Goal: Task Accomplishment & Management: Manage account settings

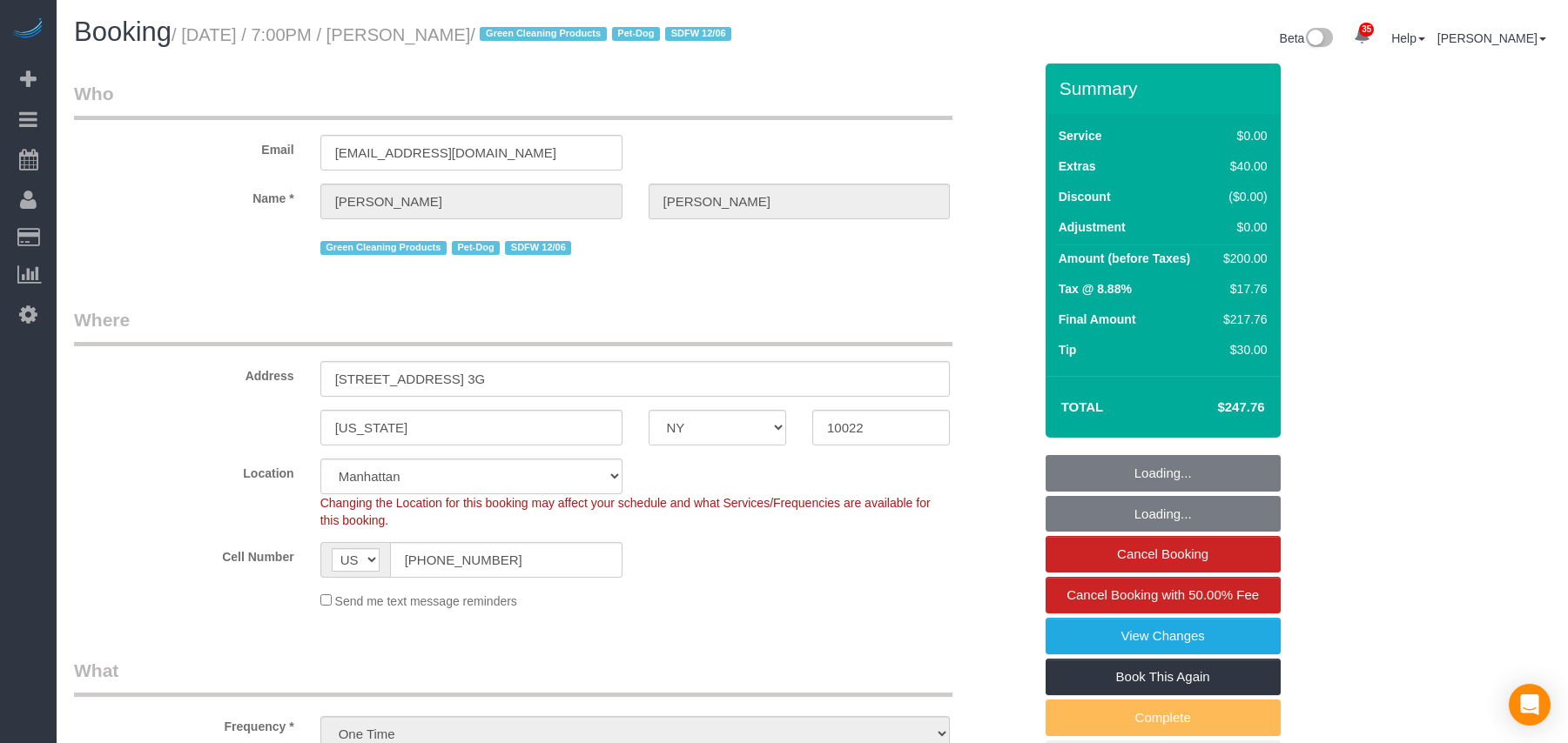
select select "NY"
select select "1"
select select "spot1"
select select "number:64"
select select "number:79"
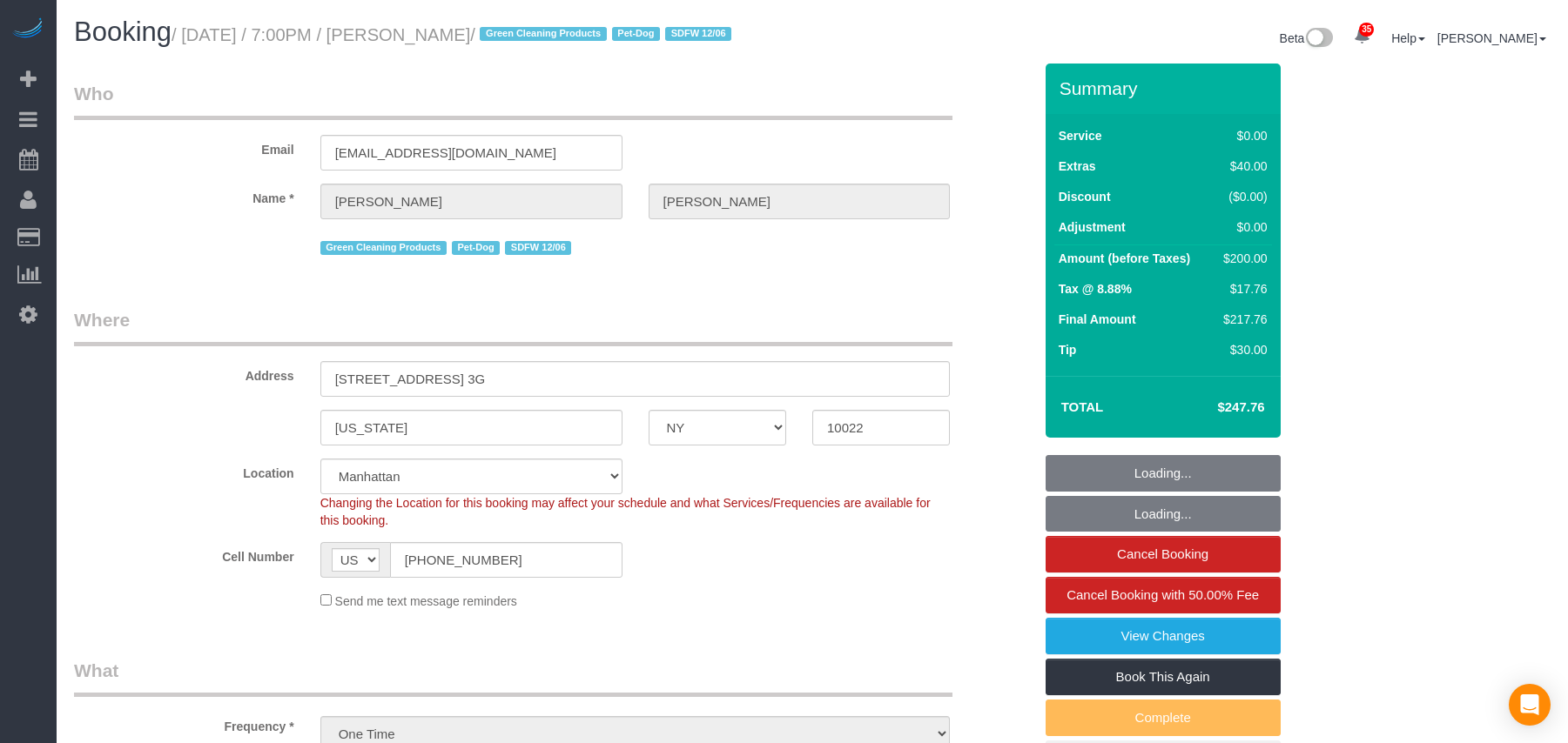
select select "number:13"
select select "number:5"
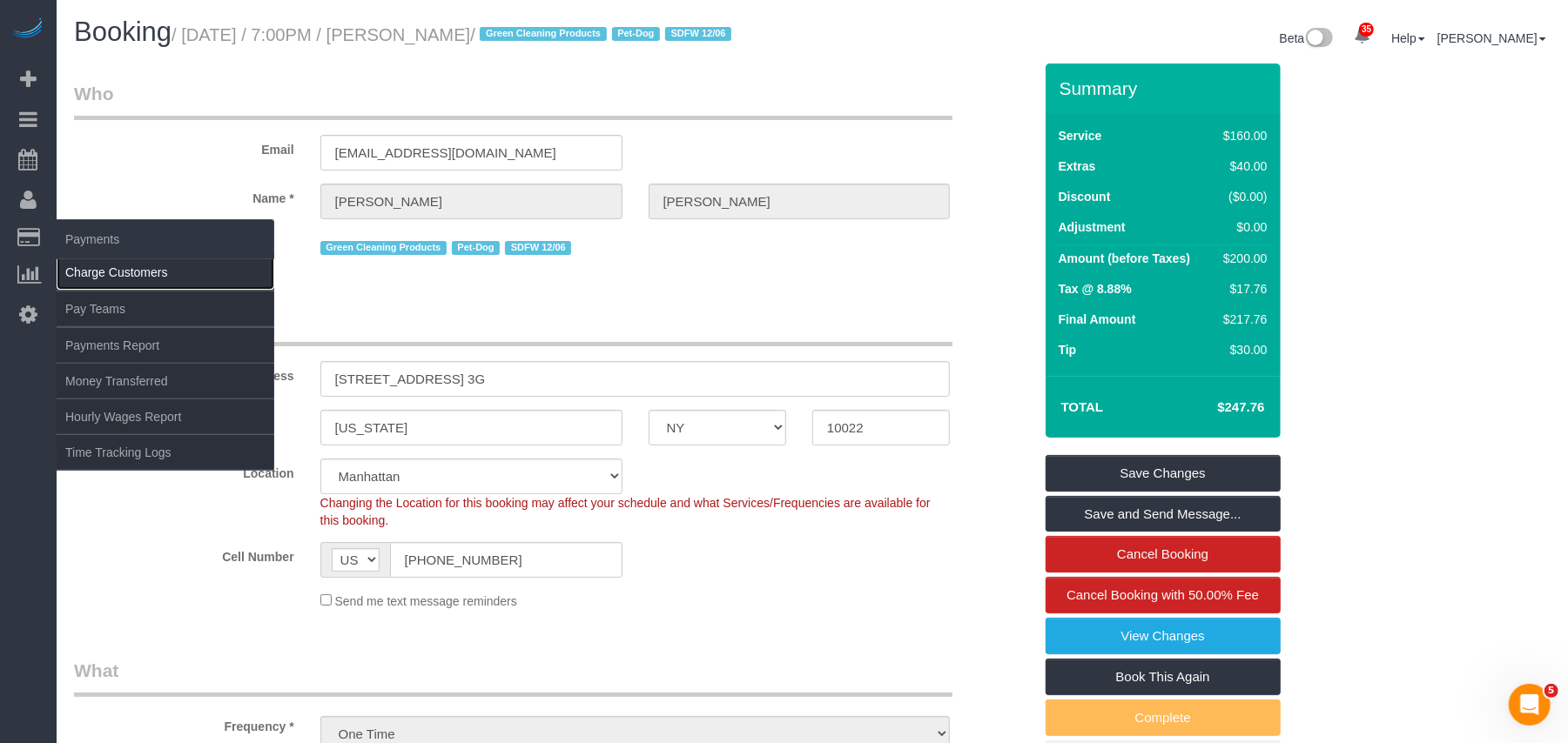
click at [118, 266] on link "Charge Customers" at bounding box center [166, 272] width 218 height 35
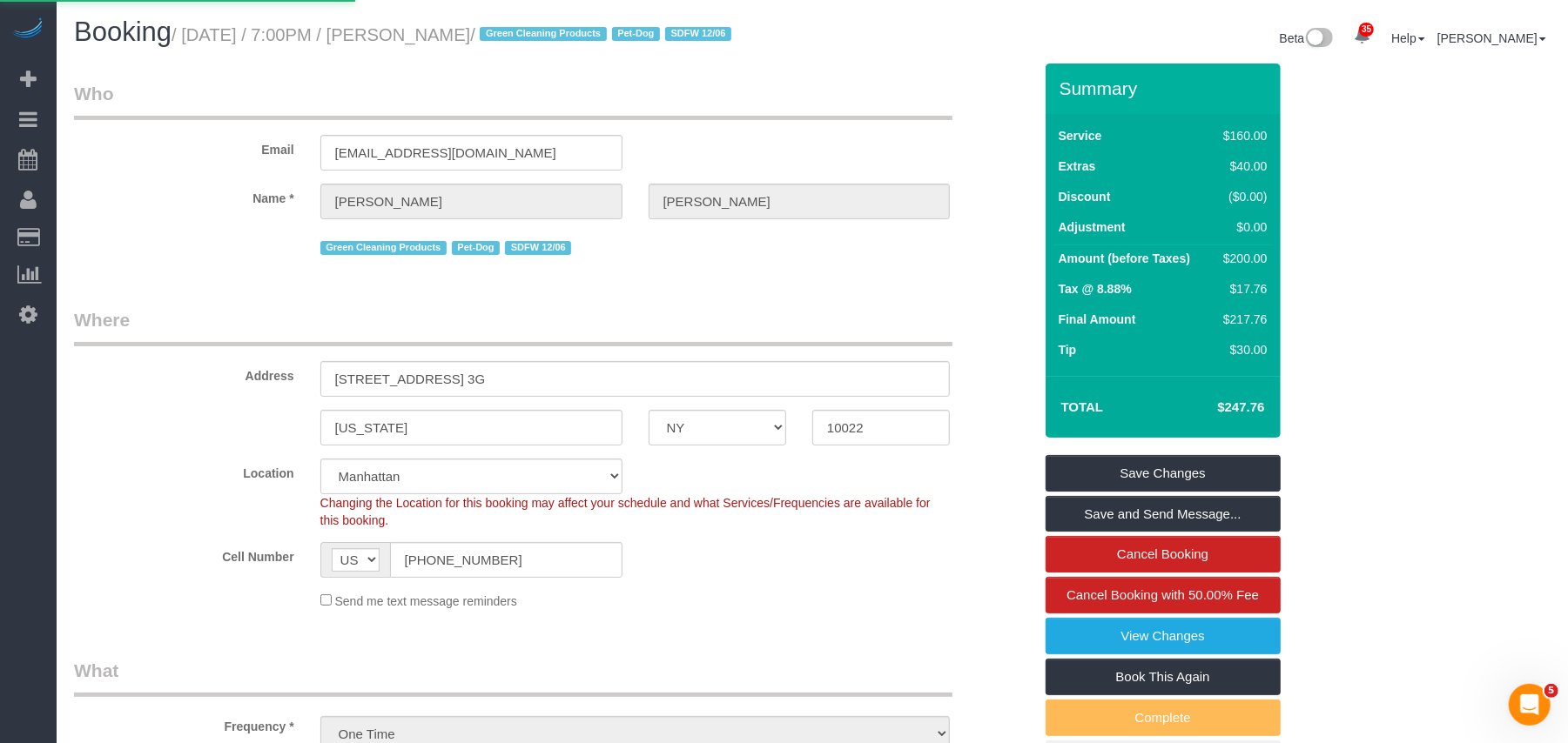
select select
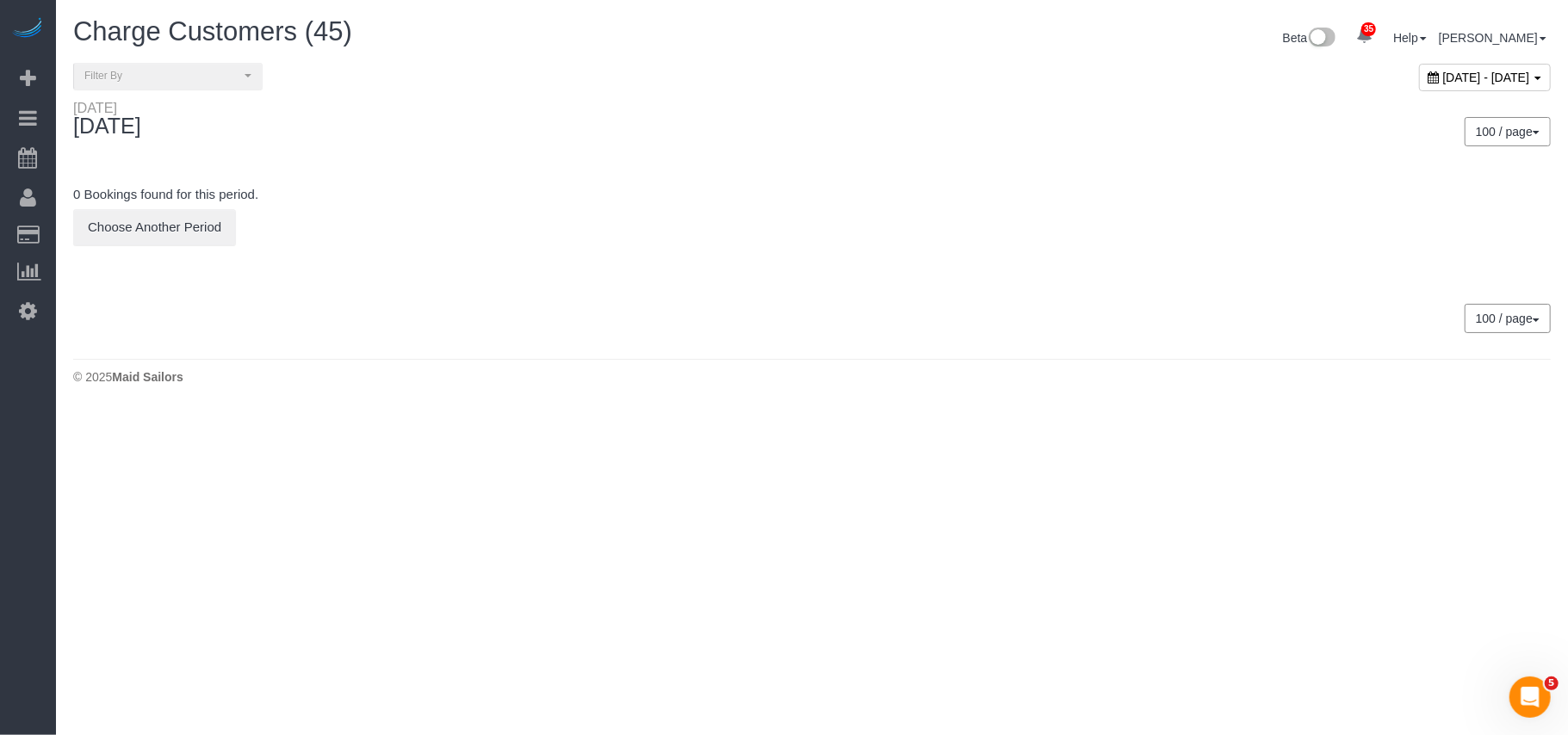
click at [1419, 86] on div "October 07, 2025 - October 07, 2025" at bounding box center [1485, 77] width 132 height 27
type input "**********"
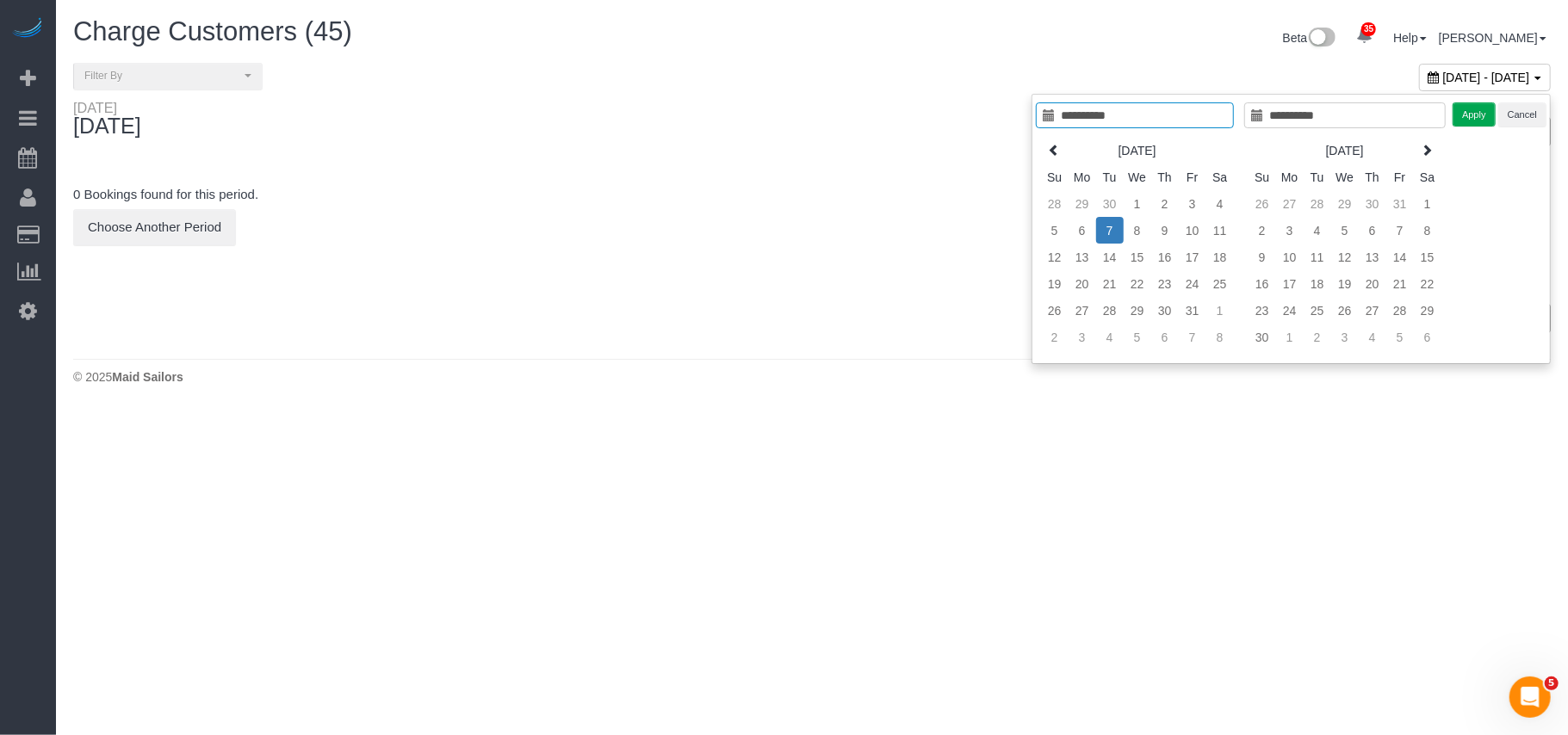
click at [1220, 205] on div "Oct 2025 Su Mo Tu We Th Fr Sa 28 29 30 1 2 3 4 5 6 7 8 9 10 11 12 13 14 15 16 1…" at bounding box center [1139, 244] width 209 height 223
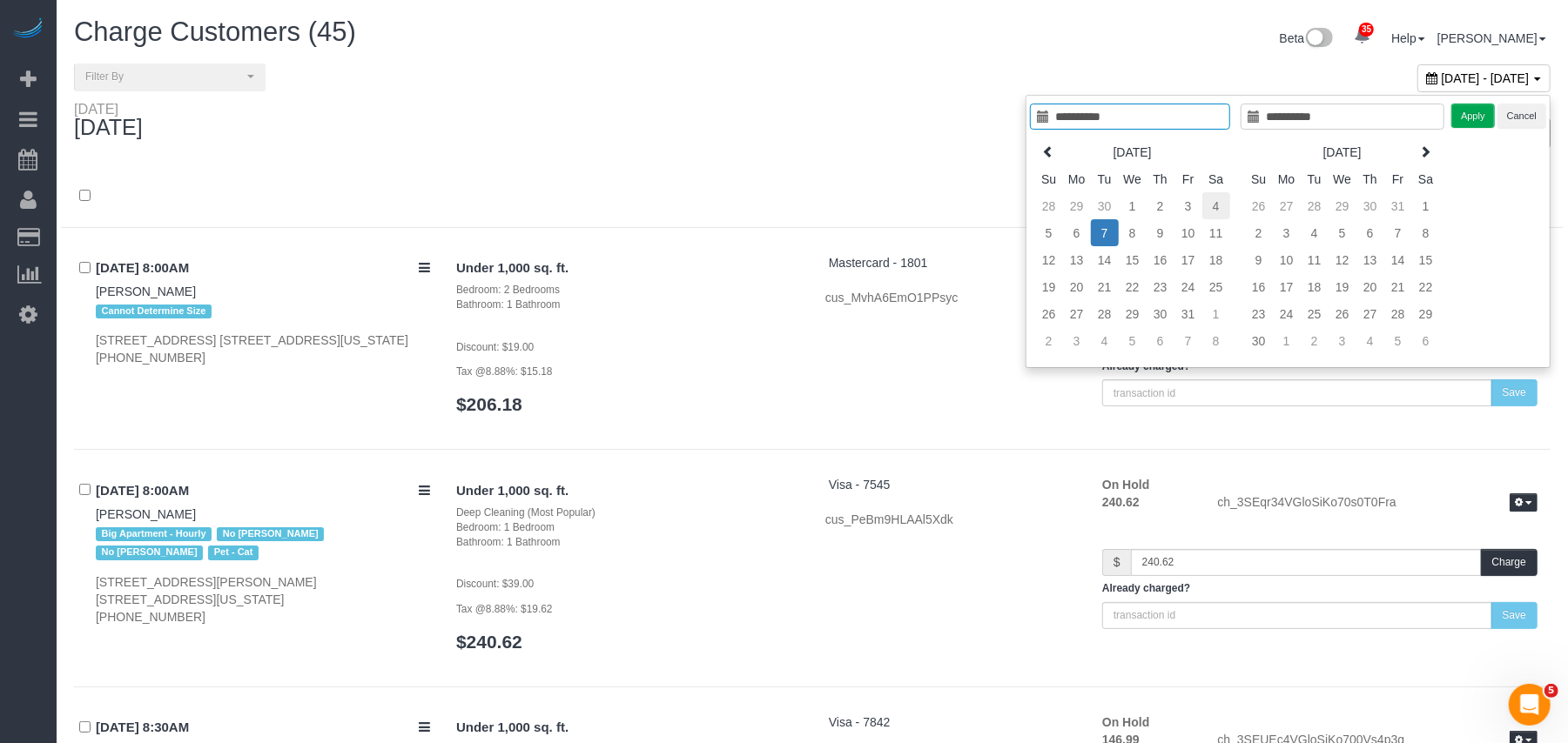
type input "**********"
click at [1222, 203] on td "4" at bounding box center [1215, 205] width 27 height 27
type input "**********"
click at [1484, 116] on button "Apply" at bounding box center [1472, 115] width 44 height 26
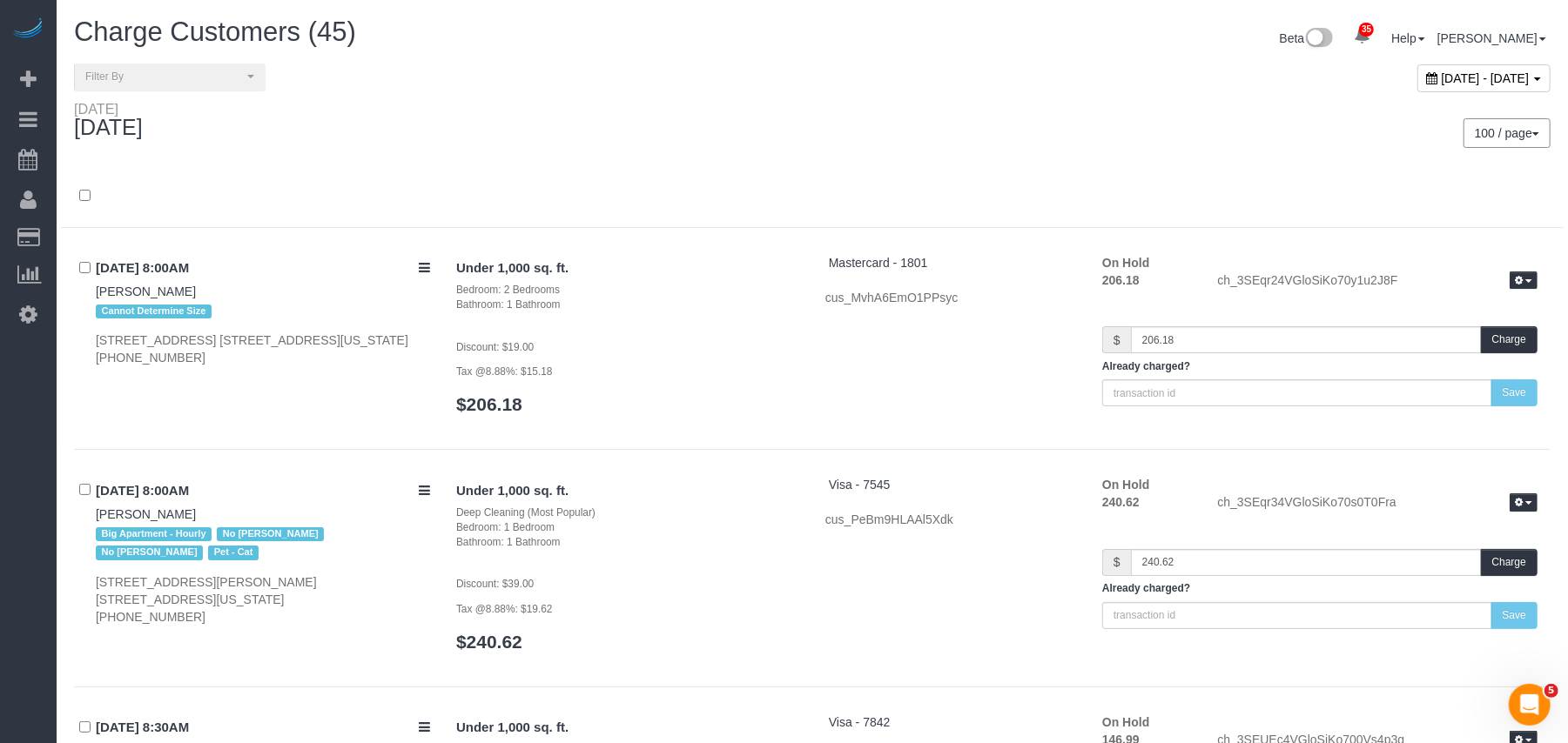
click at [688, 160] on div "Saturday October 04, 2025 100 / page 10 / page 20 / page 30 / page 40 / page 50…" at bounding box center [812, 133] width 1503 height 64
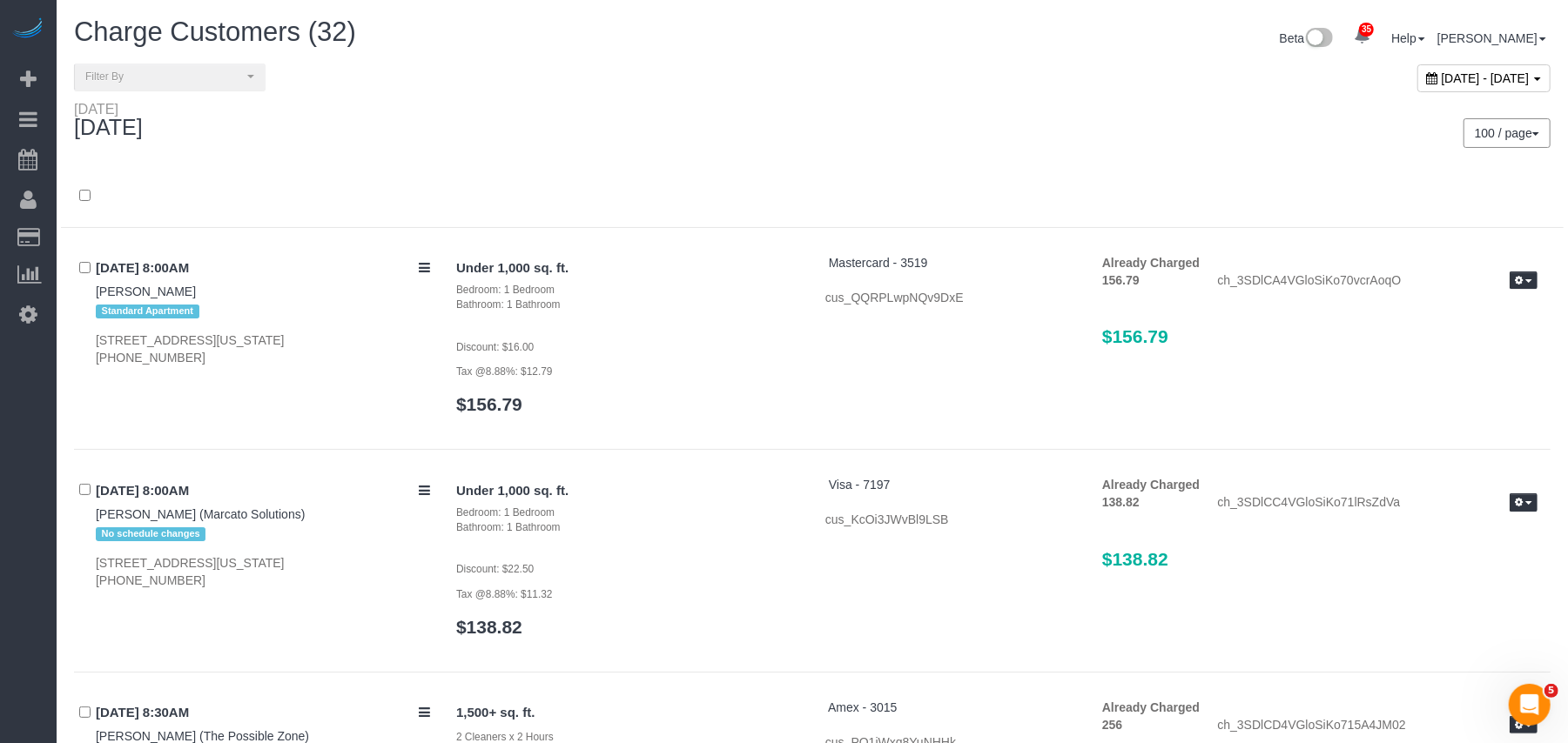
scroll to position [6562, 0]
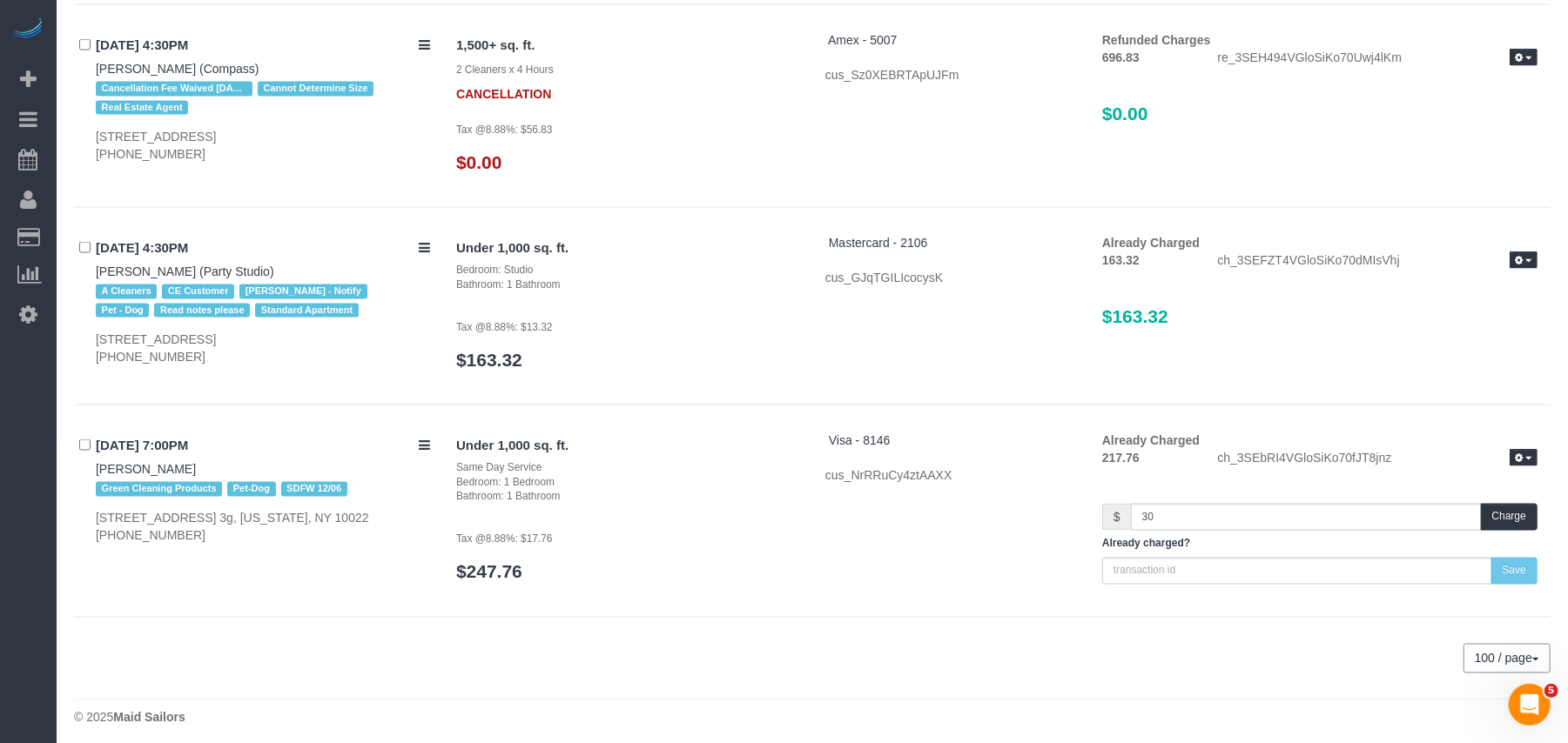
click at [1490, 489] on div "Already Charged 217.76 ch_3SEbRI4VGloSiKo70fJT8jnz Refund Send Invoice $ 30" at bounding box center [1319, 508] width 461 height 153
click at [1497, 512] on button "Charge" at bounding box center [1509, 518] width 57 height 27
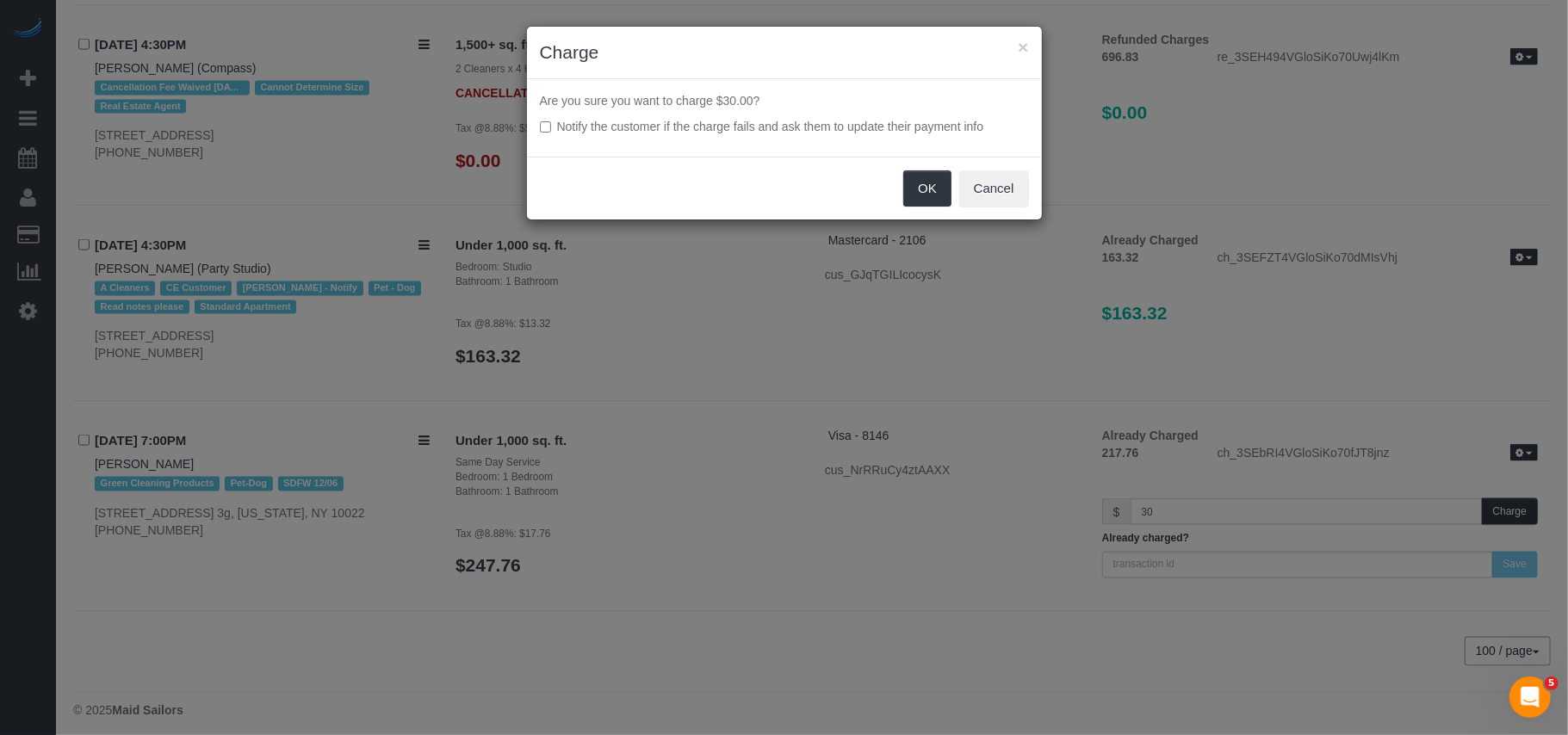
click at [927, 209] on div "OK Cancel" at bounding box center [784, 187] width 515 height 63
click at [927, 191] on button "OK" at bounding box center [928, 188] width 49 height 37
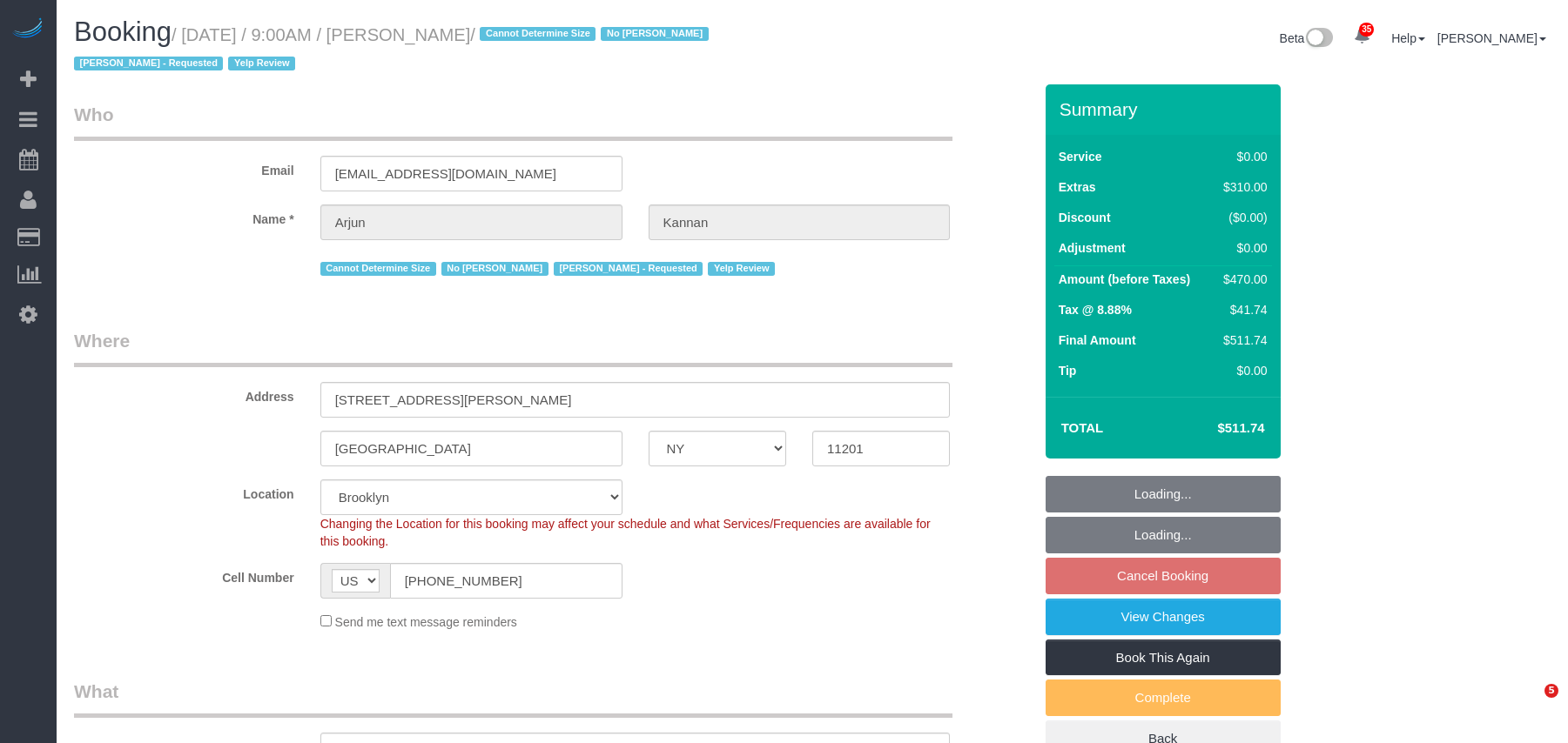
select select "NY"
select select "1"
select select "number:89"
select select "number:90"
select select "number:15"
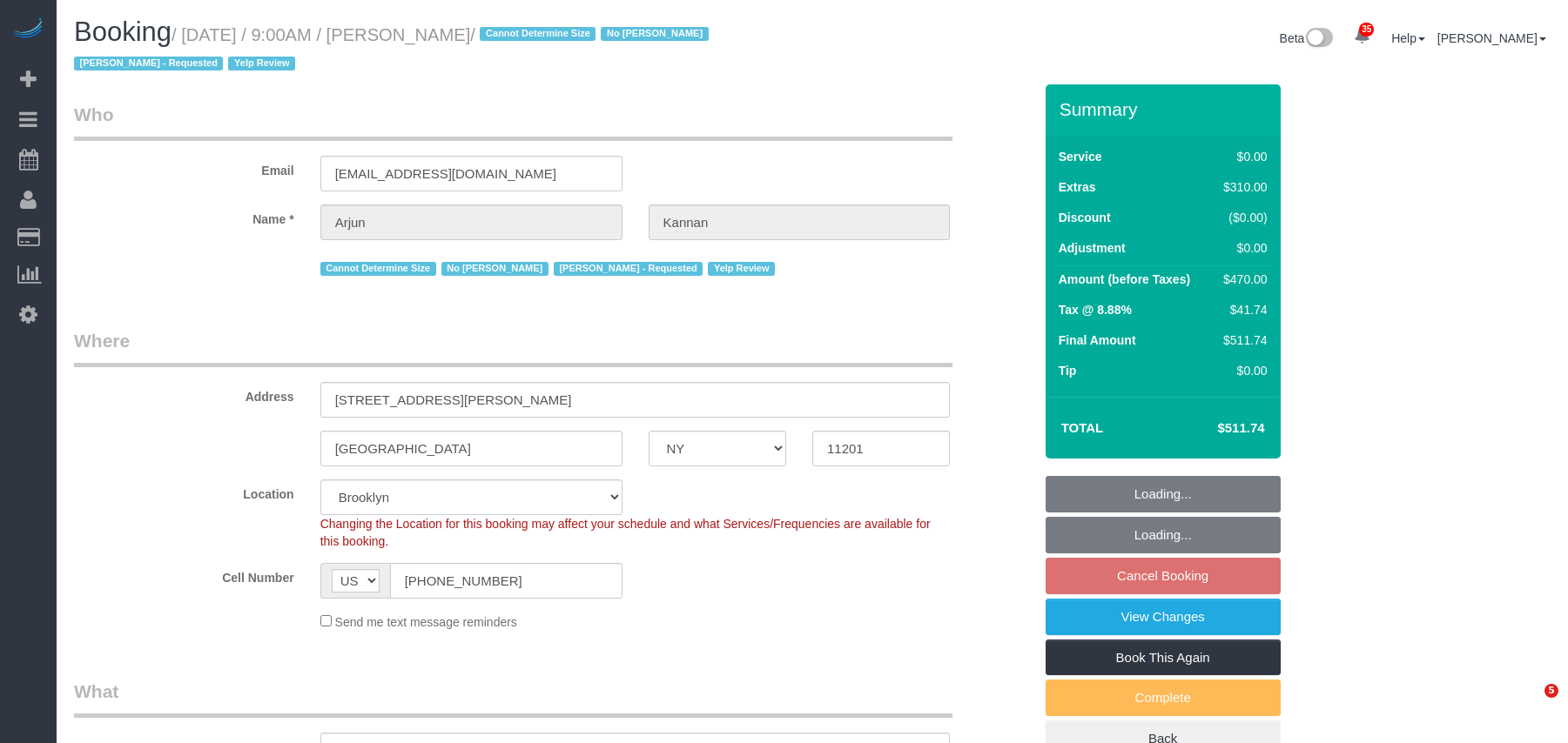
select select "number:5"
select select "spot2"
select select "string:stripe-card_19ILnU4VGloSiKo7wXRb1nJI"
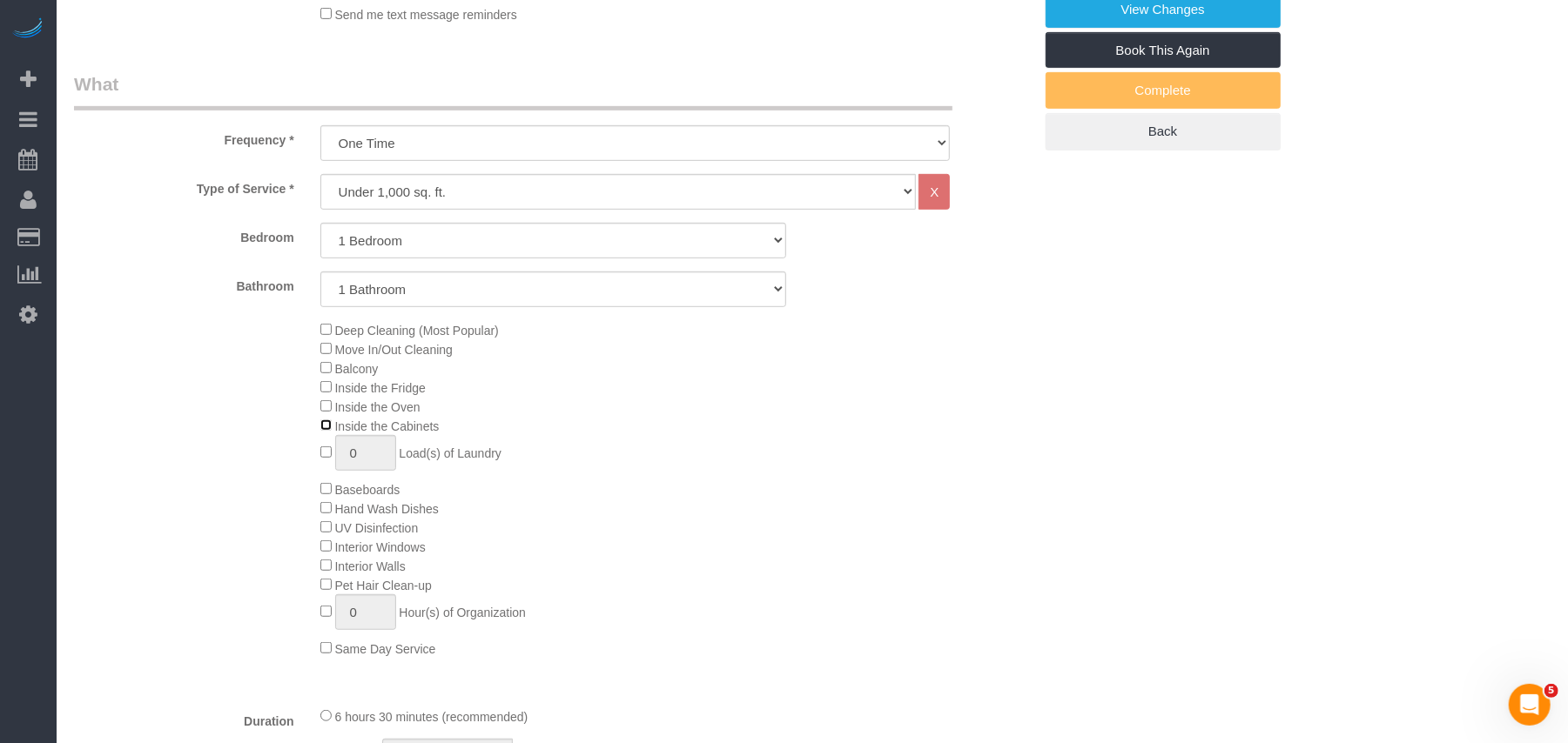
scroll to position [697, 0]
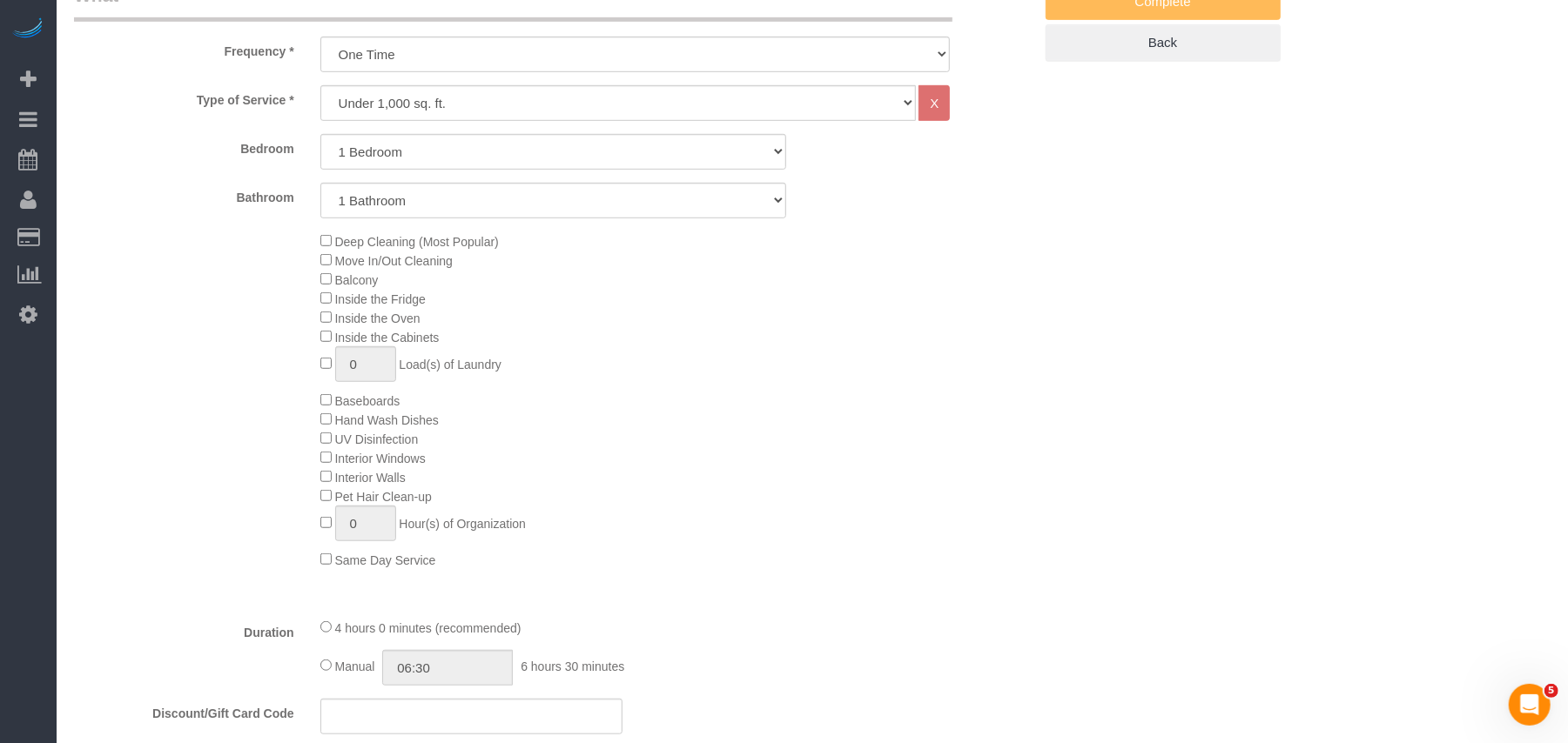
click at [745, 419] on div "Deep Cleaning (Most Popular) Move In/Out Cleaning Balcony Inside the Fridge Ins…" at bounding box center [677, 400] width 738 height 338
select select "spot62"
type input "04:00"
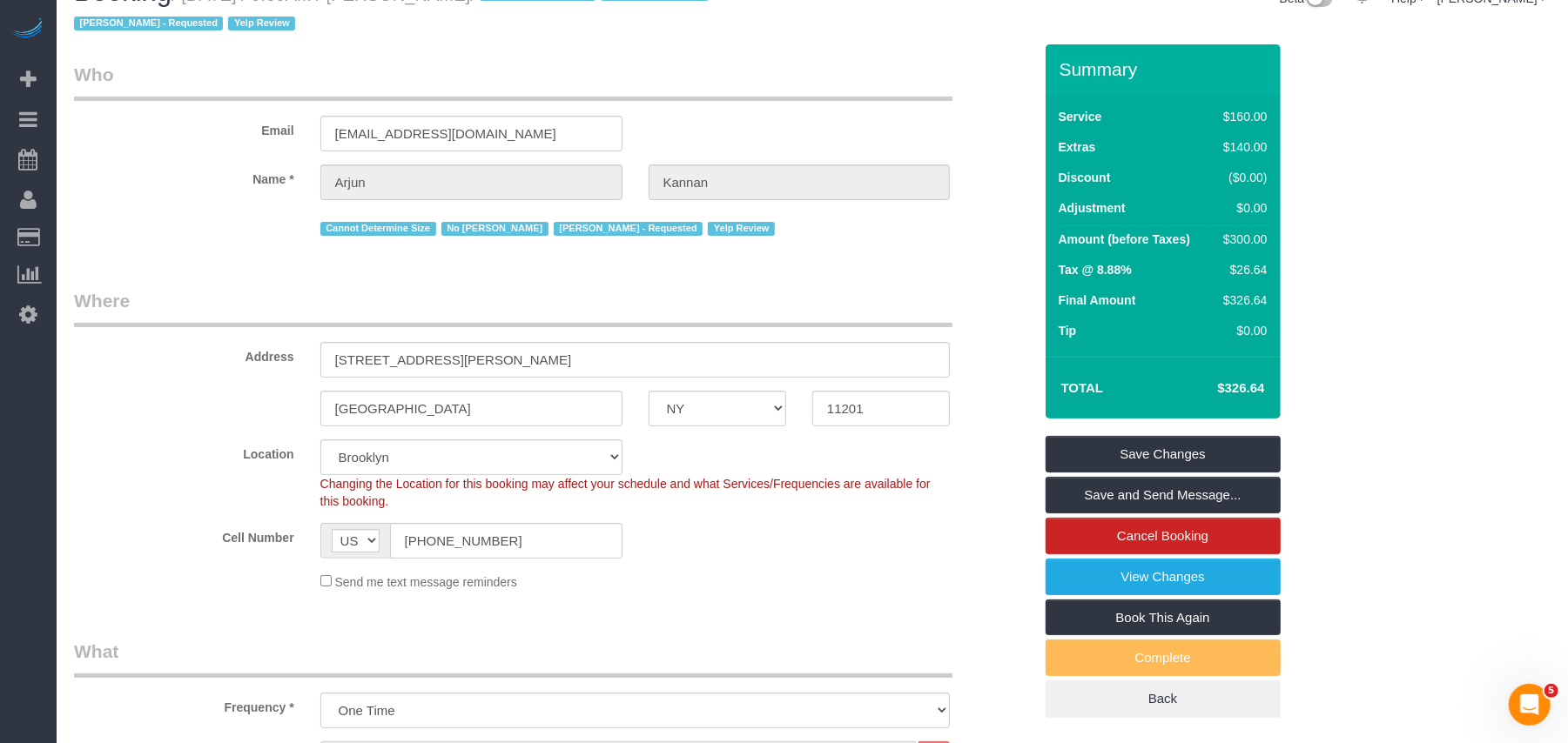
scroll to position [0, 0]
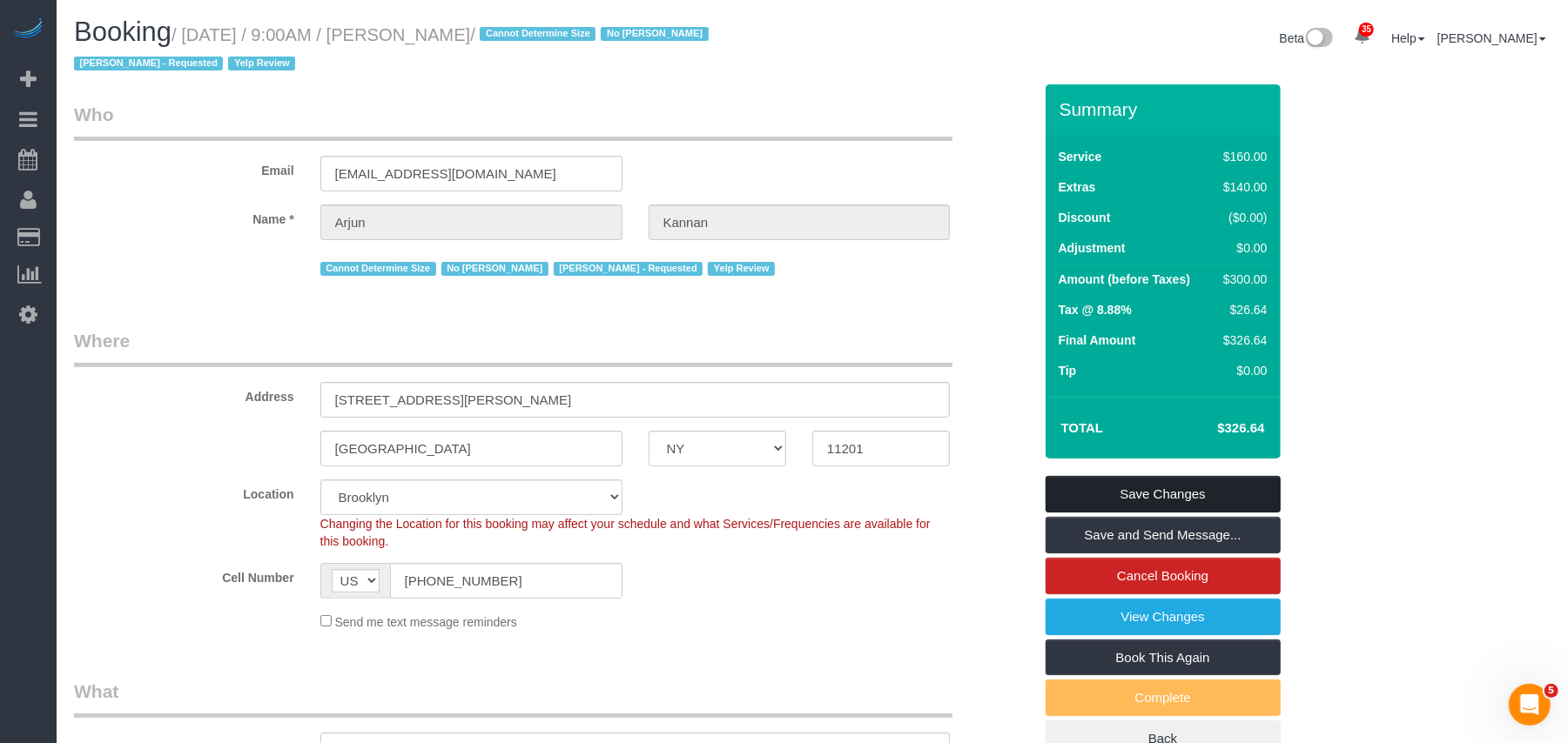
click at [1093, 493] on link "Save Changes" at bounding box center [1163, 494] width 235 height 37
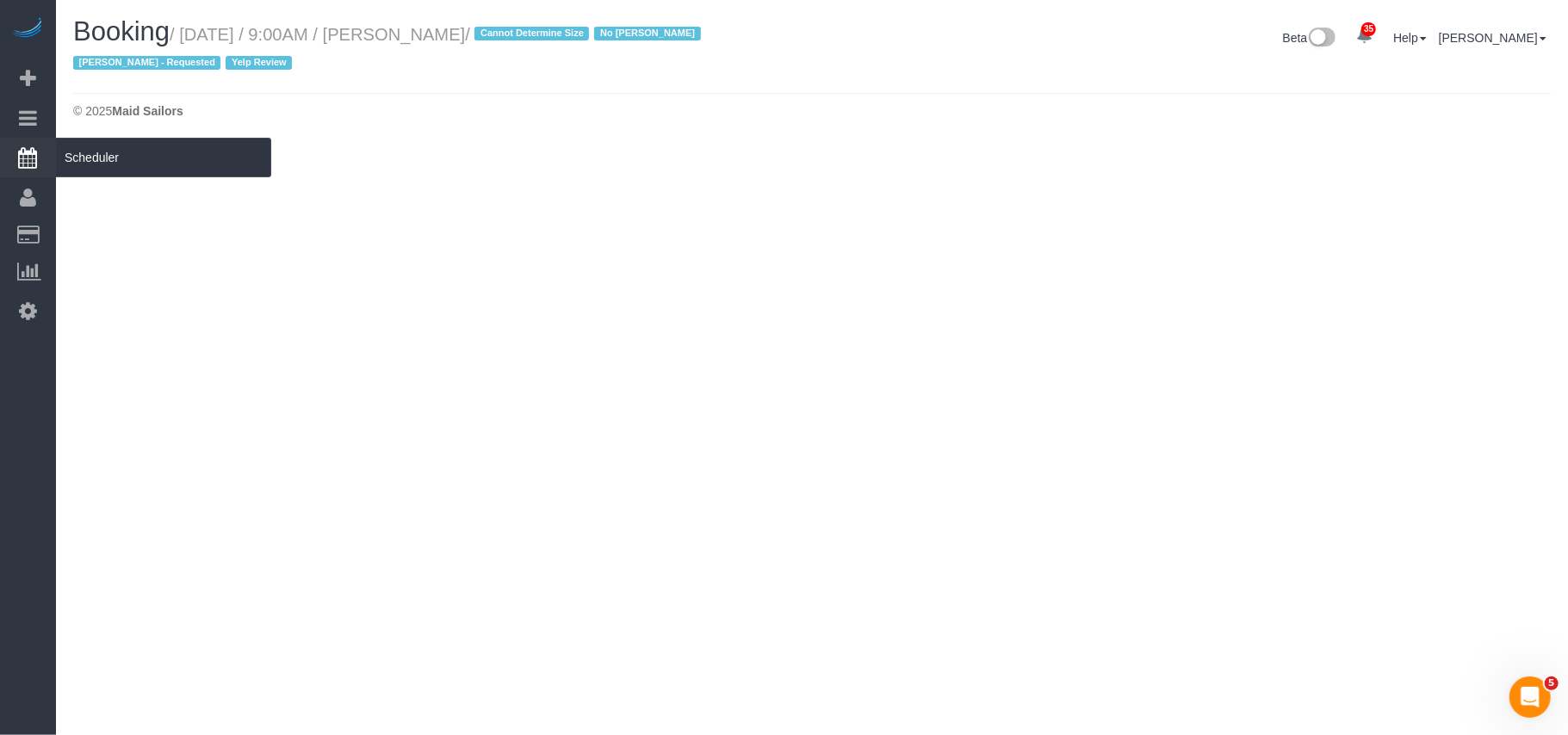
select select "NY"
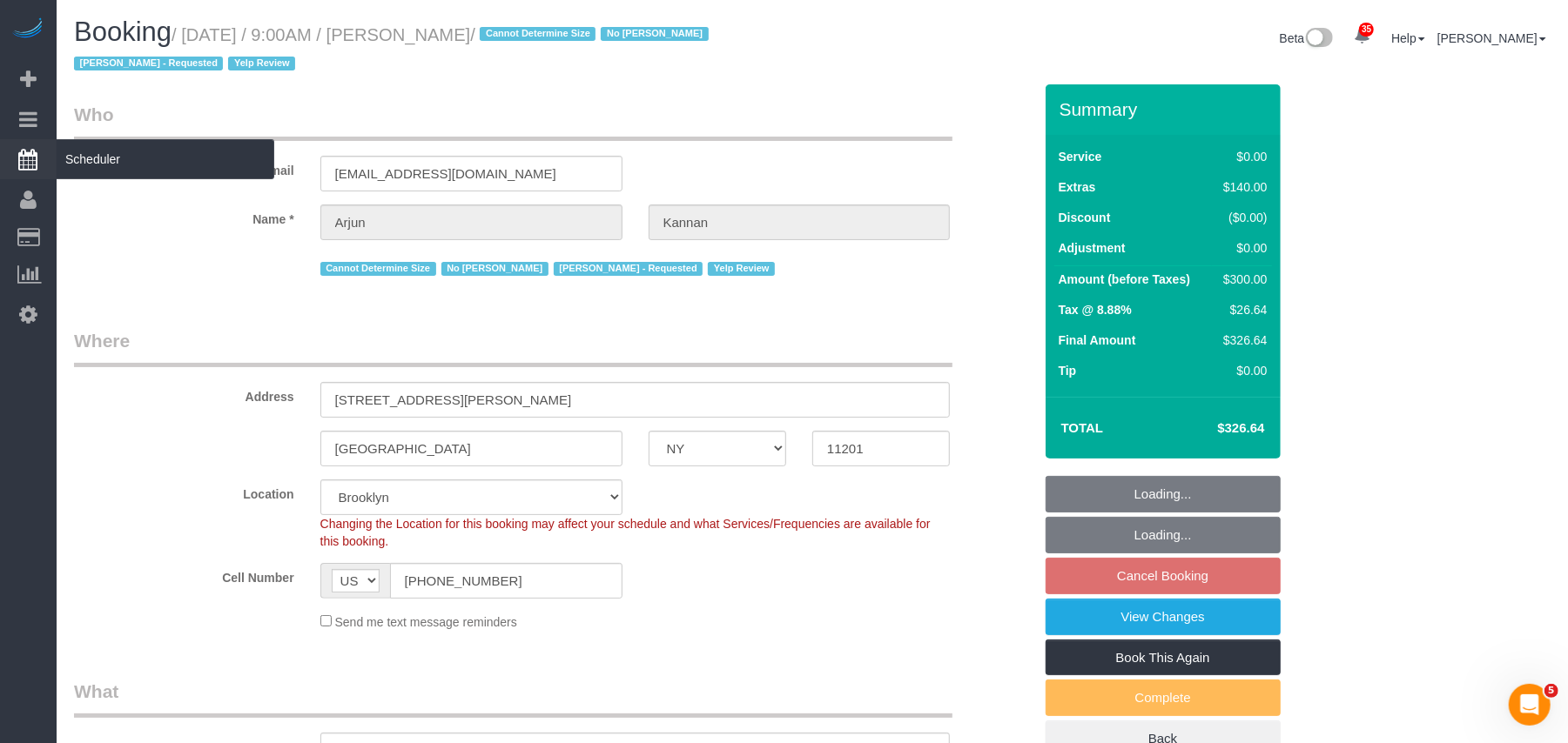
select select "object:4796"
select select "number:89"
select select "number:90"
select select "number:15"
select select "number:5"
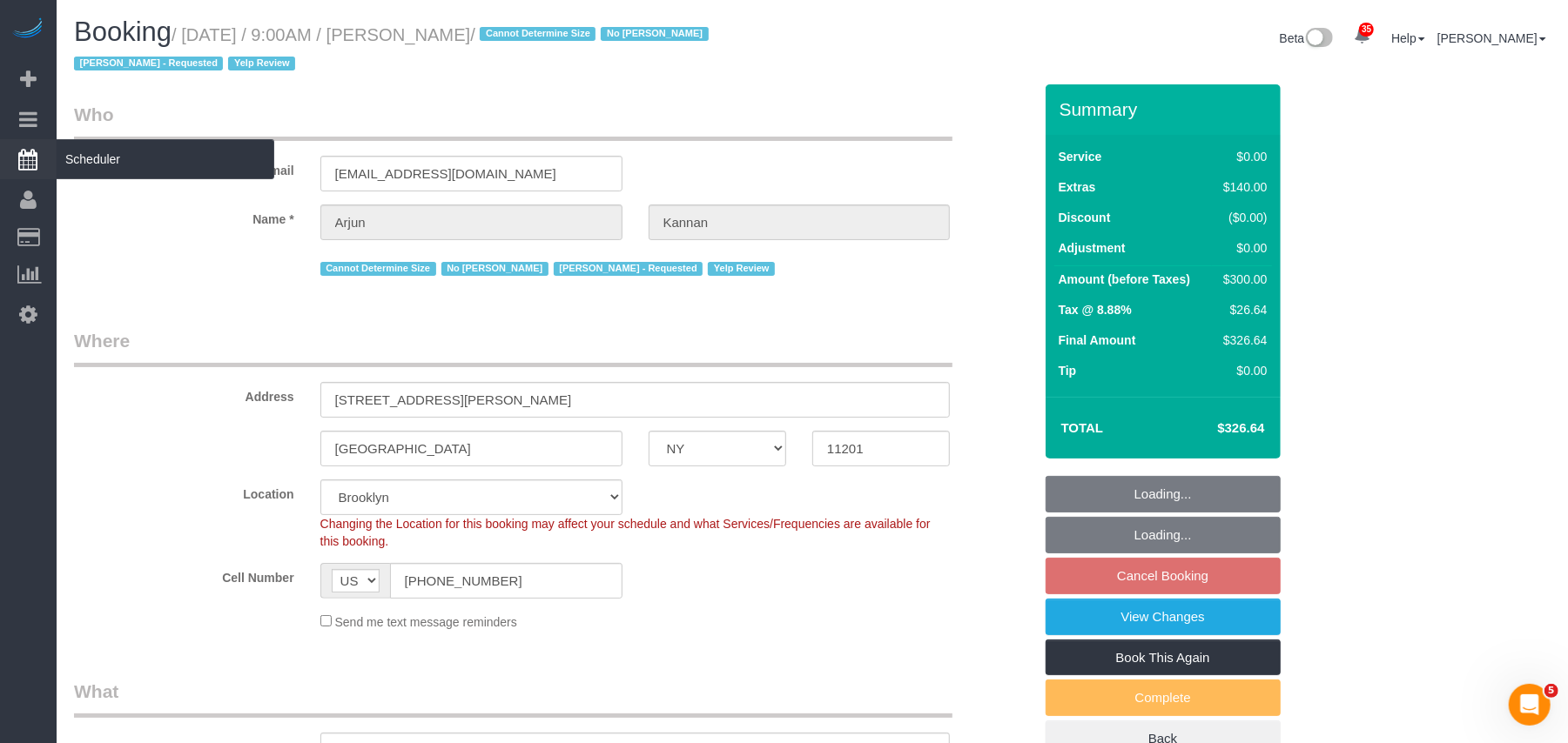
select select "object:5048"
select select "1"
select select "string:stripe-card_19ILnU4VGloSiKo7wXRb1nJI"
select select "spot122"
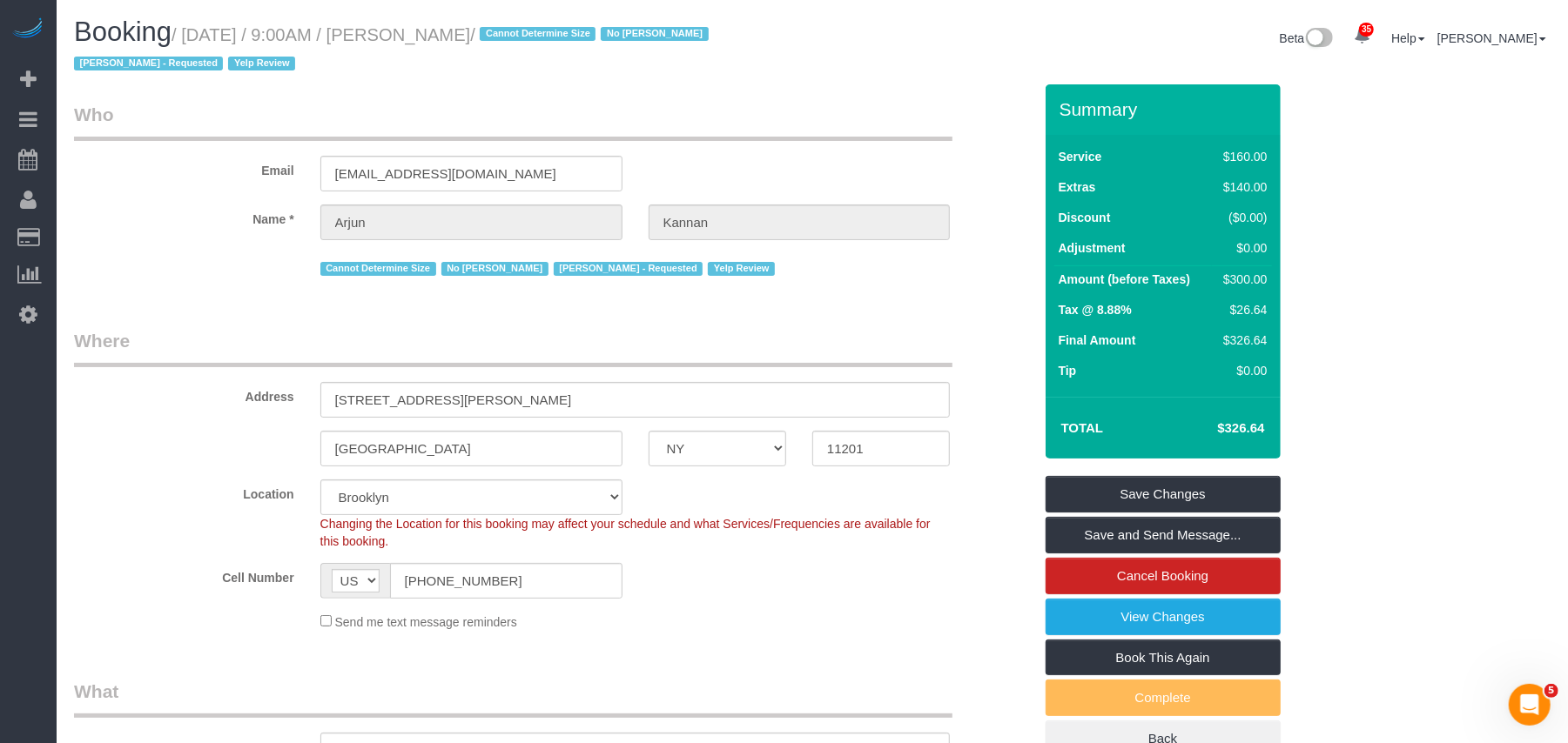
drag, startPoint x: 520, startPoint y: 35, endPoint x: 415, endPoint y: 25, distance: 105.5
click at [415, 26] on small "/ October 13, 2025 / 9:00AM / Arjun Kannan / Cannot Determine Size No Andrew Os…" at bounding box center [394, 50] width 640 height 49
copy small "Arjun Kannan"
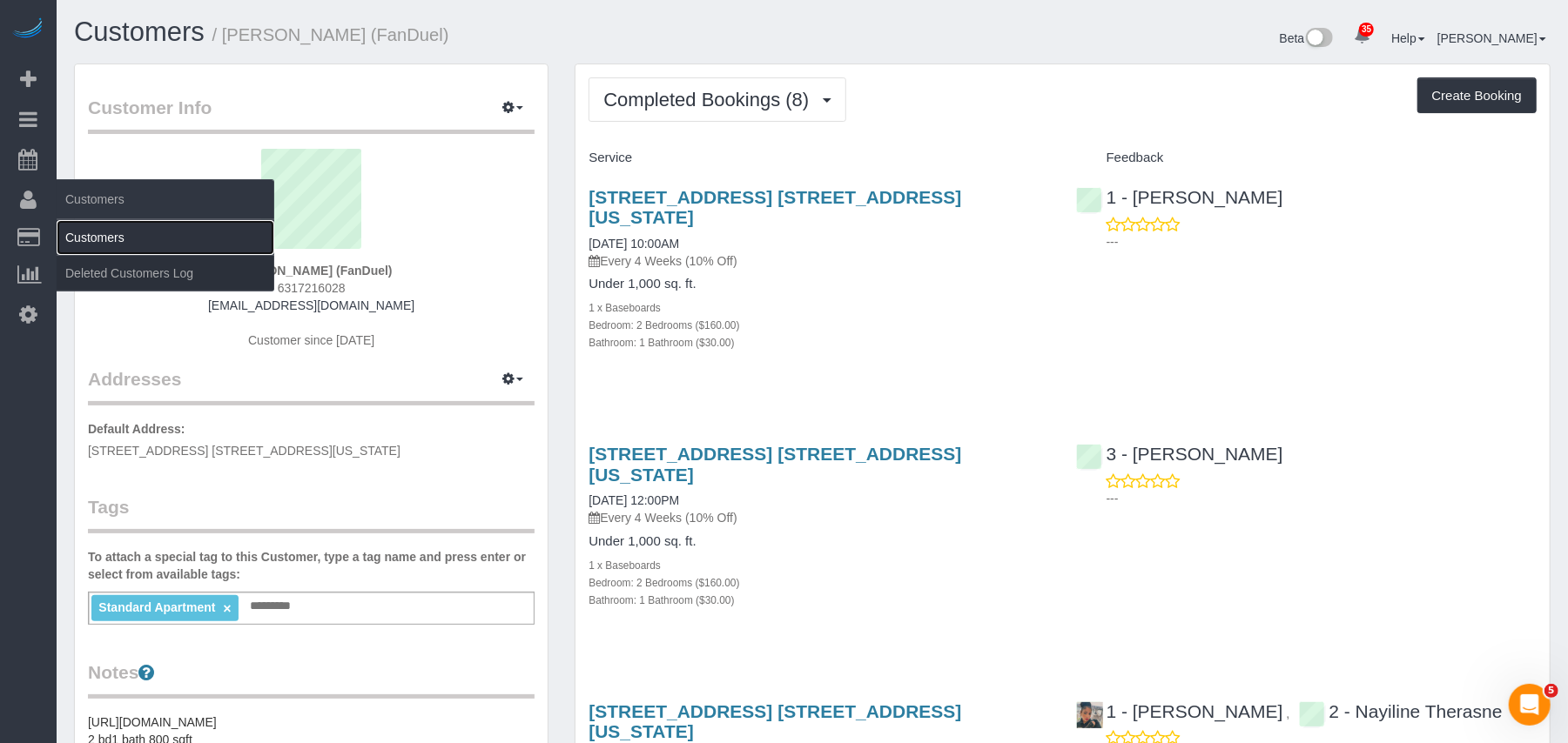
click at [105, 238] on link "Customers" at bounding box center [166, 238] width 218 height 35
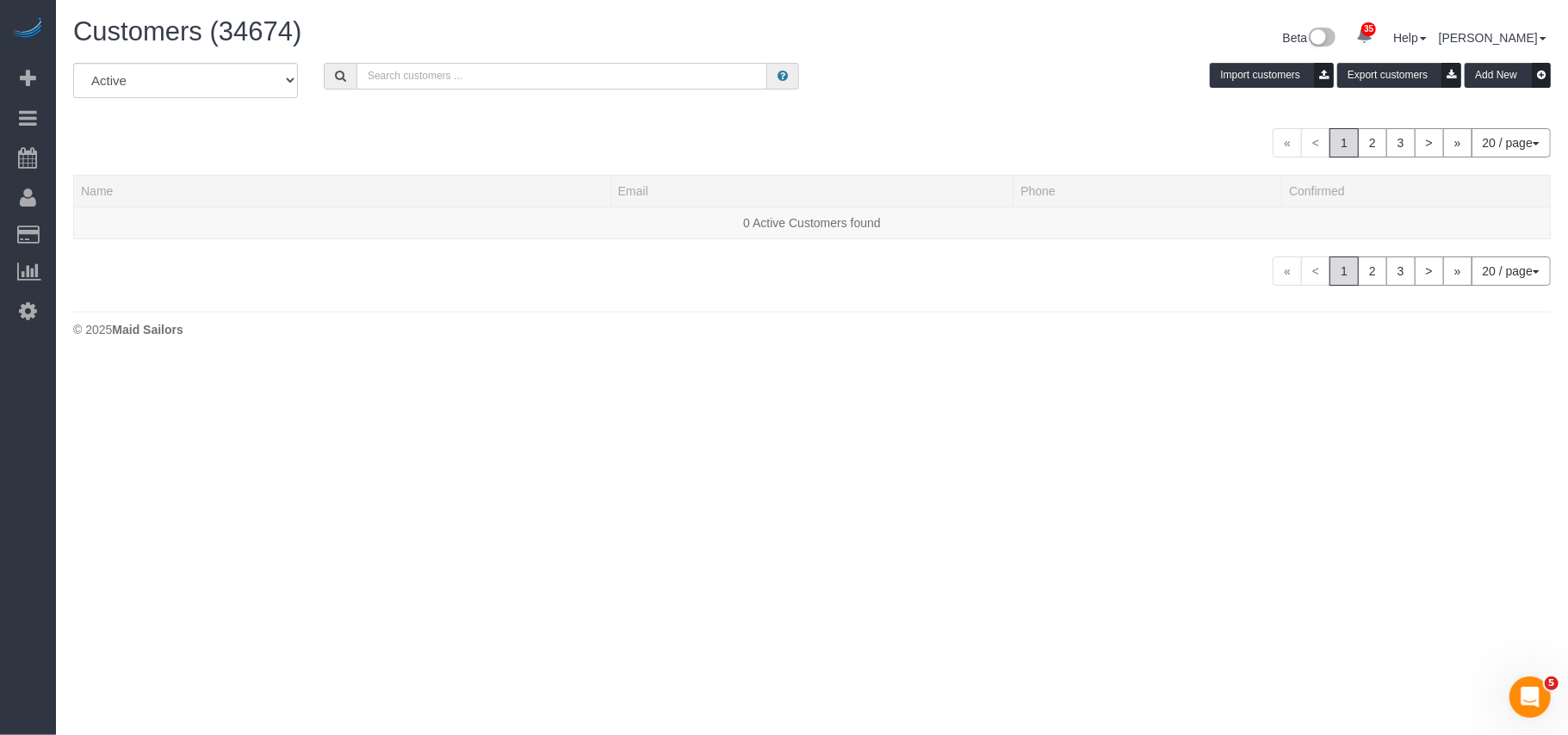
click at [390, 81] on input "text" at bounding box center [562, 76] width 411 height 27
paste input "Jewels Tortorello"
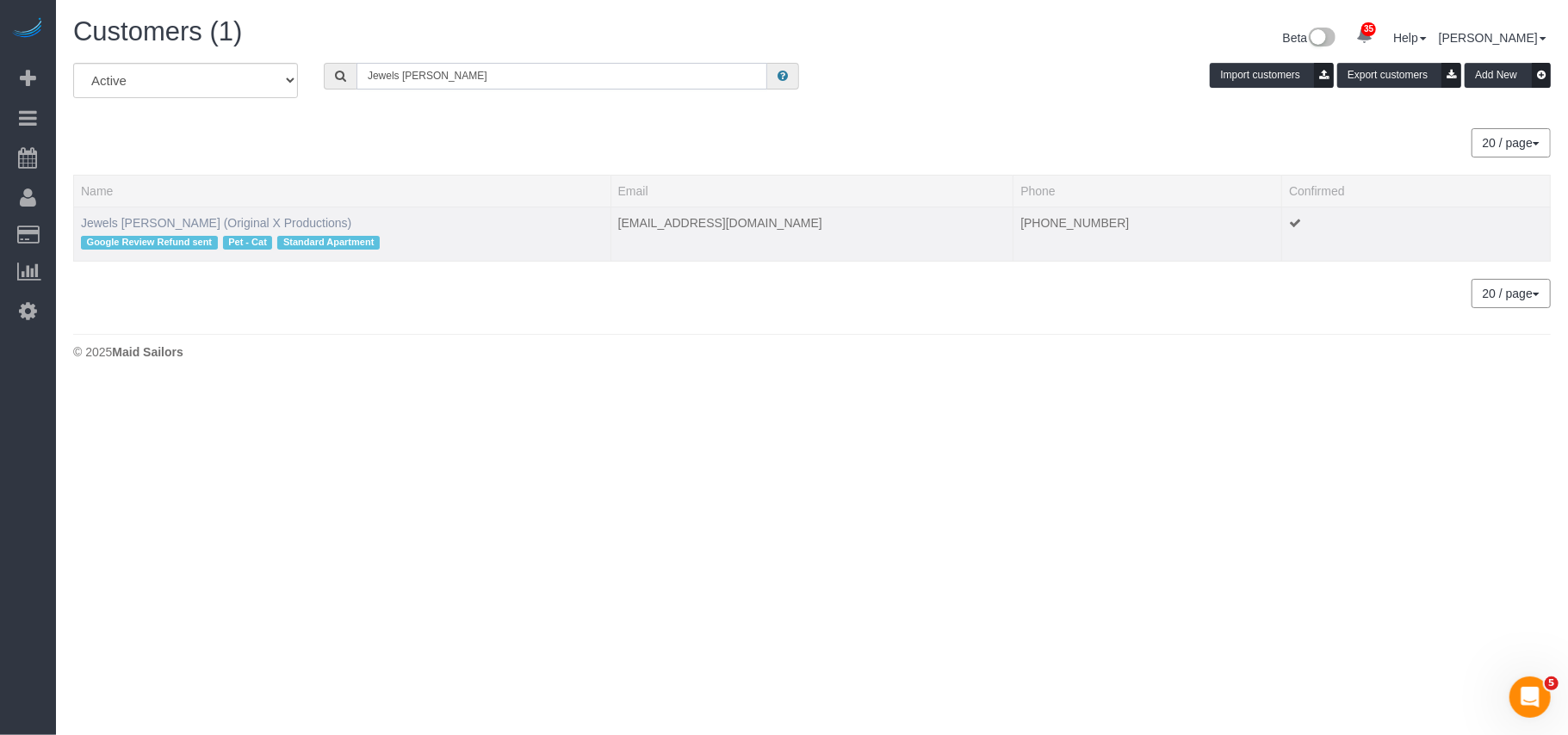
type input "Jewels Tortorello"
click at [113, 225] on link "Jewels Tortorello (Original X Productions)" at bounding box center [215, 223] width 271 height 14
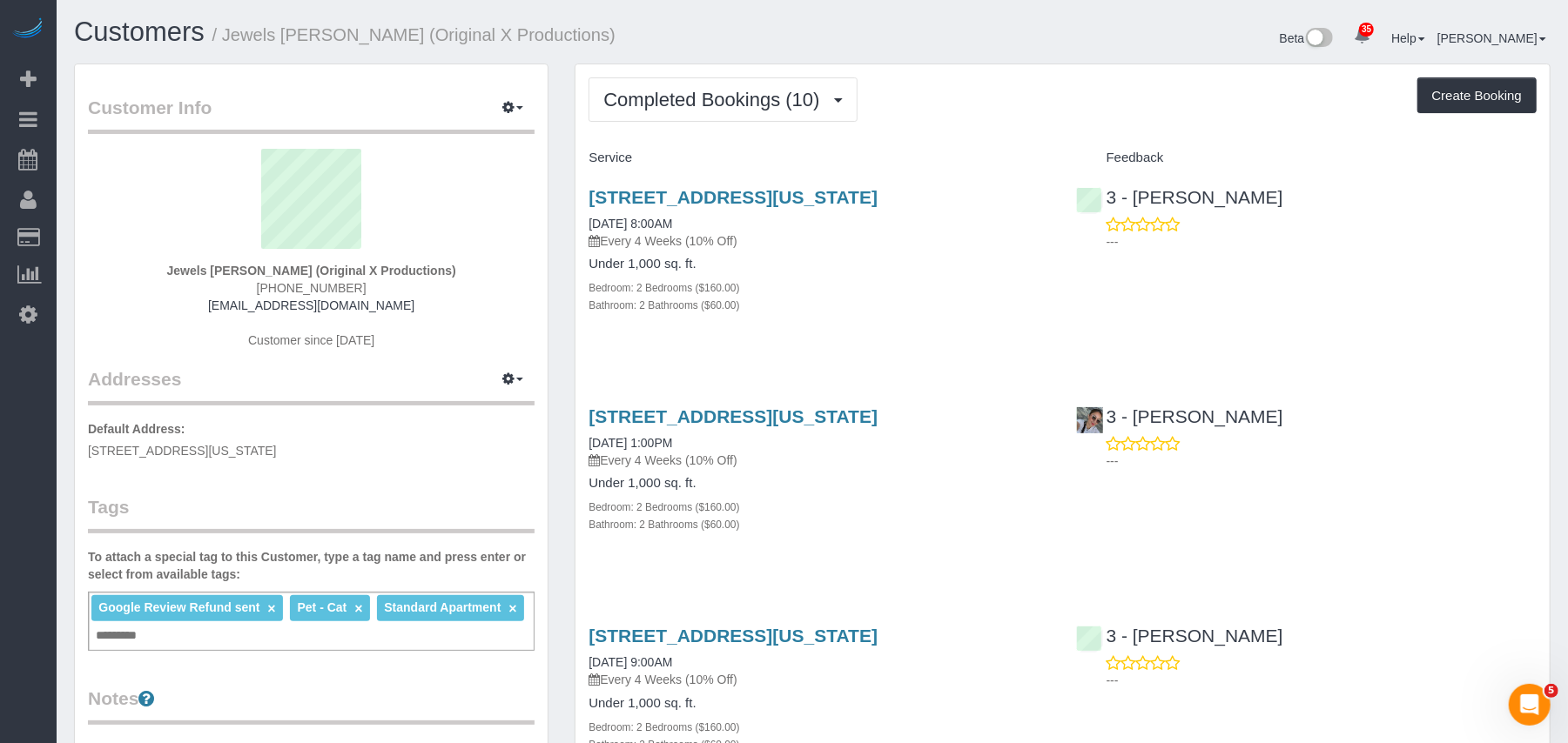
click at [712, 109] on button "Completed Bookings (10)" at bounding box center [722, 99] width 268 height 44
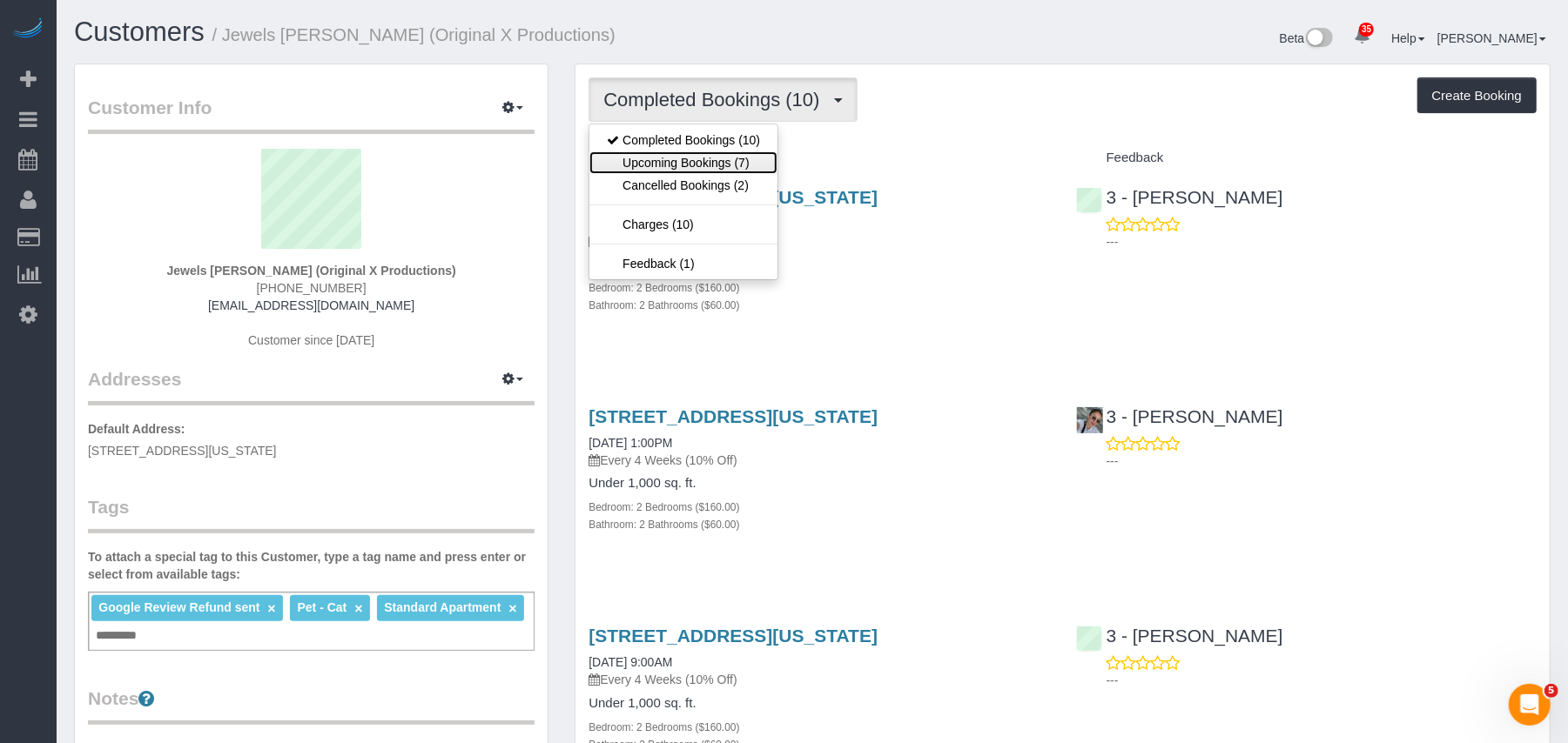
click at [714, 158] on link "Upcoming Bookings (7)" at bounding box center [683, 163] width 188 height 23
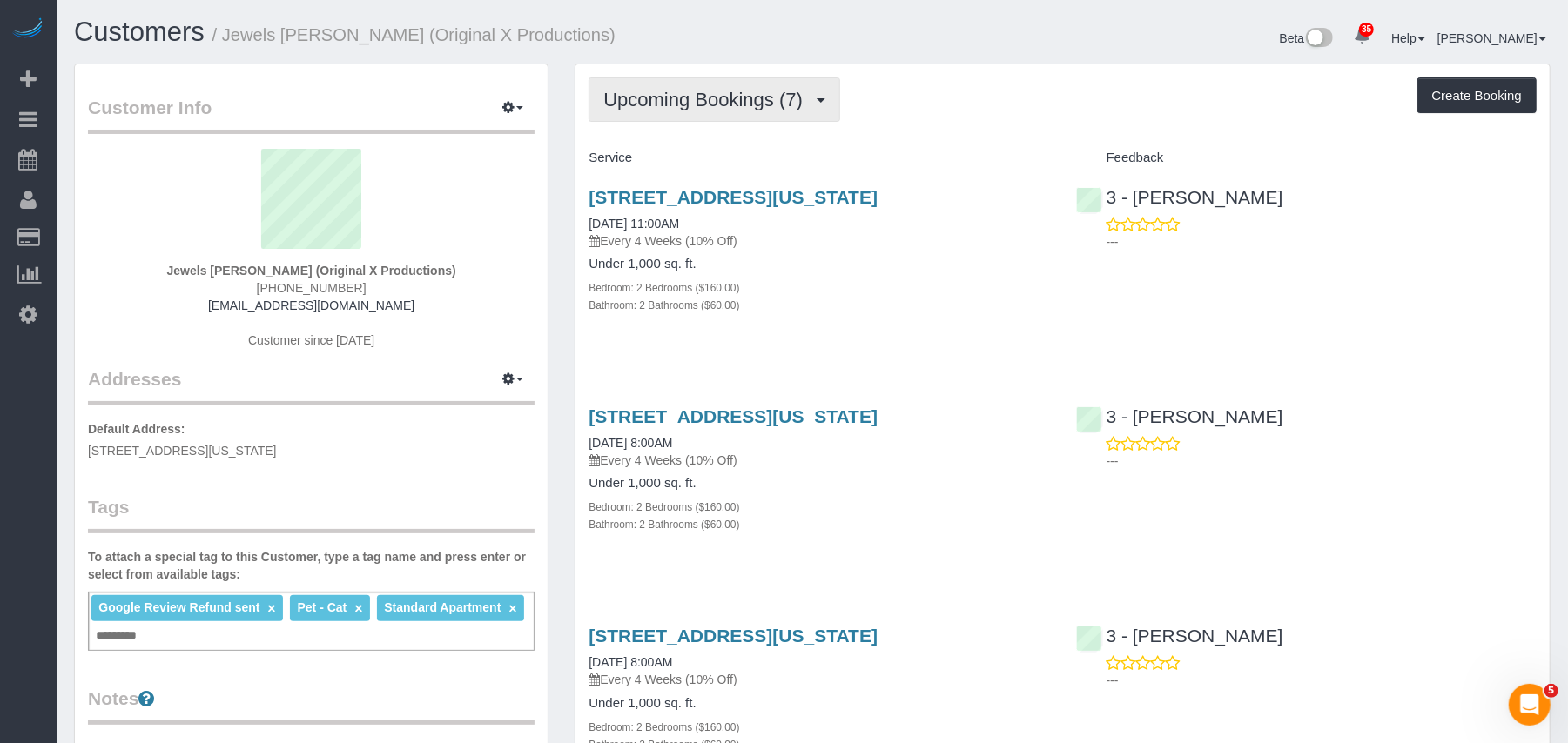
click at [707, 119] on button "Upcoming Bookings (7)" at bounding box center [714, 99] width 252 height 44
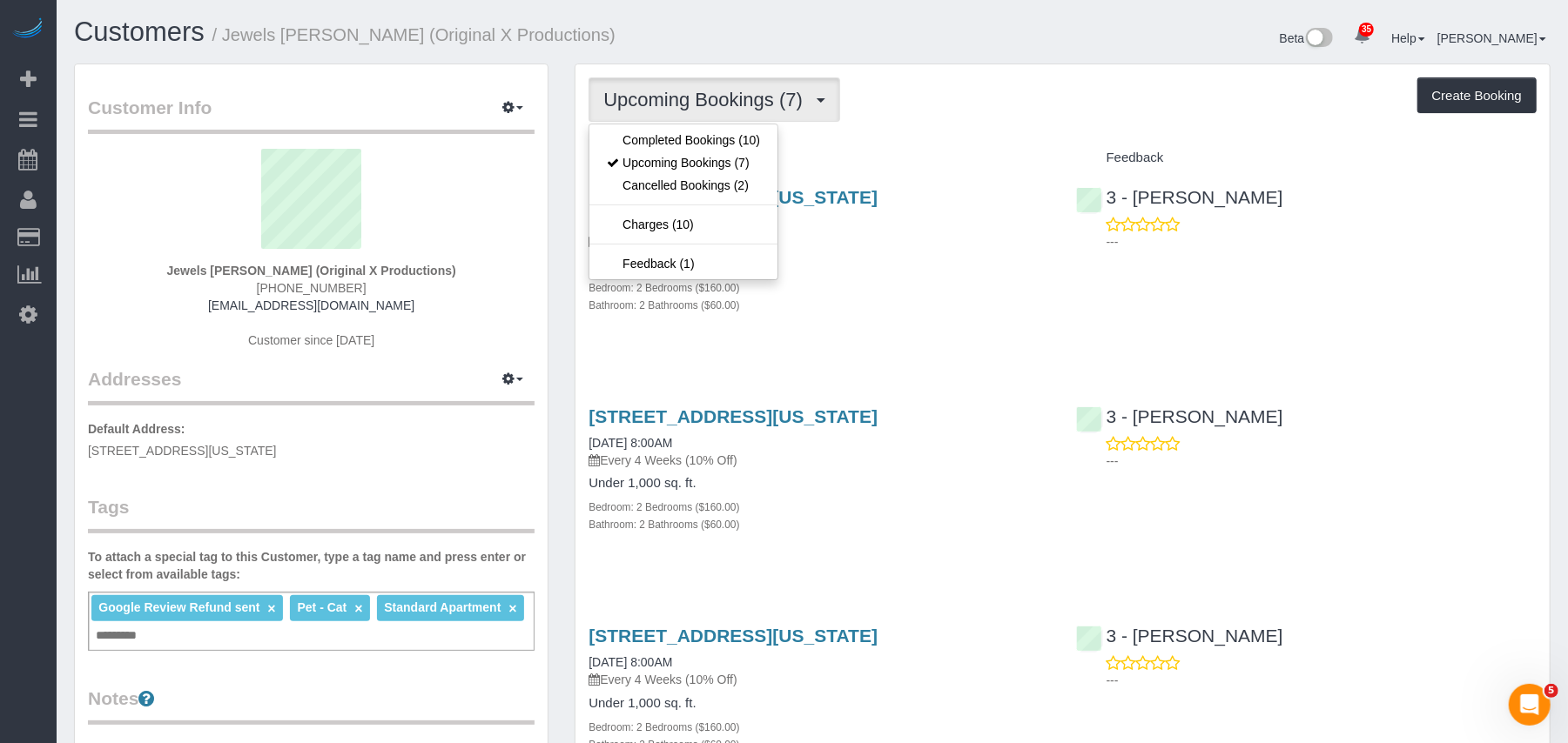
drag, startPoint x: 982, startPoint y: 360, endPoint x: 941, endPoint y: 332, distance: 49.6
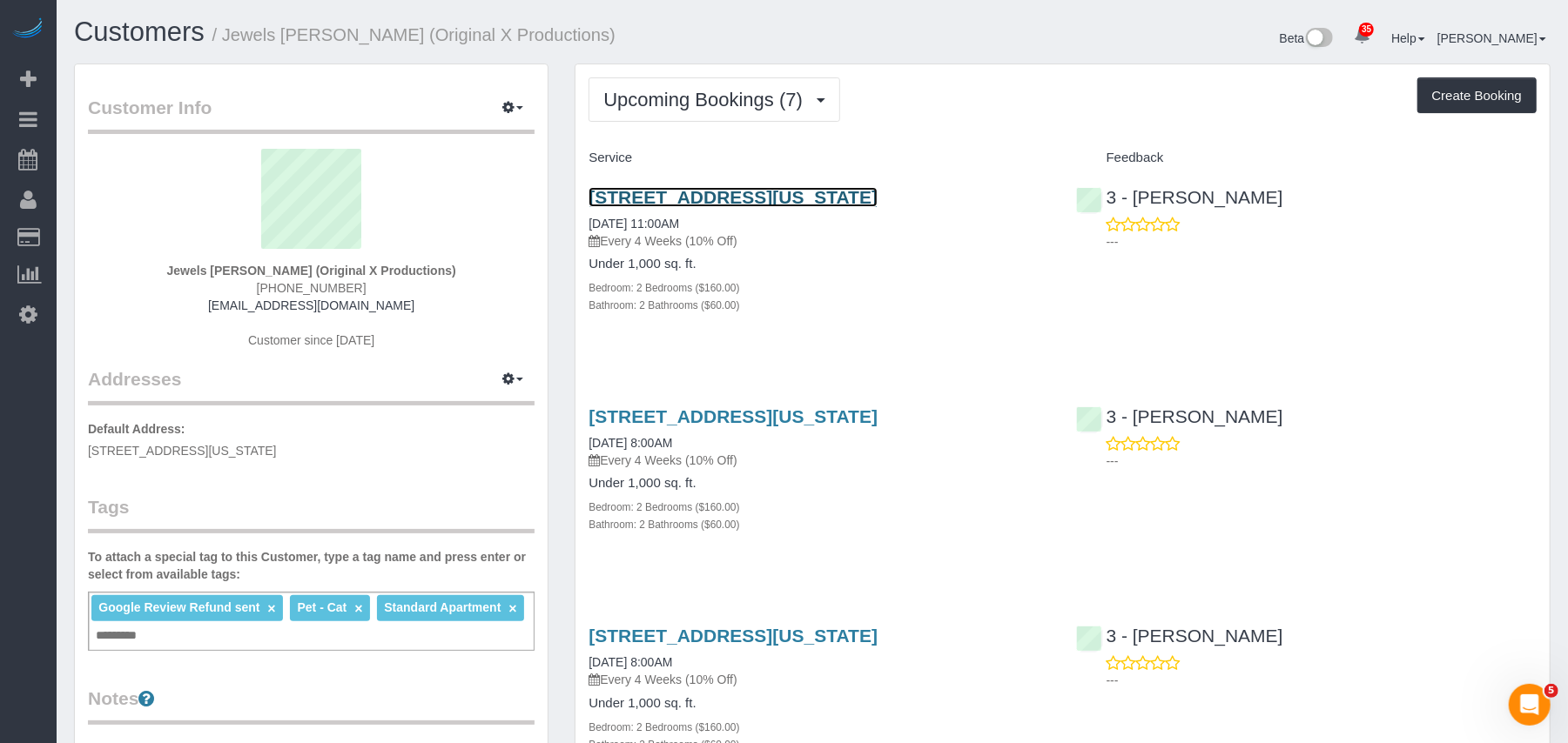
click at [699, 202] on link "420 East 54th Street, Apt. 511, New York, NY 10022" at bounding box center [732, 197] width 289 height 20
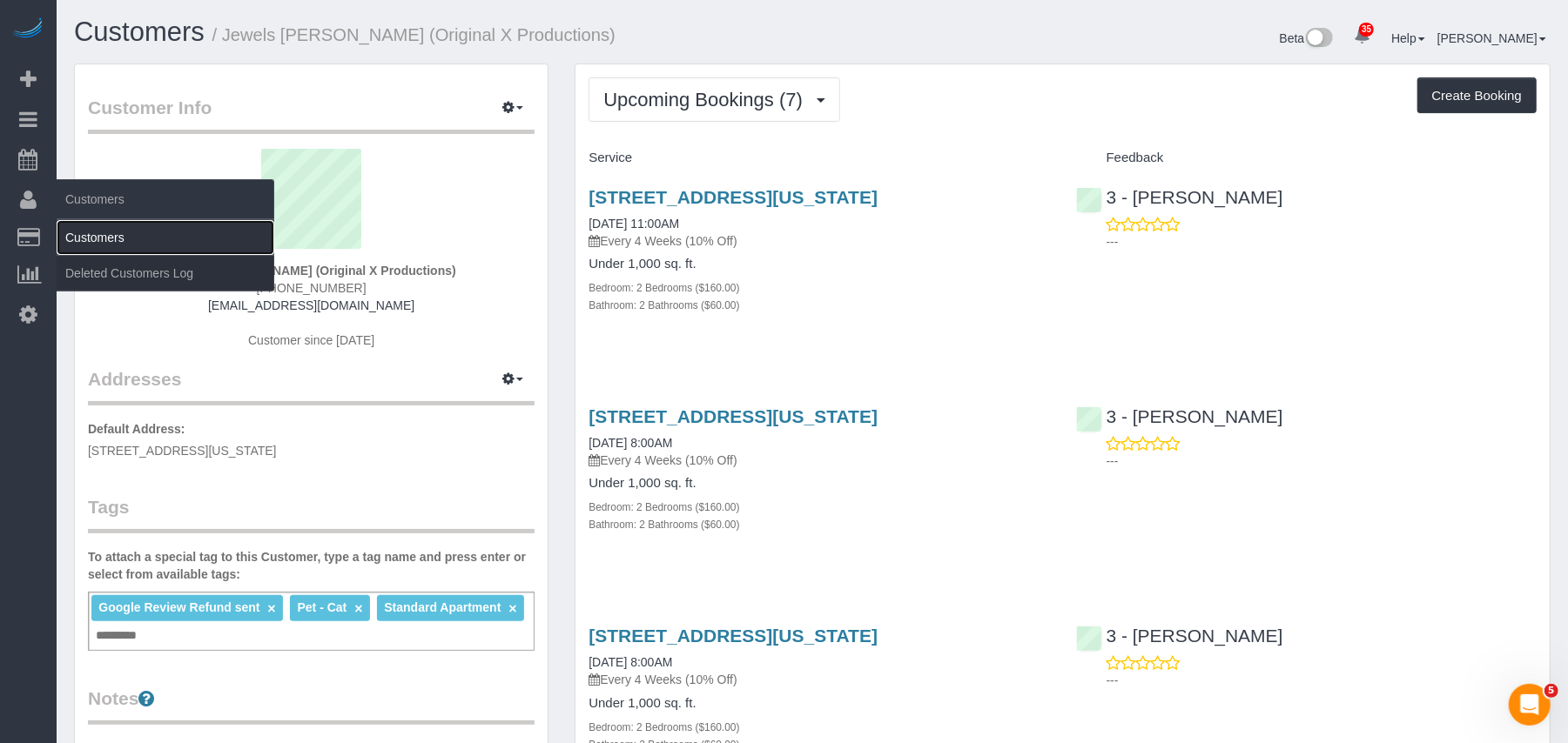
click at [80, 233] on link "Customers" at bounding box center [166, 238] width 218 height 35
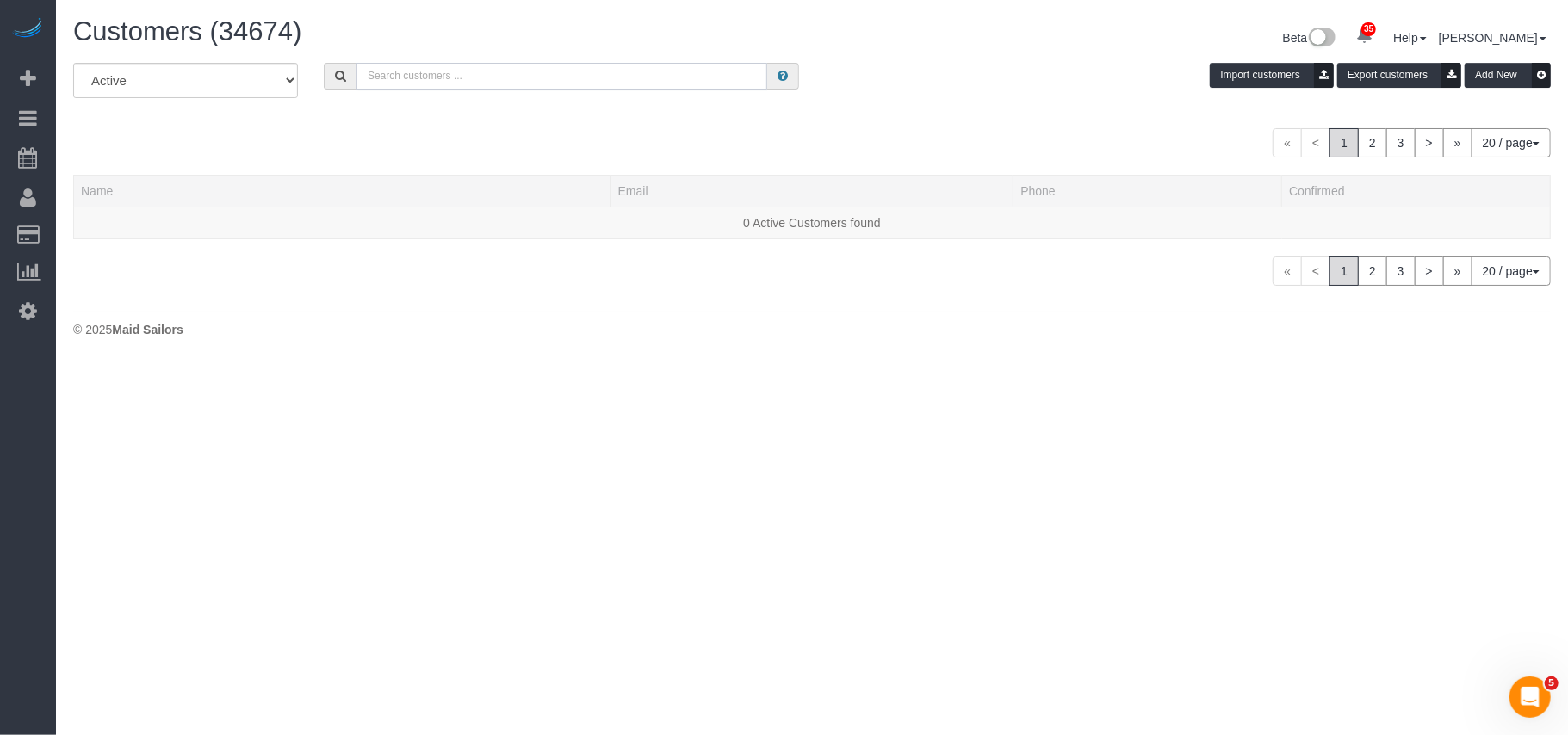
click at [396, 74] on input "text" at bounding box center [562, 76] width 411 height 27
paste input "Jewels [PERSON_NAME]"
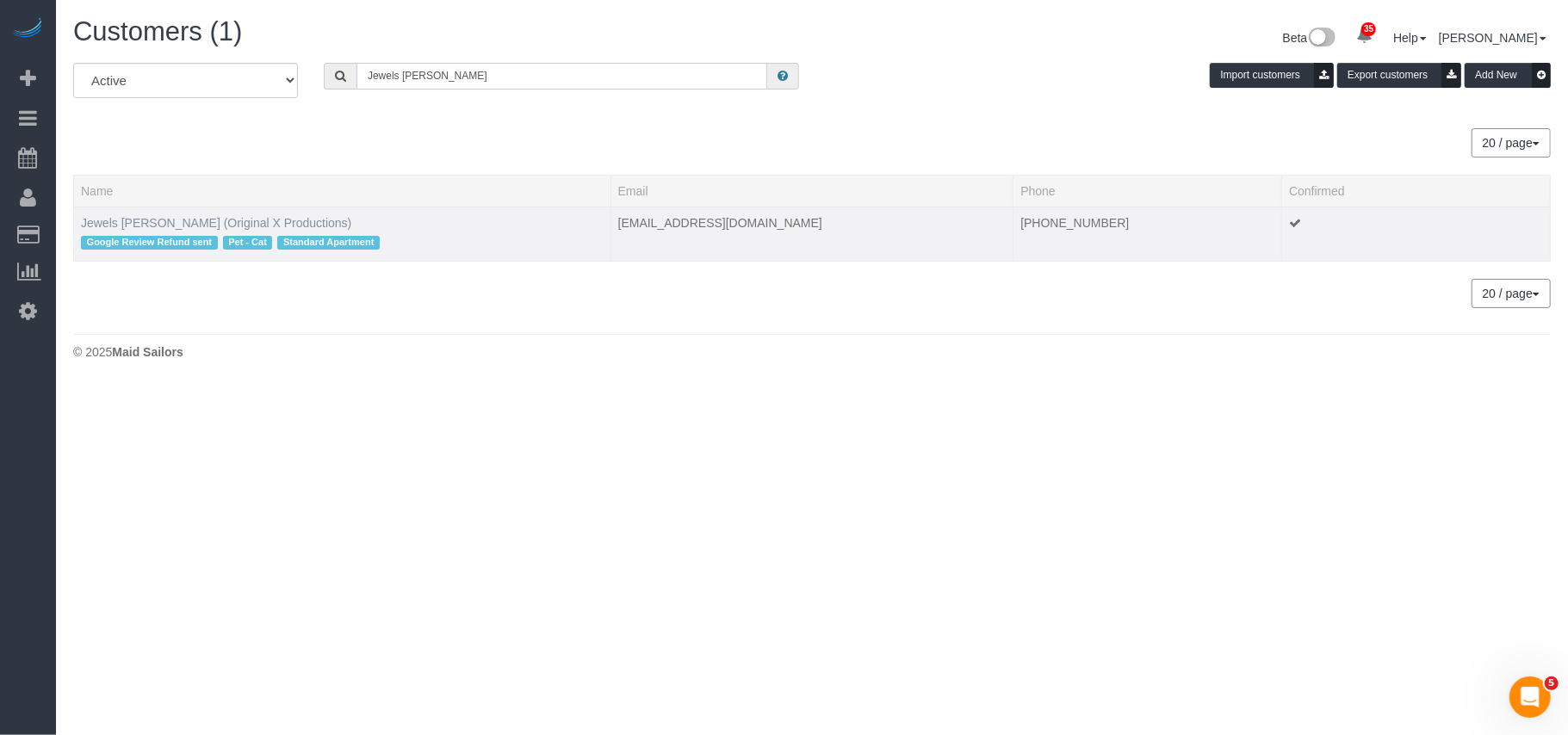
type input "Jewels [PERSON_NAME]"
click at [179, 225] on link "Jewels Tortorello (Original X Productions)" at bounding box center [215, 223] width 271 height 14
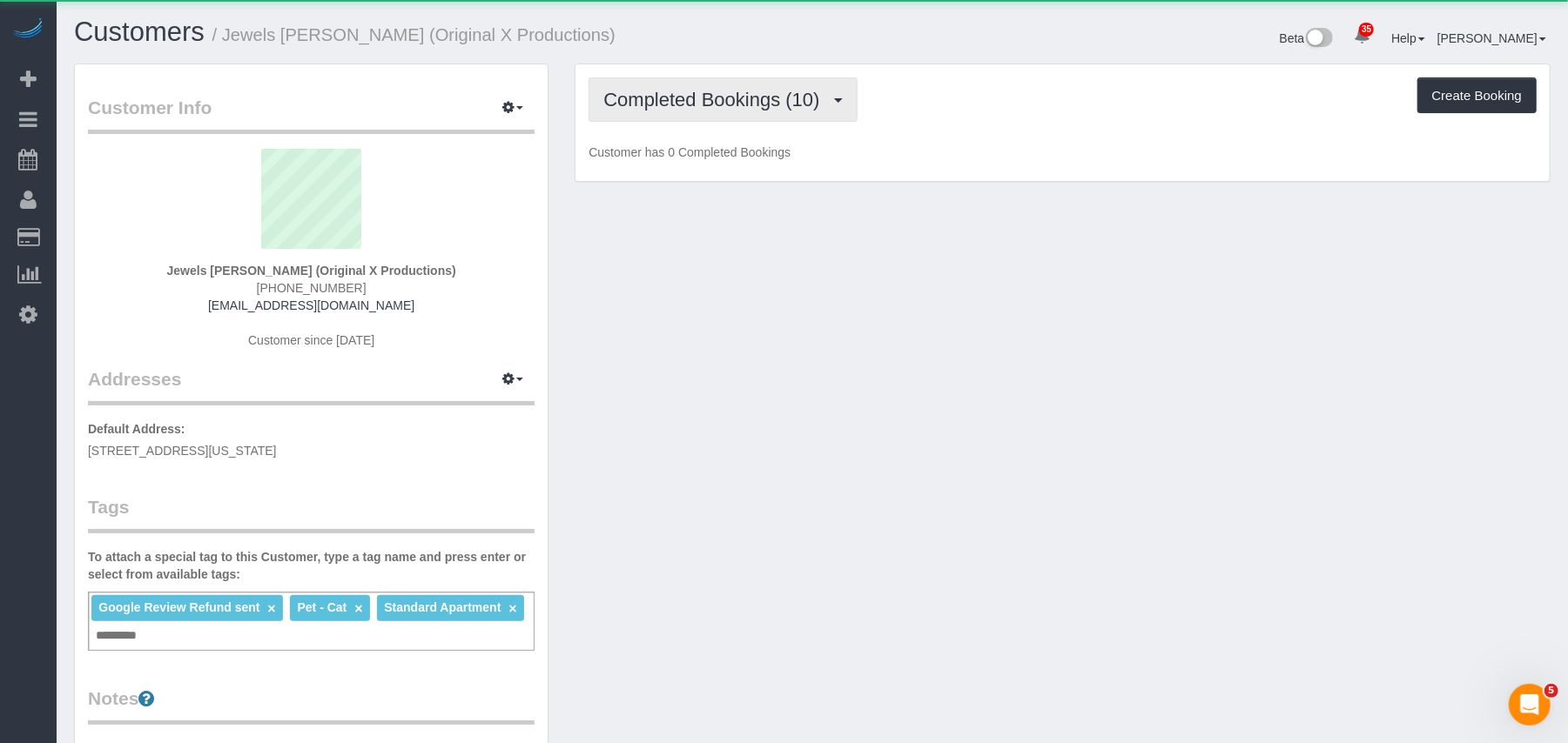
click at [673, 108] on span "Completed Bookings (10)" at bounding box center [714, 99] width 224 height 22
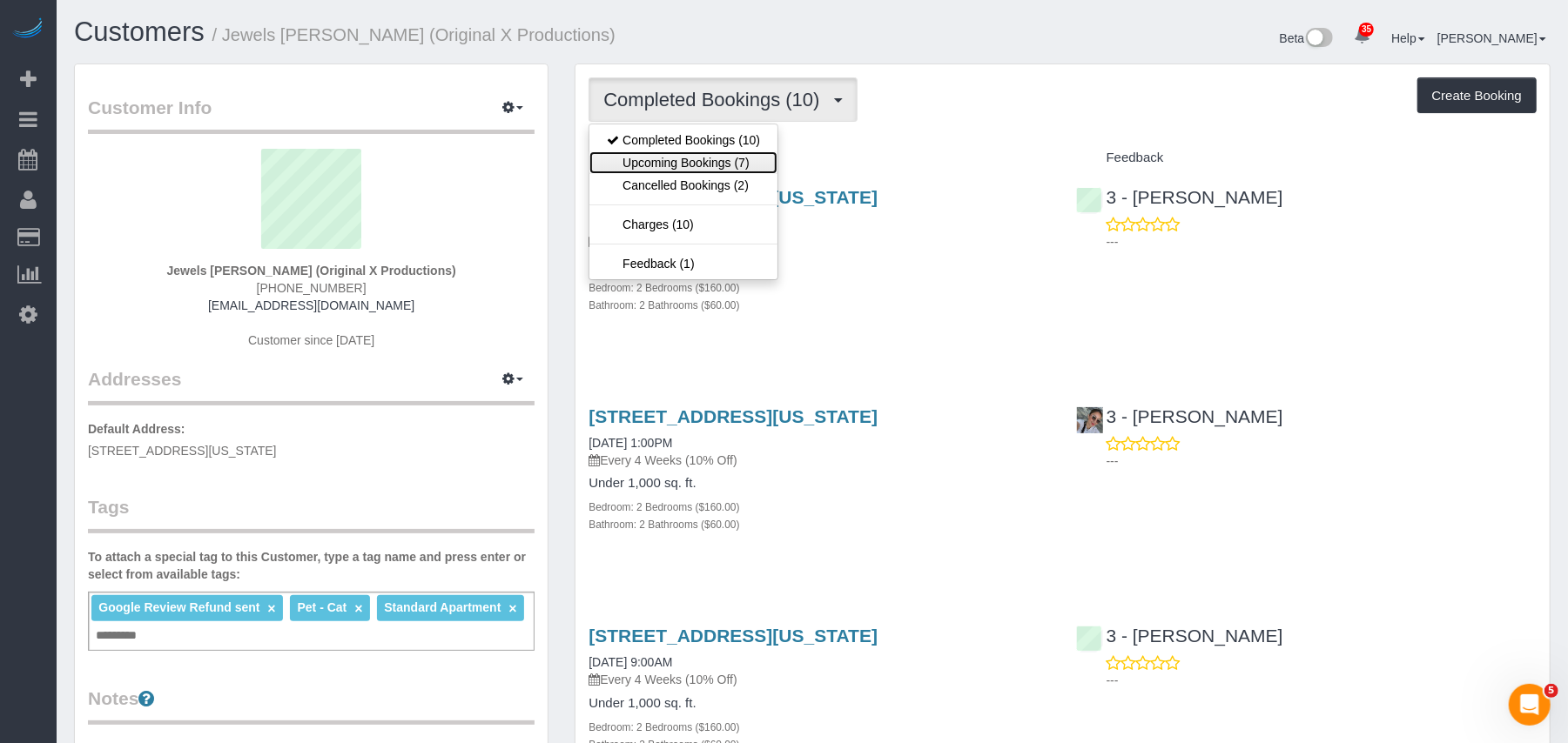
click at [698, 157] on link "Upcoming Bookings (7)" at bounding box center [683, 163] width 188 height 23
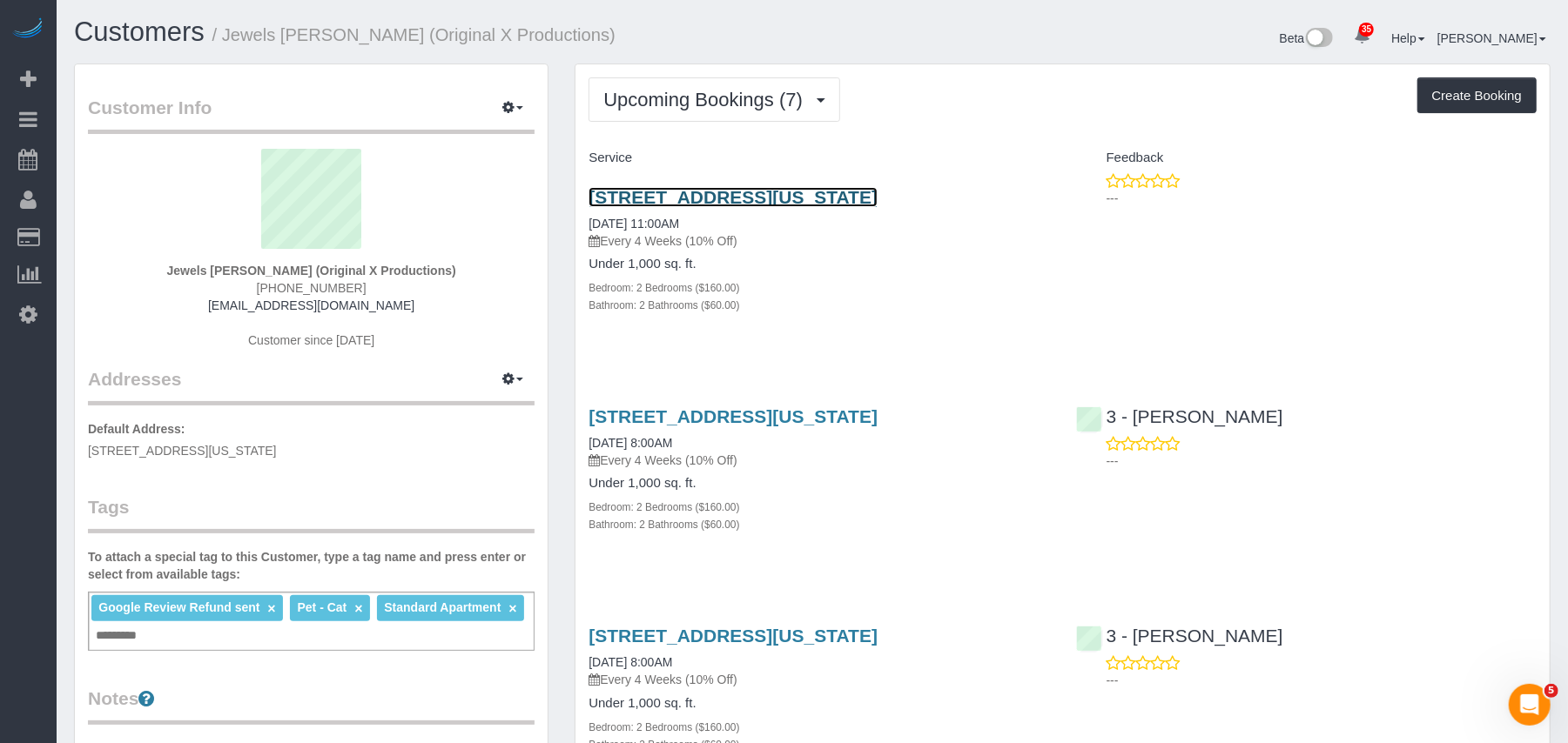
click at [721, 196] on link "420 East 54th Street, Apt. 511, New York, NY 10022" at bounding box center [732, 197] width 289 height 20
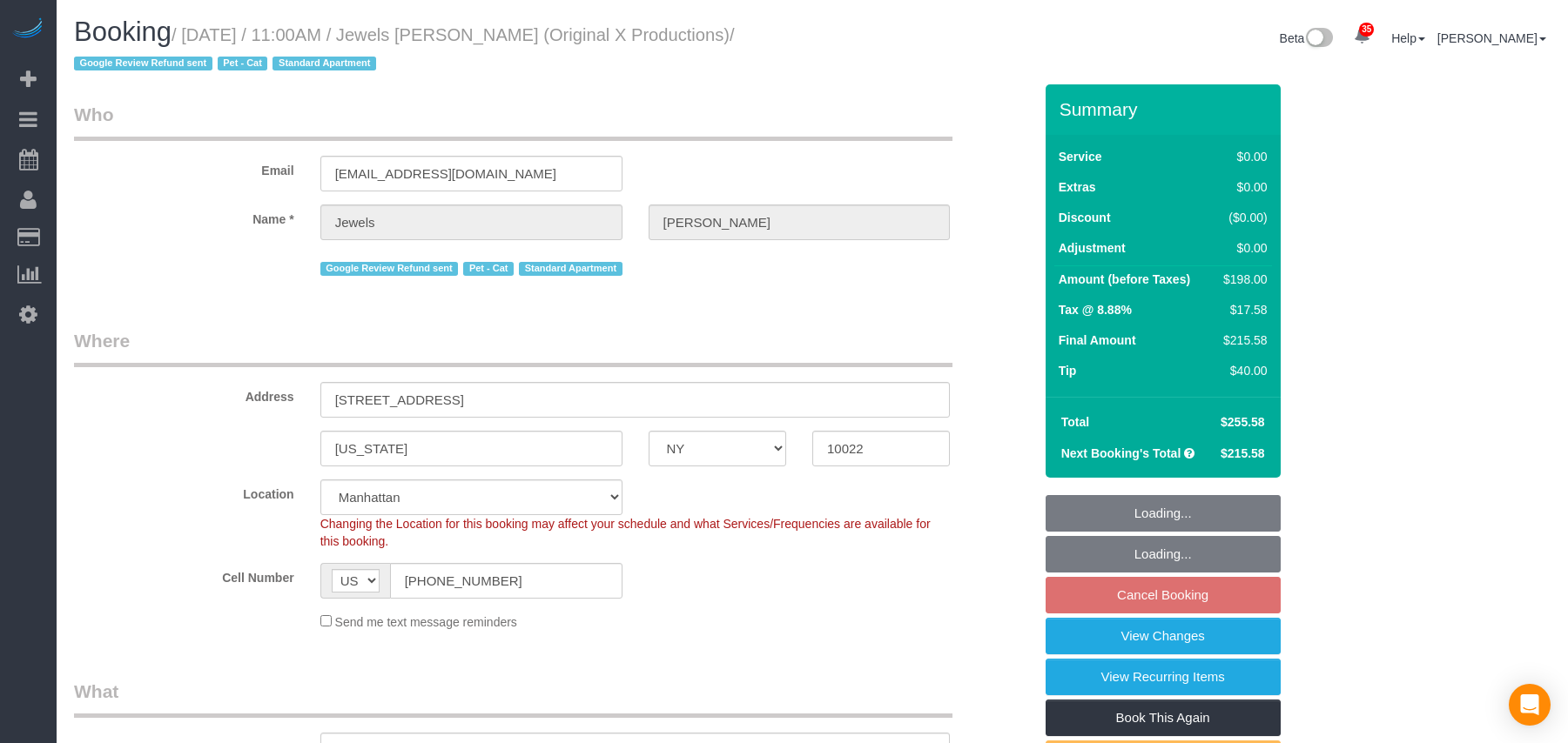
select select "NY"
select select "2"
select select "number:89"
select select "number:90"
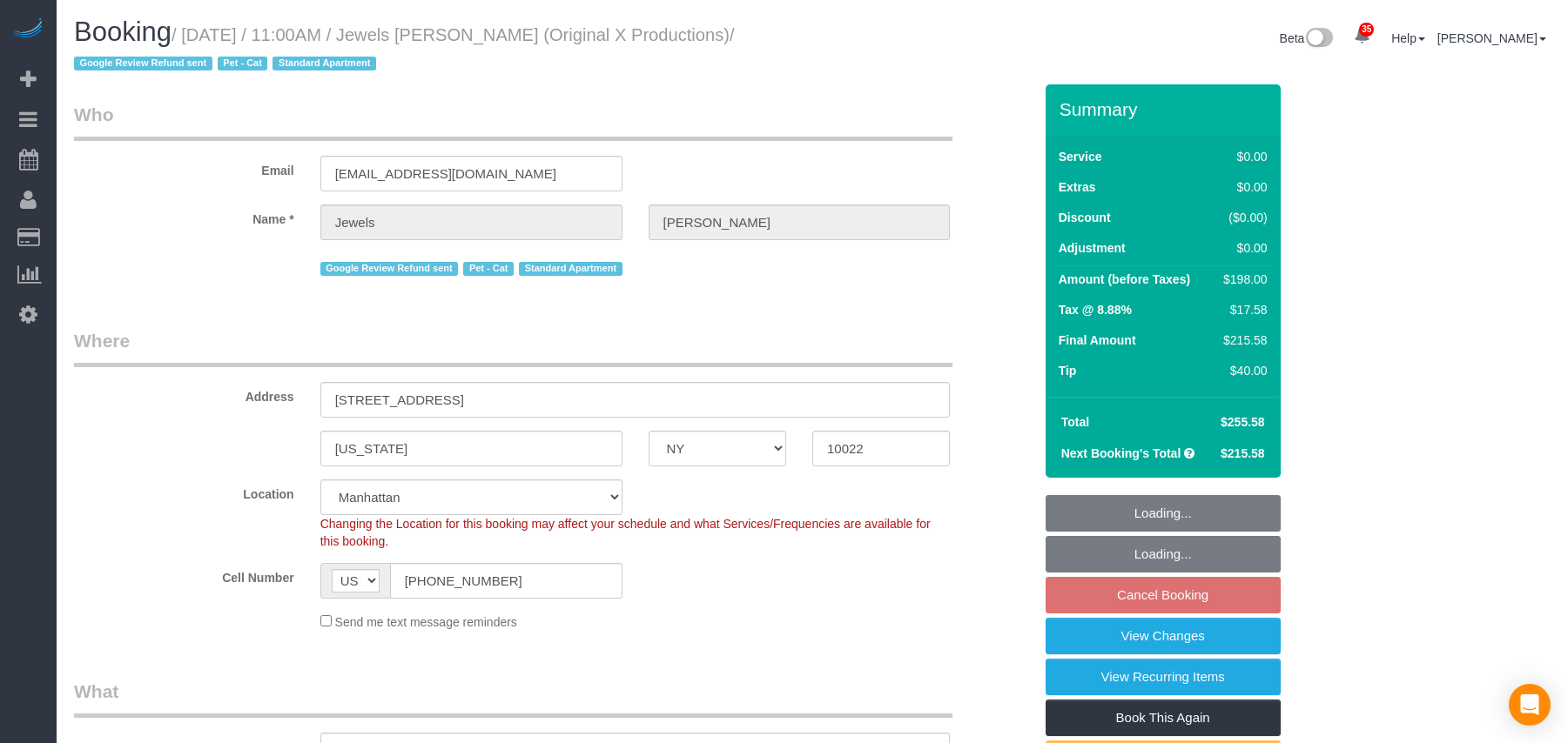
select select "number:14"
select select "number:6"
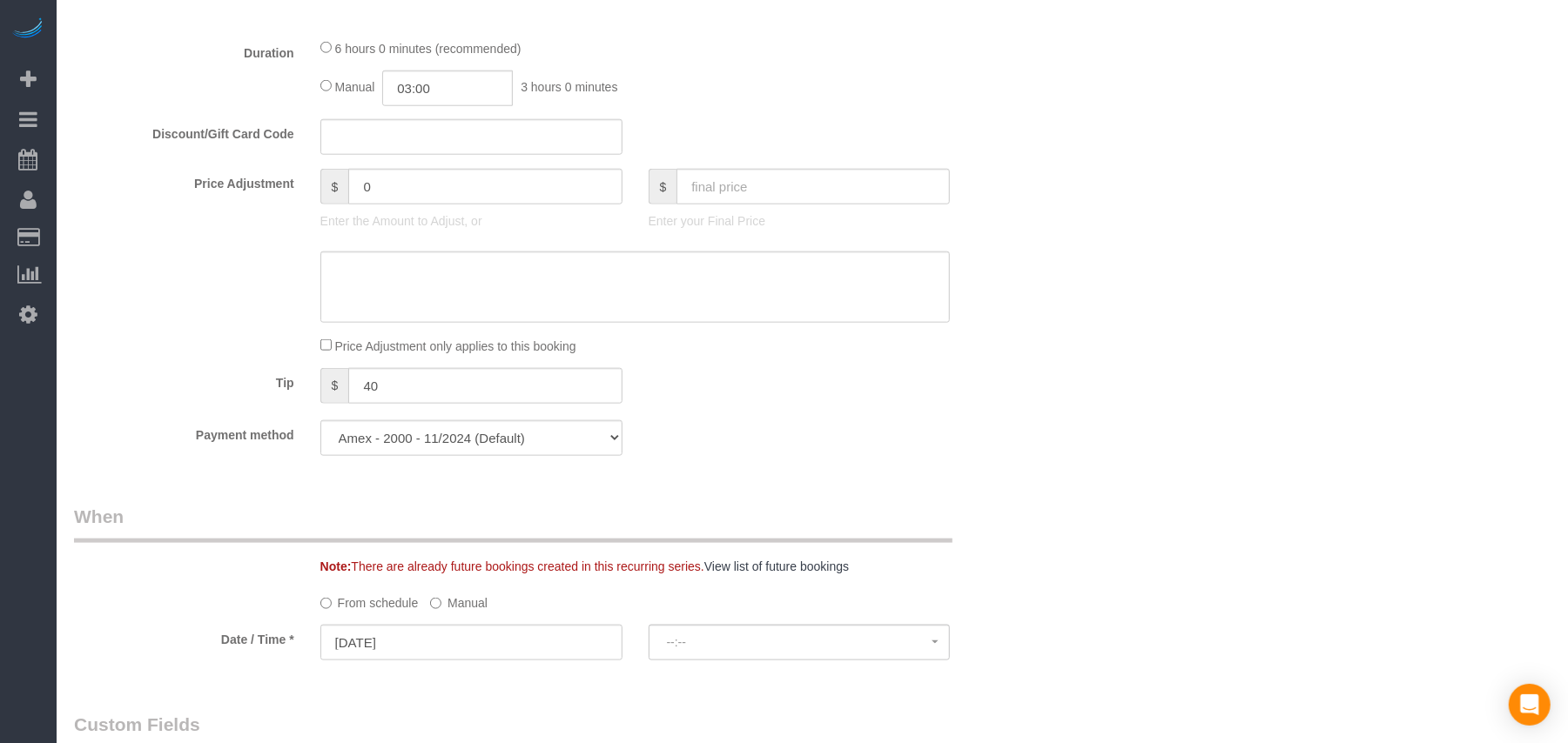
select select "spot4"
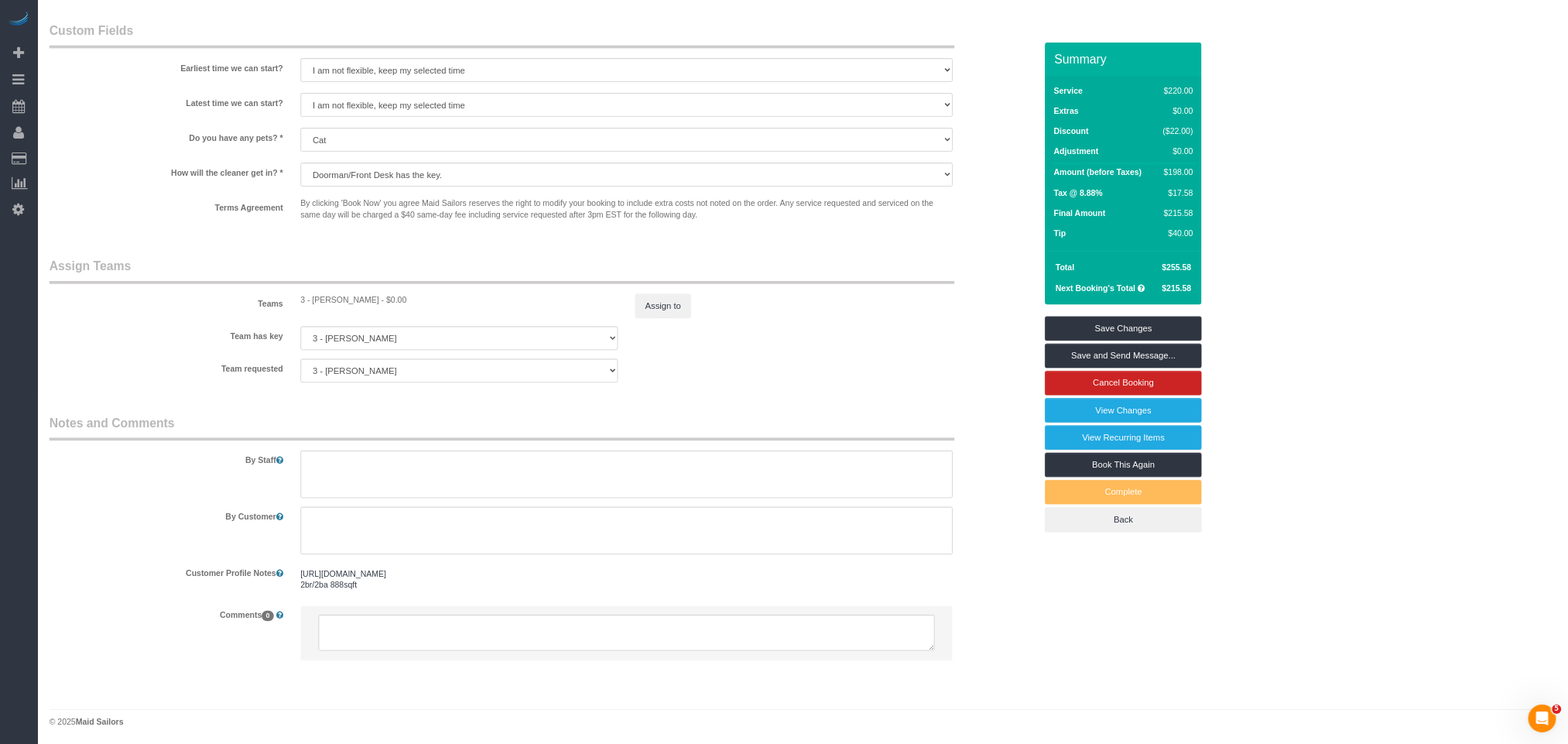
scroll to position [1724, 0]
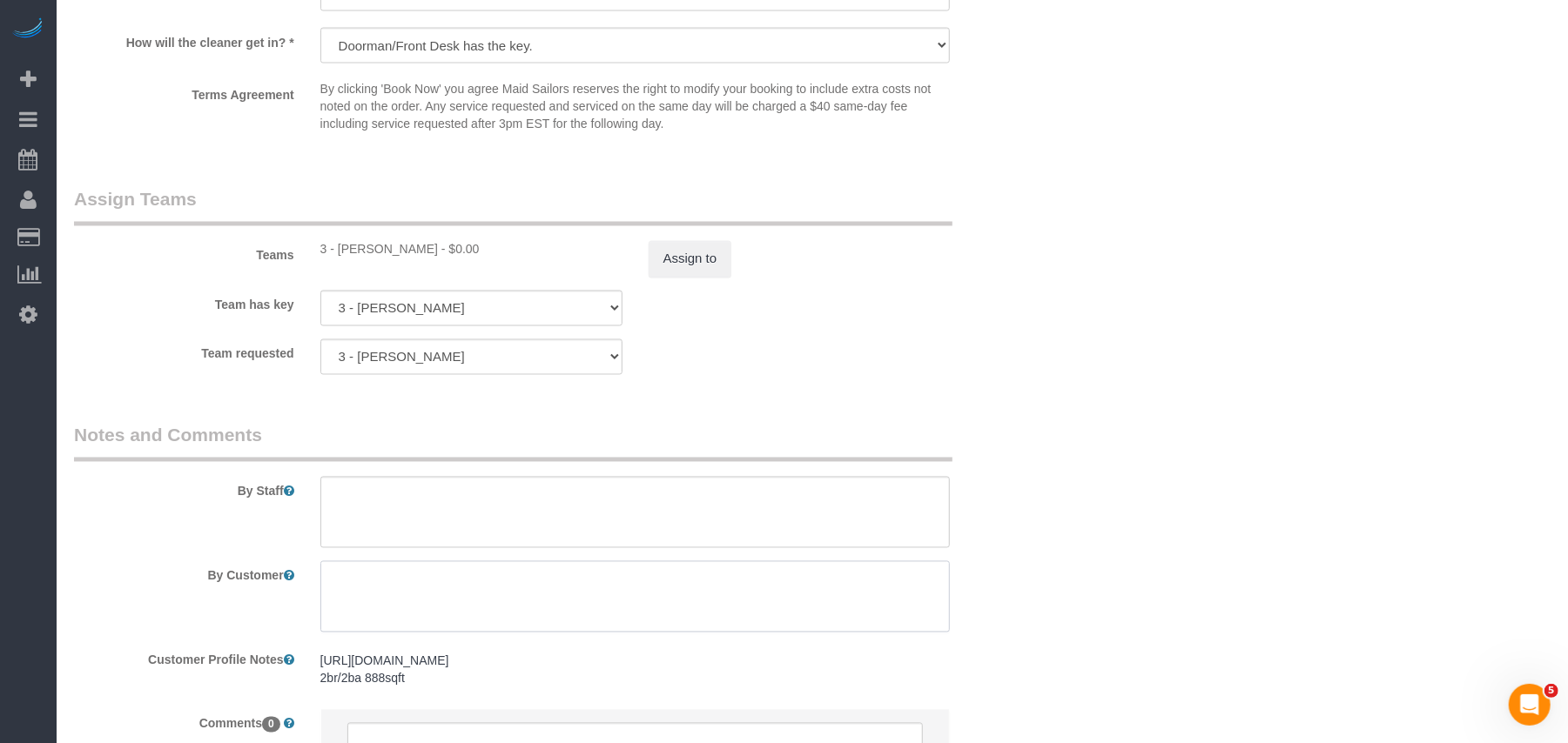
click at [442, 585] on textarea at bounding box center [635, 596] width 630 height 71
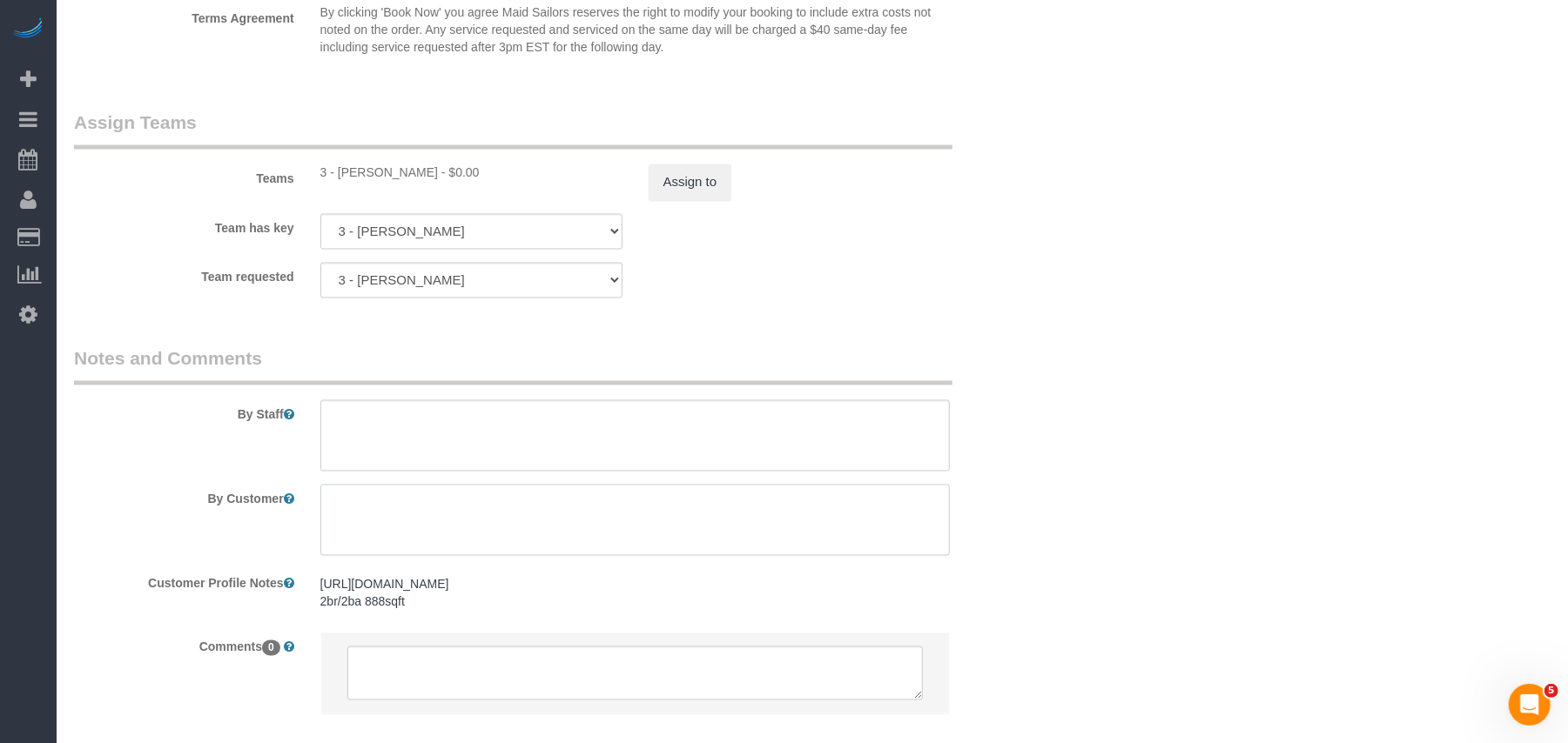
scroll to position [2348, 0]
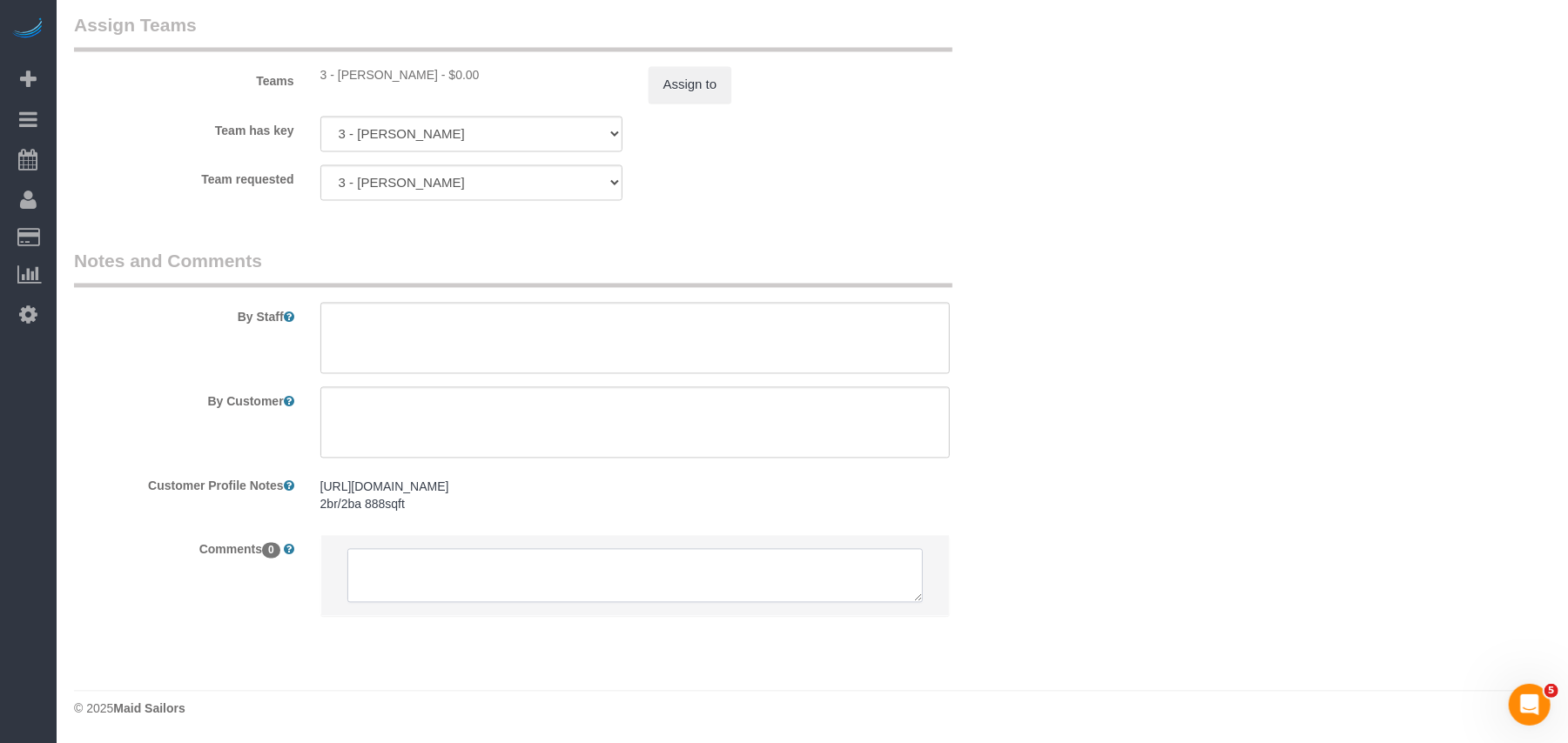
click at [442, 587] on textarea at bounding box center [635, 575] width 576 height 54
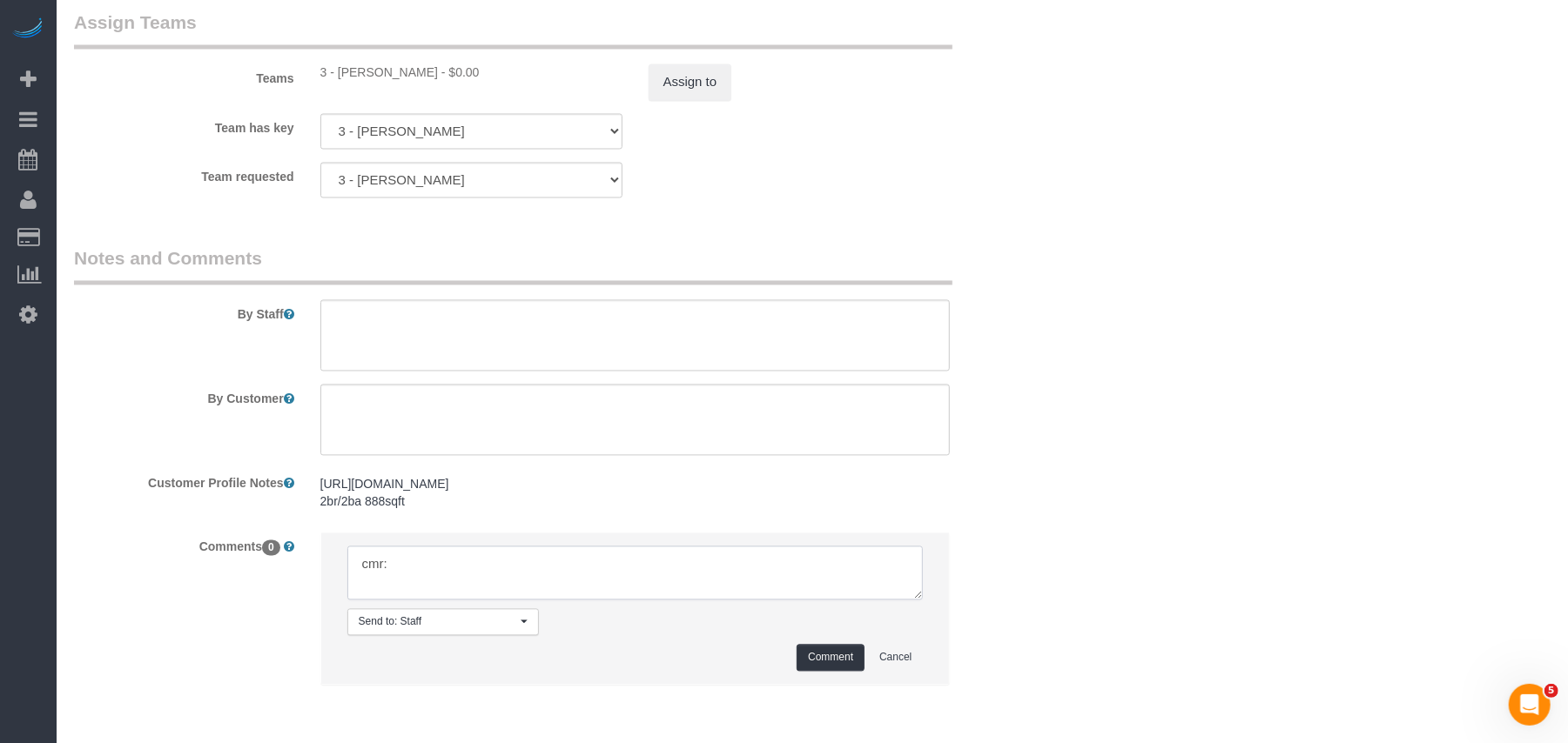
paste textarea "cmr:Just updated actually, the earliest arrival should be 10:45am and then I ju…"
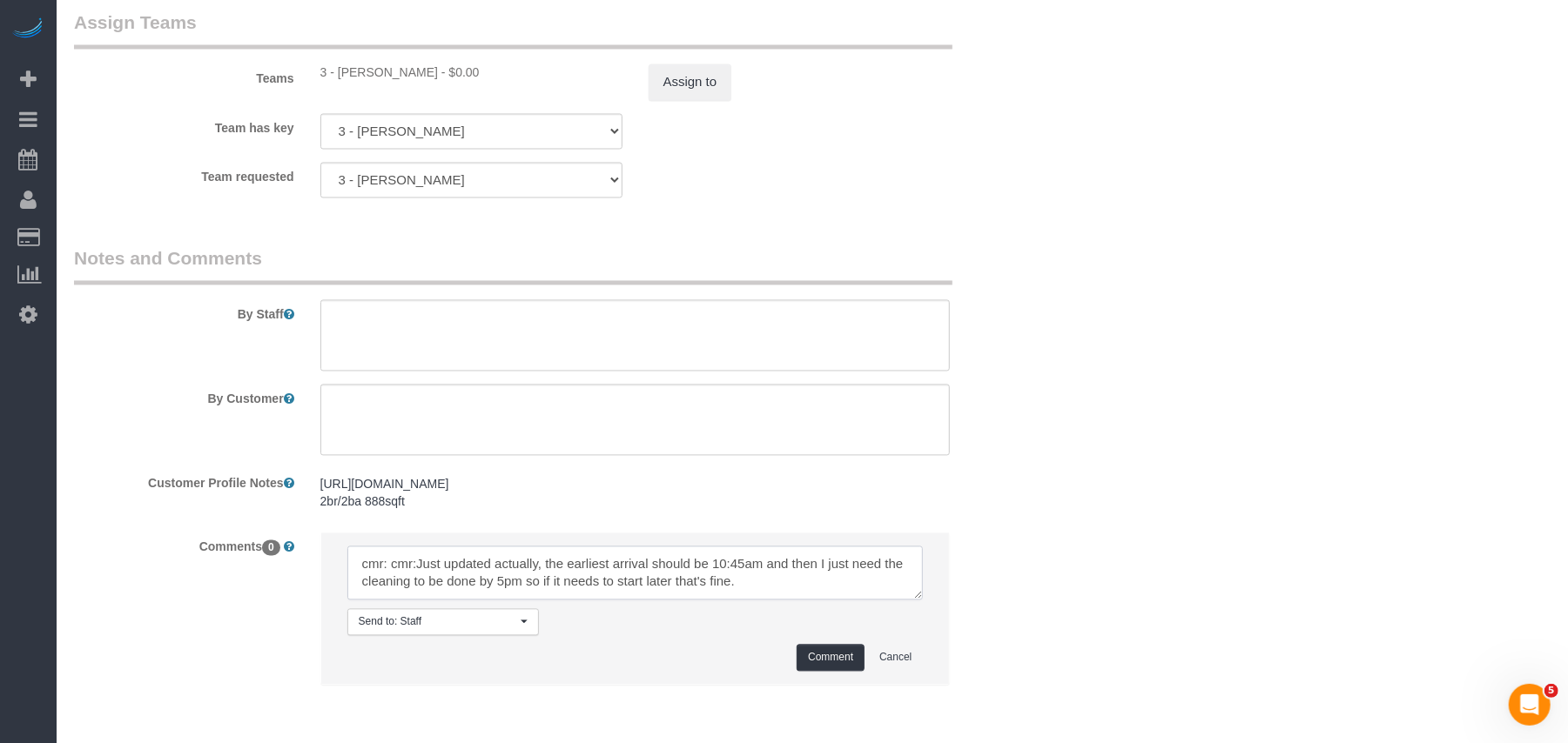
click at [407, 566] on textarea at bounding box center [635, 574] width 576 height 54
type textarea "cmr:Just updated actually, the earliest arrival should be 10:45am and then I ju…"
click at [801, 665] on button "Comment" at bounding box center [831, 659] width 68 height 27
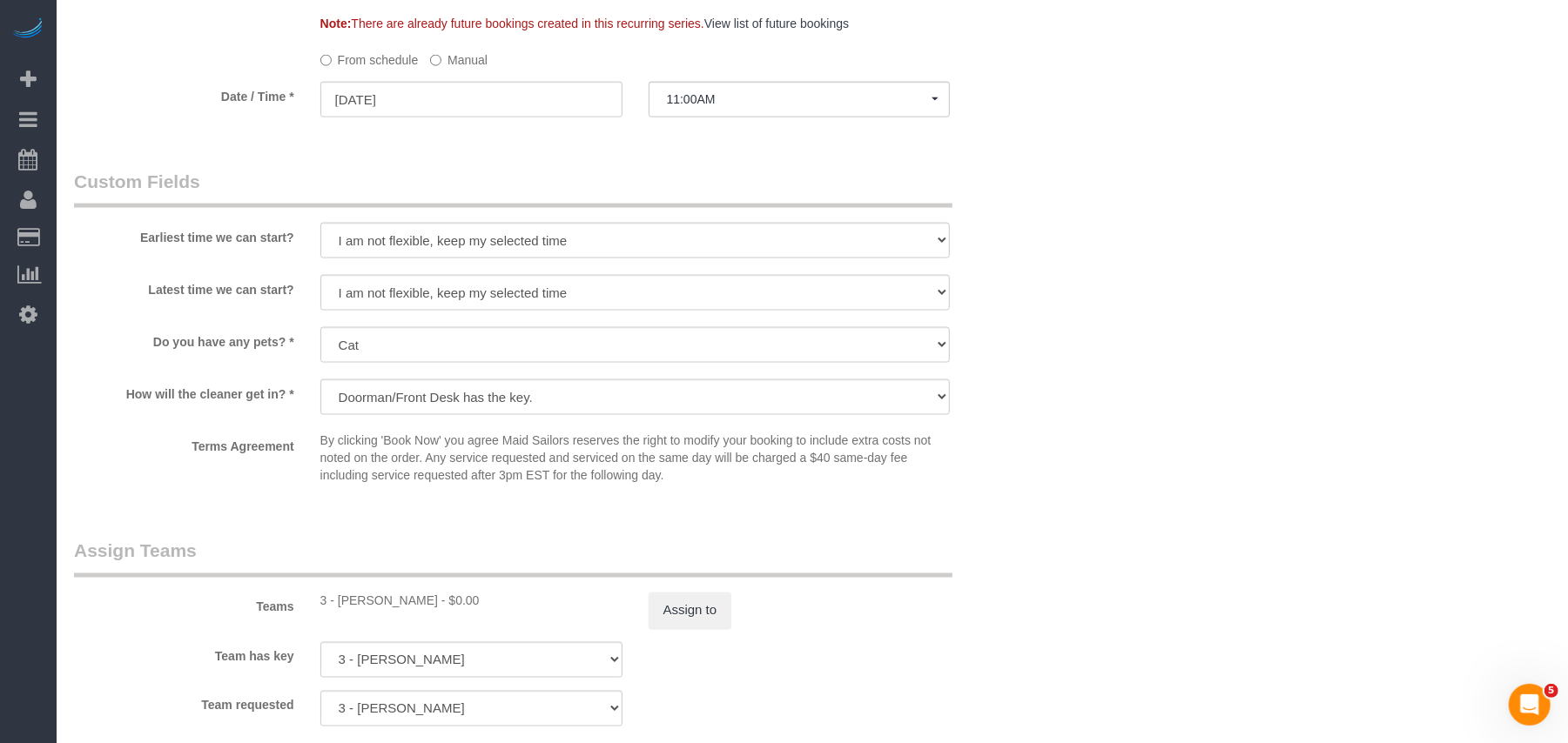
scroll to position [1972, 0]
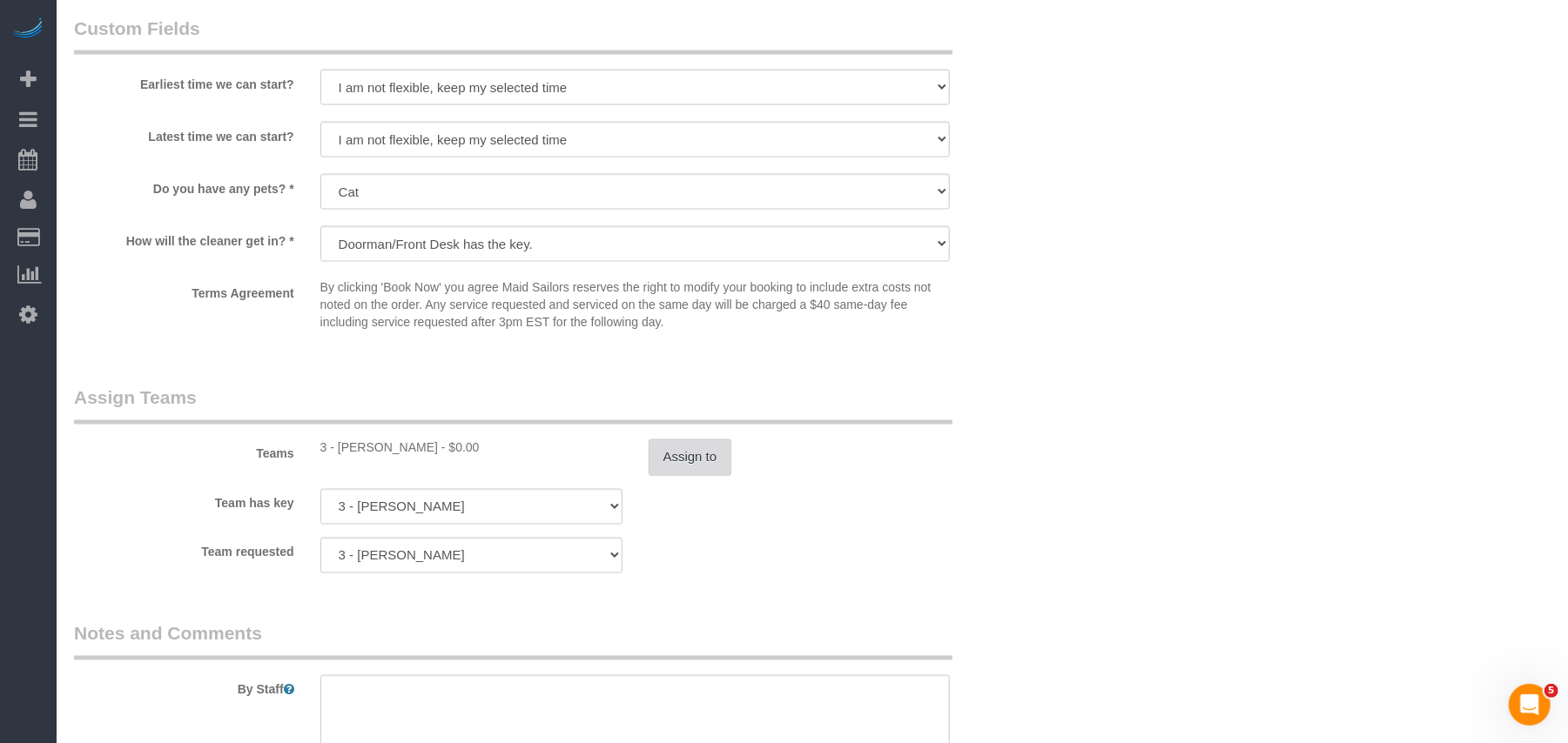
click at [690, 465] on button "Assign to" at bounding box center [690, 457] width 83 height 37
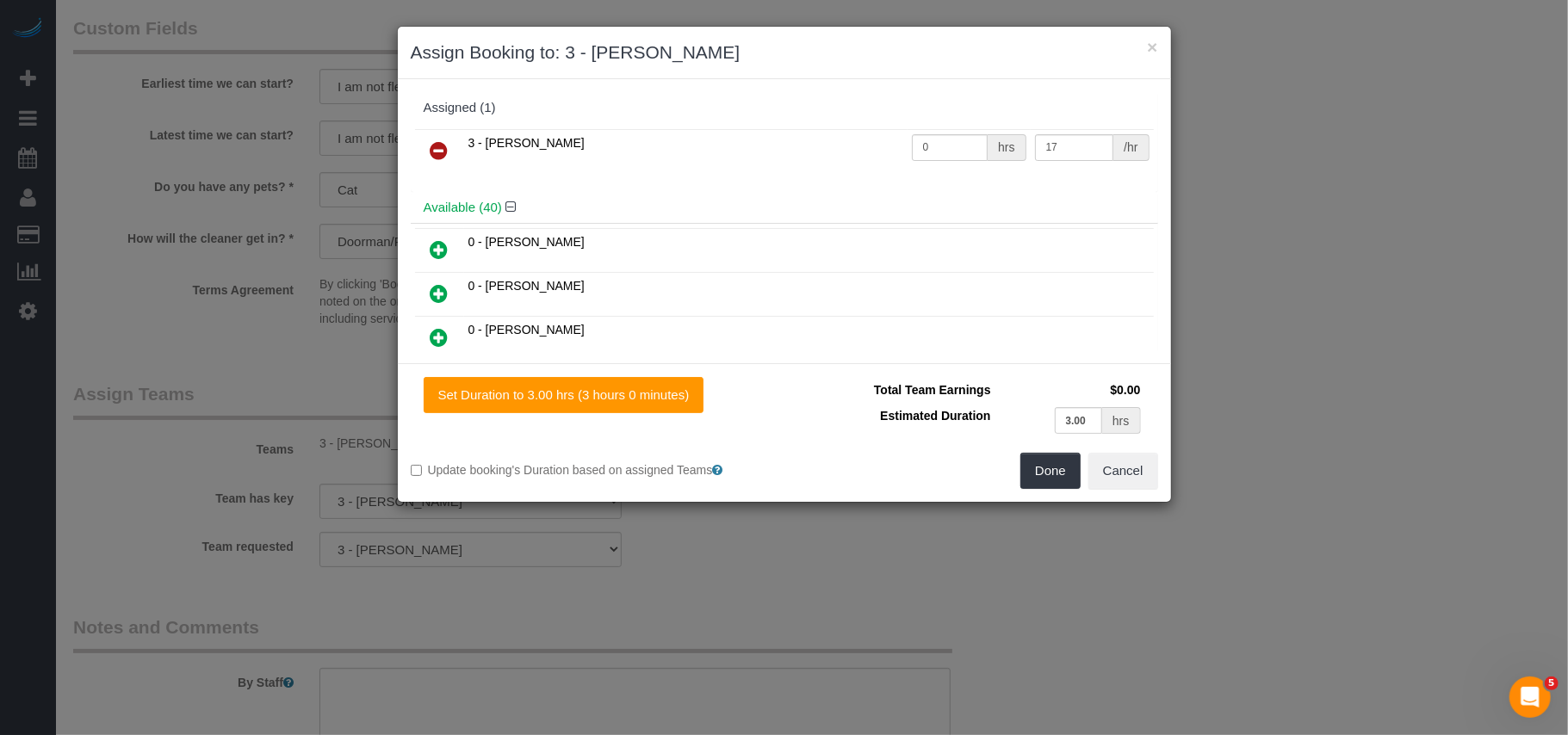
click at [429, 150] on link at bounding box center [439, 151] width 40 height 35
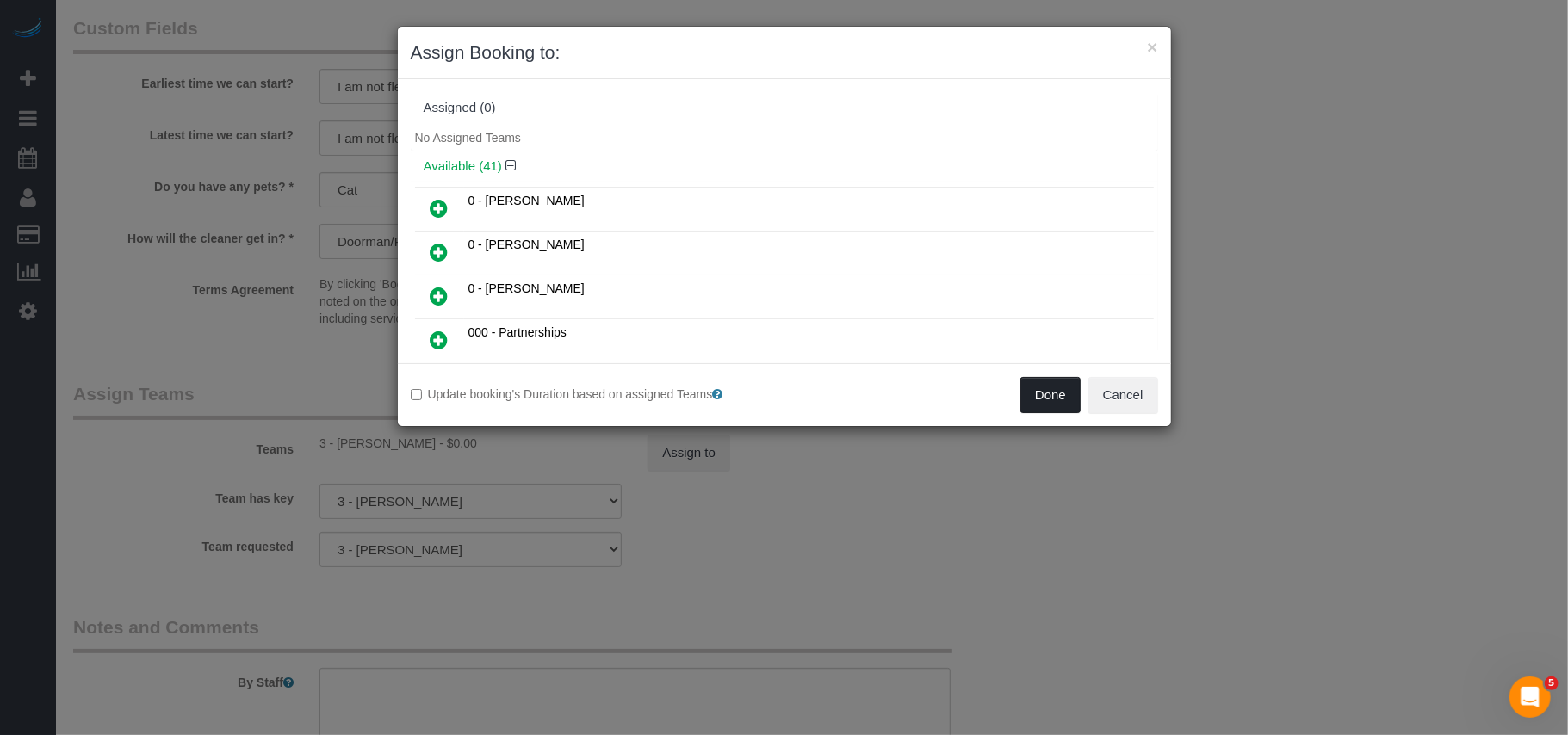
drag, startPoint x: 1041, startPoint y: 383, endPoint x: 937, endPoint y: 463, distance: 131.2
click at [1041, 383] on button "Done" at bounding box center [1050, 395] width 60 height 37
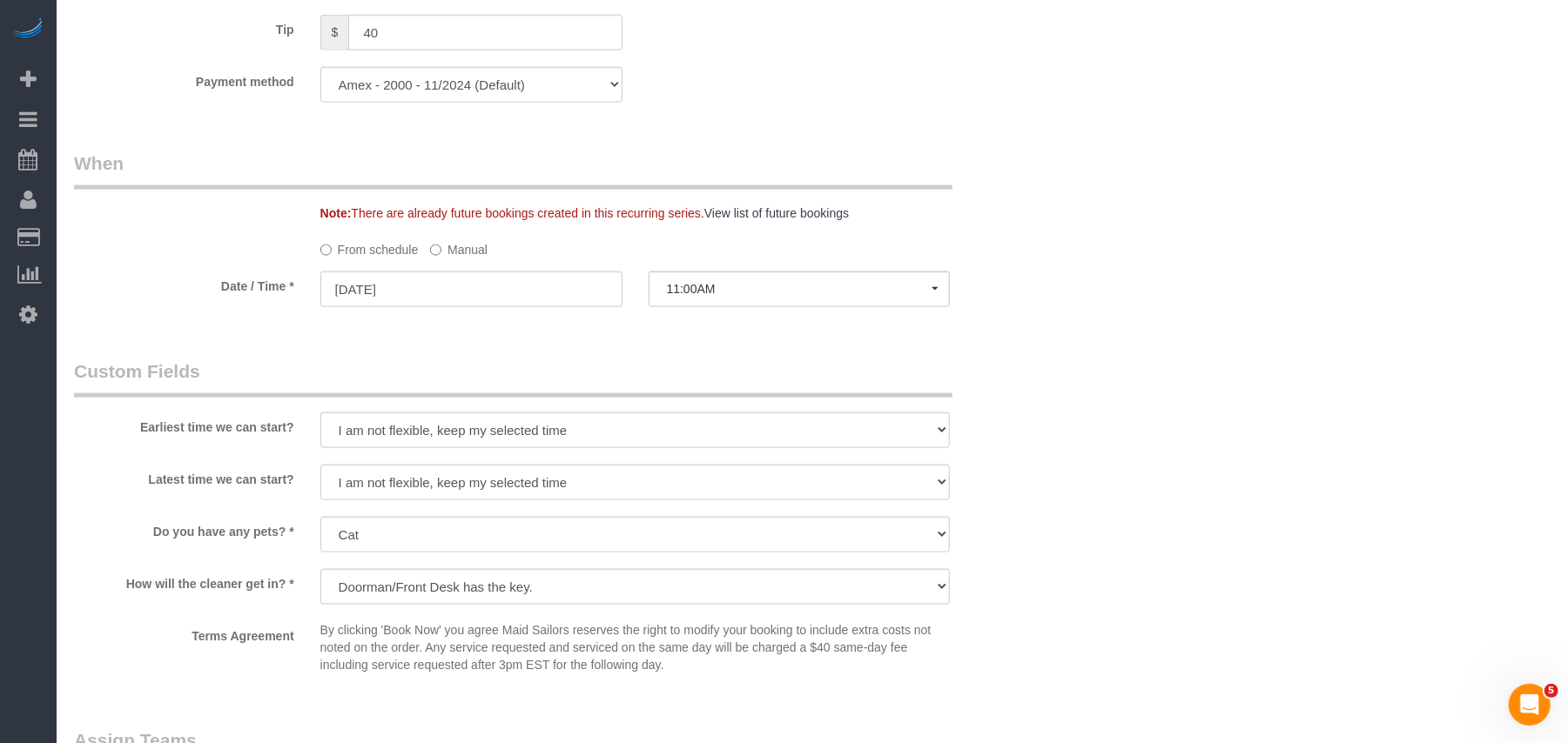
scroll to position [1624, 0]
click at [492, 467] on sui-booking-custom-fields "Earliest time we can start? I am not flexible, keep my selected time 8:00 AM 9:…" at bounding box center [553, 524] width 959 height 323
drag, startPoint x: 502, startPoint y: 447, endPoint x: 492, endPoint y: 446, distance: 10.0
click at [502, 446] on select "I am not flexible, keep my selected time 8:00 AM 9:00 AM 10:00 AM 11:00 AM 12:0…" at bounding box center [635, 435] width 630 height 36
select select "number:59"
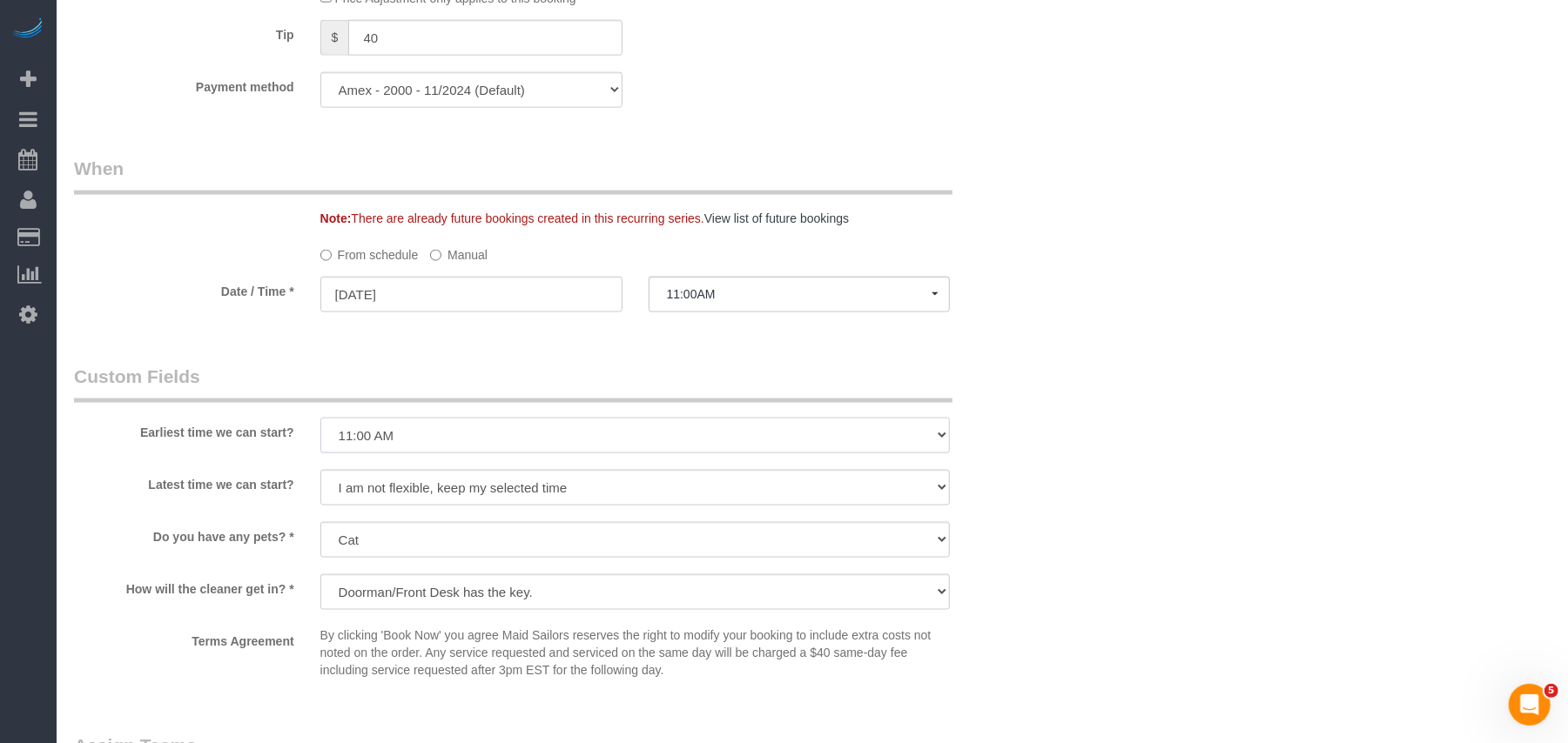
click at [320, 418] on select "I am not flexible, keep my selected time 8:00 AM 9:00 AM 10:00 AM 11:00 AM 12:0…" at bounding box center [635, 435] width 630 height 36
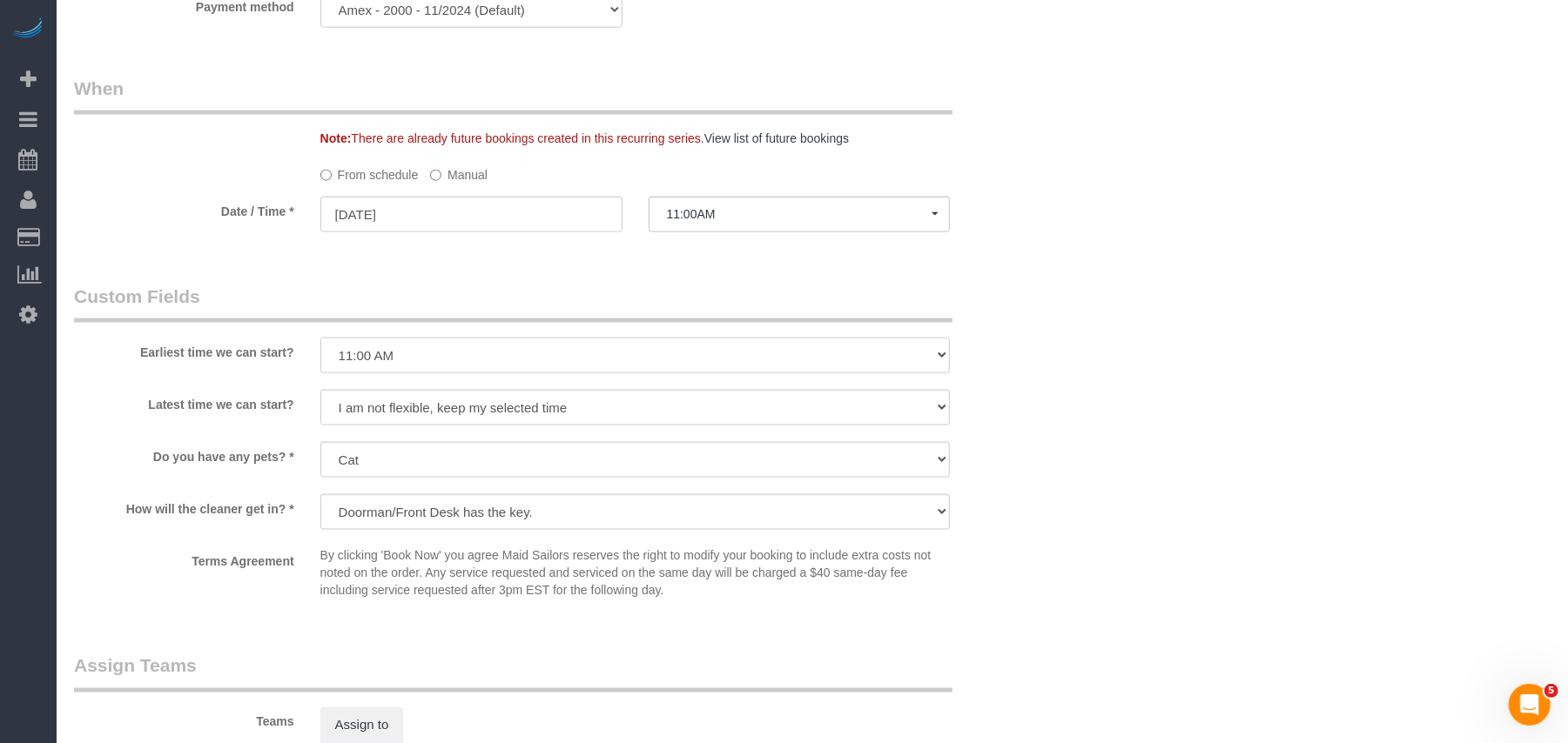
scroll to position [1742, 0]
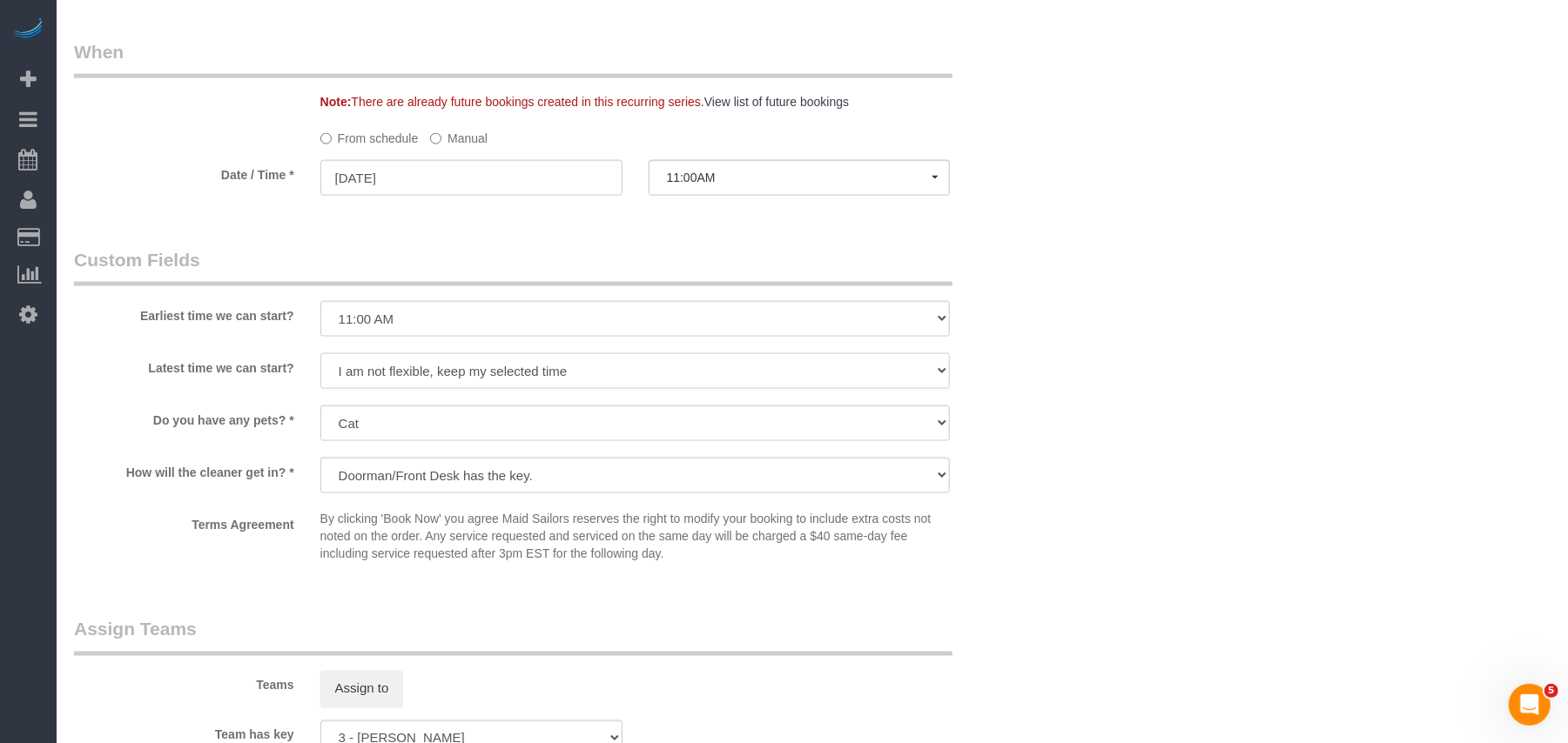
click at [519, 380] on select "I am not flexible, keep my selected time 8:00 AM 9:00 AM 10:00 AM 11:00 AM 12:0…" at bounding box center [635, 371] width 630 height 36
click at [320, 355] on select "I am not flexible, keep my selected time 8:00 AM 9:00 AM 10:00 AM 11:00 AM 12:0…" at bounding box center [635, 371] width 630 height 36
click at [446, 371] on select "I am not flexible, keep my selected time 8:00 AM 9:00 AM 10:00 AM 11:00 AM 12:0…" at bounding box center [635, 371] width 630 height 36
select select "number:73"
click at [320, 355] on select "I am not flexible, keep my selected time 8:00 AM 9:00 AM 10:00 AM 11:00 AM 12:0…" at bounding box center [635, 371] width 630 height 36
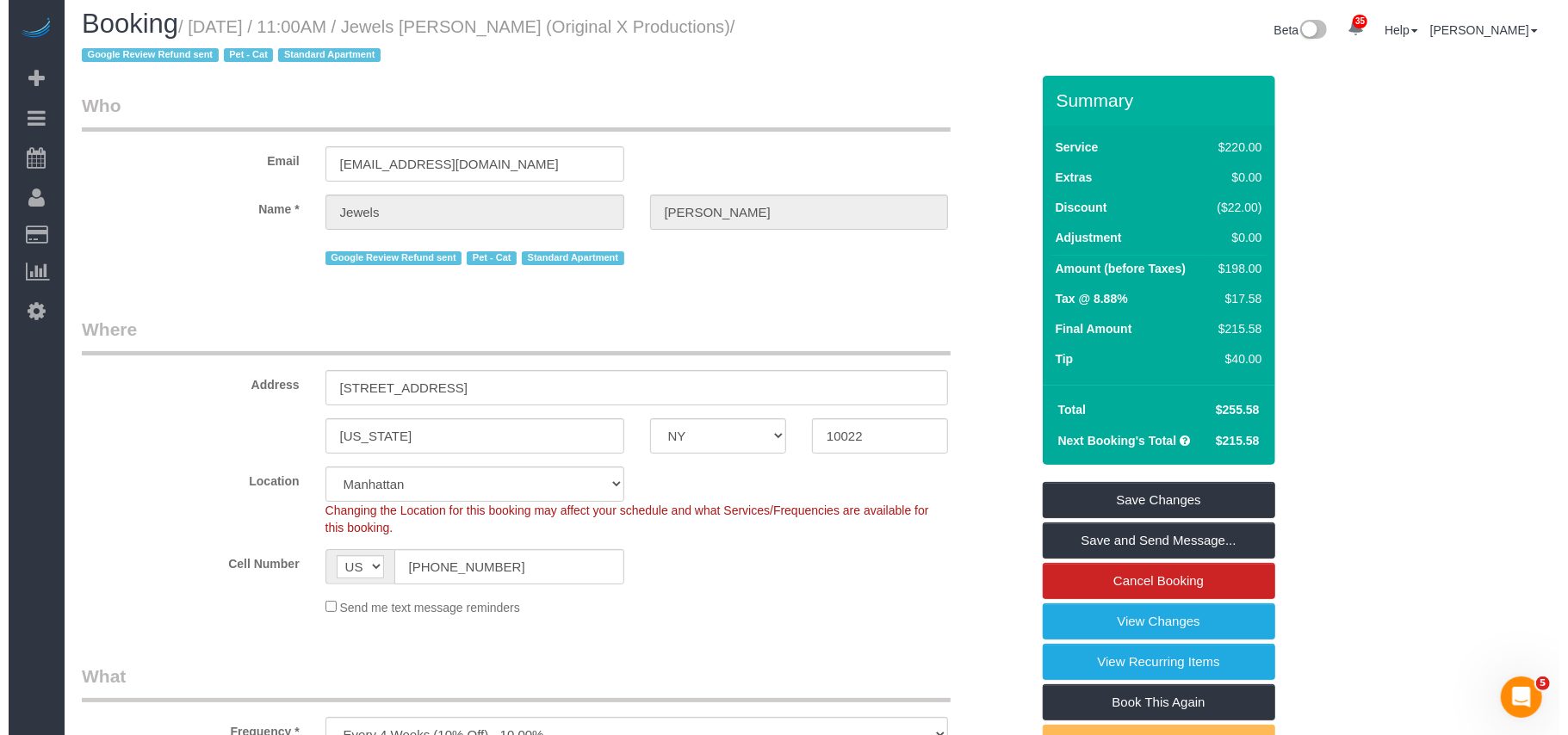
scroll to position [0, 0]
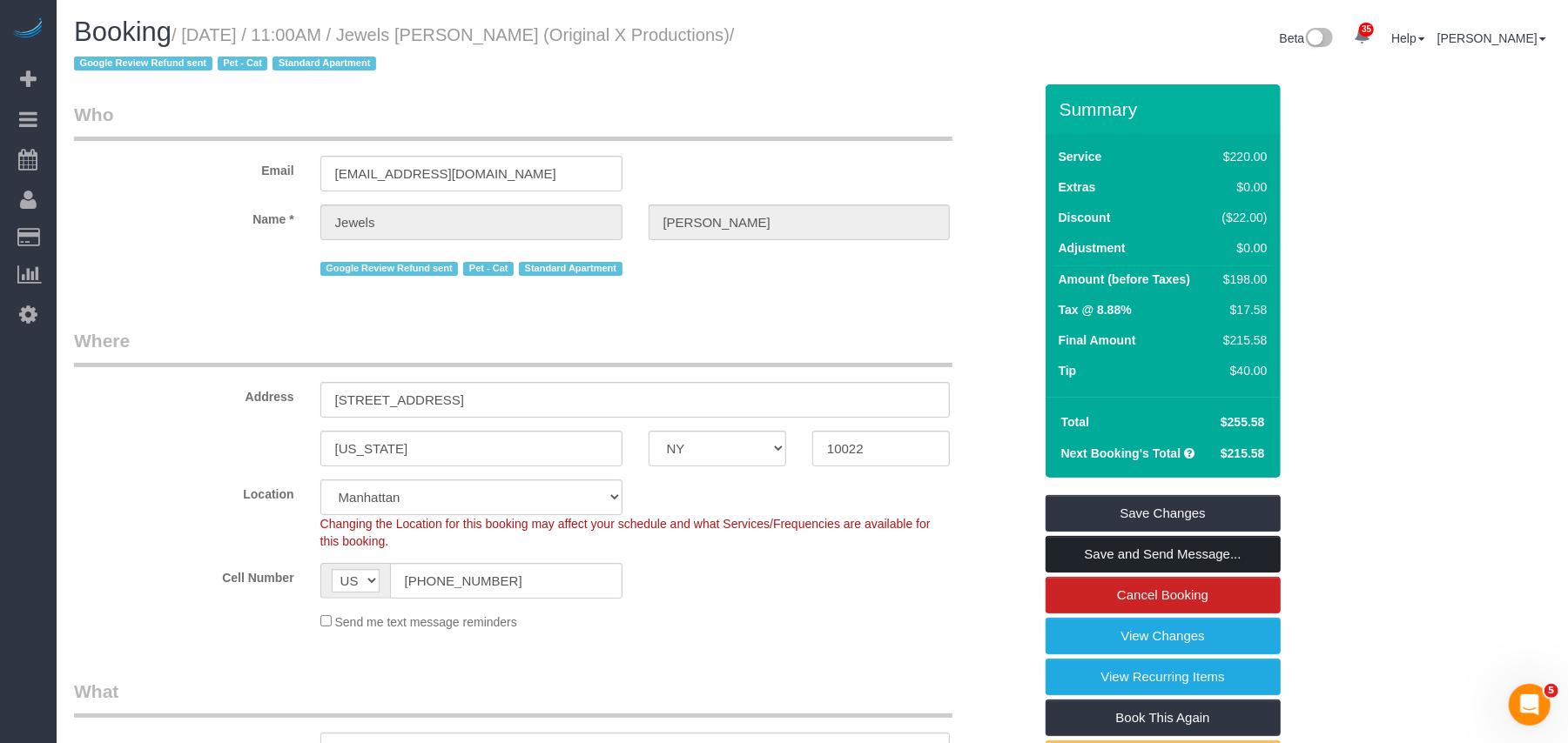
click at [1154, 566] on link "Save and Send Message..." at bounding box center [1163, 555] width 235 height 37
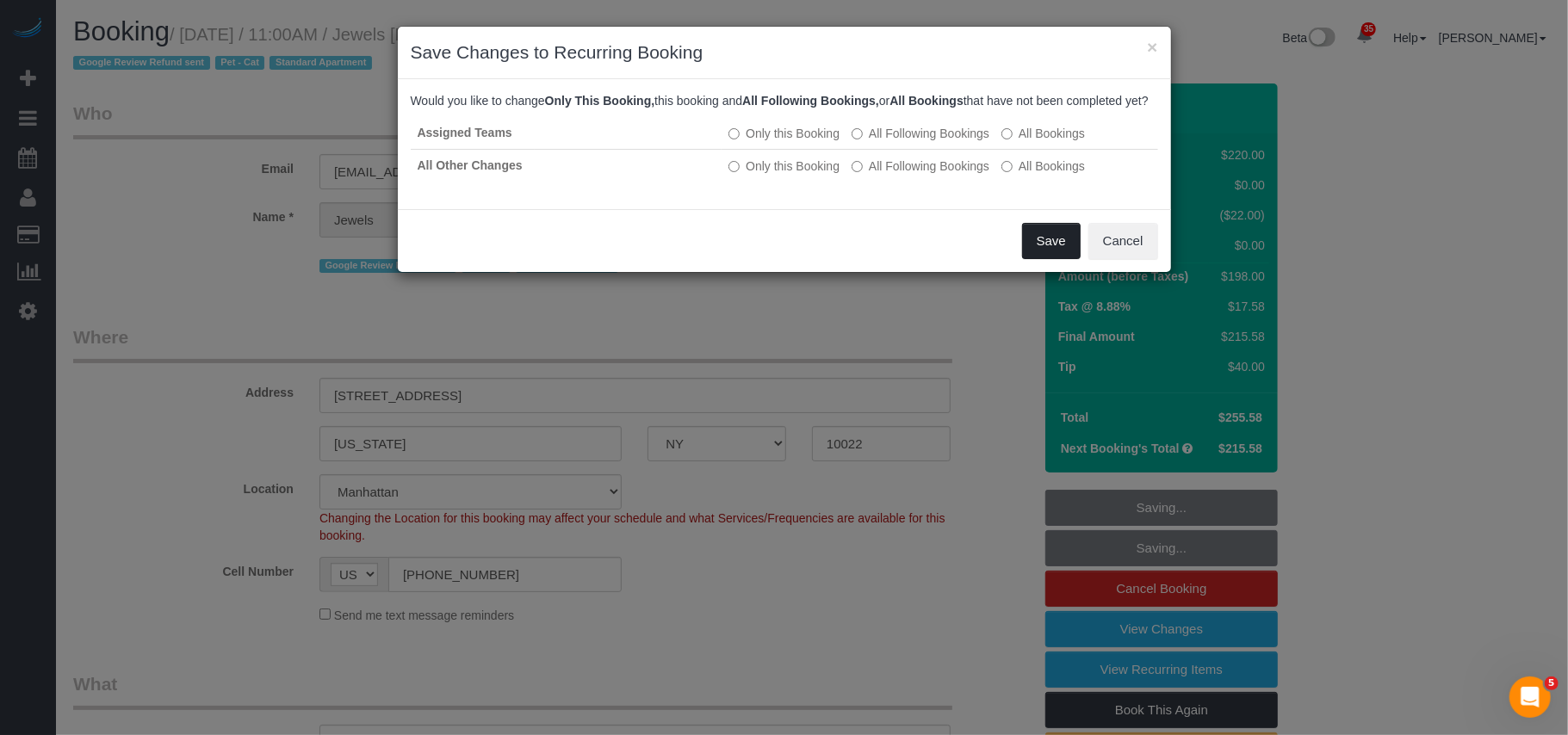
click at [1047, 257] on button "Save" at bounding box center [1051, 241] width 59 height 37
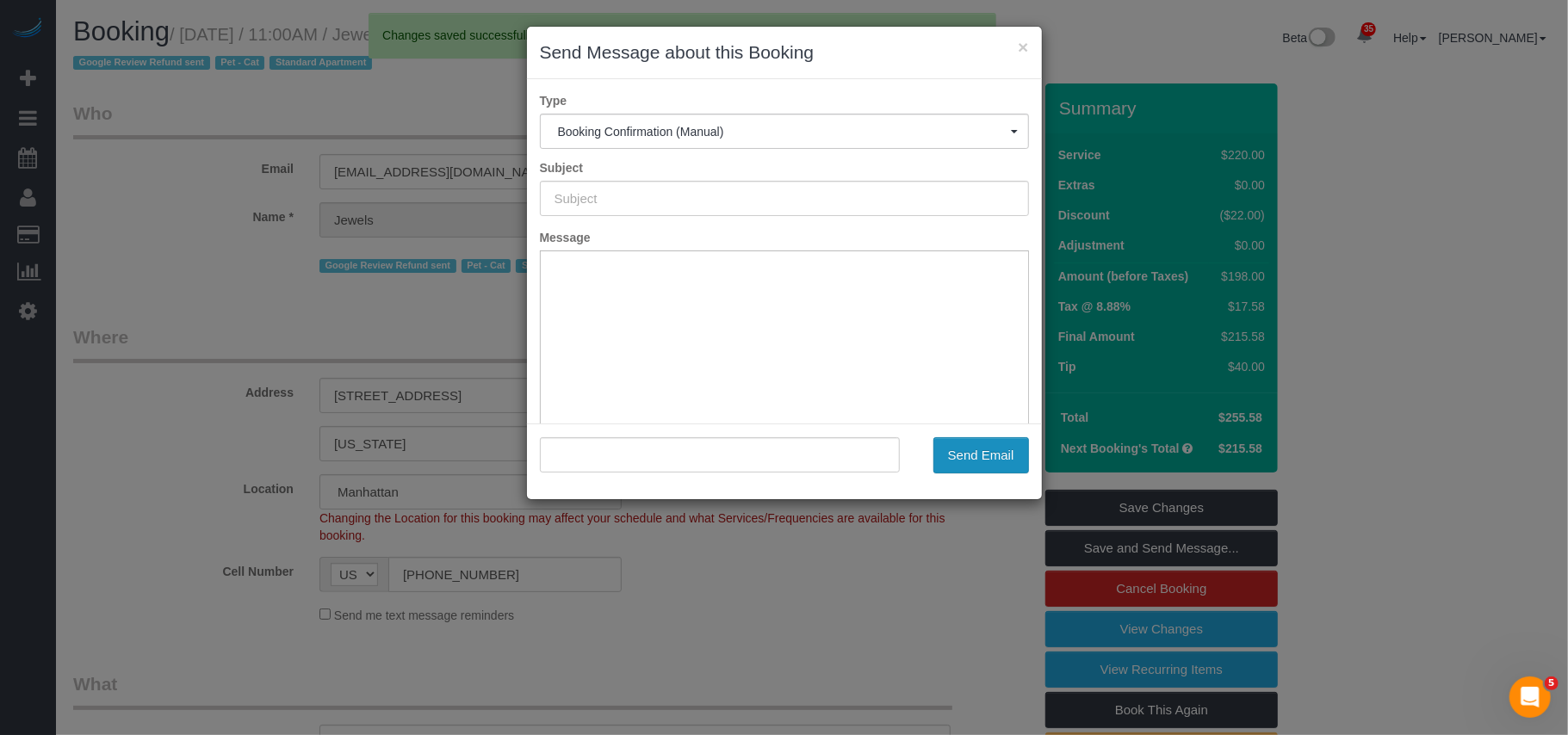
type input "Cleaning Confirmed for 10/22/2025 at 11:00am"
type input ""Jewels Tortorello" <jtort118@gmail.com>"
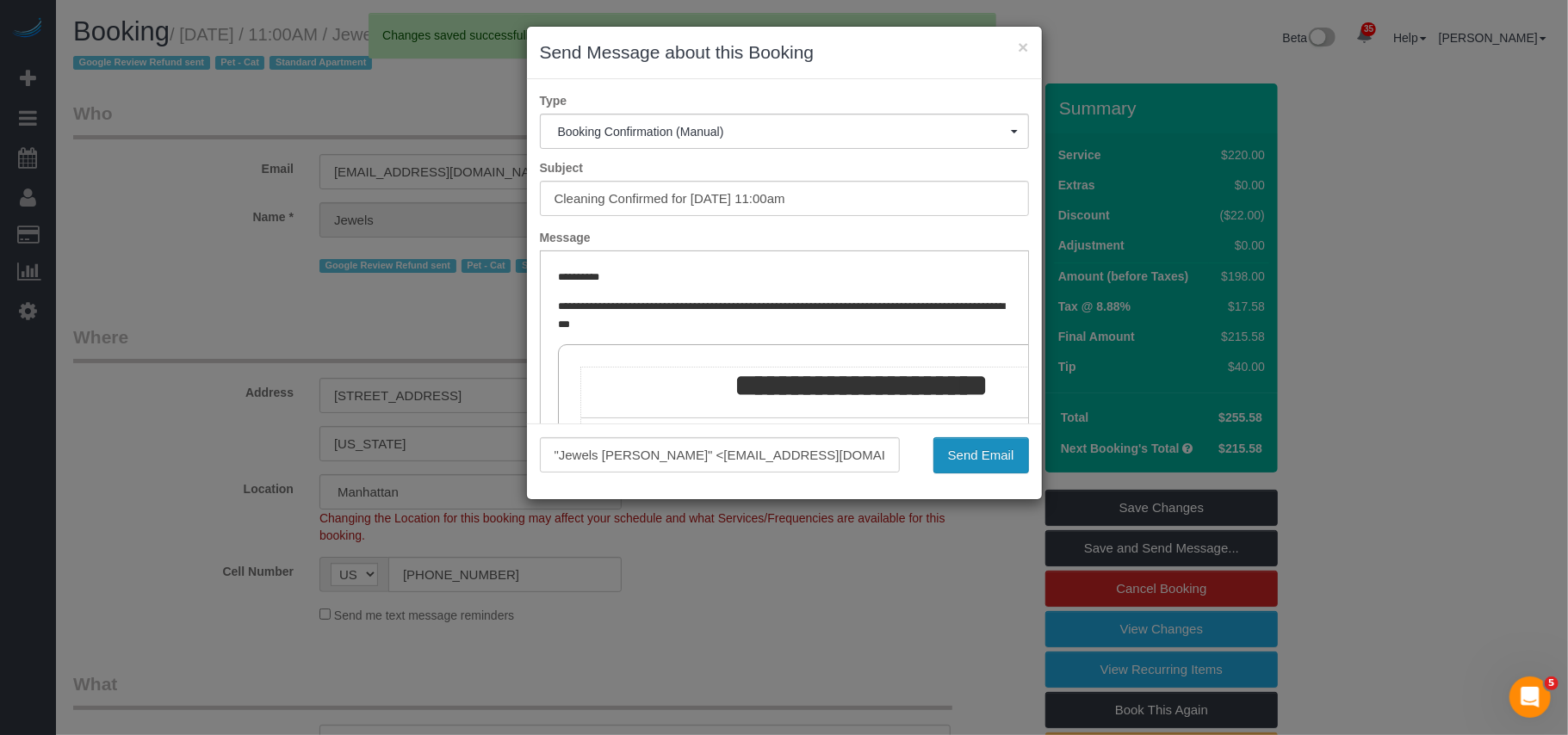
click at [972, 445] on button "Send Email" at bounding box center [981, 455] width 95 height 37
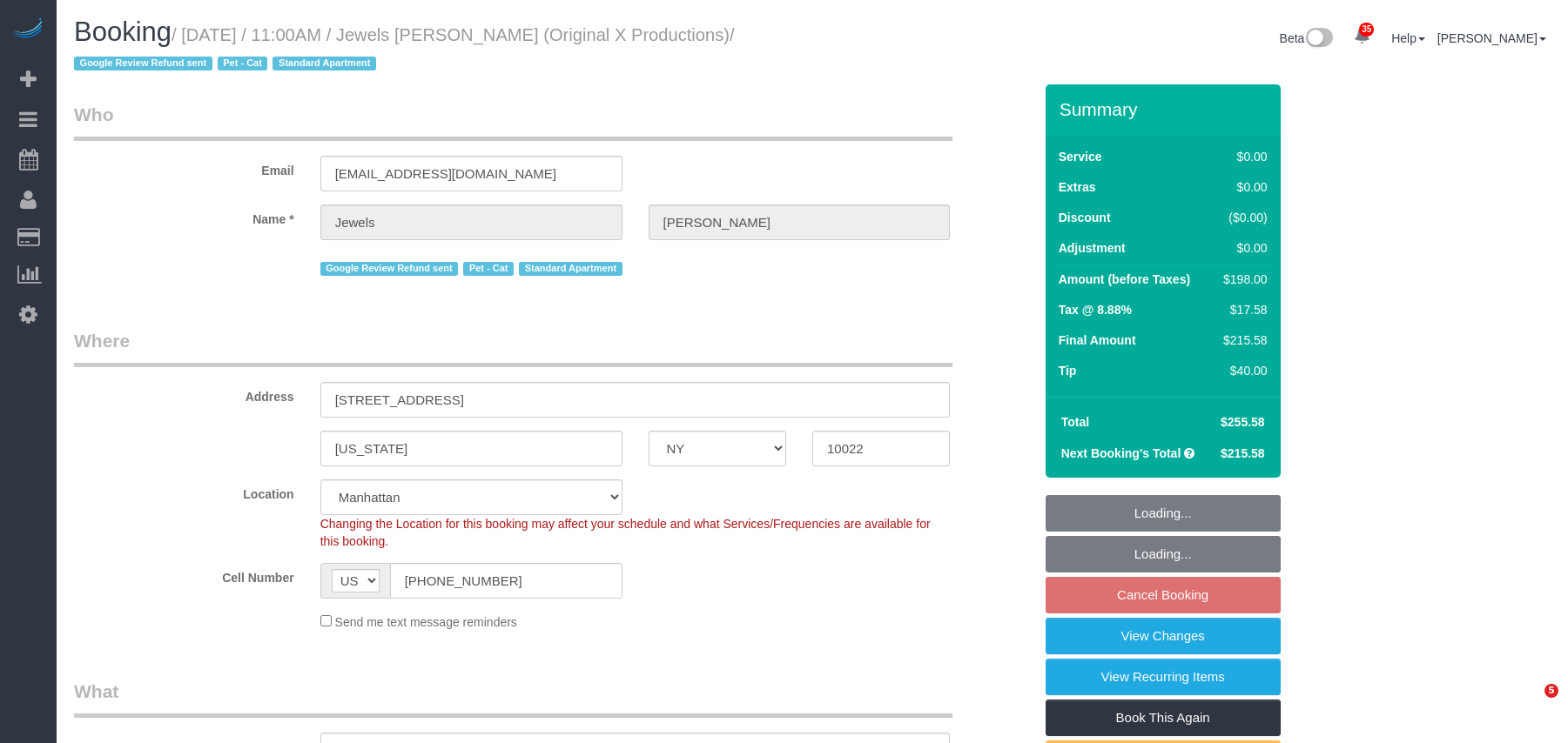
select select "NY"
select select "2"
select select "spot4"
select select "number:59"
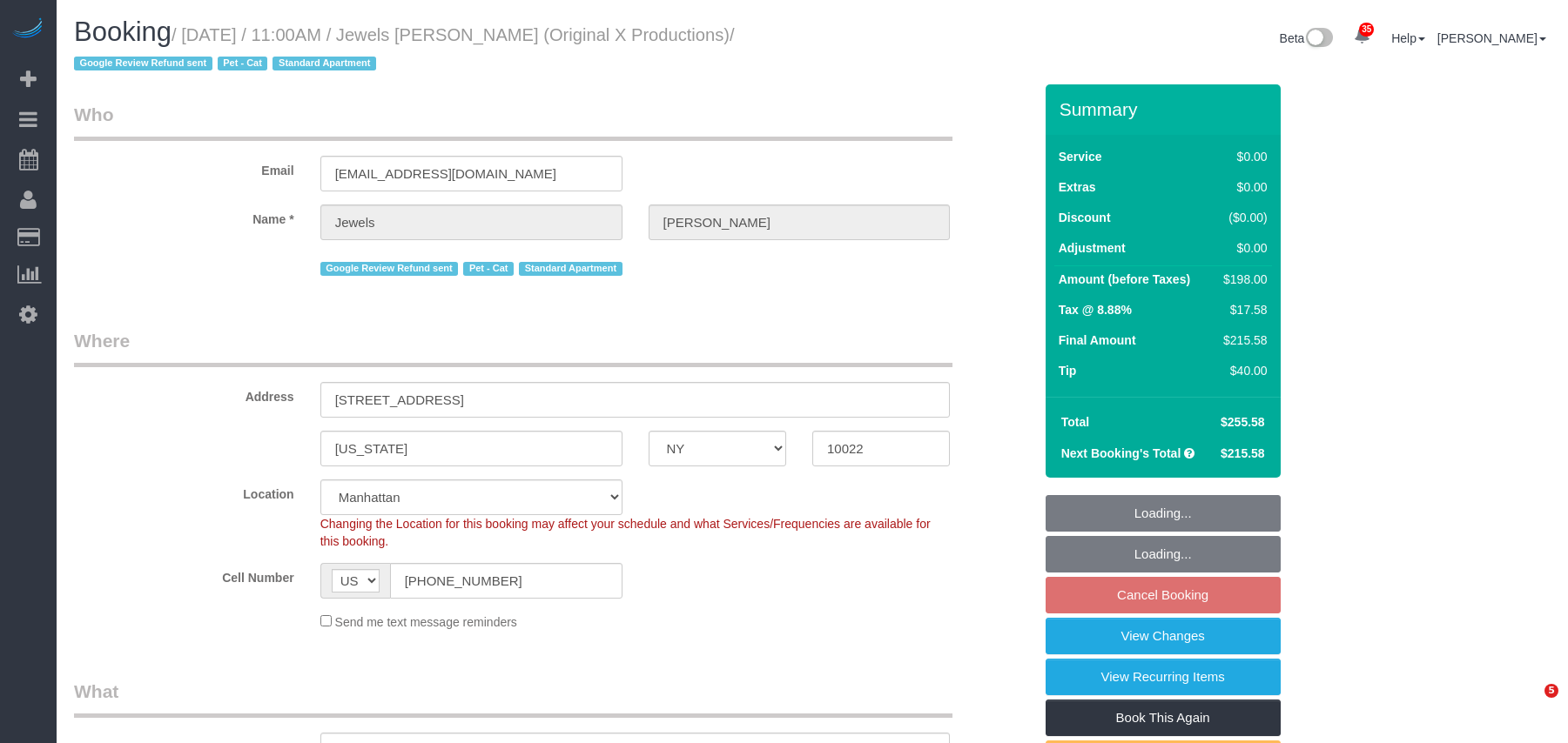
select select "number:73"
select select "number:14"
select select "number:6"
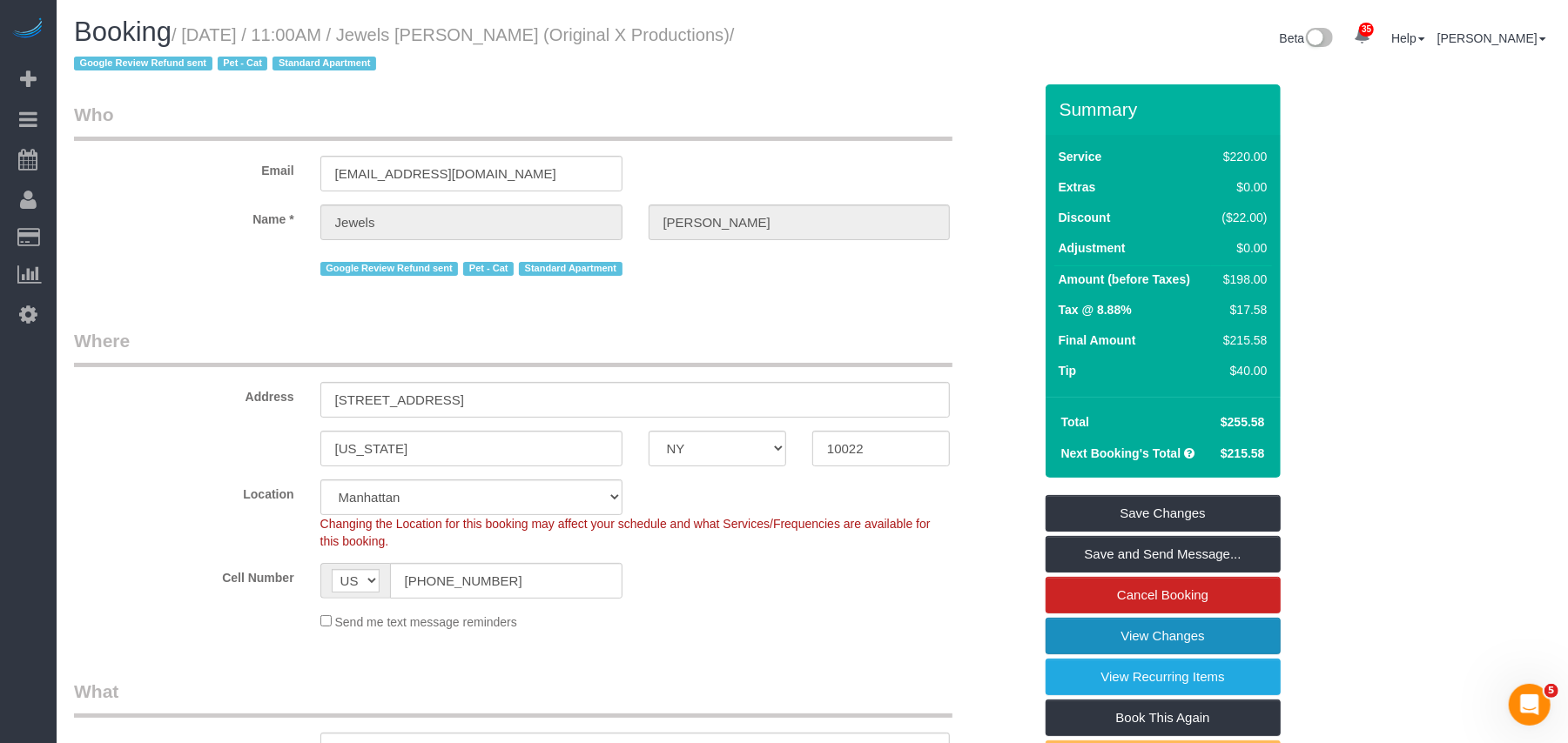
drag, startPoint x: 1142, startPoint y: 632, endPoint x: 777, endPoint y: 291, distance: 499.5
click at [1142, 632] on link "View Changes" at bounding box center [1163, 636] width 235 height 37
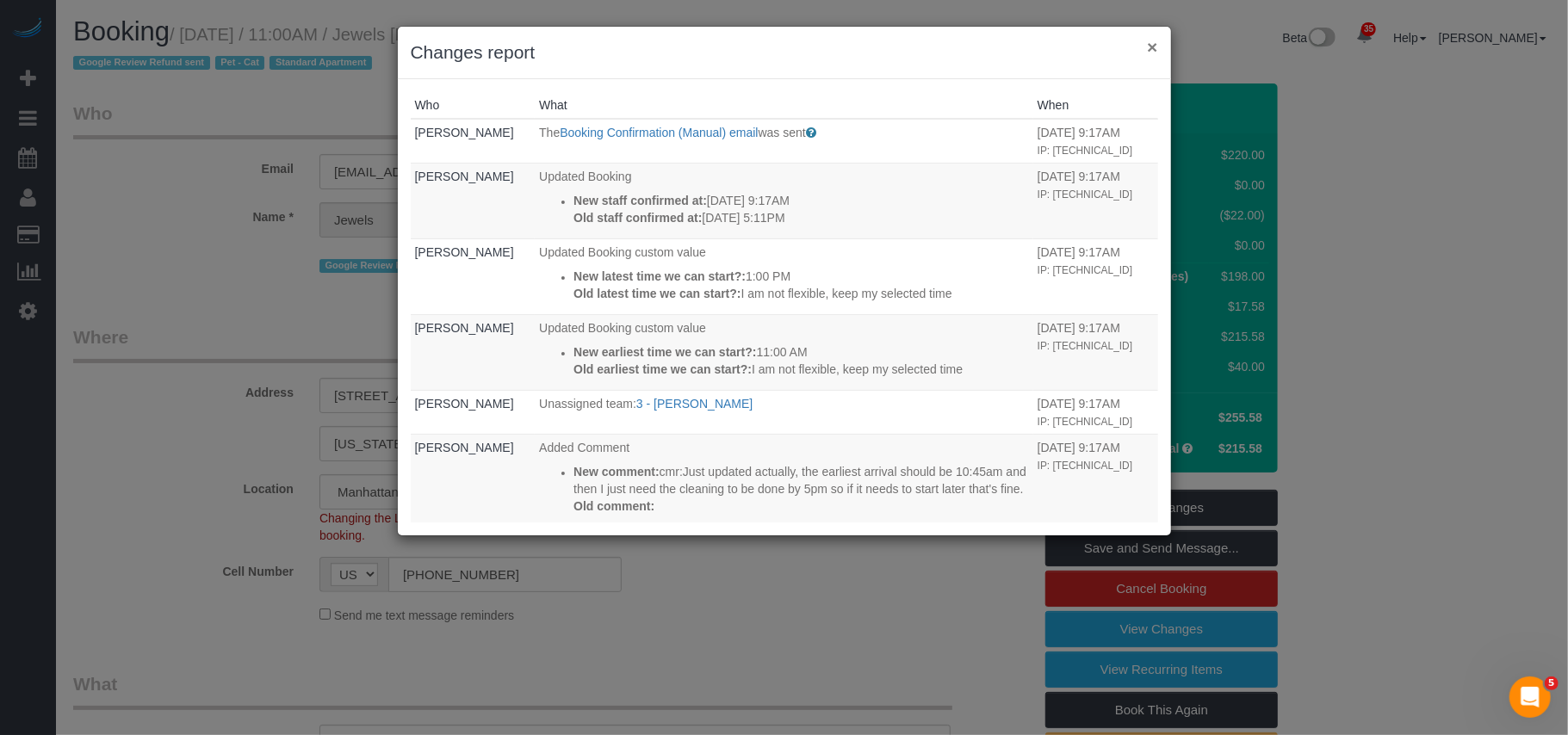
click at [1153, 46] on button "×" at bounding box center [1151, 46] width 10 height 18
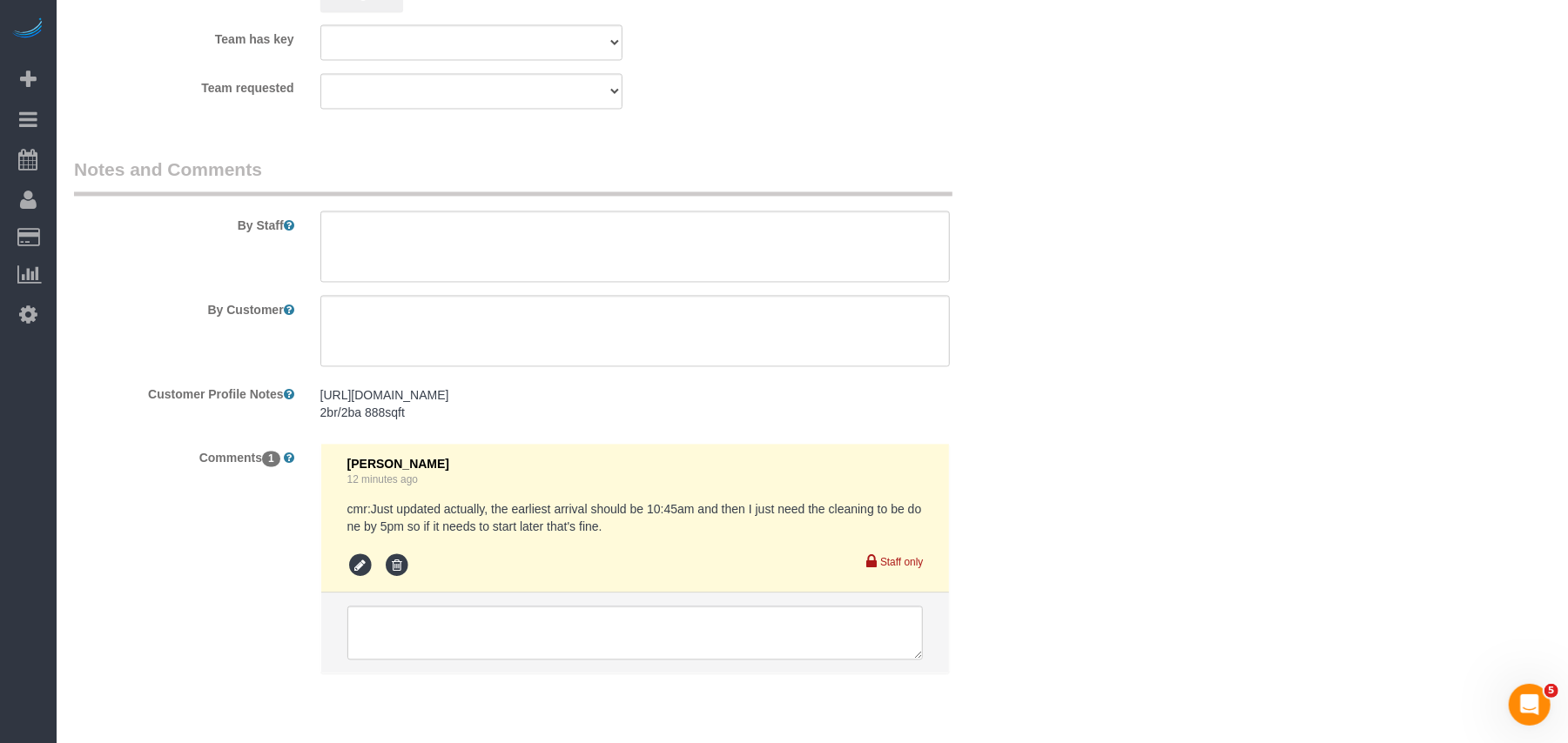
scroll to position [2497, 0]
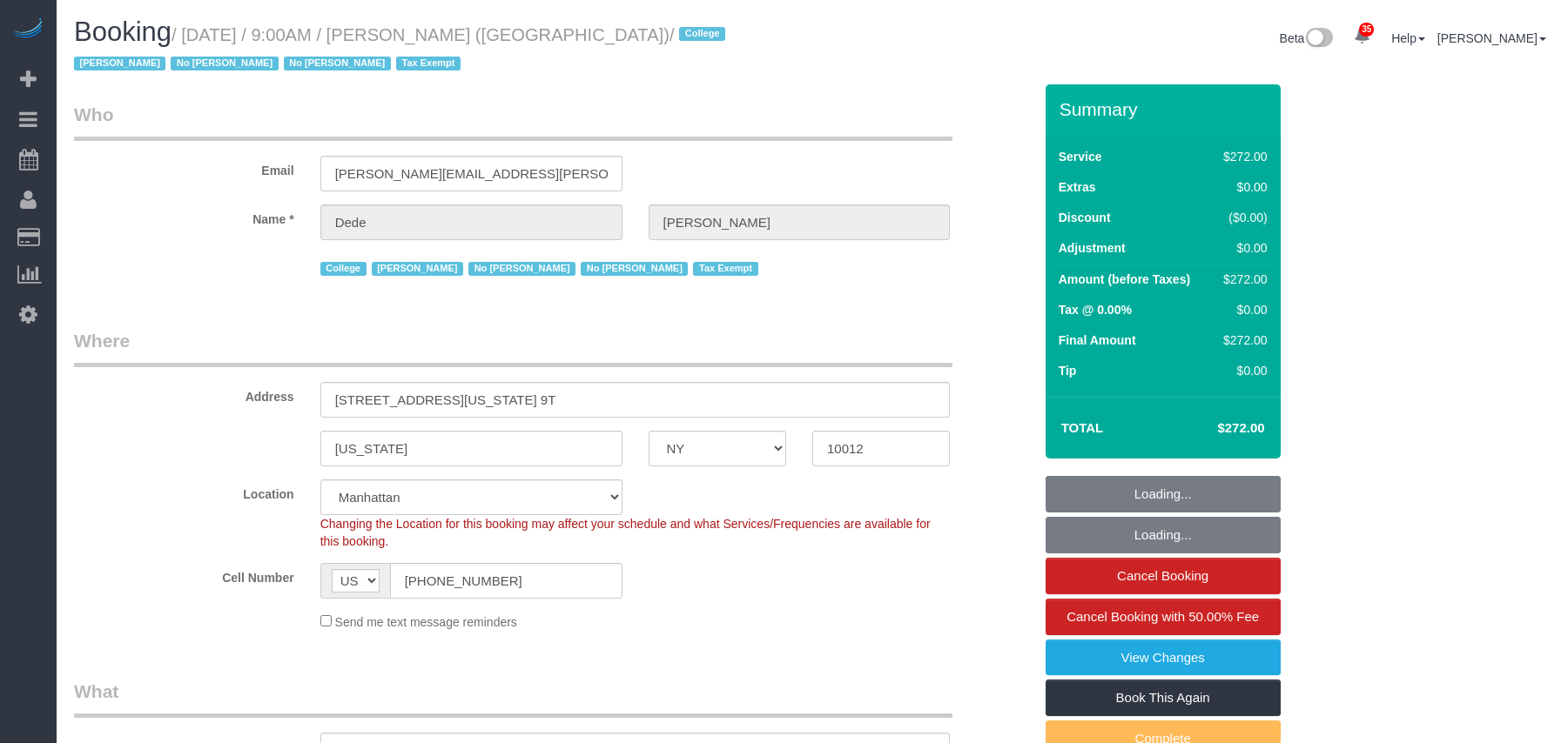
select select "NY"
select select "240"
select select "number:56"
select select "number:79"
select select "number:15"
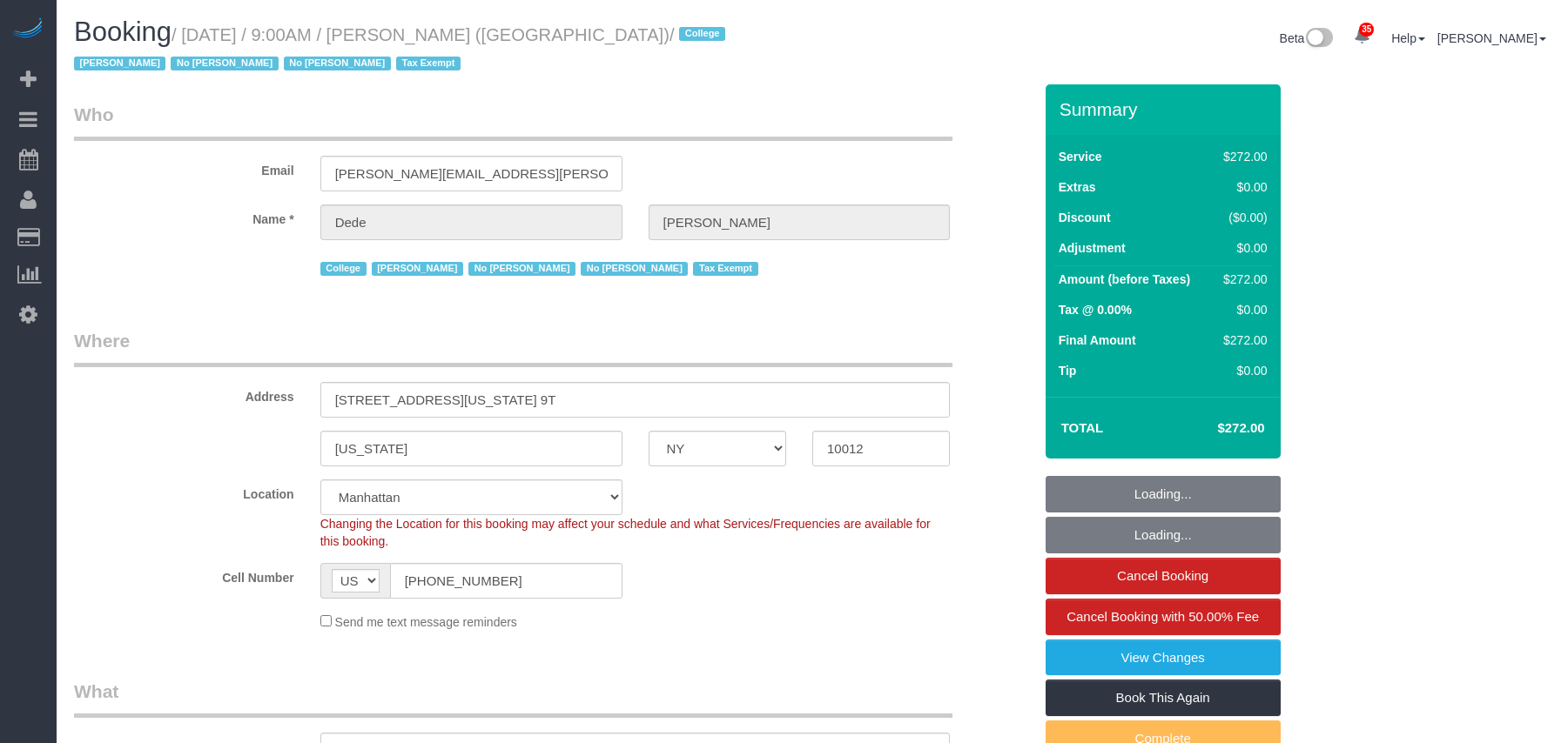
select select "number:6"
select select "object:1285"
select select "spot1"
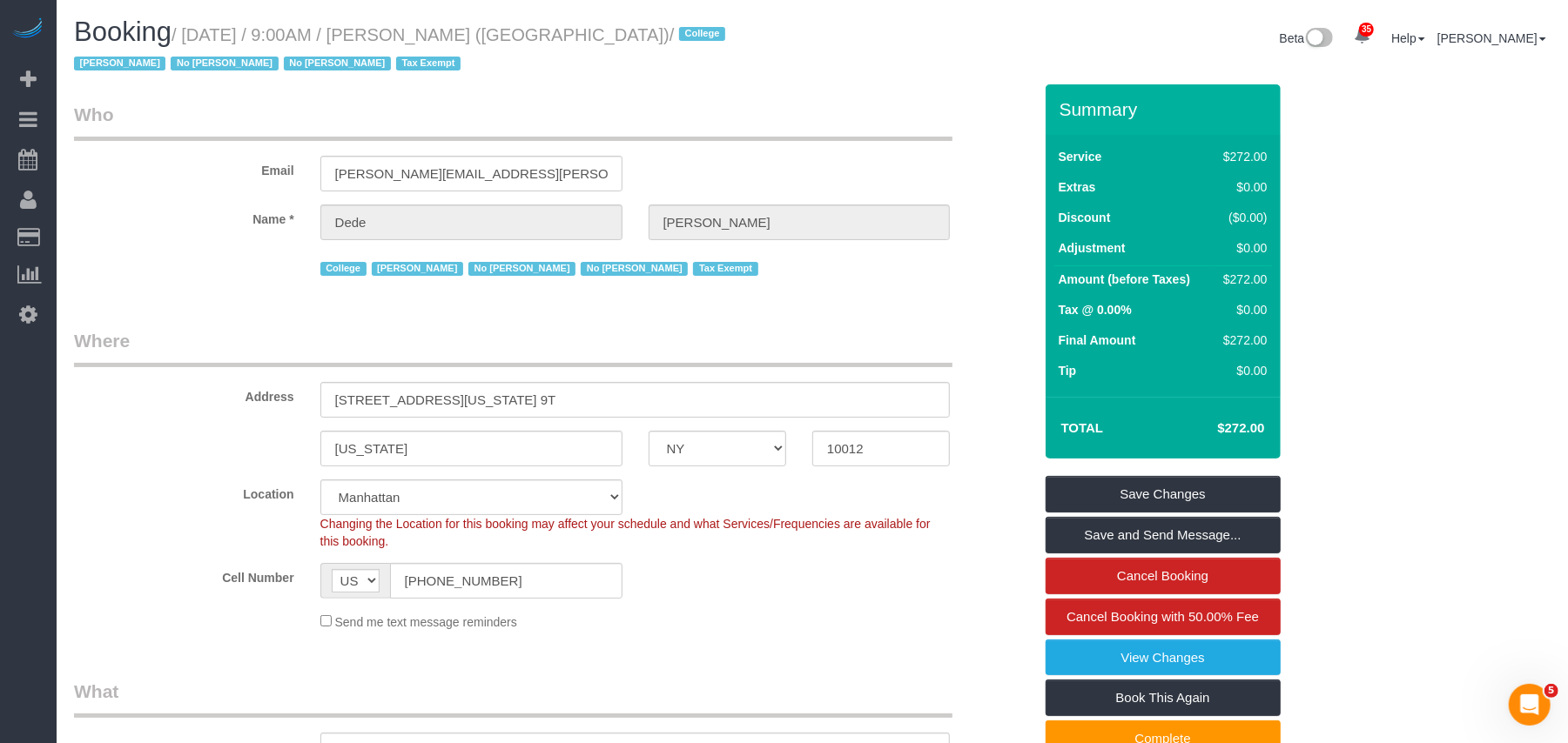
click at [639, 32] on small "/ October 07, 2025 / 9:00AM / Dede Tabak (NYU Abu Dhabi) / College Jacky Xu No …" at bounding box center [402, 50] width 657 height 49
drag, startPoint x: 649, startPoint y: 36, endPoint x: 193, endPoint y: 29, distance: 456.1
click at [193, 29] on small "/ October 07, 2025 / 9:00AM / Dede Tabak (NYU Abu Dhabi) / College Jacky Xu No …" at bounding box center [402, 50] width 657 height 49
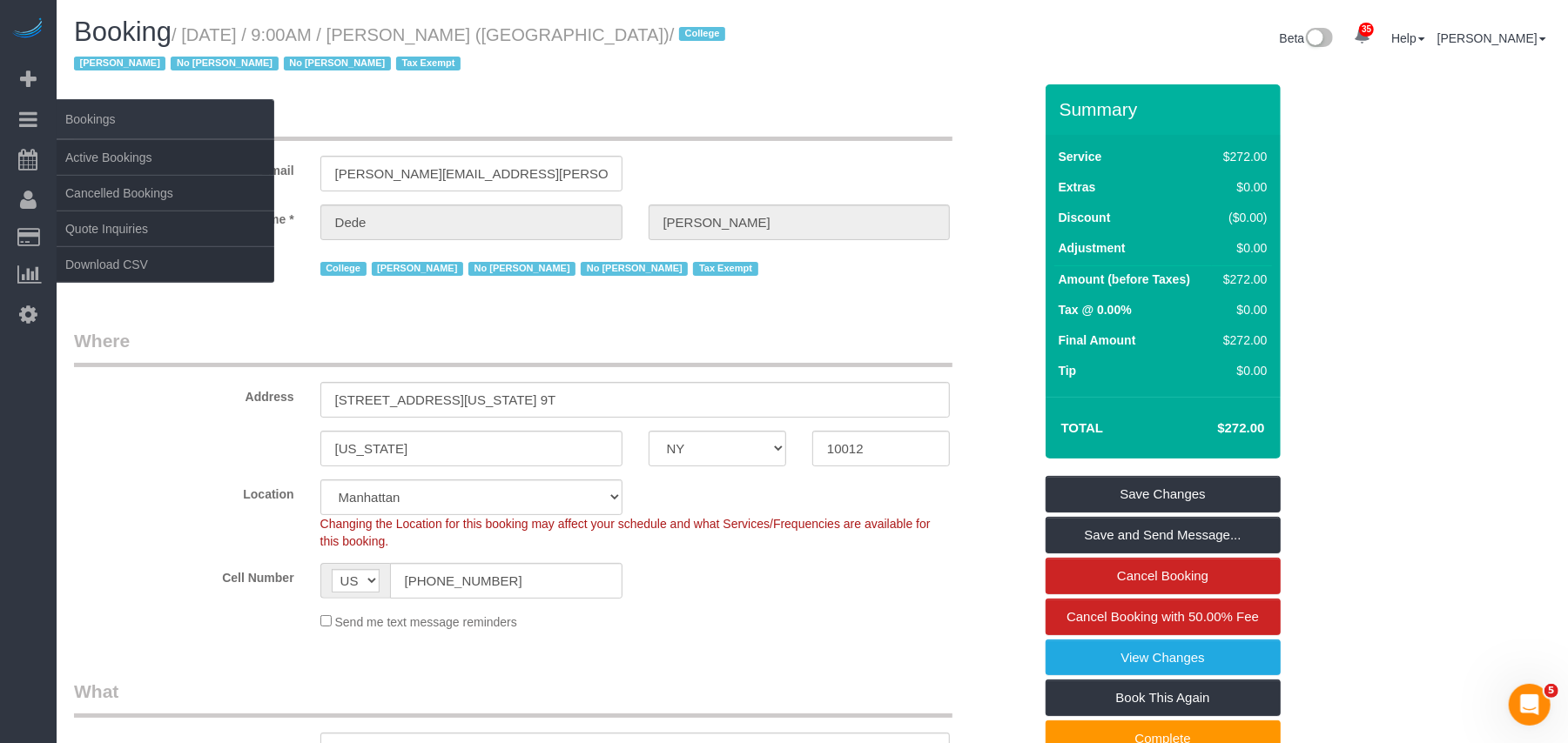
copy small "October 07, 2025 / 9:00AM / Dede Tabak (NYU Abu Dhabi)"
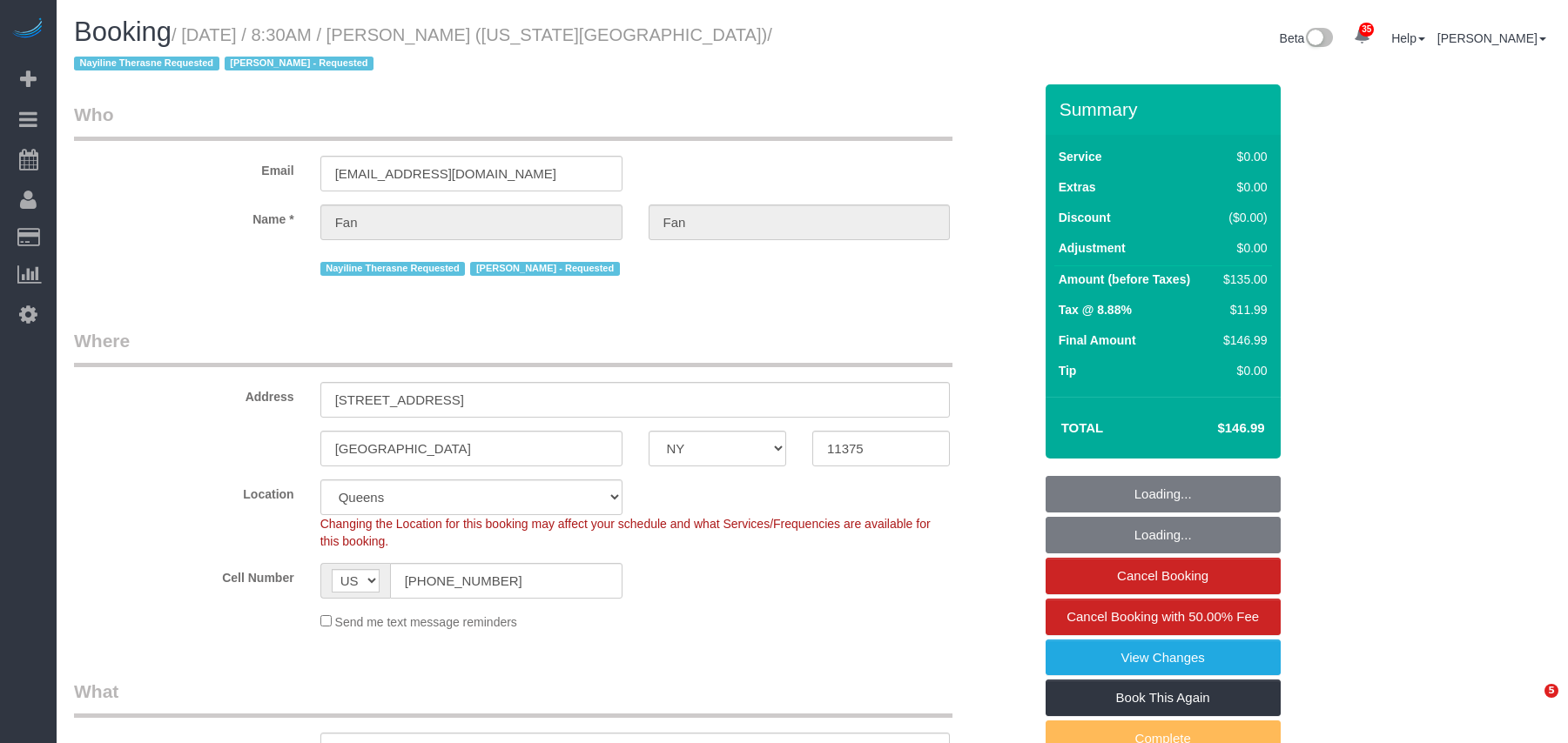
select select "NY"
select select "number:89"
select select "number:90"
select select "number:15"
select select "number:7"
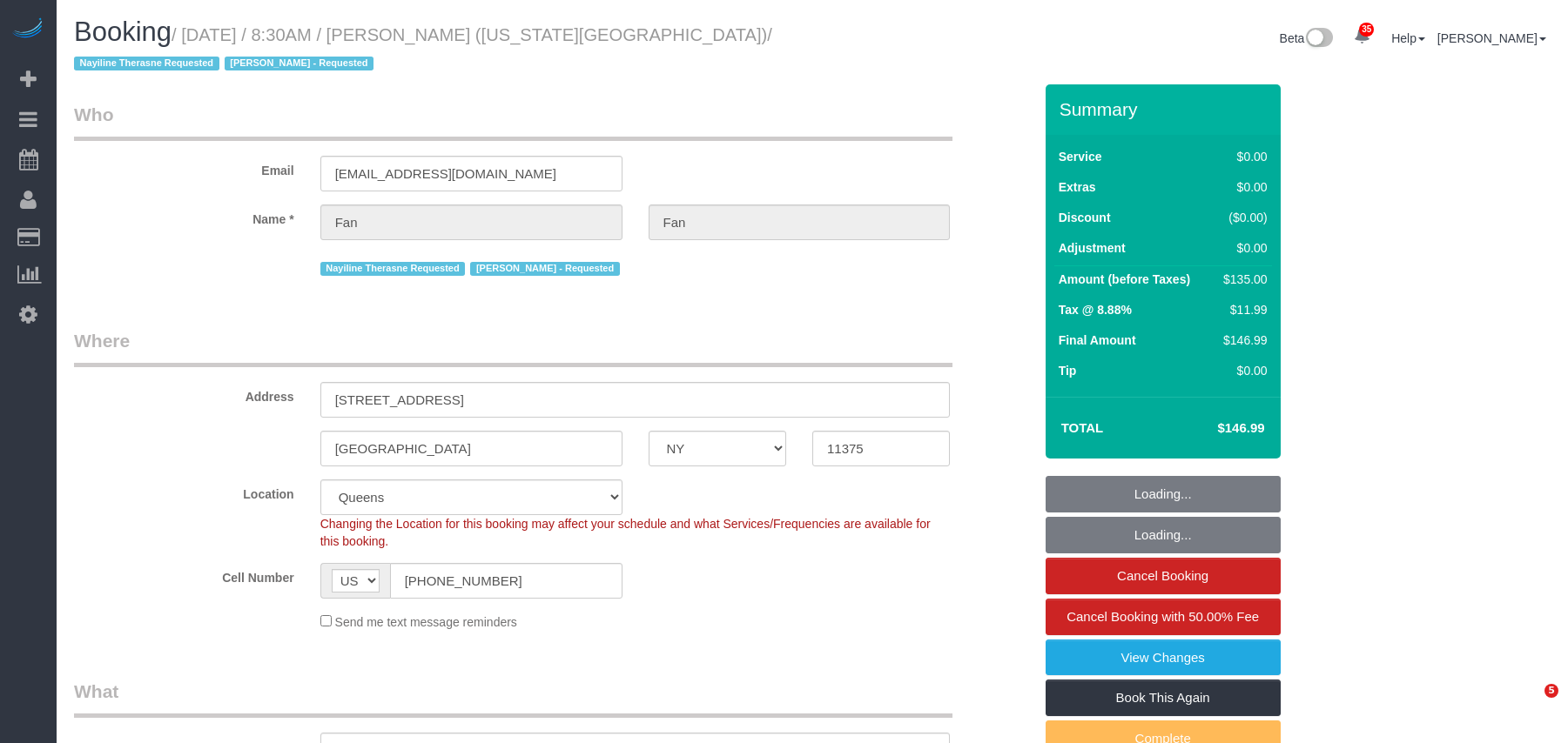
select select "object:1442"
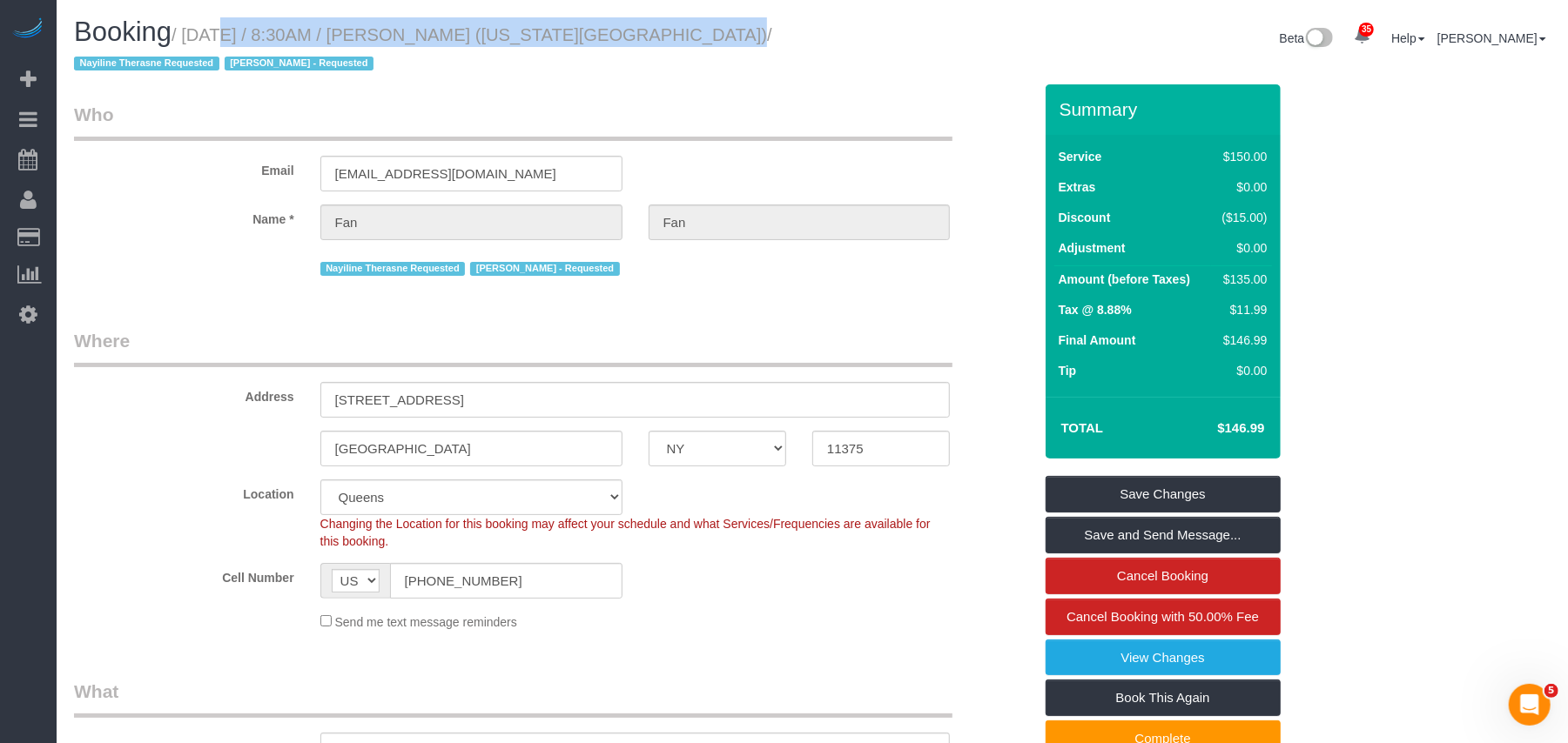
drag, startPoint x: 649, startPoint y: 32, endPoint x: 193, endPoint y: 31, distance: 456.0
click at [193, 31] on small "/ October 07, 2025 / 8:30AM / Fan Fan (New York University) / Nayiline Therasne…" at bounding box center [423, 50] width 698 height 49
copy small "October 07, 2025 / 8:30AM / Fan Fan (New York University)"
click at [71, 81] on span "Add Booking" at bounding box center [166, 80] width 218 height 40
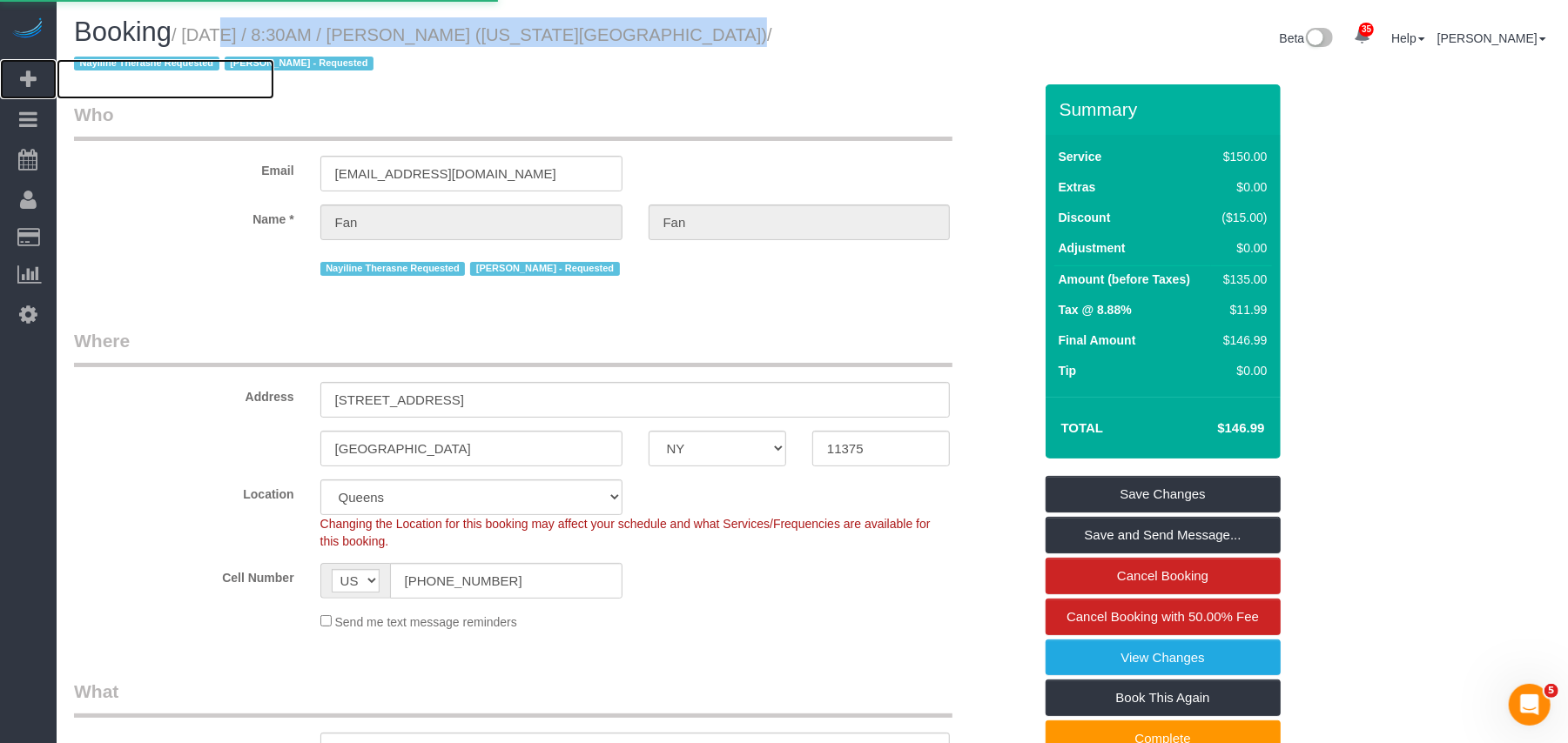
select select "number:89"
select select "number:90"
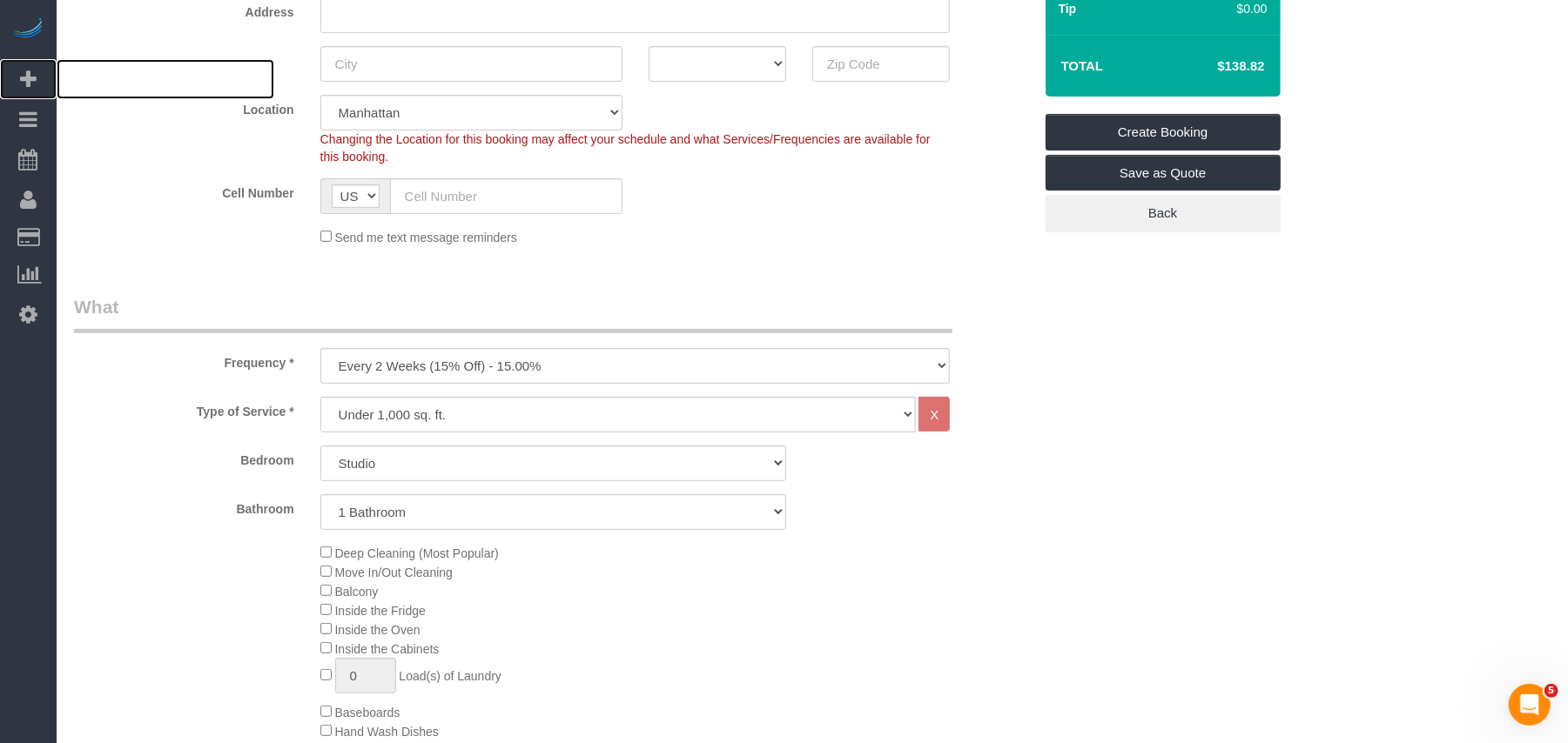
scroll to position [348, 0]
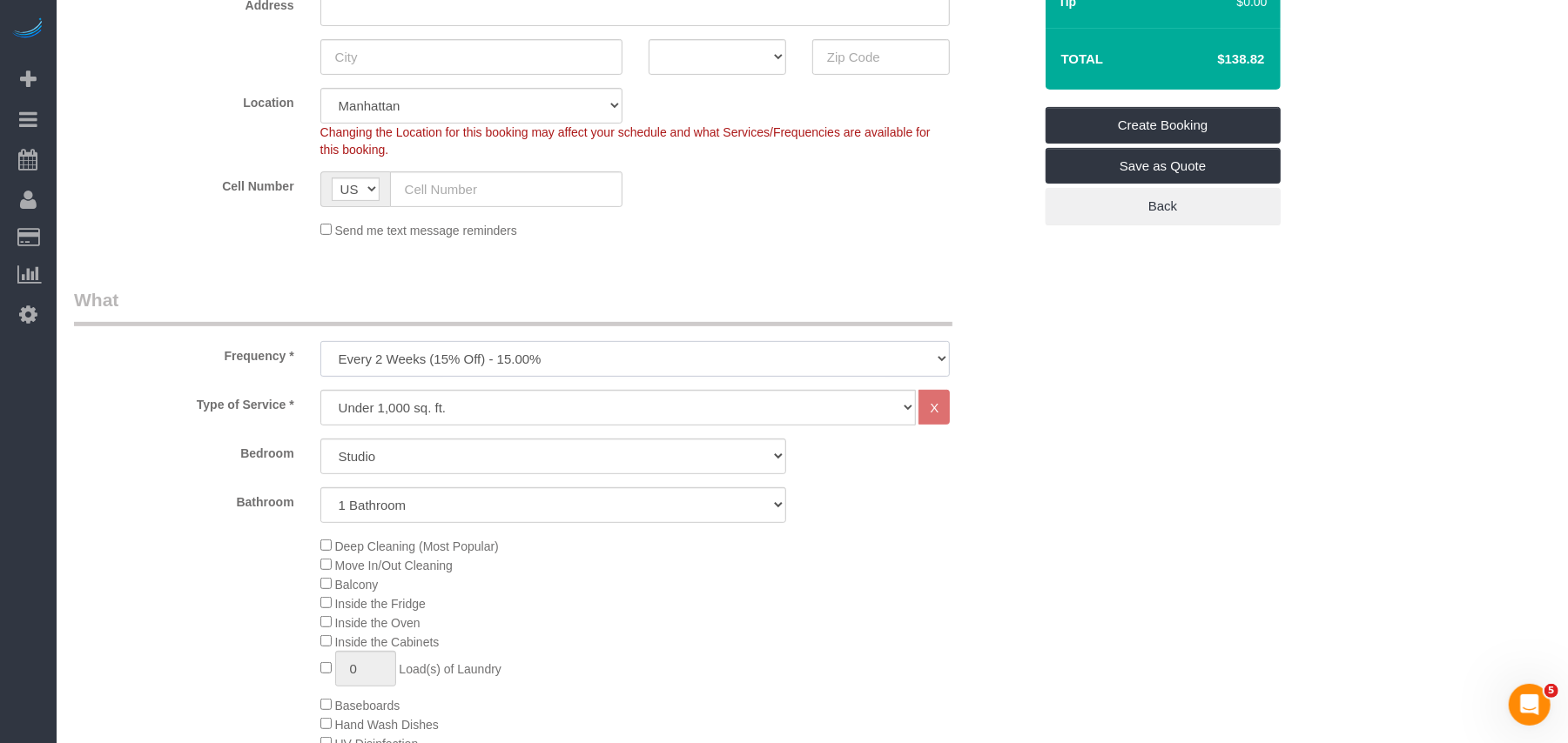
drag, startPoint x: 427, startPoint y: 363, endPoint x: 426, endPoint y: 374, distance: 11.0
click at [427, 363] on select "One Time Weekly (20% Off) - 20.00% Every 2 Weeks (15% Off) - 15.00% Every 4 Wee…" at bounding box center [635, 360] width 630 height 36
select select "object:2417"
click at [320, 342] on select "One Time Weekly (20% Off) - 20.00% Every 2 Weeks (15% Off) - 15.00% Every 4 Wee…" at bounding box center [635, 360] width 630 height 36
click at [423, 439] on select "Studio 1 Bedroom 2 Bedrooms 3 Bedrooms" at bounding box center [553, 457] width 466 height 36
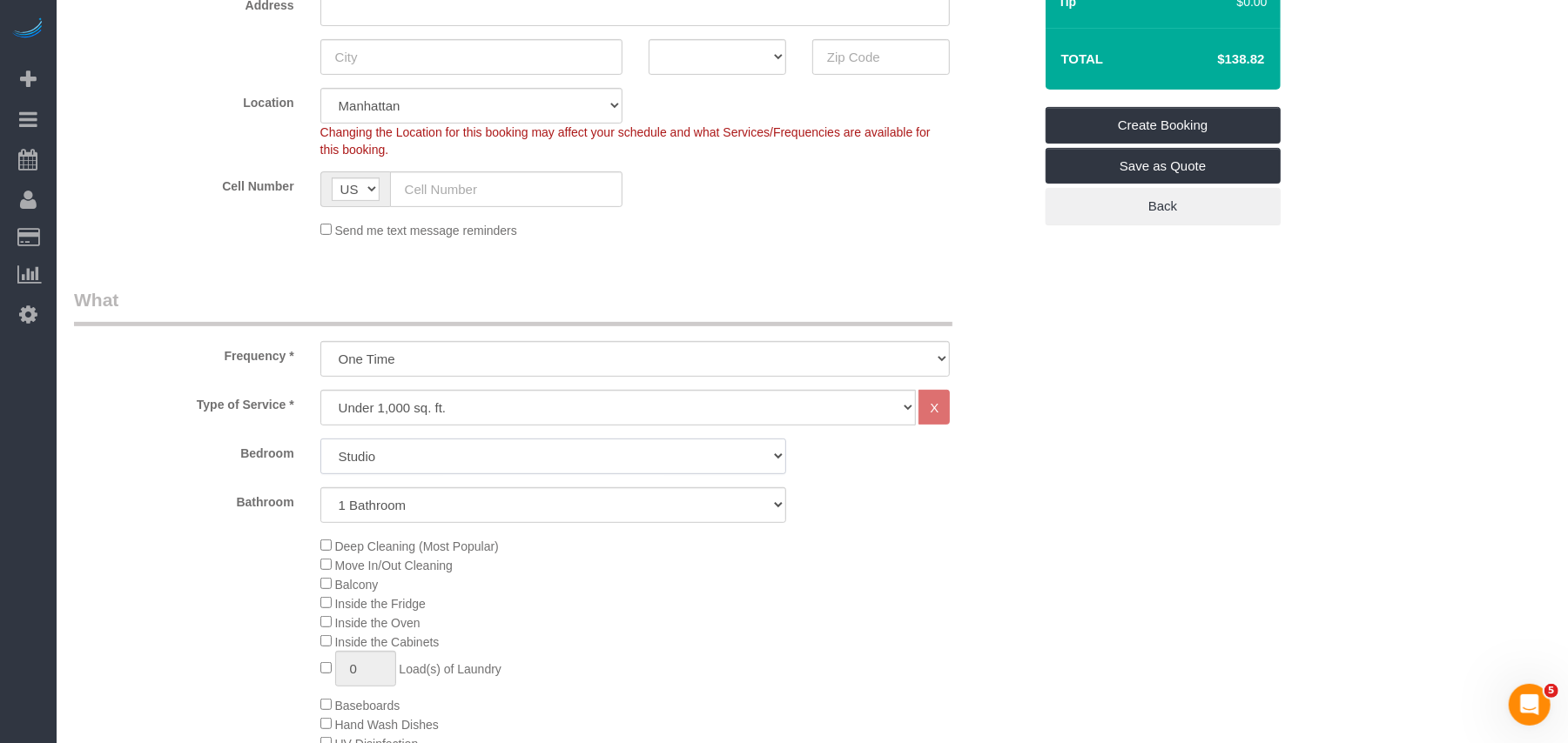
select select "2"
click at [320, 439] on select "Studio 1 Bedroom 2 Bedrooms 3 Bedrooms" at bounding box center [553, 457] width 466 height 36
click at [575, 555] on div "Deep Cleaning (Most Popular) Move In/Out Cleaning Balcony Inside the Fridge Ins…" at bounding box center [677, 705] width 738 height 338
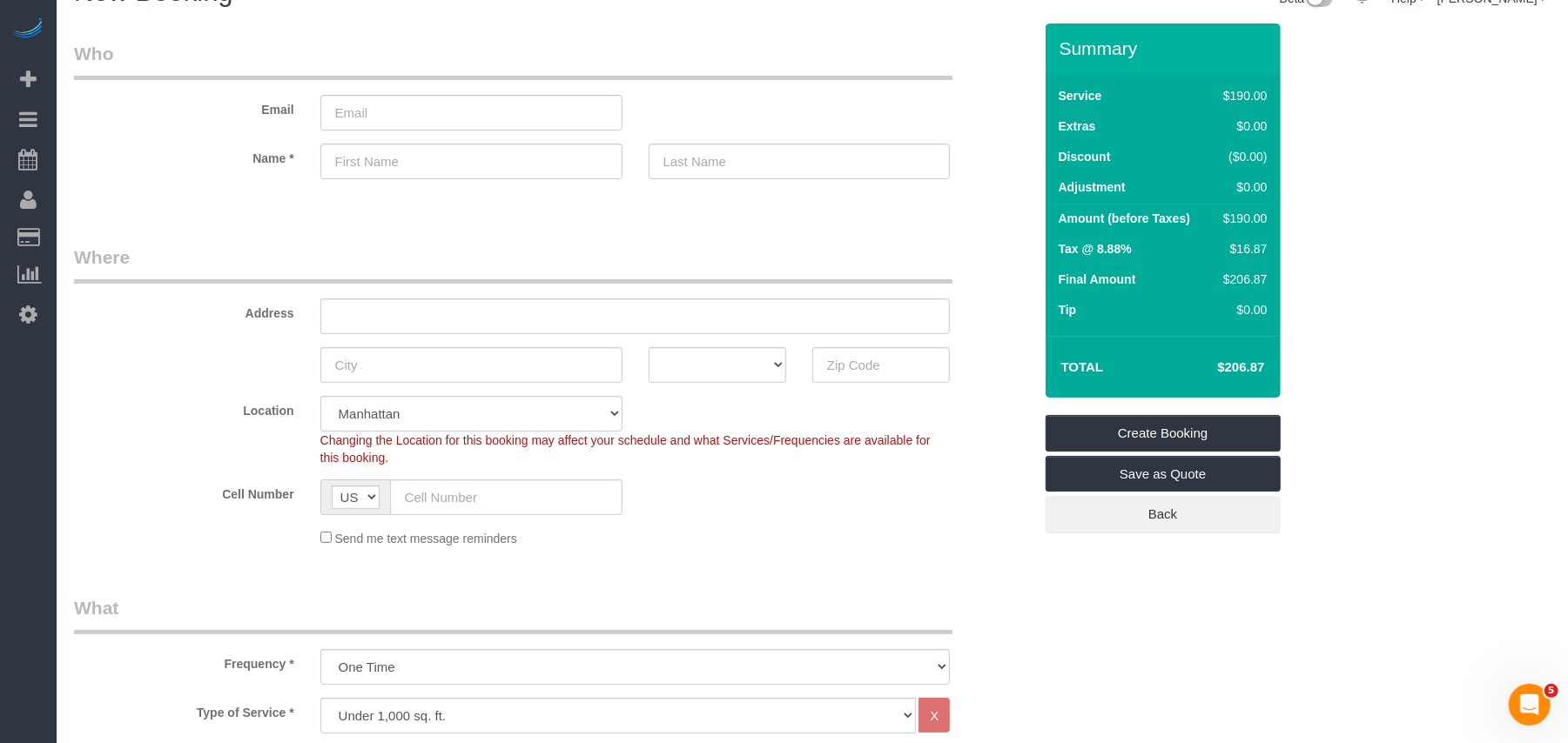
scroll to position [0, 0]
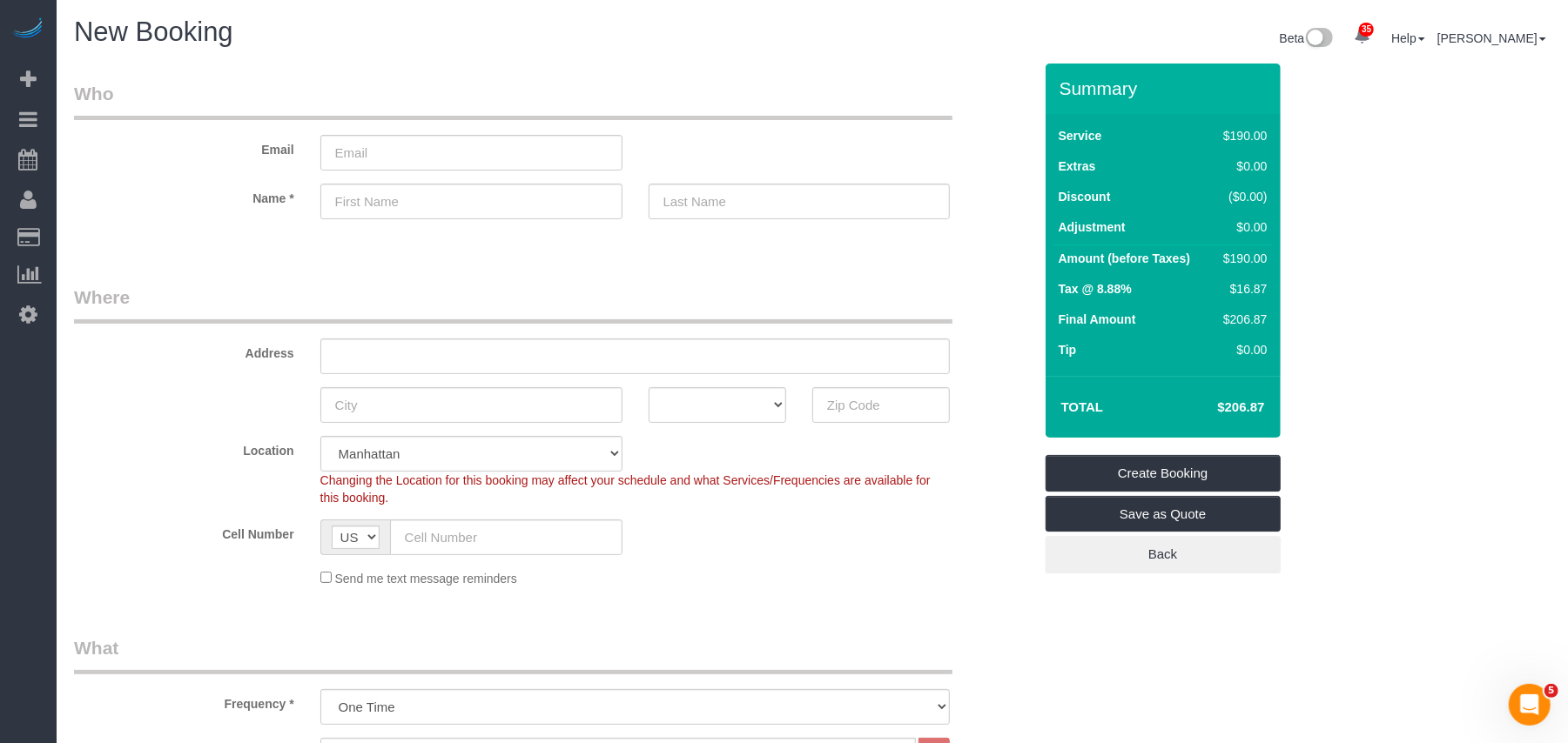
drag, startPoint x: 1250, startPoint y: 255, endPoint x: 1205, endPoint y: 255, distance: 45.0
click at [1205, 255] on tr "Amount (before Taxes) $190.00" at bounding box center [1163, 260] width 218 height 31
copy tr "$190"
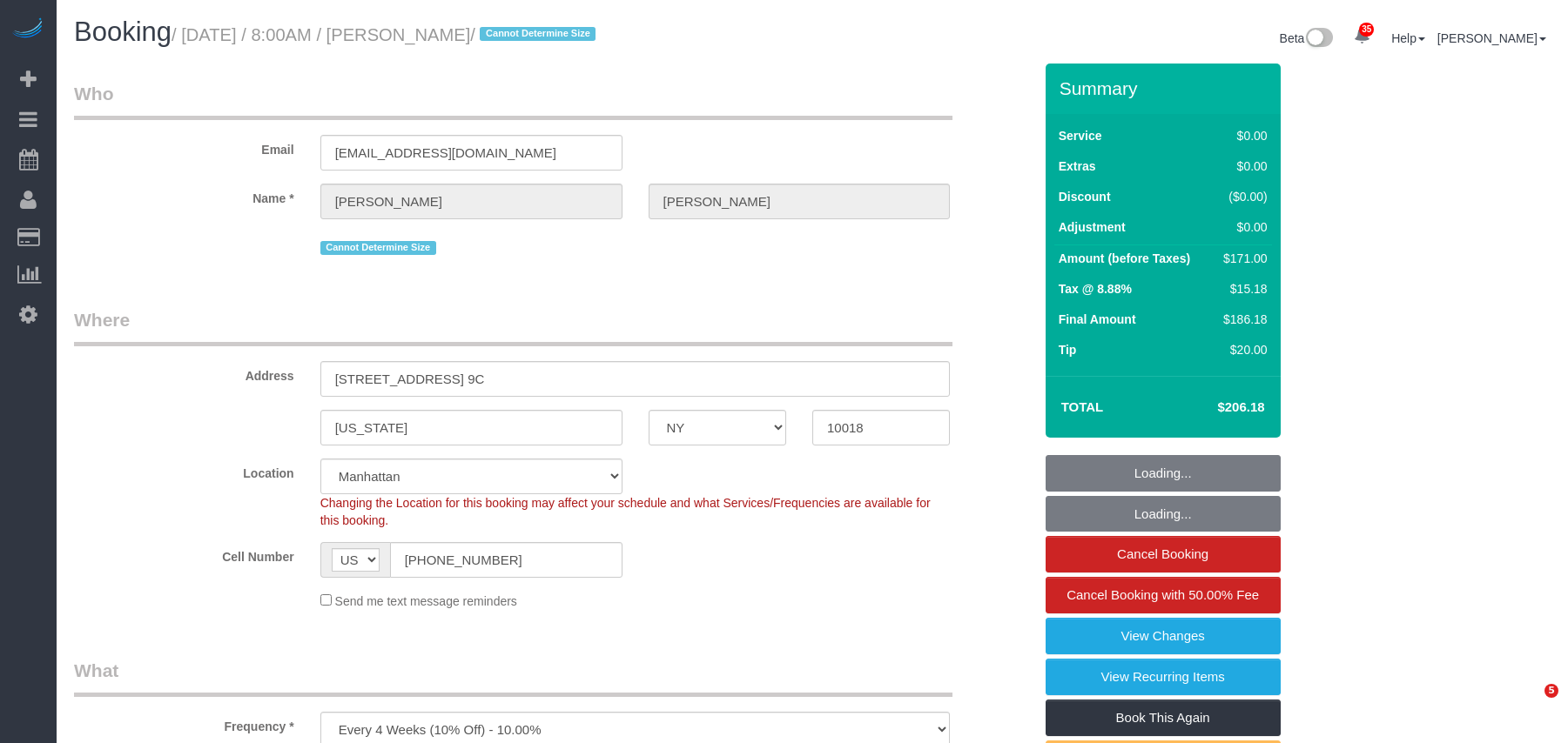
select select "NY"
select select "number:89"
select select "number:90"
select select "number:15"
select select "number:6"
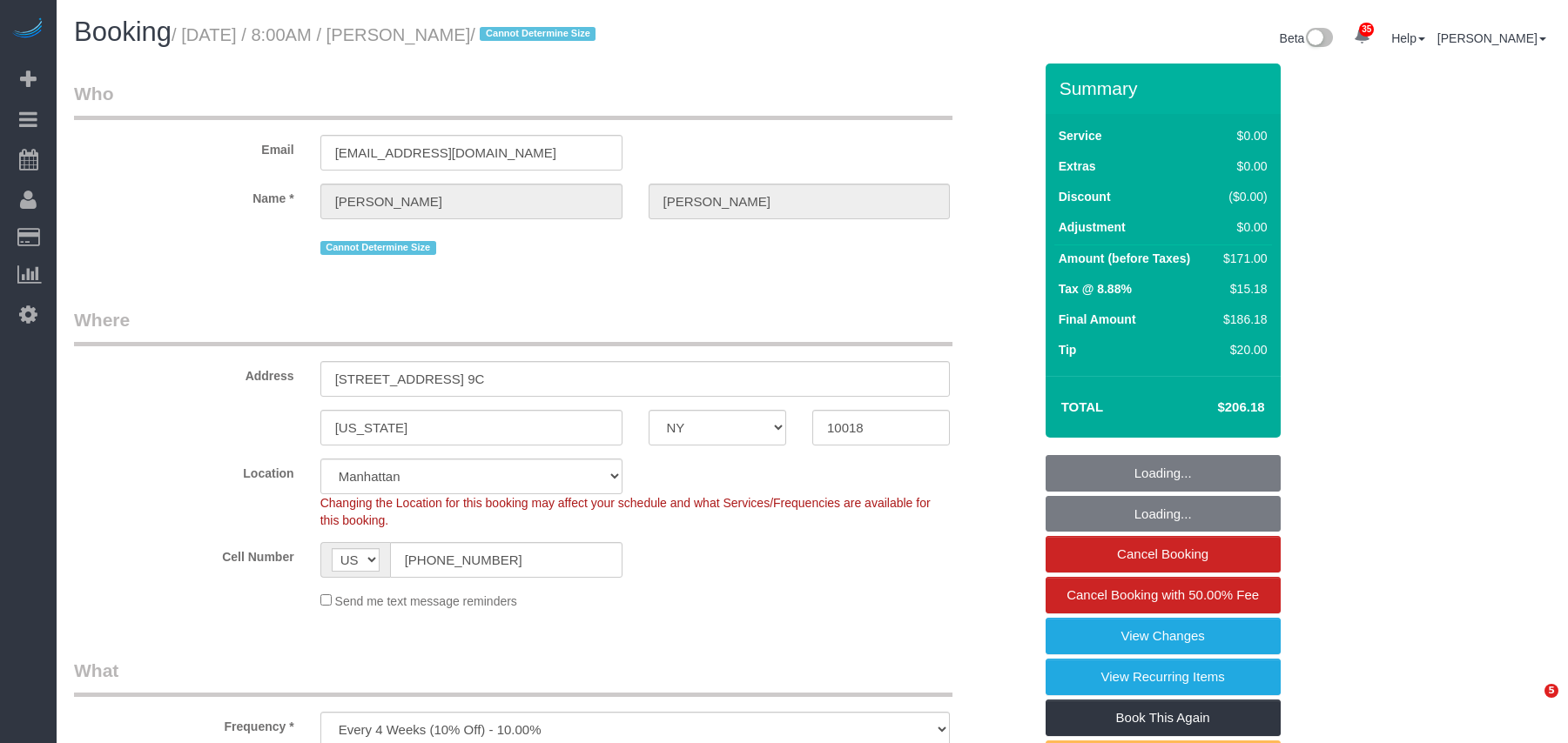
select select "object:1502"
select select "spot47"
select select "2"
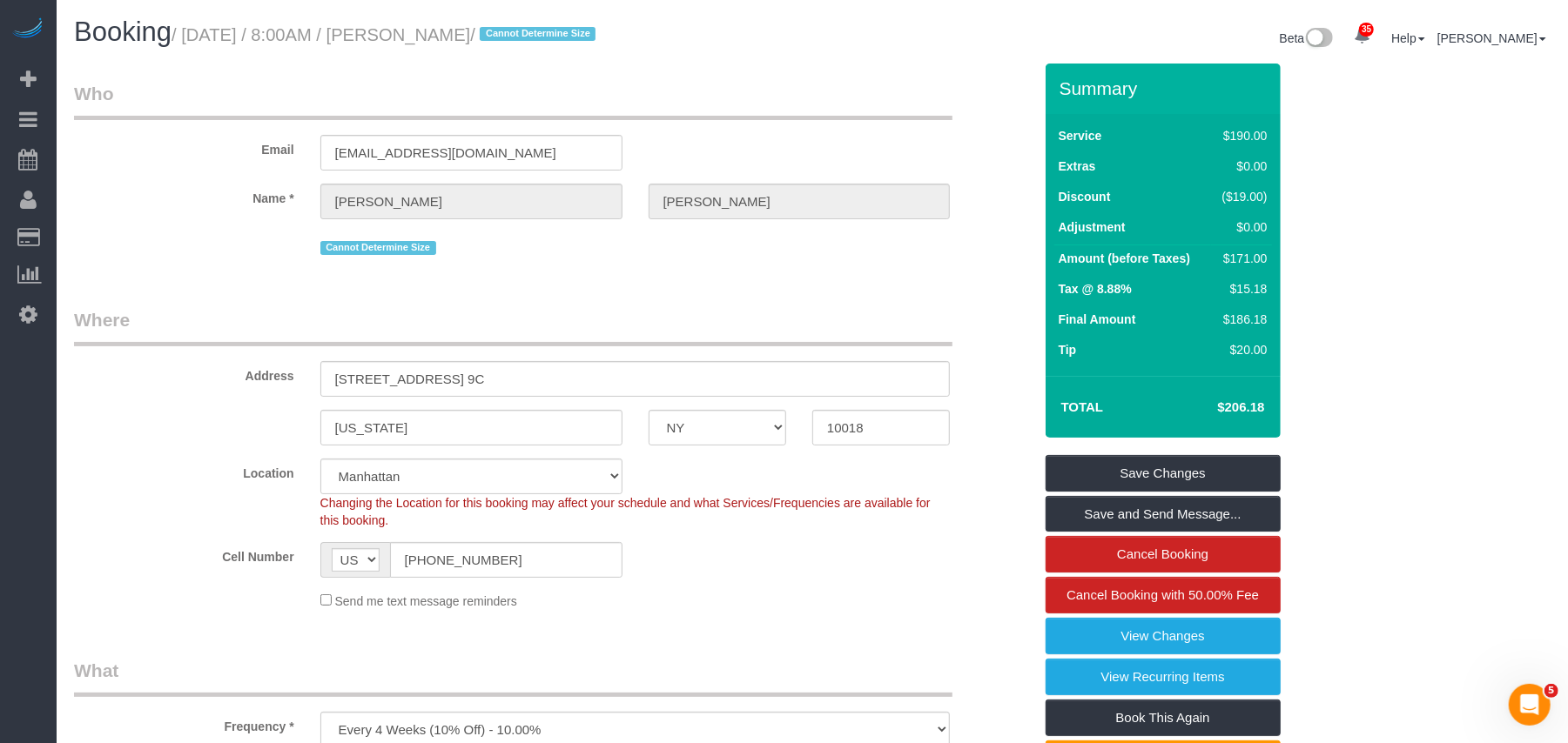
drag, startPoint x: 421, startPoint y: 35, endPoint x: 66, endPoint y: 161, distance: 376.7
click at [527, 36] on small "/ October 07, 2025 / 8:00AM / Kevin Hermida / Cannot Determine Size" at bounding box center [385, 35] width 429 height 19
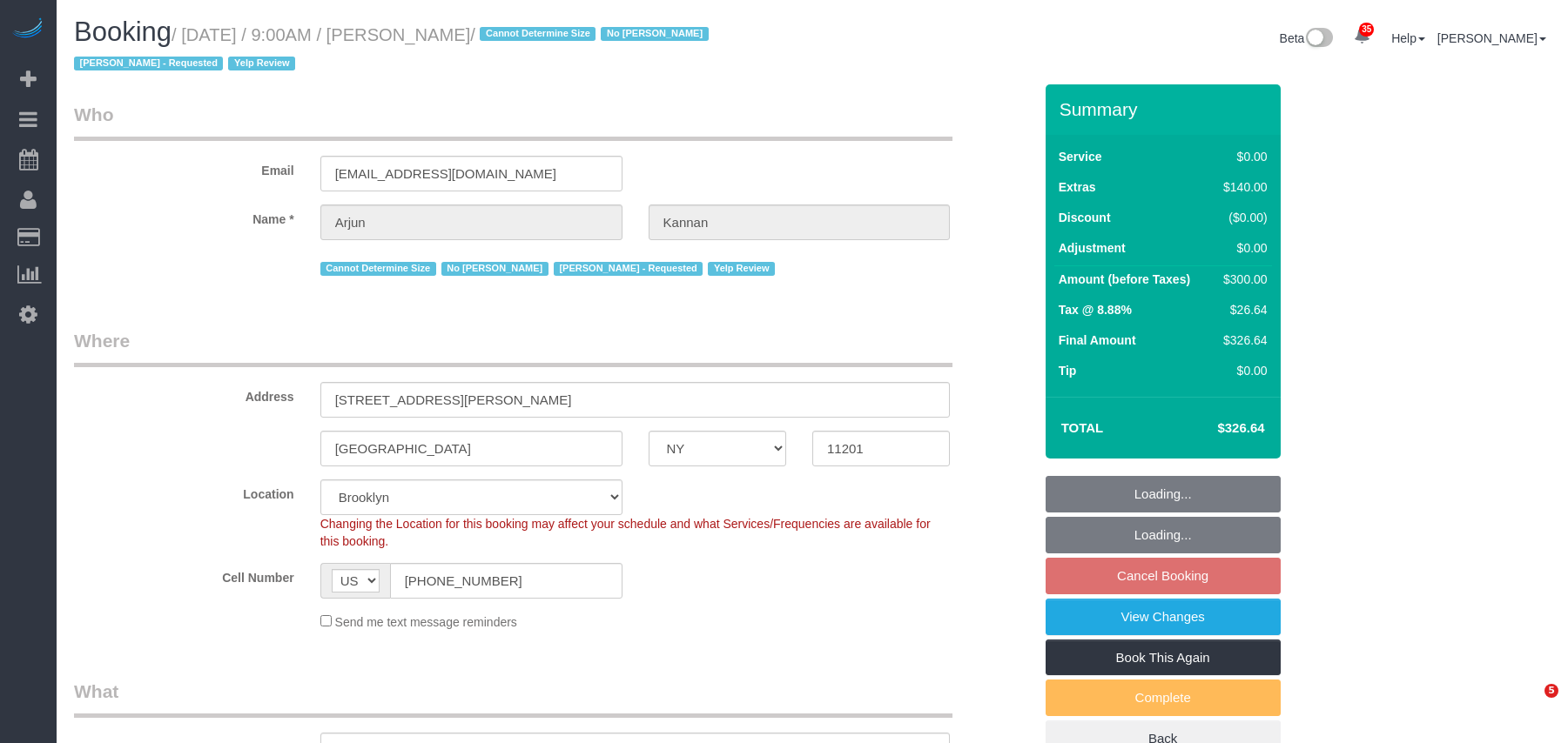
select select "NY"
select select "1"
select select "spot2"
select select "number:89"
select select "number:90"
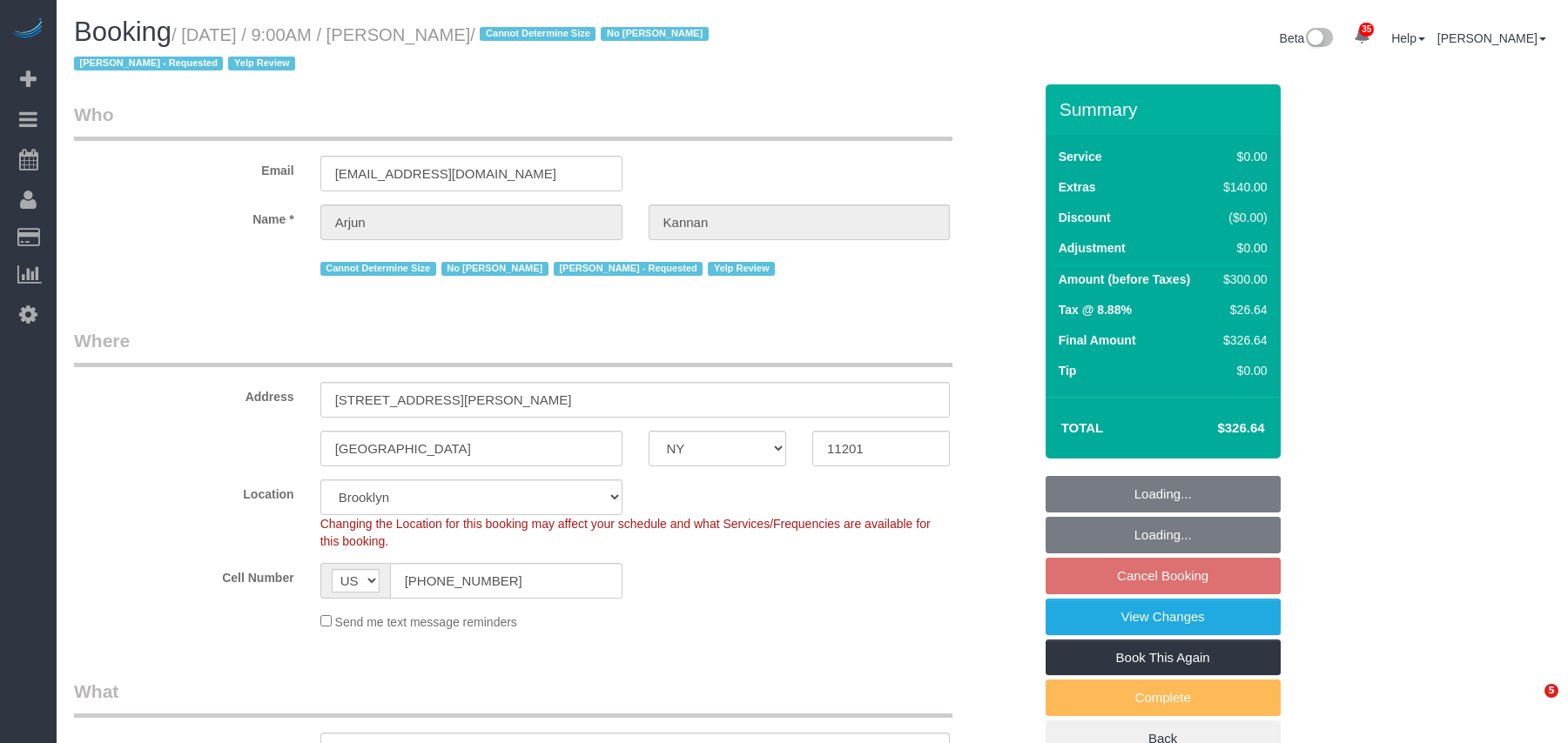
select select "number:15"
select select "number:5"
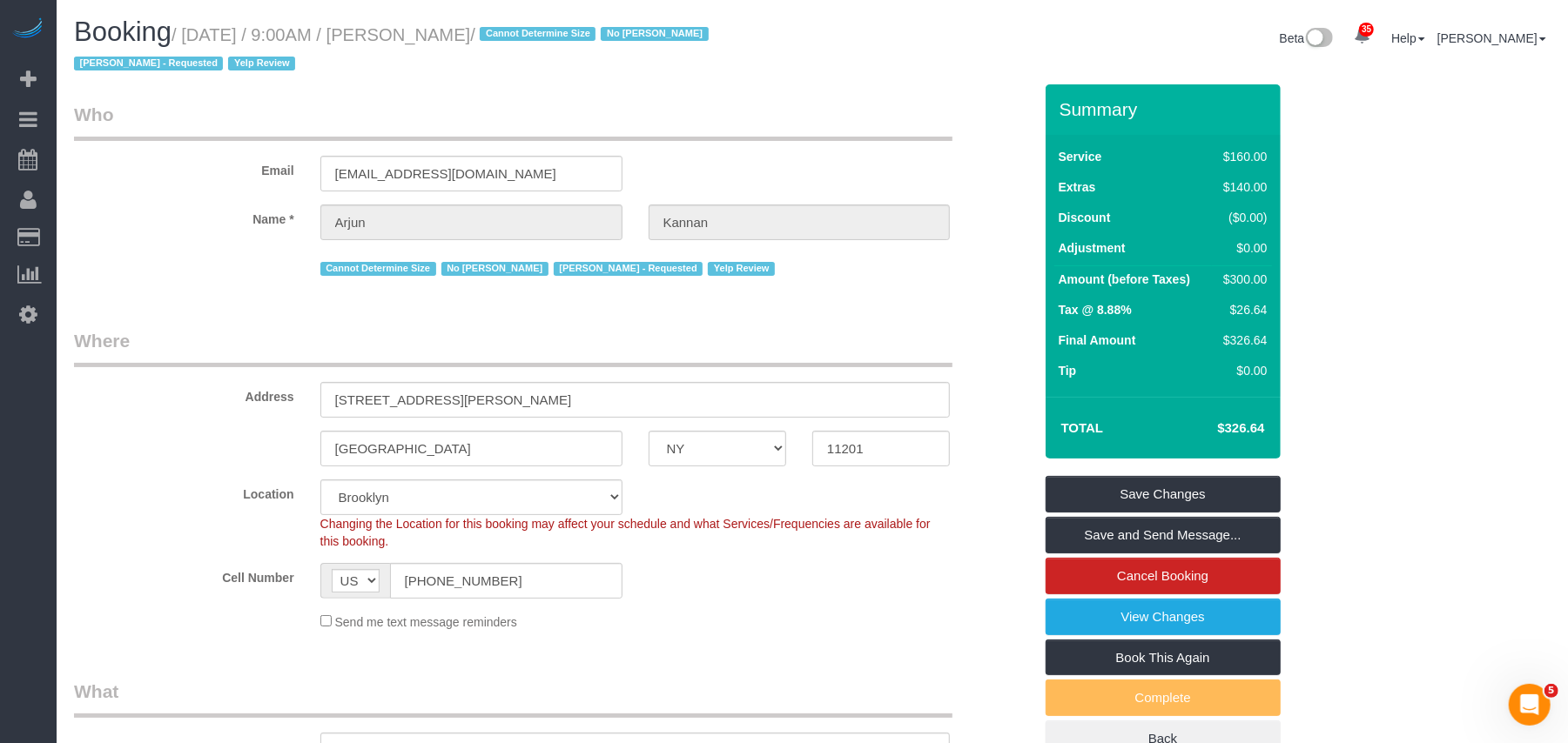
drag, startPoint x: 821, startPoint y: 602, endPoint x: 813, endPoint y: 600, distance: 8.2
click at [822, 602] on sui-booking-location "Location Manhattan Austin Boston Bronx Brooklyn Charlotte Denver New Jersey Por…" at bounding box center [553, 556] width 959 height 151
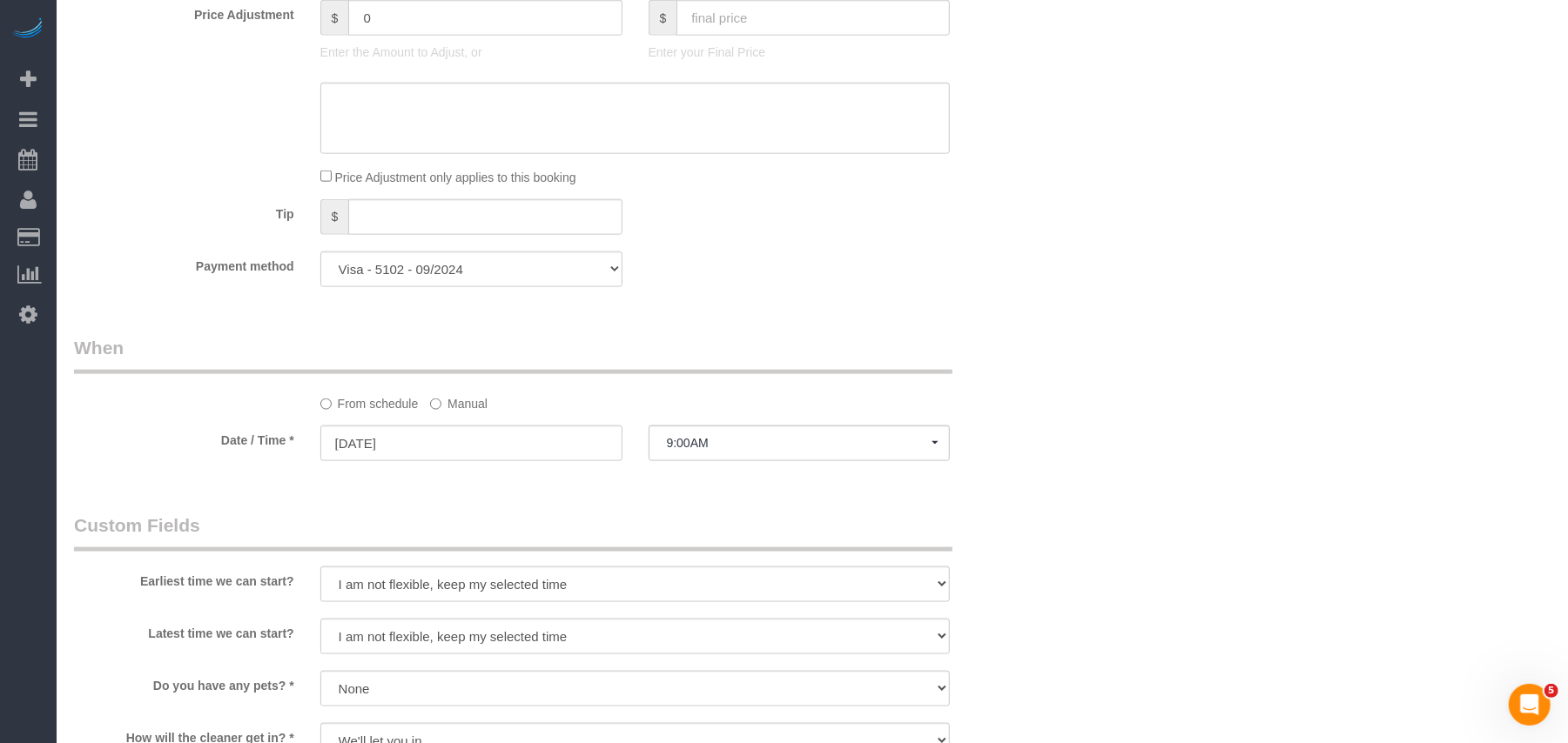
scroll to position [1509, 0]
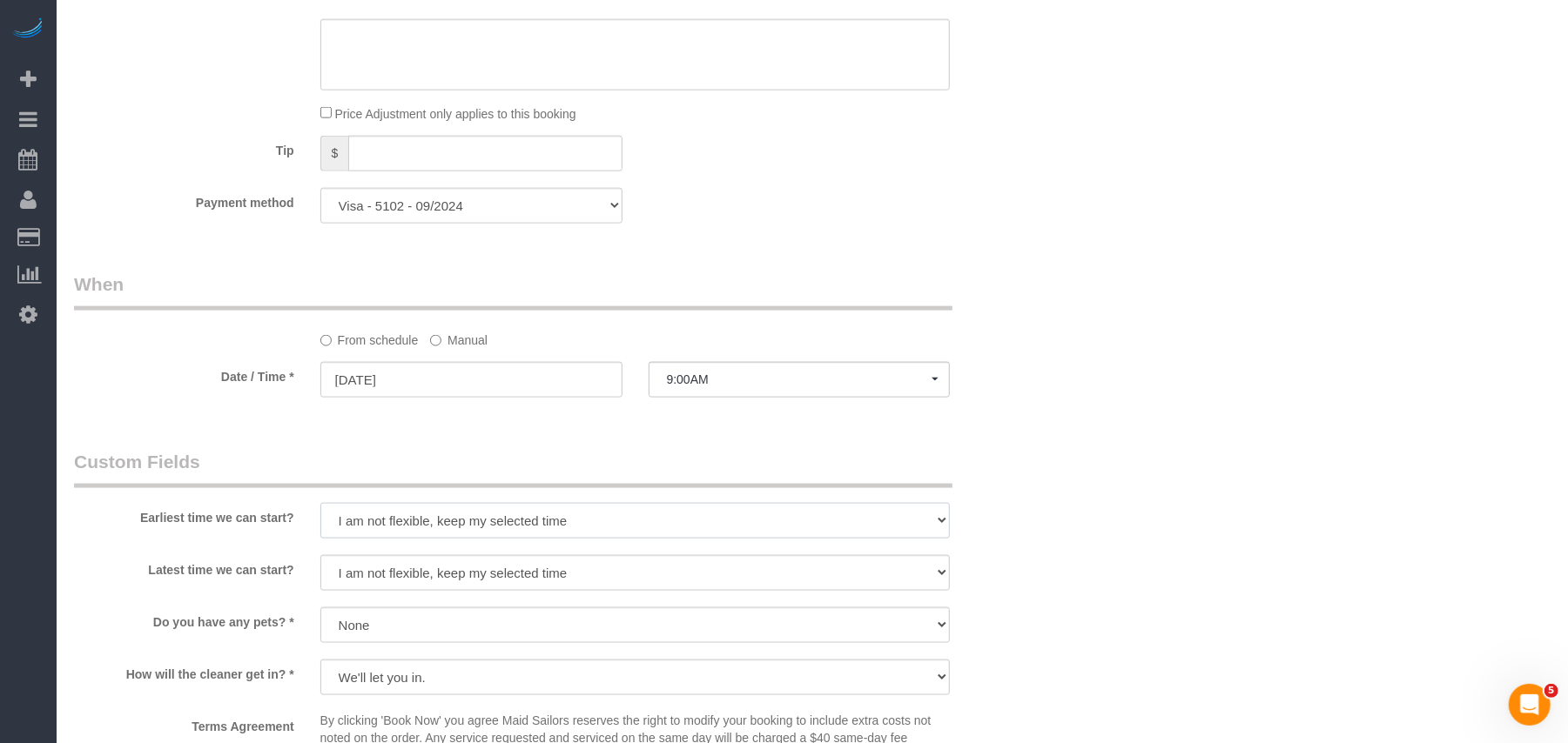
drag, startPoint x: 512, startPoint y: 520, endPoint x: 503, endPoint y: 523, distance: 9.5
click at [510, 520] on select "I am not flexible, keep my selected time 8:00 AM 9:00 AM 10:00 AM 11:00 AM 12:0…" at bounding box center [635, 522] width 630 height 36
select select "number:57"
click at [320, 504] on select "I am not flexible, keep my selected time 8:00 AM 9:00 AM 10:00 AM 11:00 AM 12:0…" at bounding box center [635, 522] width 630 height 36
click at [417, 557] on select "I am not flexible, keep my selected time 8:00 AM 9:00 AM 10:00 AM 11:00 AM 12:0…" at bounding box center [635, 574] width 630 height 36
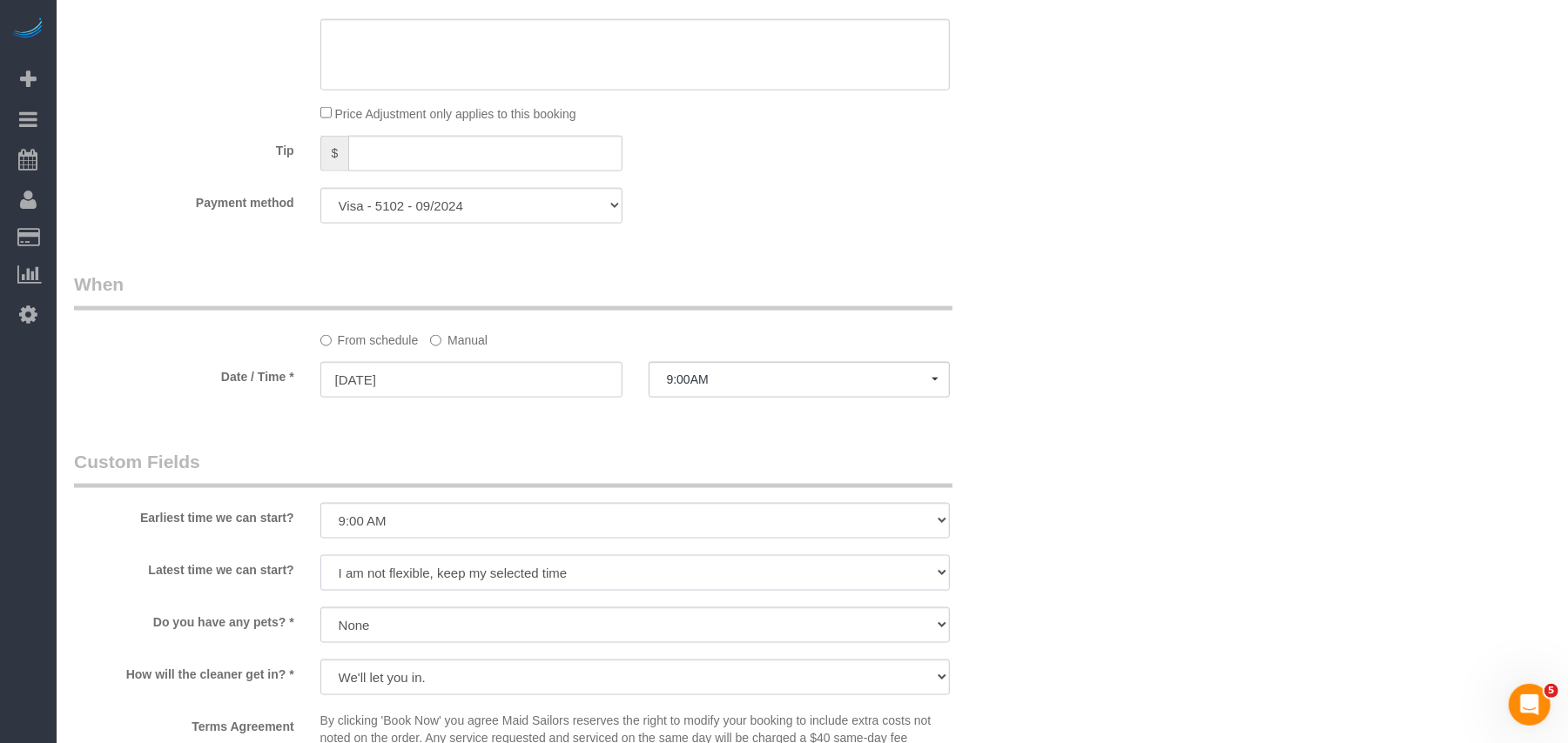
select select "number:71"
click at [320, 557] on select "I am not flexible, keep my selected time 8:00 AM 9:00 AM 10:00 AM 11:00 AM 12:0…" at bounding box center [635, 574] width 630 height 36
click at [722, 401] on div at bounding box center [799, 398] width 302 height 6
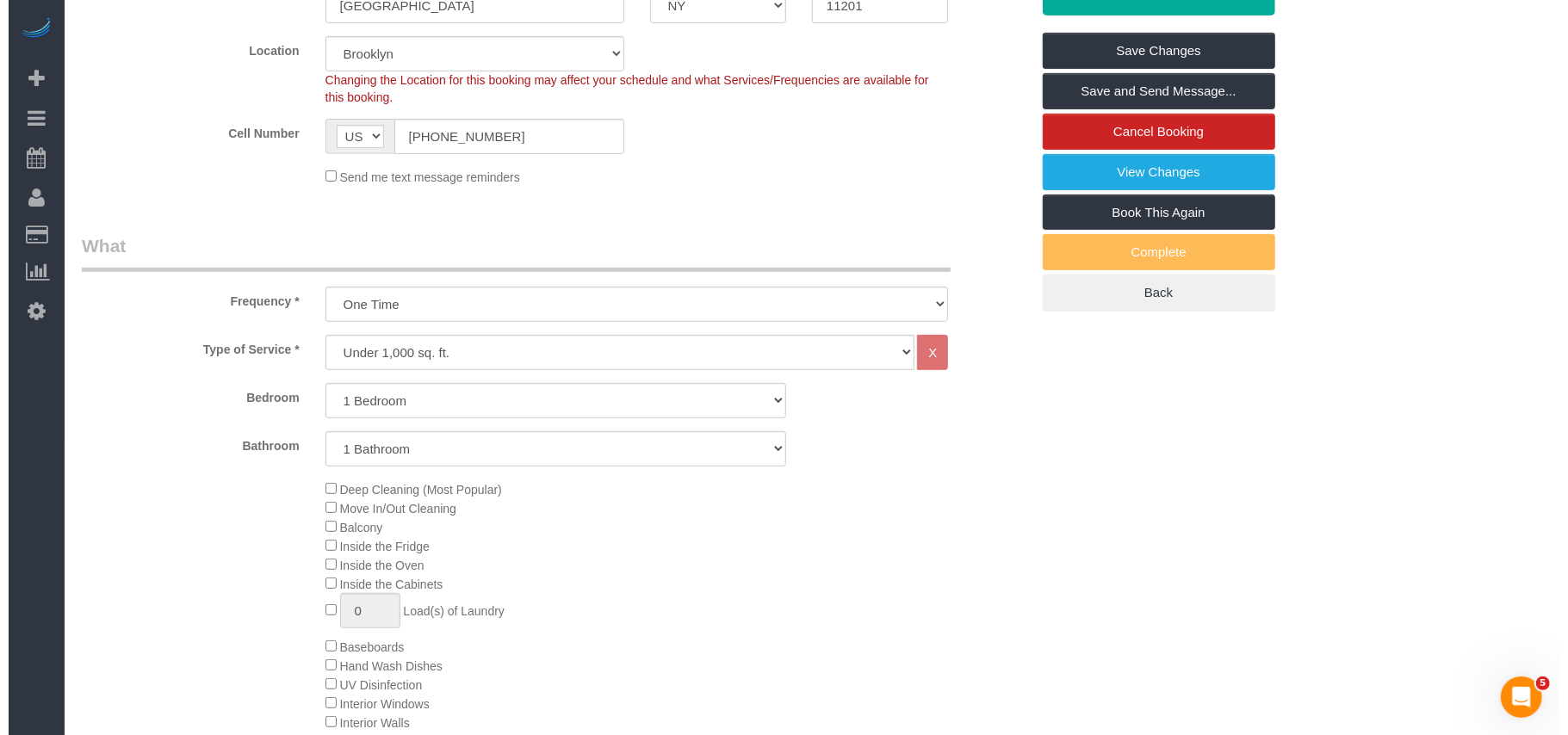
scroll to position [0, 0]
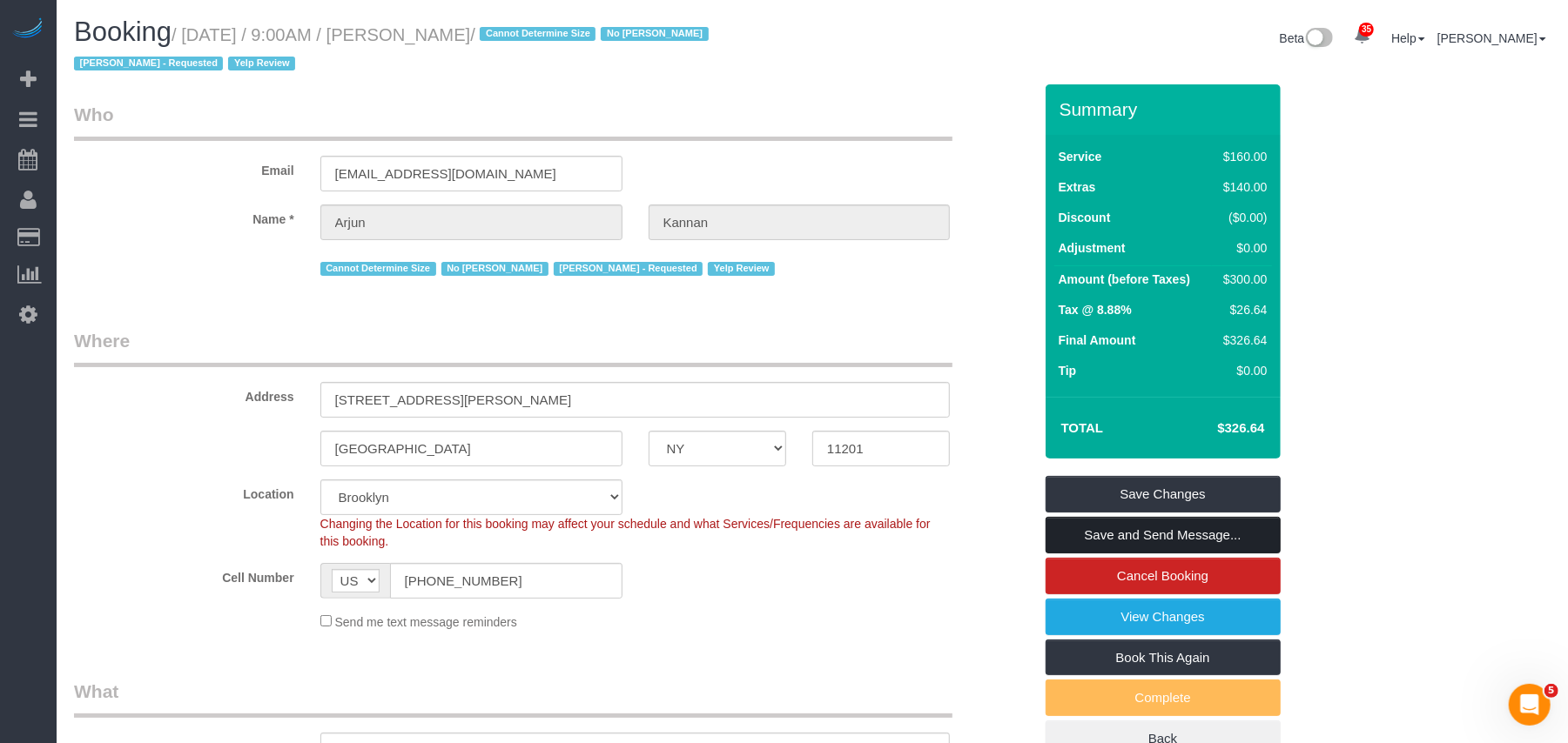
click at [1111, 547] on link "Save and Send Message..." at bounding box center [1163, 535] width 235 height 37
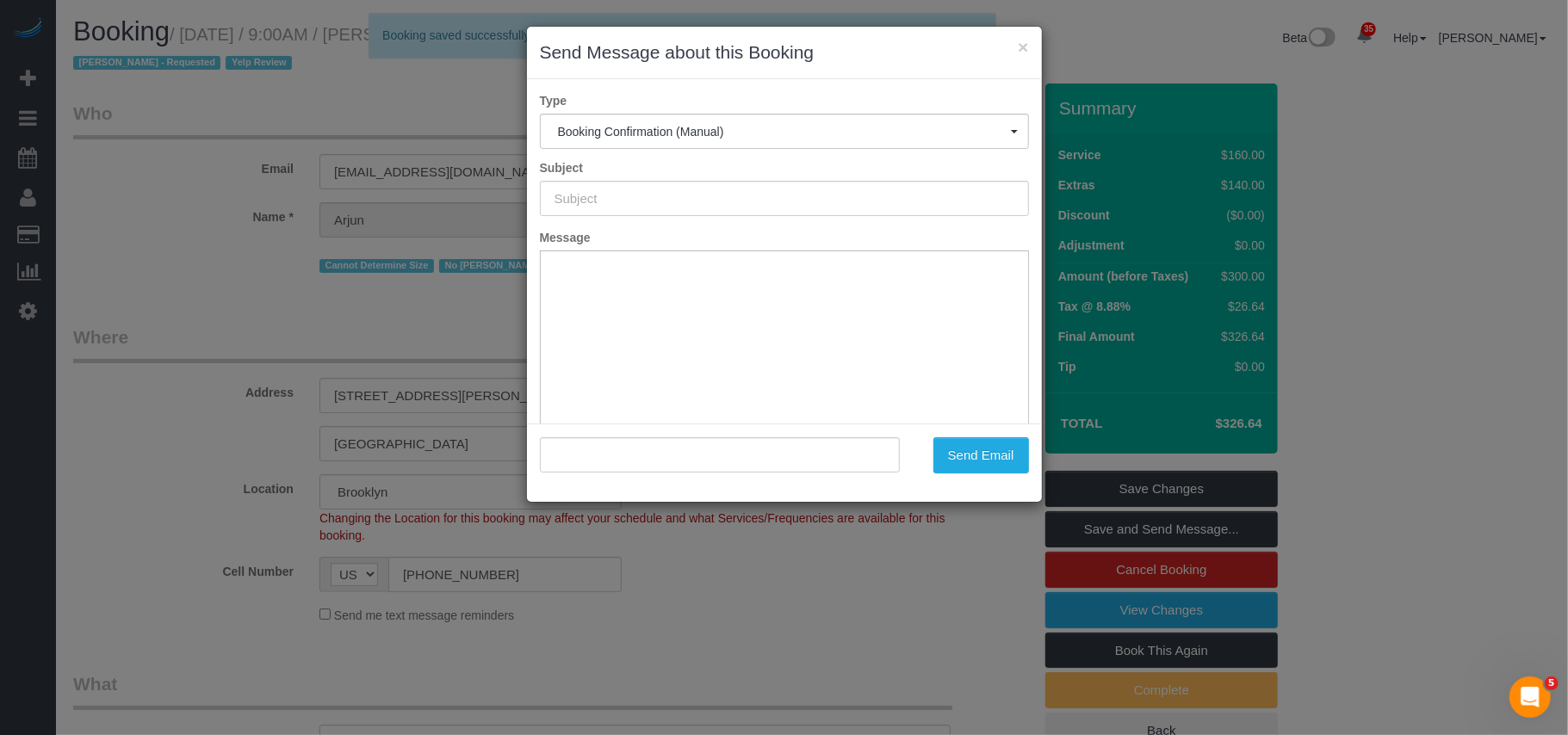
type input "Cleaning Confirmed for 10/13/2025 at 9:00am"
type input ""Arjun Kannan" <arj.shiv@gmail.com>"
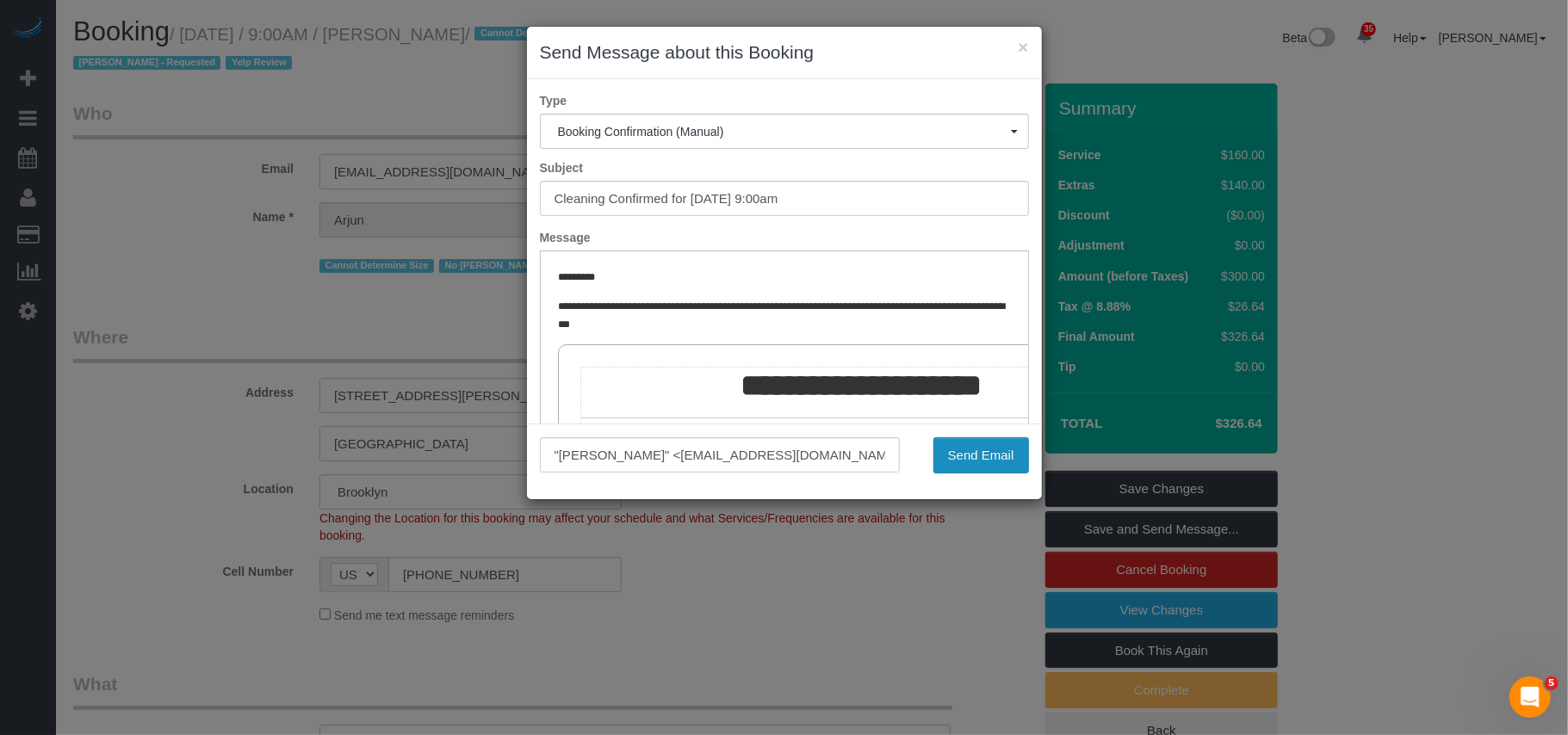
click at [965, 459] on button "Send Email" at bounding box center [981, 455] width 95 height 37
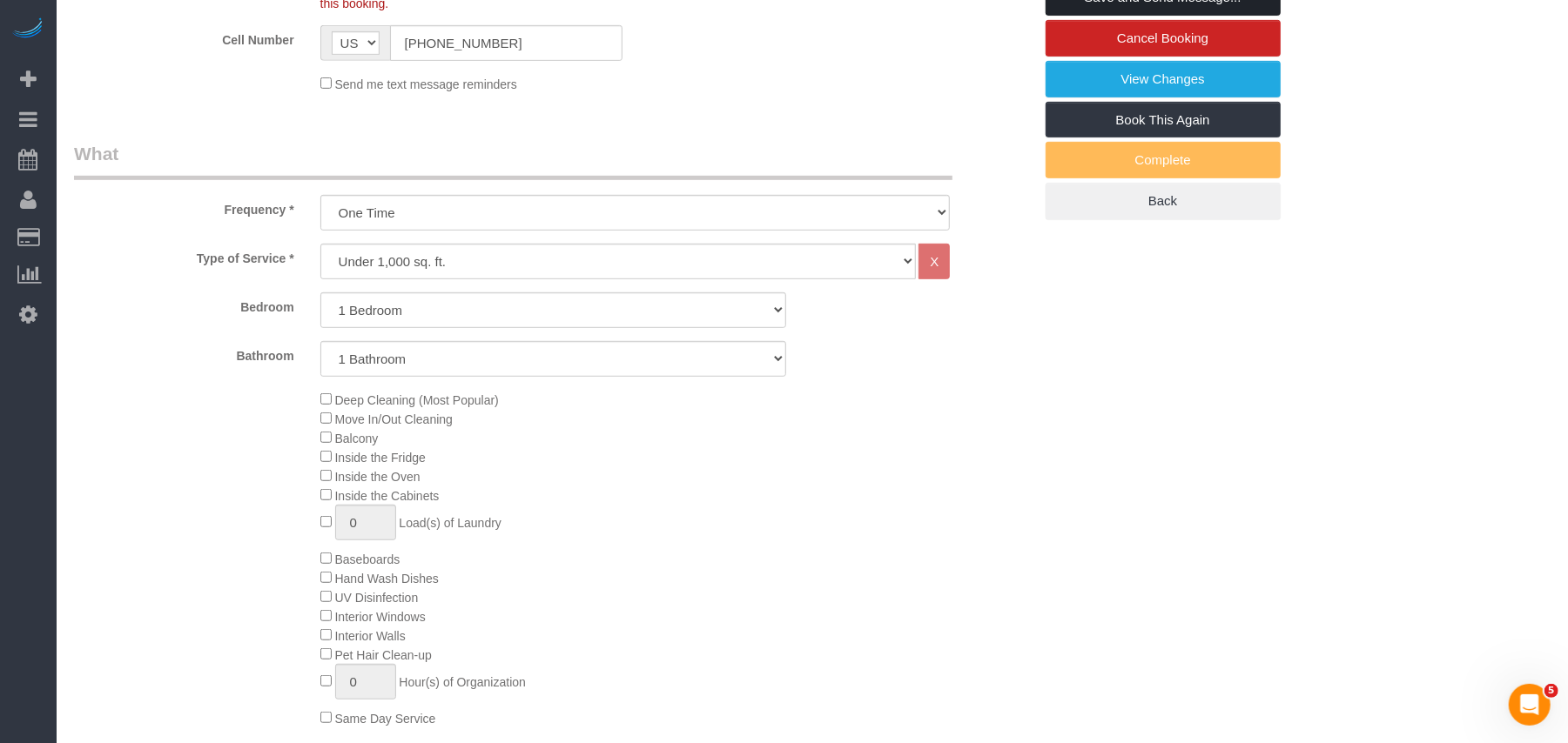
scroll to position [812, 0]
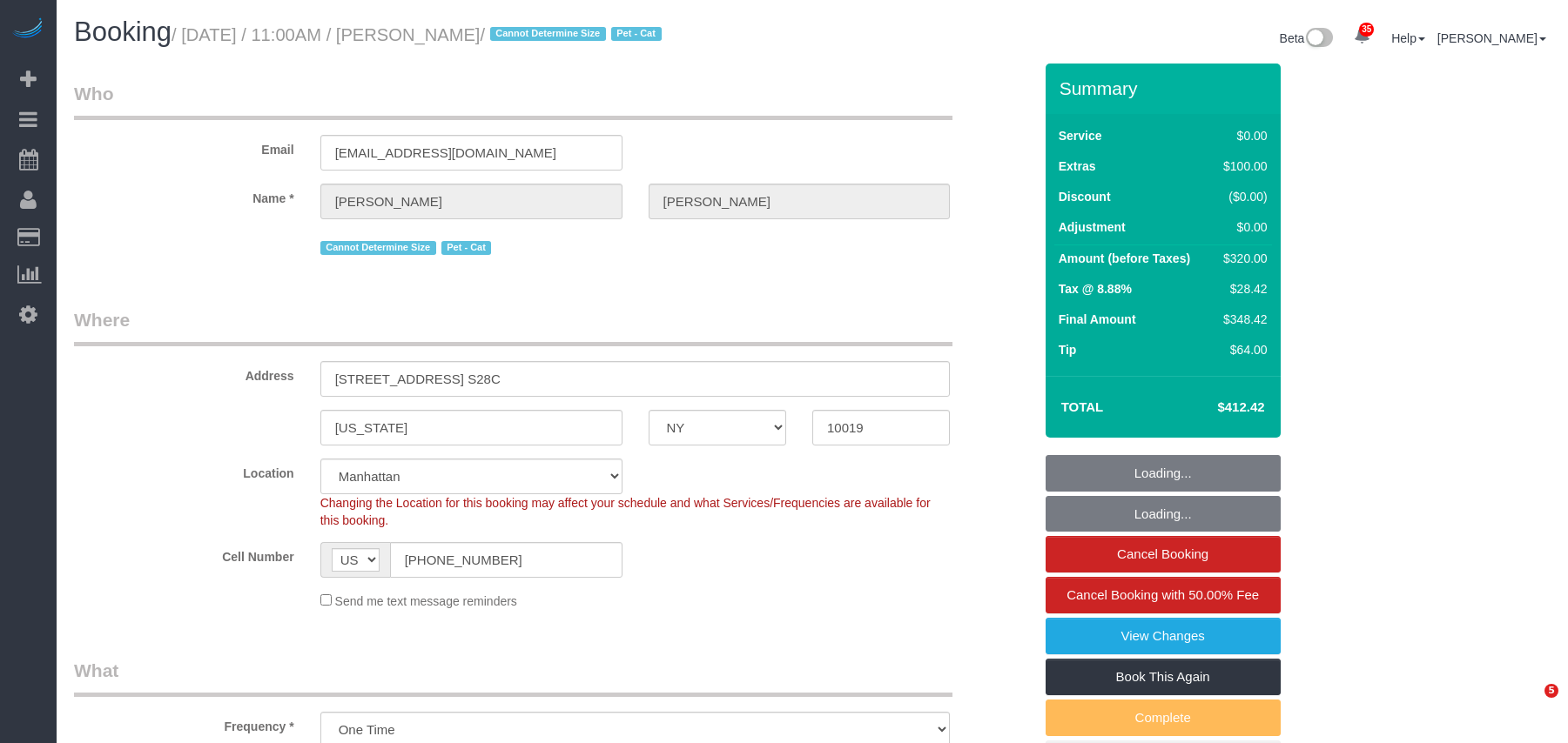
select select "NY"
select select "2"
select select "spot1"
select select "number:58"
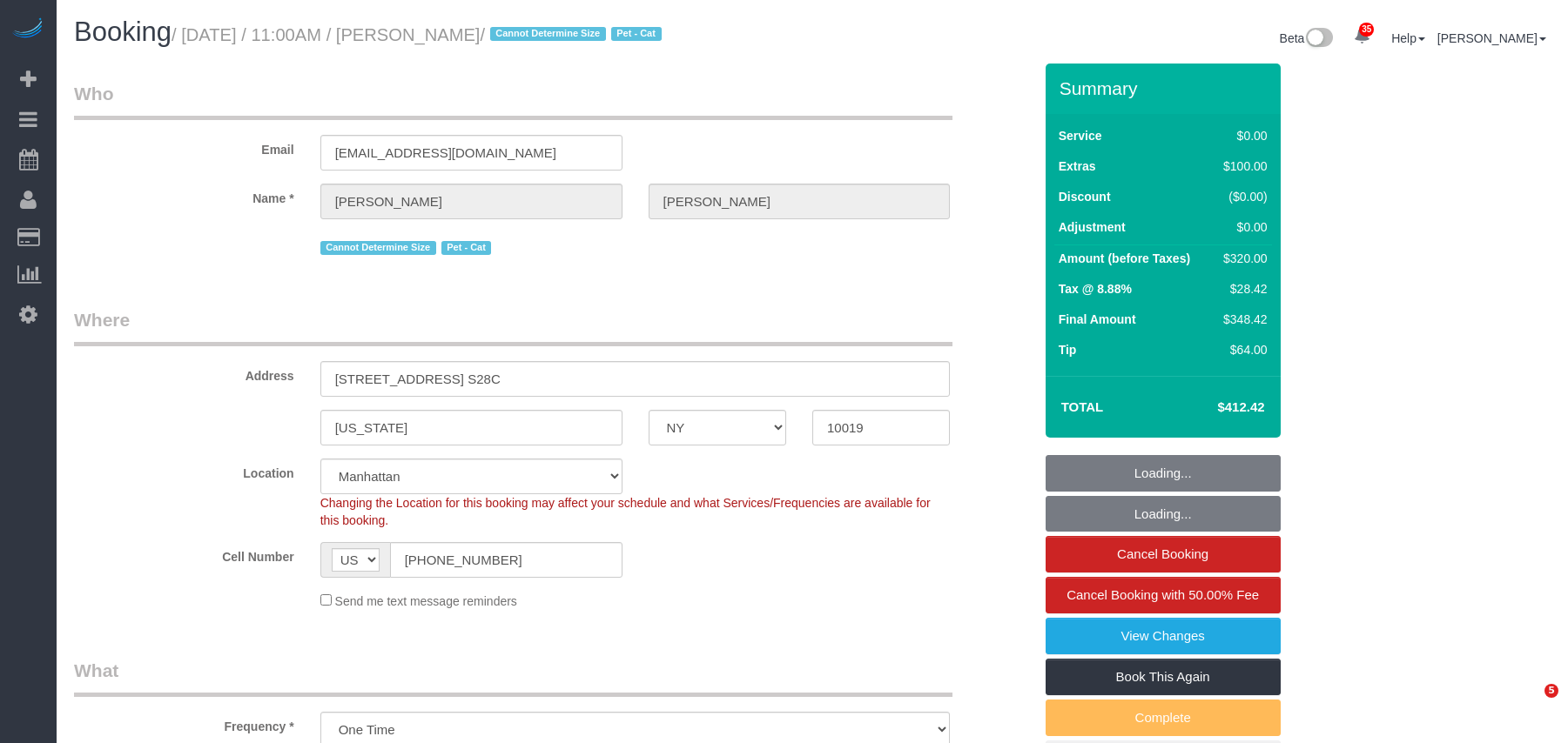
select select "number:74"
select select "number:14"
select select "number:6"
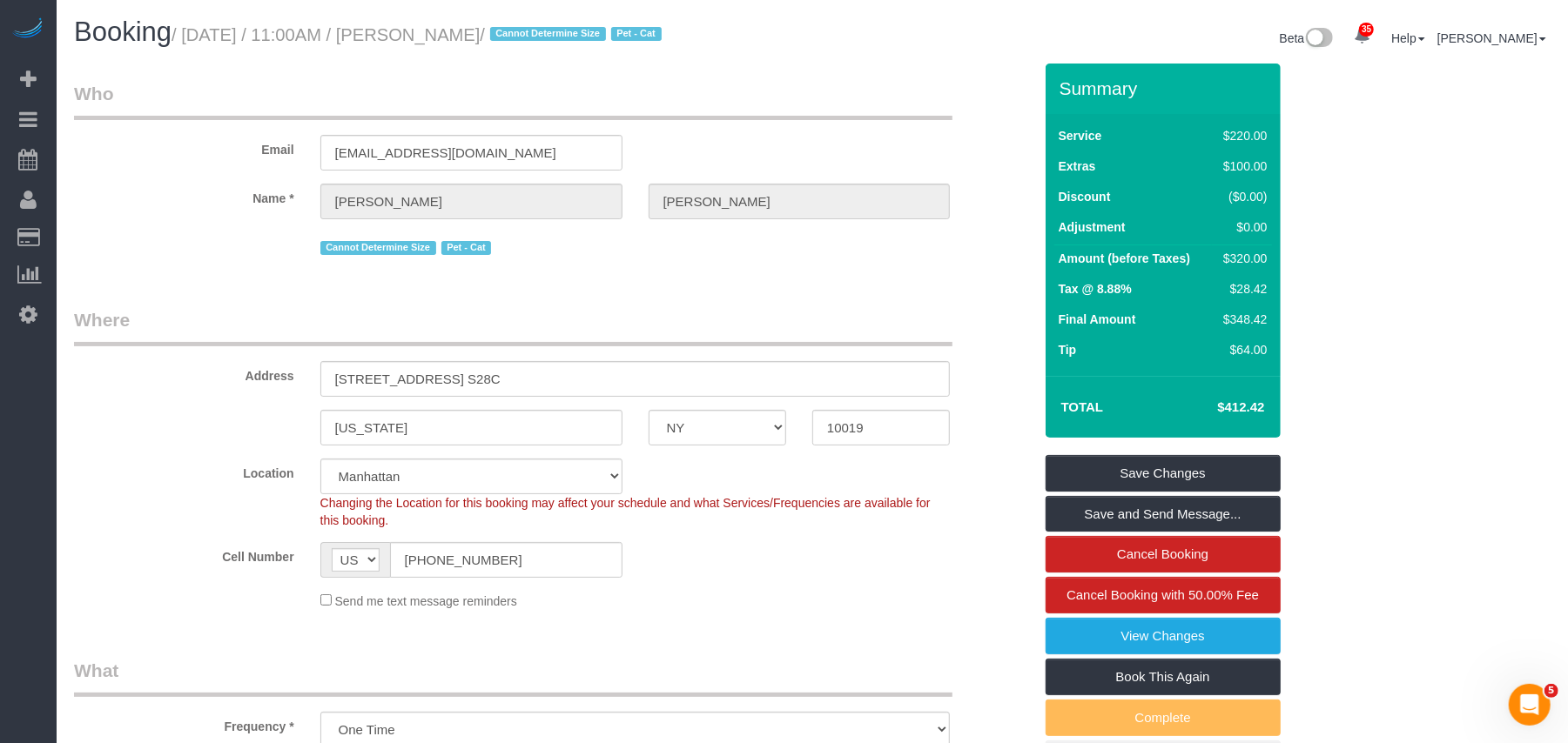
drag, startPoint x: 522, startPoint y: 39, endPoint x: 188, endPoint y: 46, distance: 334.1
click at [188, 46] on h1 "Booking / October 07, 2025 / 11:00AM / Jackie Fugitt / Cannot Determine Size Pe…" at bounding box center [436, 31] width 725 height 29
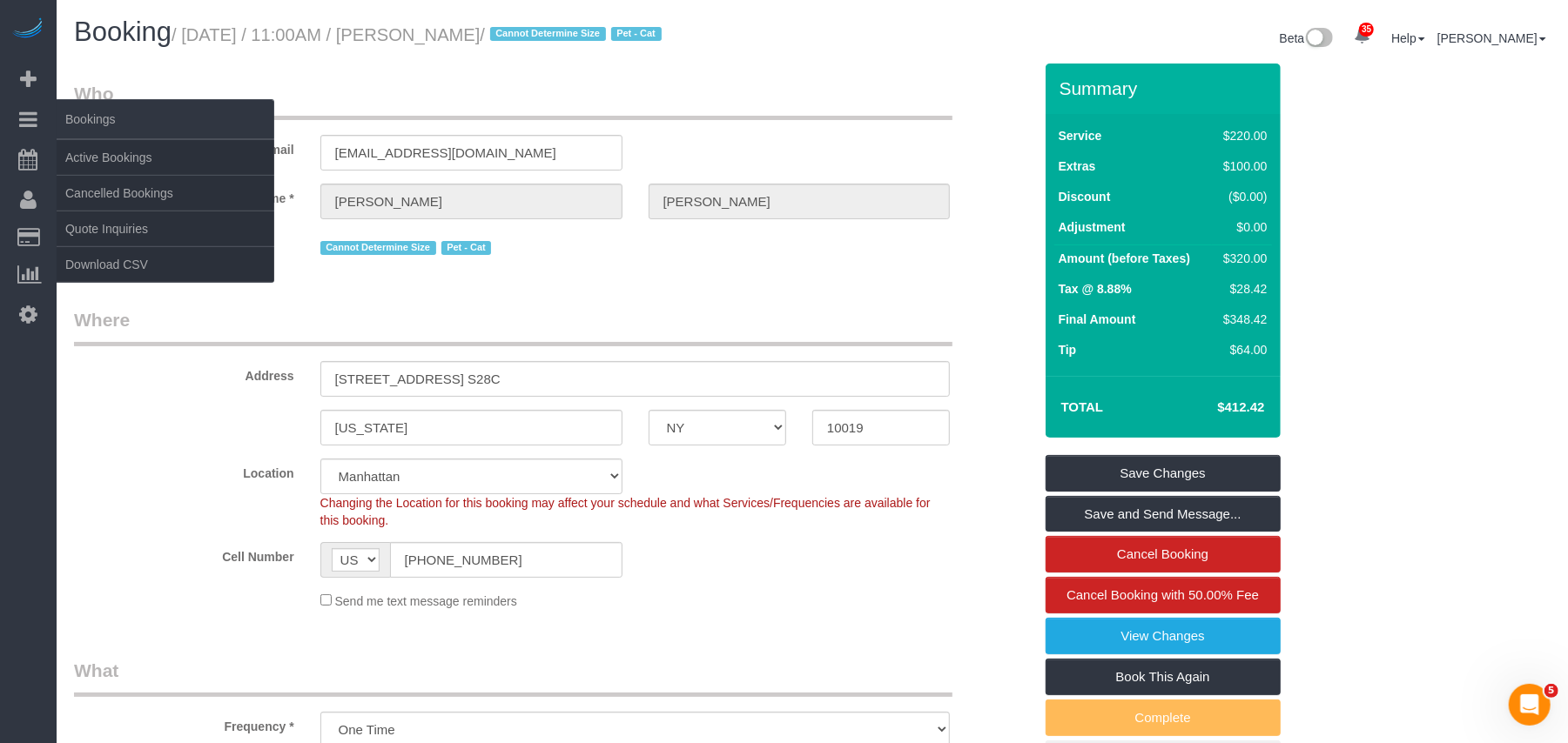
copy small "October 07, 2025 / 11:00AM / Jackie Fugitt"
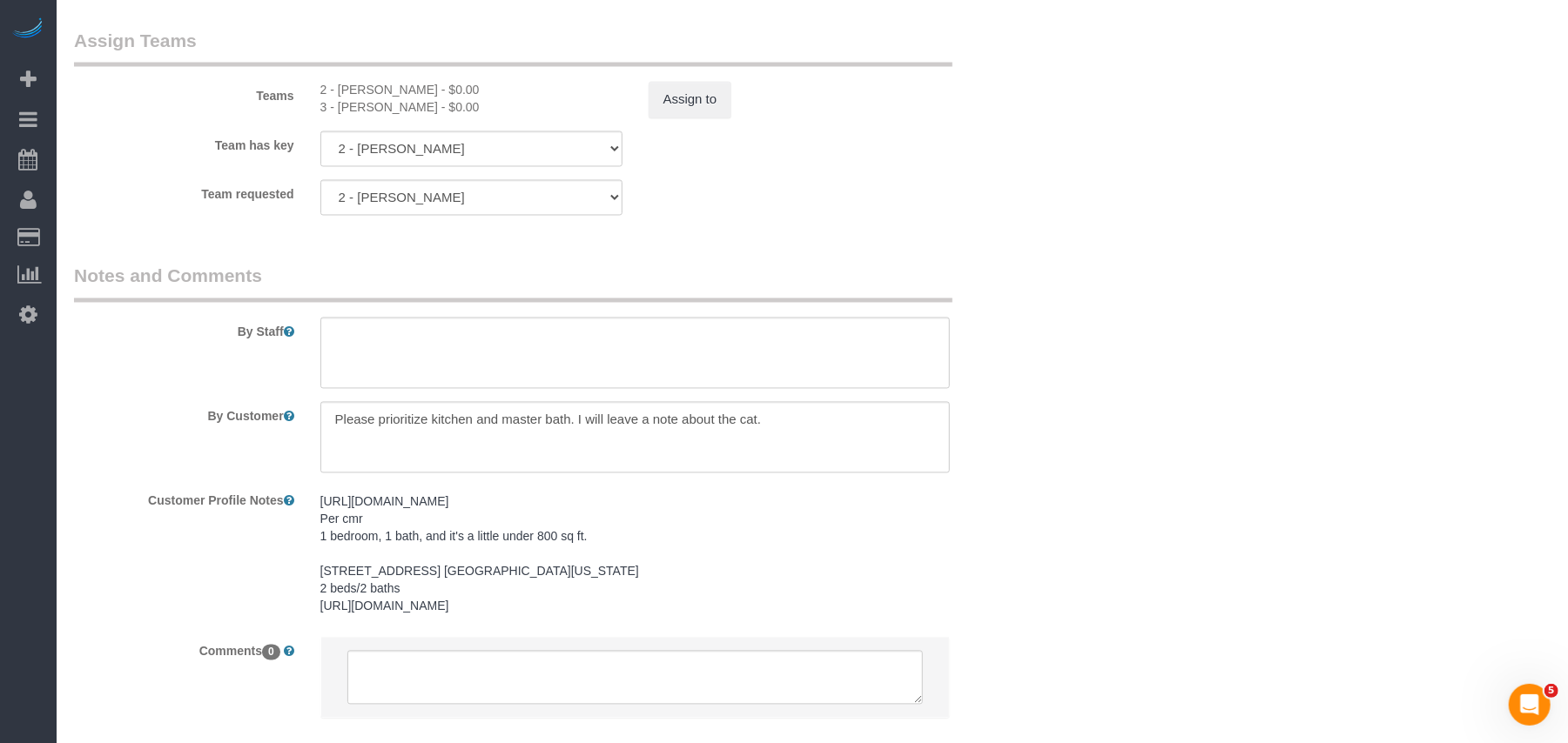
scroll to position [2321, 0]
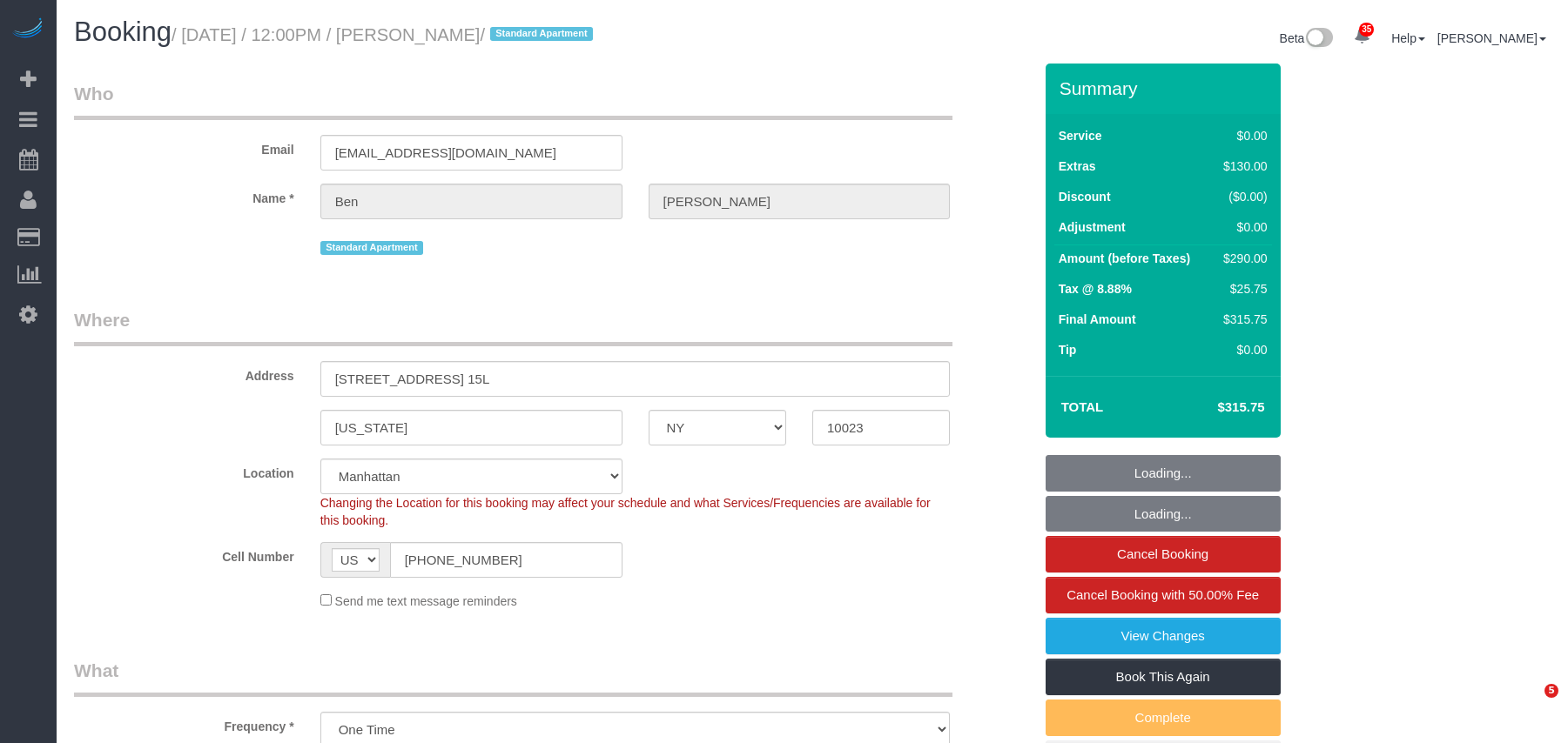
select select "NY"
select select "1"
select select "string:stripe-pm_1SF4Kl4VGloSiKo754owkTHt"
select select "spot1"
select select "number:58"
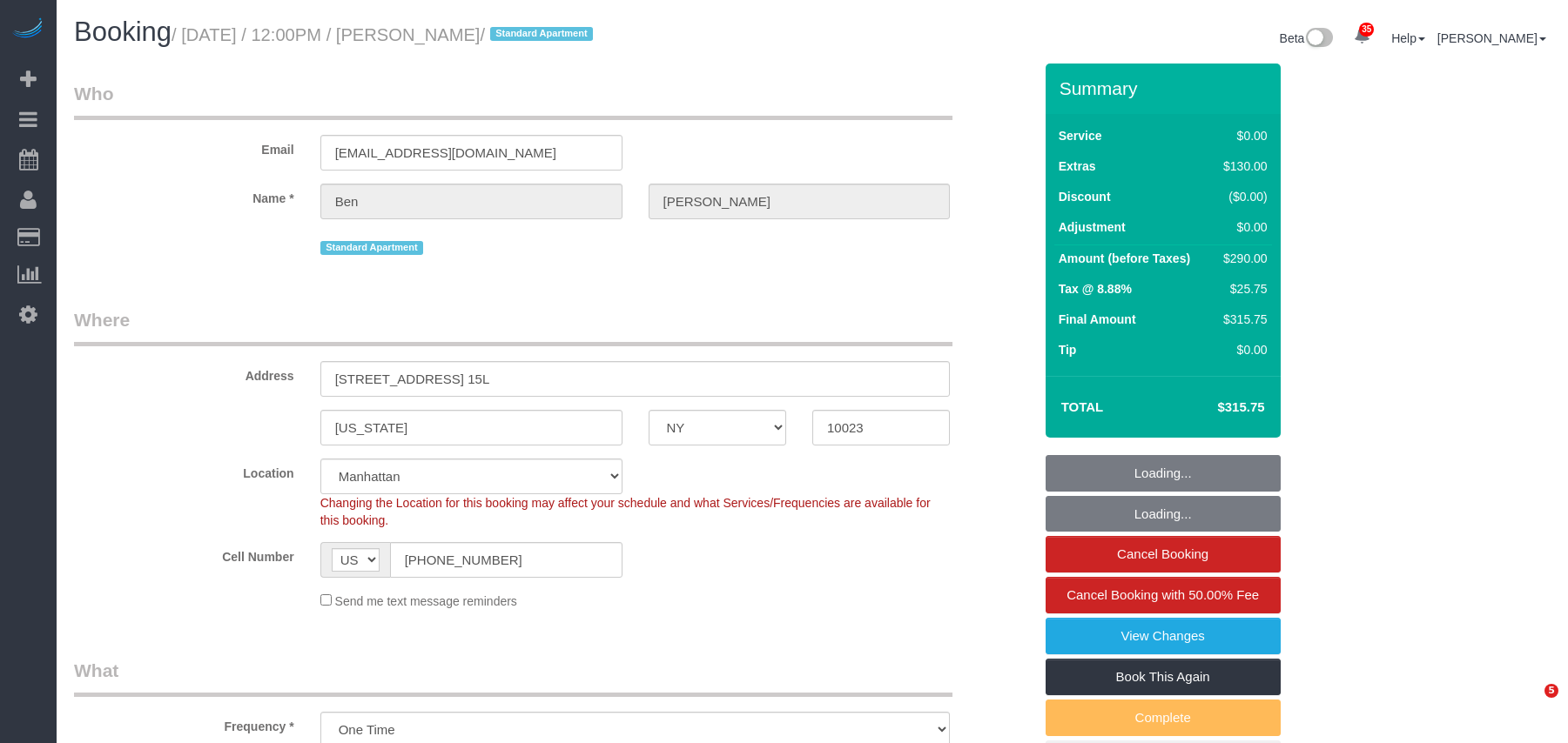
select select "number:74"
select select "number:15"
select select "number:5"
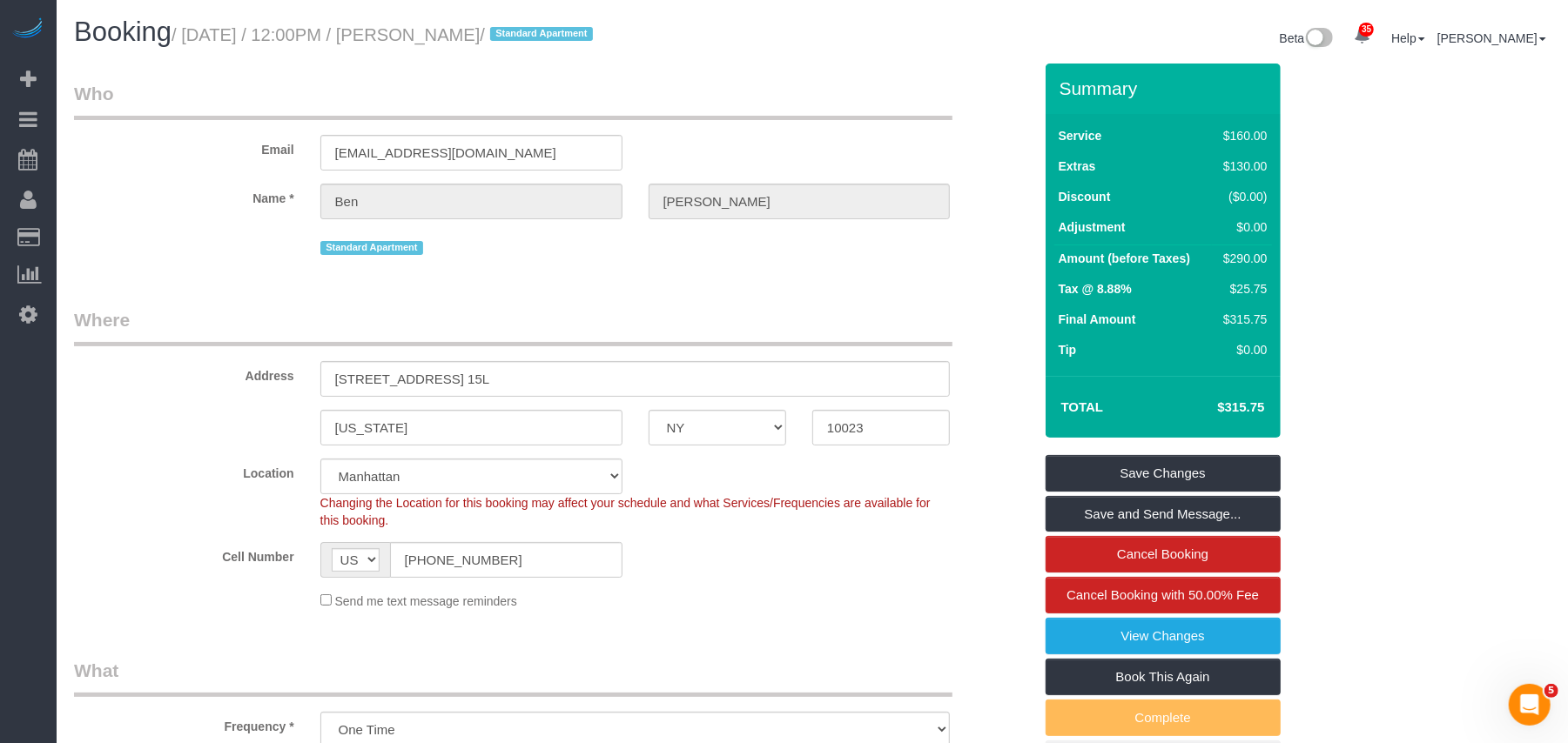
drag, startPoint x: 520, startPoint y: 33, endPoint x: 423, endPoint y: 42, distance: 97.4
click at [423, 42] on small "/ October 07, 2025 / 12:00PM / Ben Pollock / Standard Apartment" at bounding box center [384, 35] width 427 height 19
copy small "Ben Pollock"
drag, startPoint x: 534, startPoint y: 73, endPoint x: 430, endPoint y: 35, distance: 110.7
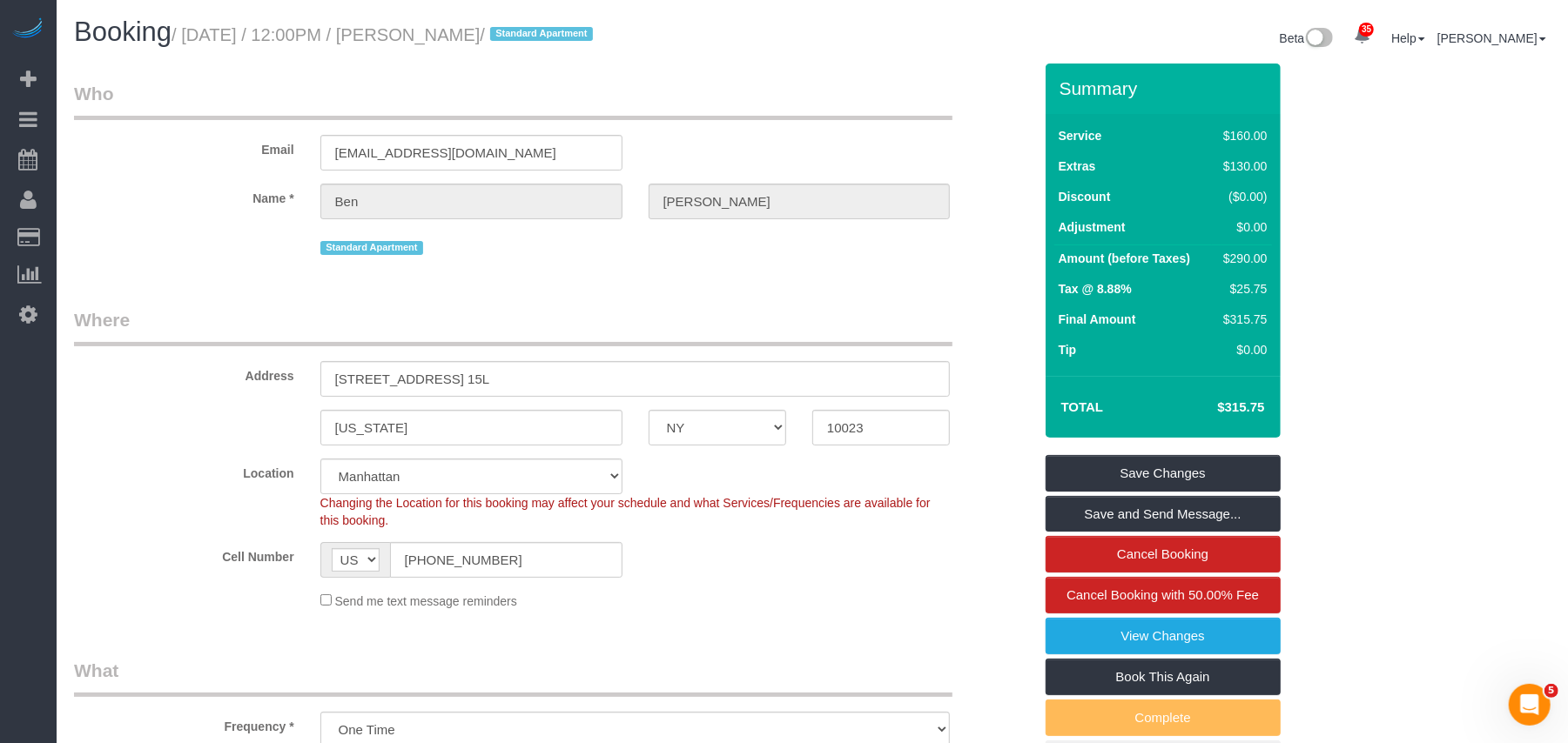
drag, startPoint x: 430, startPoint y: 35, endPoint x: 190, endPoint y: 35, distance: 240.0
click at [190, 35] on small "/ October 07, 2025 / 12:00PM / Ben Pollock / Standard Apartment" at bounding box center [384, 35] width 427 height 19
copy small "October 07, 2025 / 12:00PM / Ben Pollock"
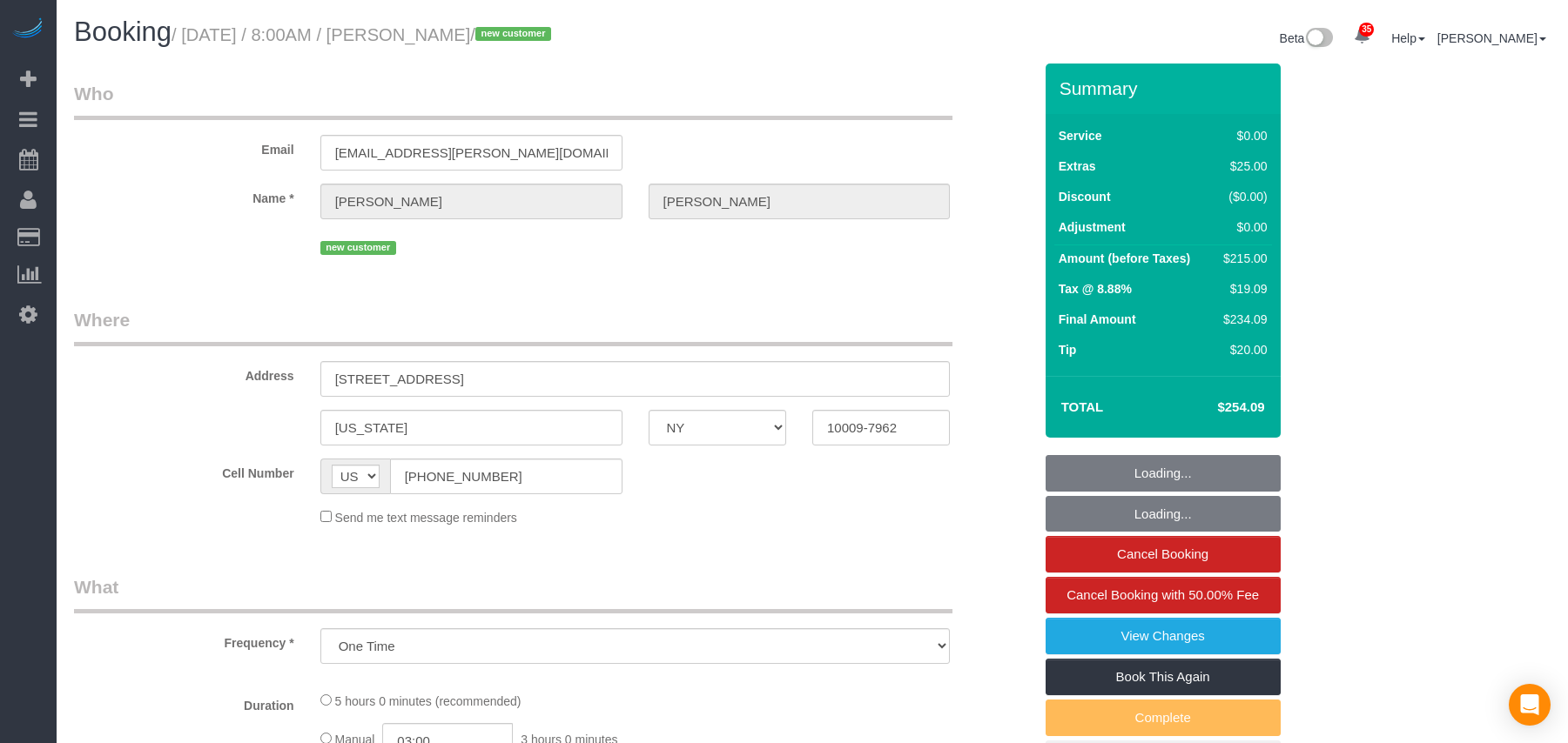
select select "NY"
select select "2"
select select "number:89"
select select "number:90"
select select "number:15"
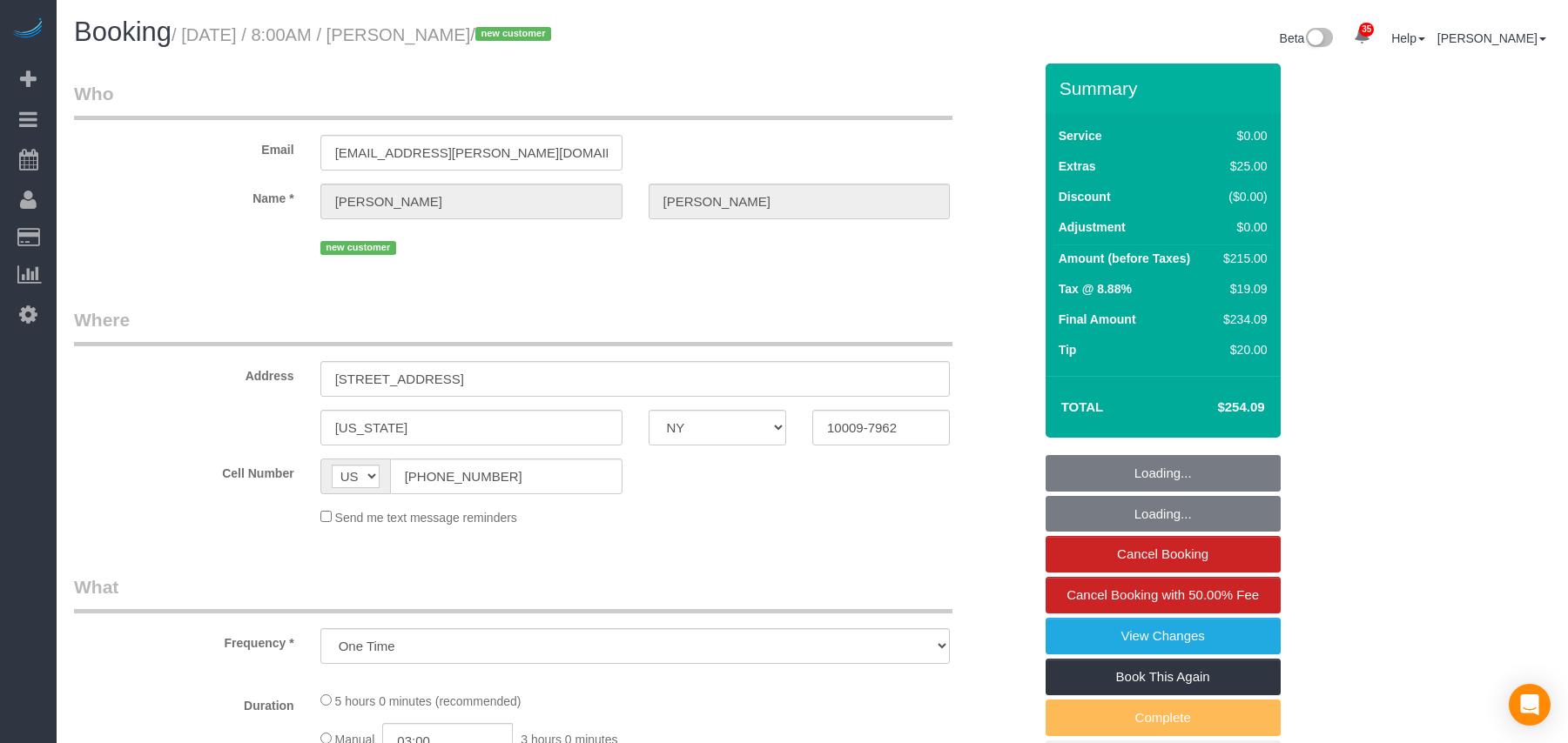
select select "number:5"
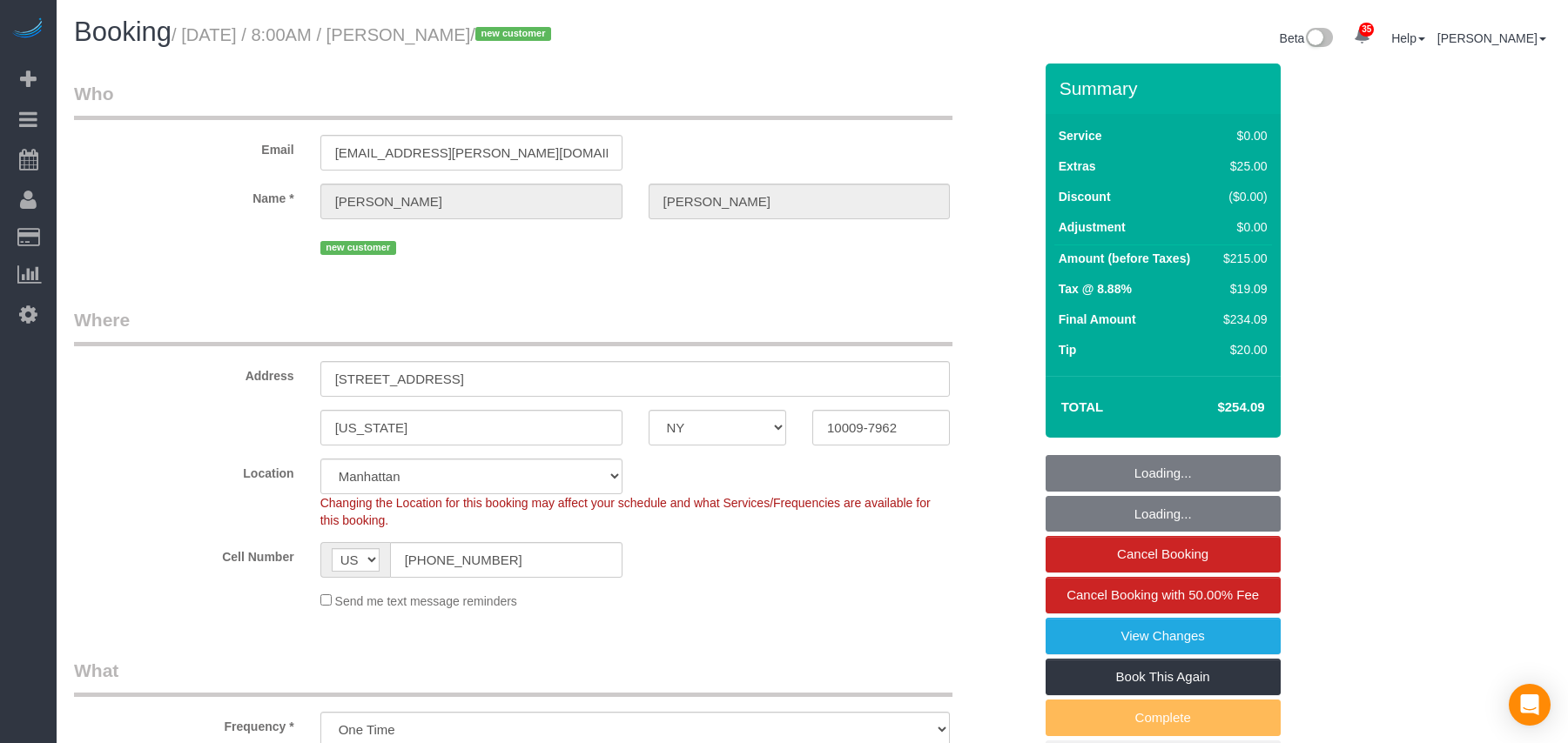
select select "object:1453"
select select "string:stripe-pm_1SFc8z4VGloSiKo7TkTMQkkh"
select select "spot1"
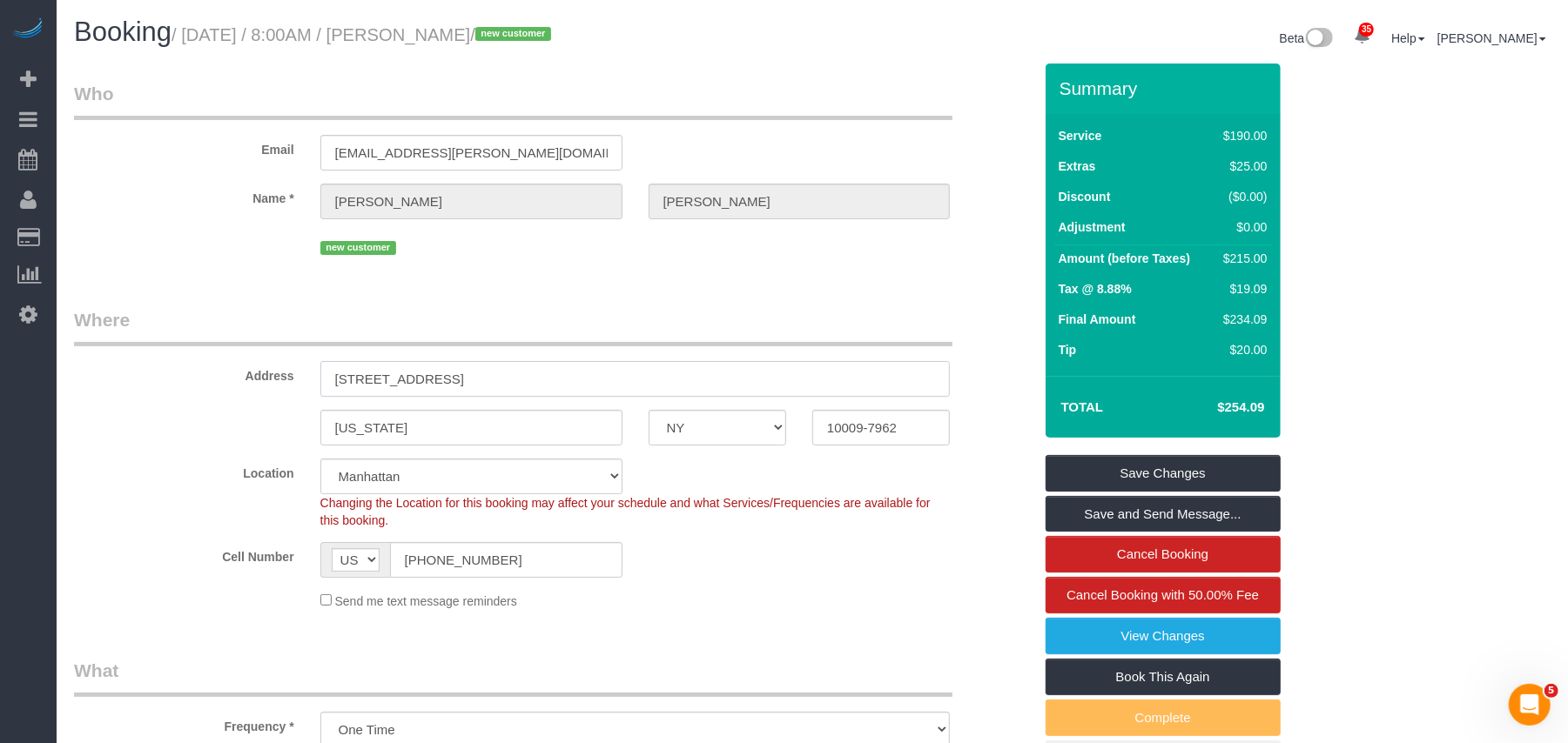
click at [360, 380] on input "[STREET_ADDRESS]" at bounding box center [635, 380] width 630 height 36
drag, startPoint x: 492, startPoint y: 383, endPoint x: 269, endPoint y: 380, distance: 223.0
click at [269, 380] on div "Address [STREET_ADDRESS]" at bounding box center [553, 352] width 984 height 90
drag, startPoint x: 861, startPoint y: 429, endPoint x: 781, endPoint y: 426, distance: 80.1
click at [781, 426] on div "[US_STATE] AK AL AR AZ CA CO CT DC DE [GEOGRAPHIC_DATA] [GEOGRAPHIC_DATA] HI IA…" at bounding box center [553, 428] width 984 height 36
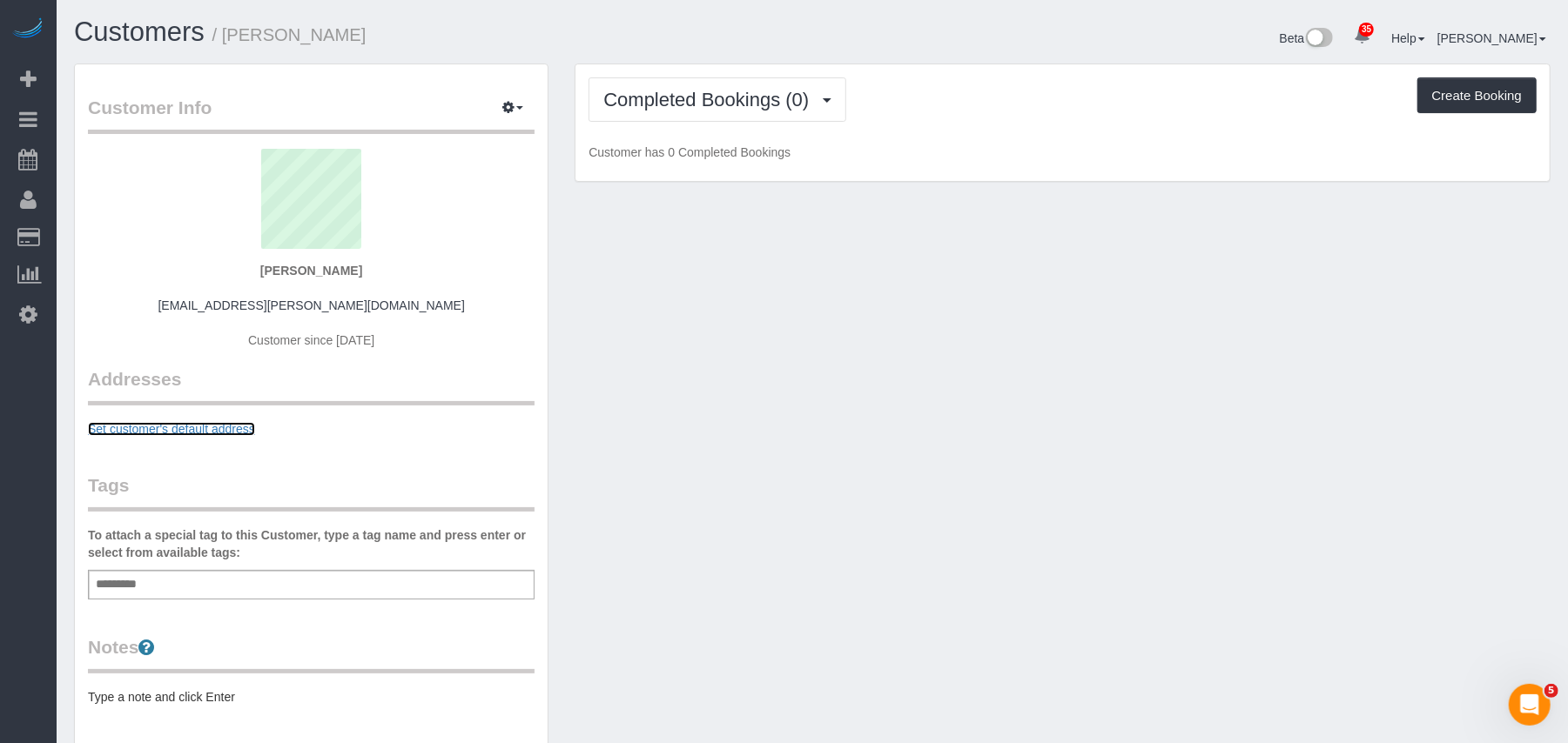
click at [223, 429] on link "Set customer's default address" at bounding box center [171, 429] width 167 height 14
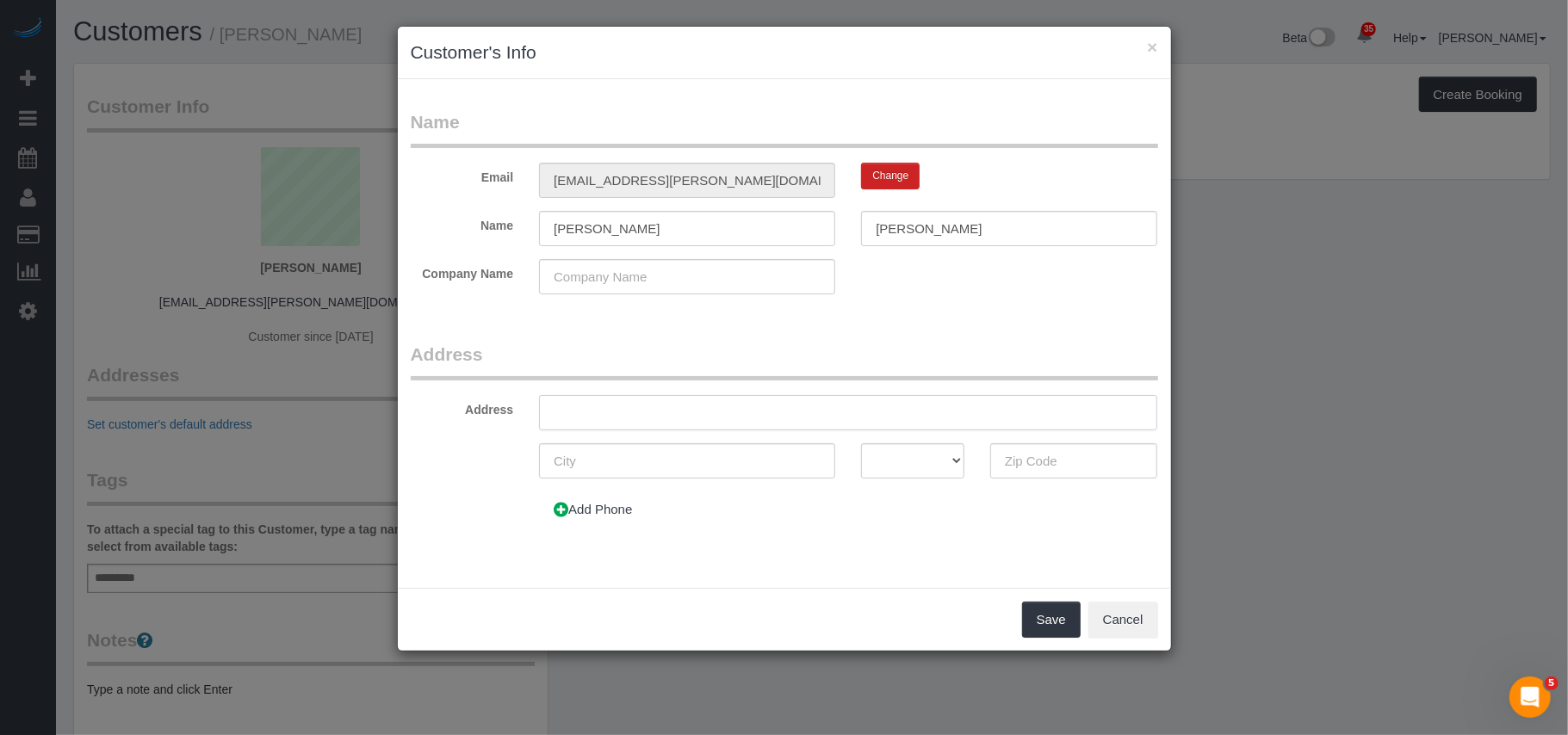
click at [613, 427] on input "text" at bounding box center [848, 413] width 618 height 36
paste input "[STREET_ADDRESS]"
click at [579, 417] on input "[STREET_ADDRESS]" at bounding box center [848, 413] width 618 height 36
click at [613, 411] on input "[STREET_ADDRESS]" at bounding box center [848, 413] width 618 height 36
click at [613, 411] on input "89 East 2ND ST APT 5" at bounding box center [848, 413] width 618 height 36
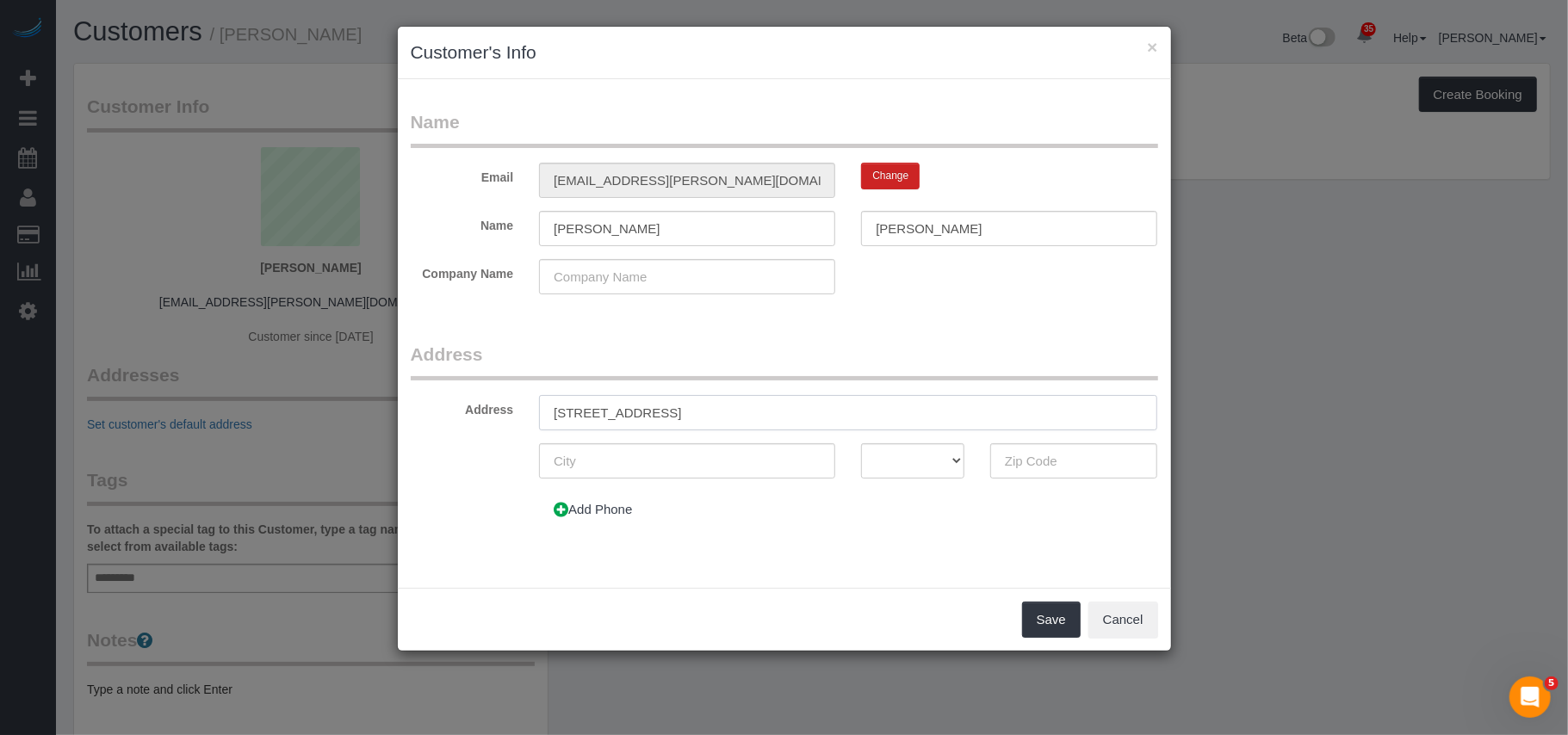
click at [608, 412] on input "89 East 2ND ST APT 5" at bounding box center [848, 413] width 618 height 36
drag, startPoint x: 608, startPoint y: 412, endPoint x: 625, endPoint y: 414, distance: 17.1
click at [625, 414] on input "89 East 2ND ST APT 5" at bounding box center [848, 413] width 618 height 36
type input "89 East 2nd Sreet, APT 5"
click at [693, 463] on input "text" at bounding box center [687, 462] width 296 height 36
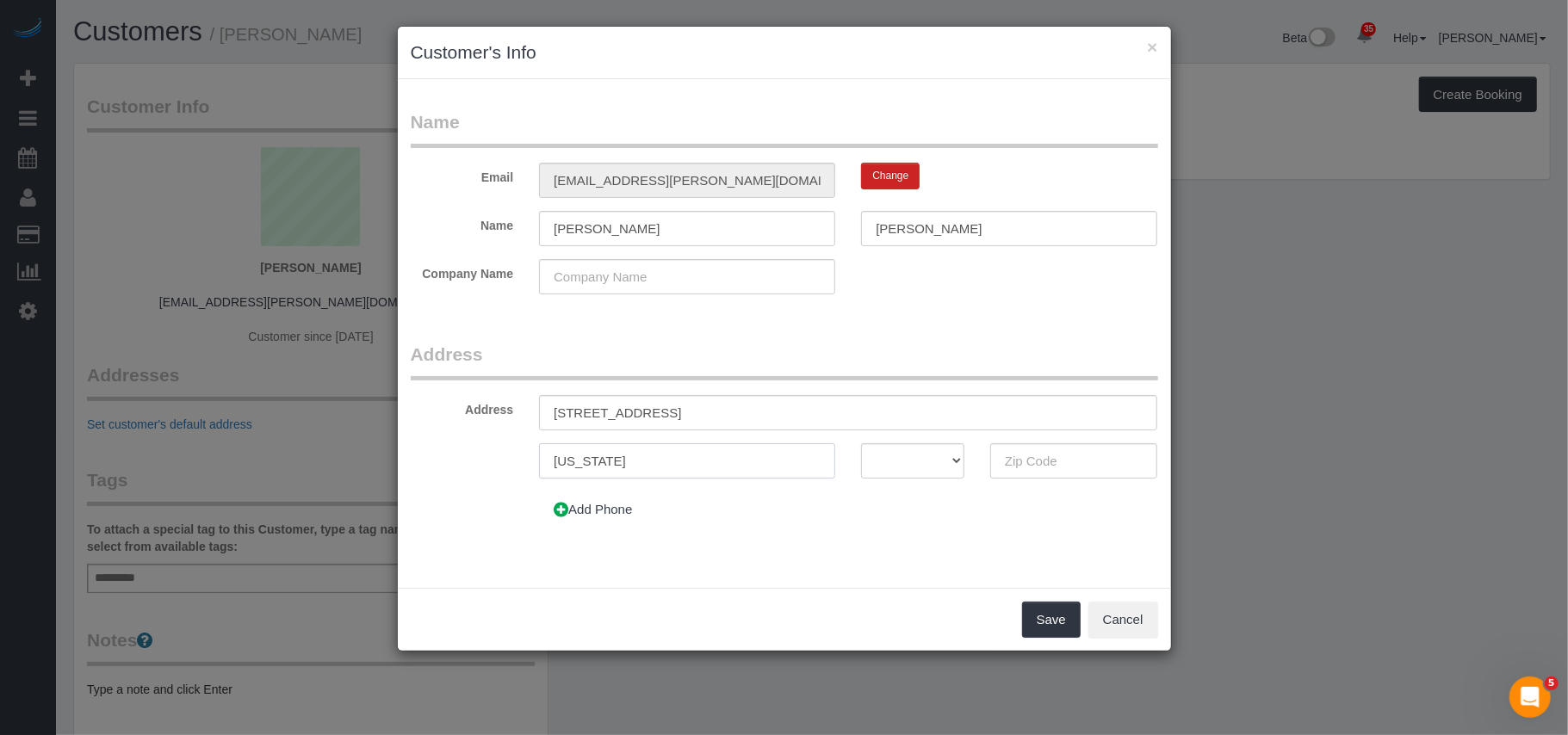
type input "[US_STATE]"
click at [892, 470] on select "AK AL AR AZ CA CO CT DC DE FL GA HI IA ID IL IN KS KY LA MA MD ME MI MN MO MS M…" at bounding box center [913, 462] width 103 height 36
select select "NY"
click at [861, 444] on select "AK AL AR AZ CA CO CT DC DE FL GA HI IA ID IL IN KS KY LA MA MD ME MI MN MO MS M…" at bounding box center [913, 462] width 103 height 36
click at [1054, 446] on input "text" at bounding box center [1074, 462] width 168 height 36
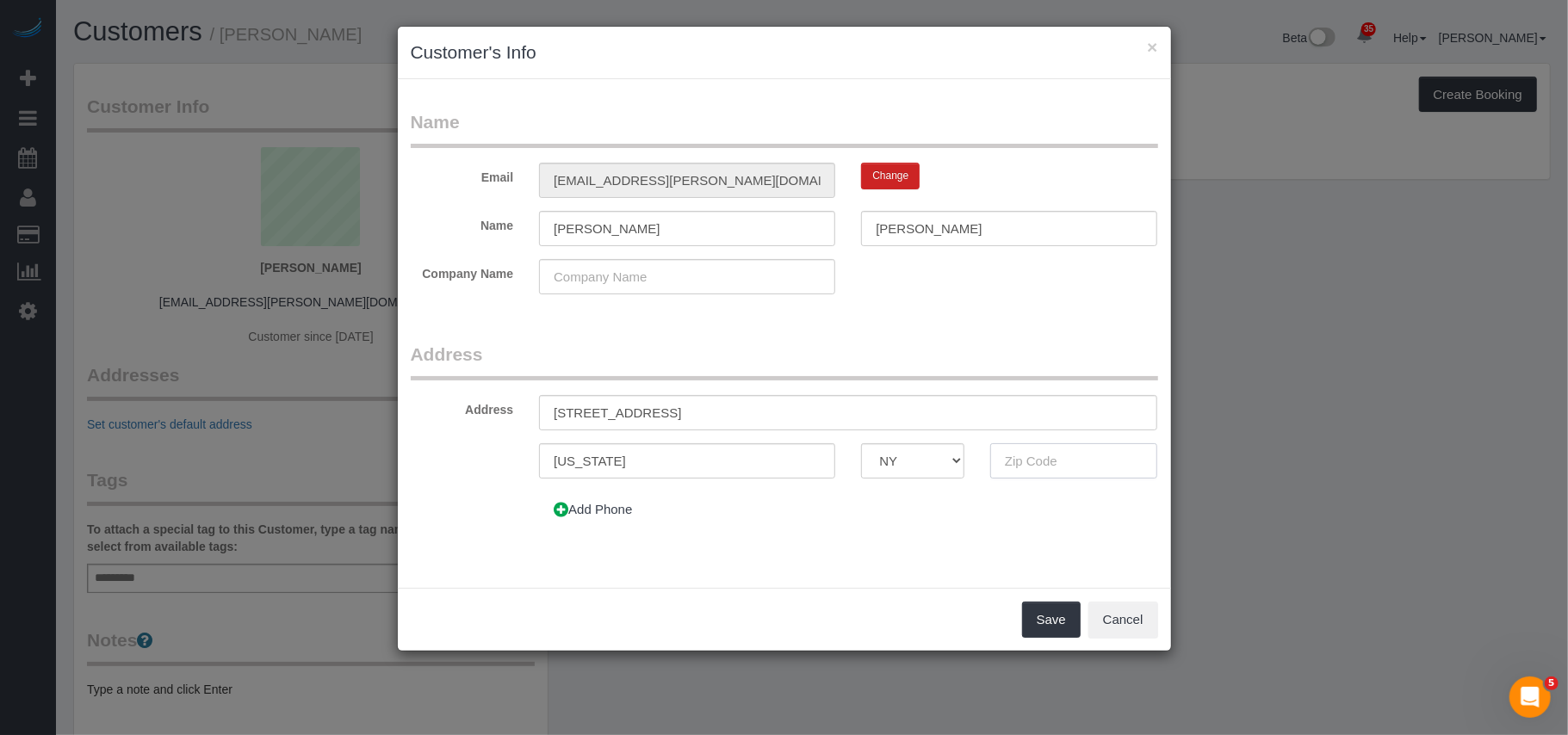
paste input "10009"
type input "10009"
drag, startPoint x: 1059, startPoint y: 591, endPoint x: 1055, endPoint y: 611, distance: 20.4
click at [1058, 594] on div "Save Cancel" at bounding box center [784, 619] width 773 height 63
click at [1055, 625] on button "Save" at bounding box center [1051, 620] width 59 height 37
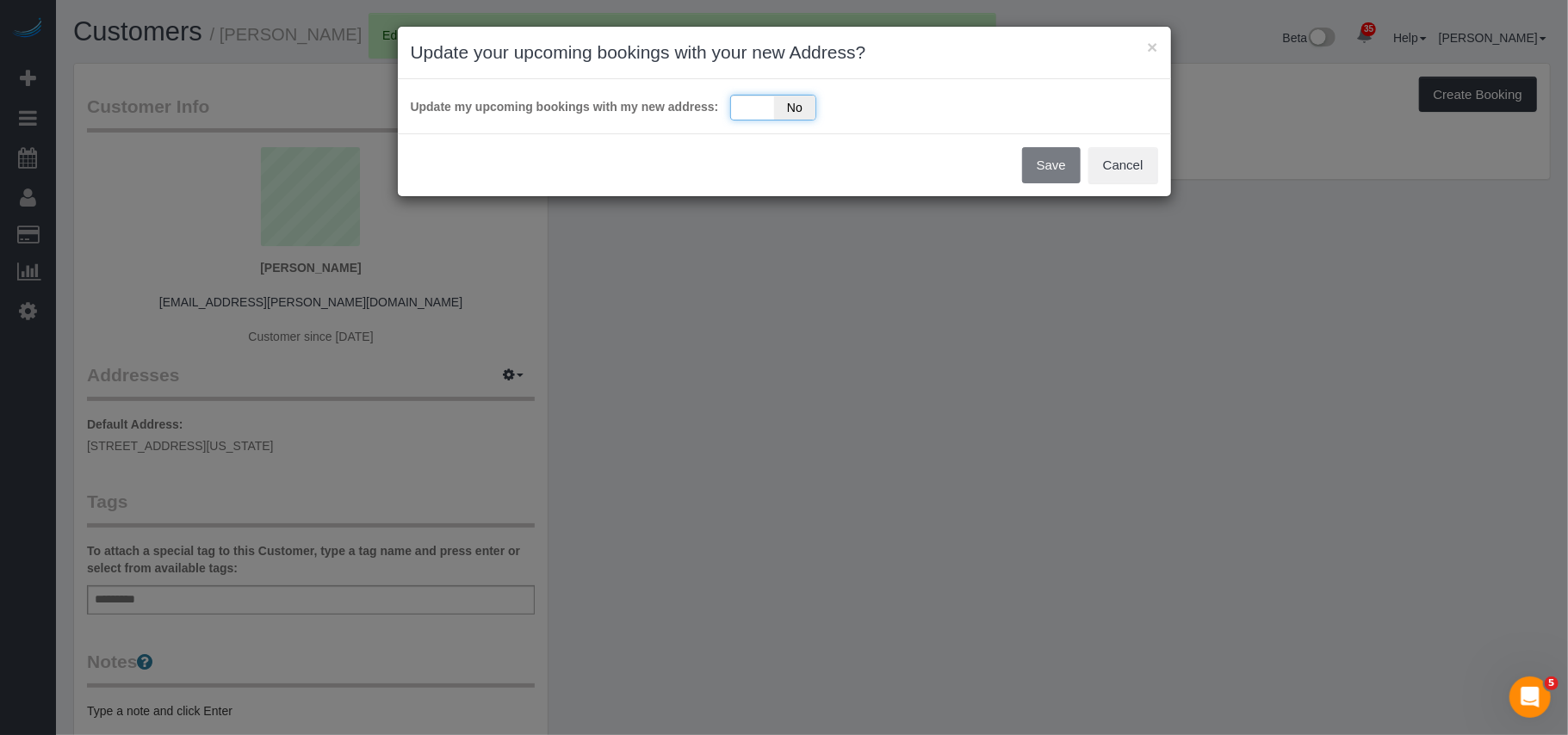
click at [767, 113] on div "Yes No" at bounding box center [773, 108] width 86 height 26
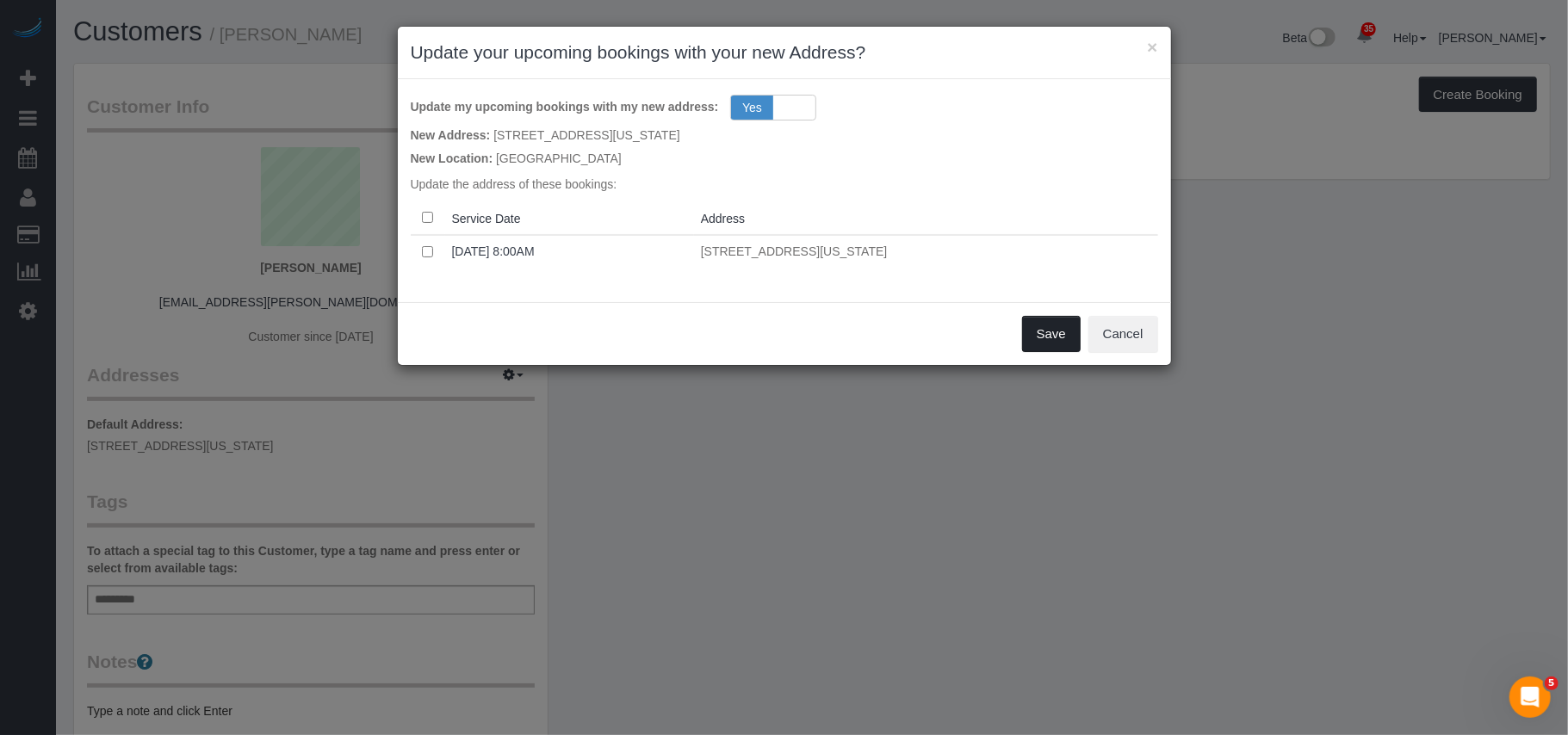
click at [1056, 335] on button "Save" at bounding box center [1051, 334] width 59 height 37
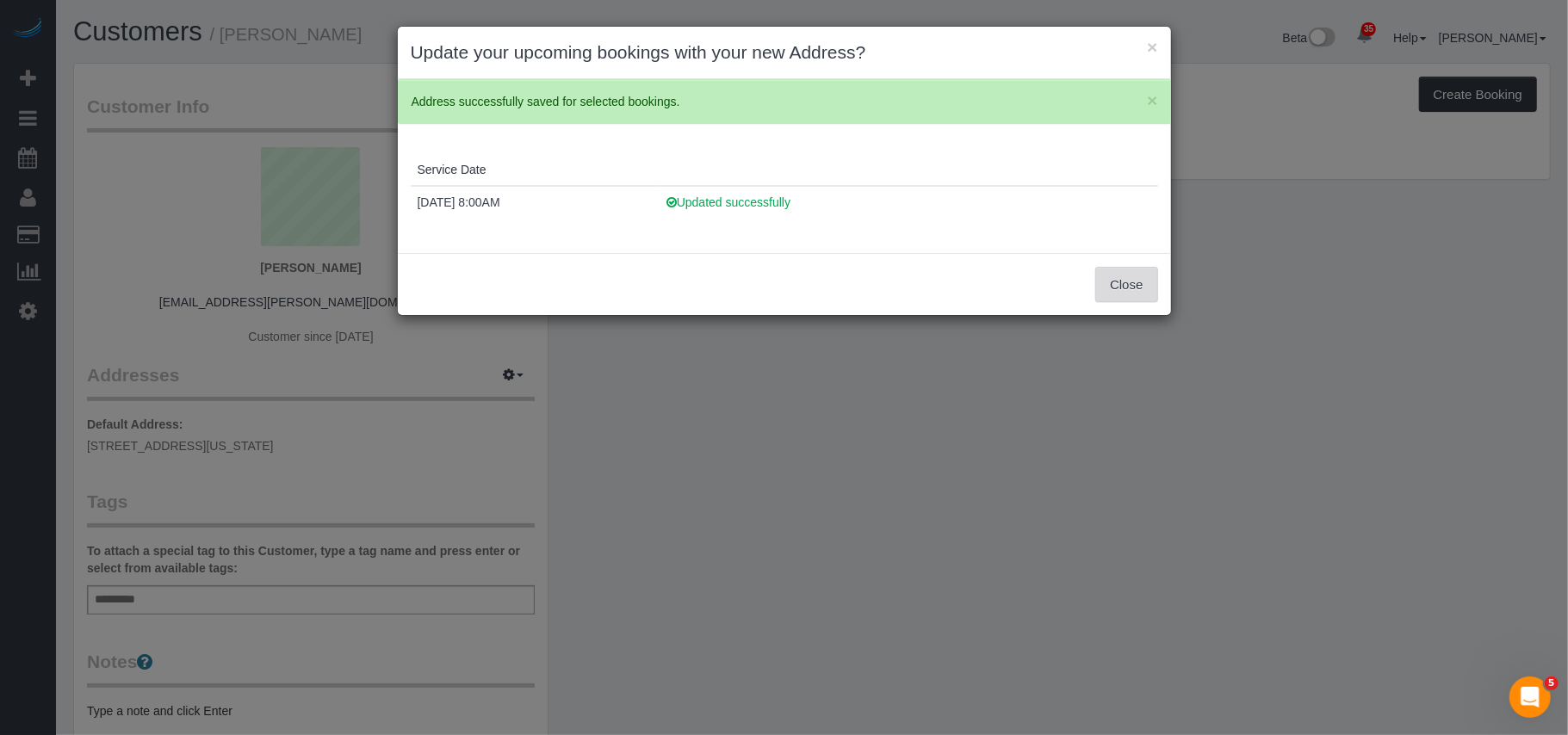
drag, startPoint x: 1117, startPoint y: 269, endPoint x: 1118, endPoint y: 286, distance: 17.0
click at [1117, 272] on button "Close" at bounding box center [1126, 285] width 62 height 37
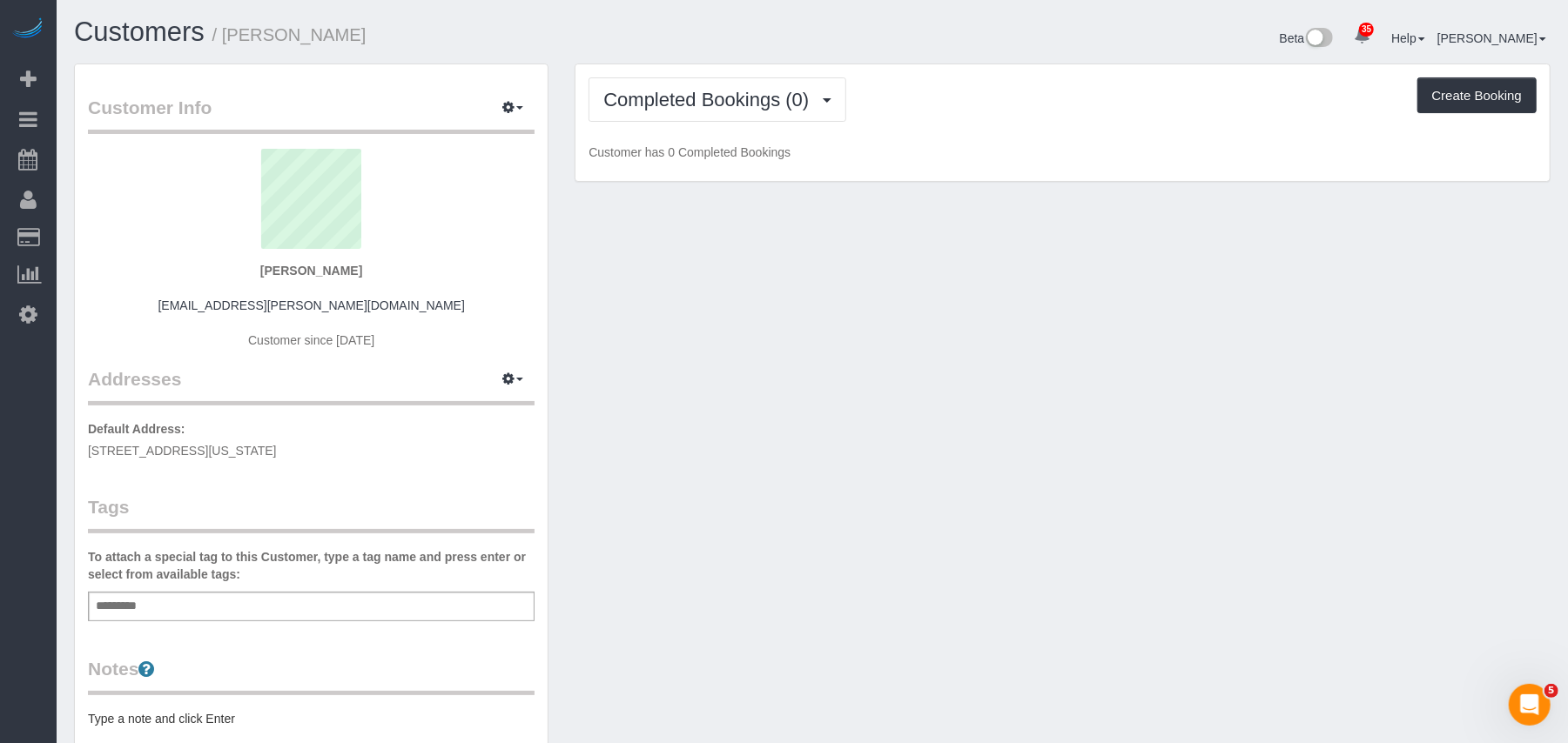
drag, startPoint x: 365, startPoint y: 447, endPoint x: 104, endPoint y: 433, distance: 261.4
click at [88, 439] on p "Default Address: 89 East 2nd Sreet, APT 5, New York, NY 10009" at bounding box center [311, 439] width 447 height 39
copy p "89 East 2nd Sreet, APT 5, New York, NY 10009"
click at [203, 600] on div "Add a tag" at bounding box center [311, 606] width 447 height 29
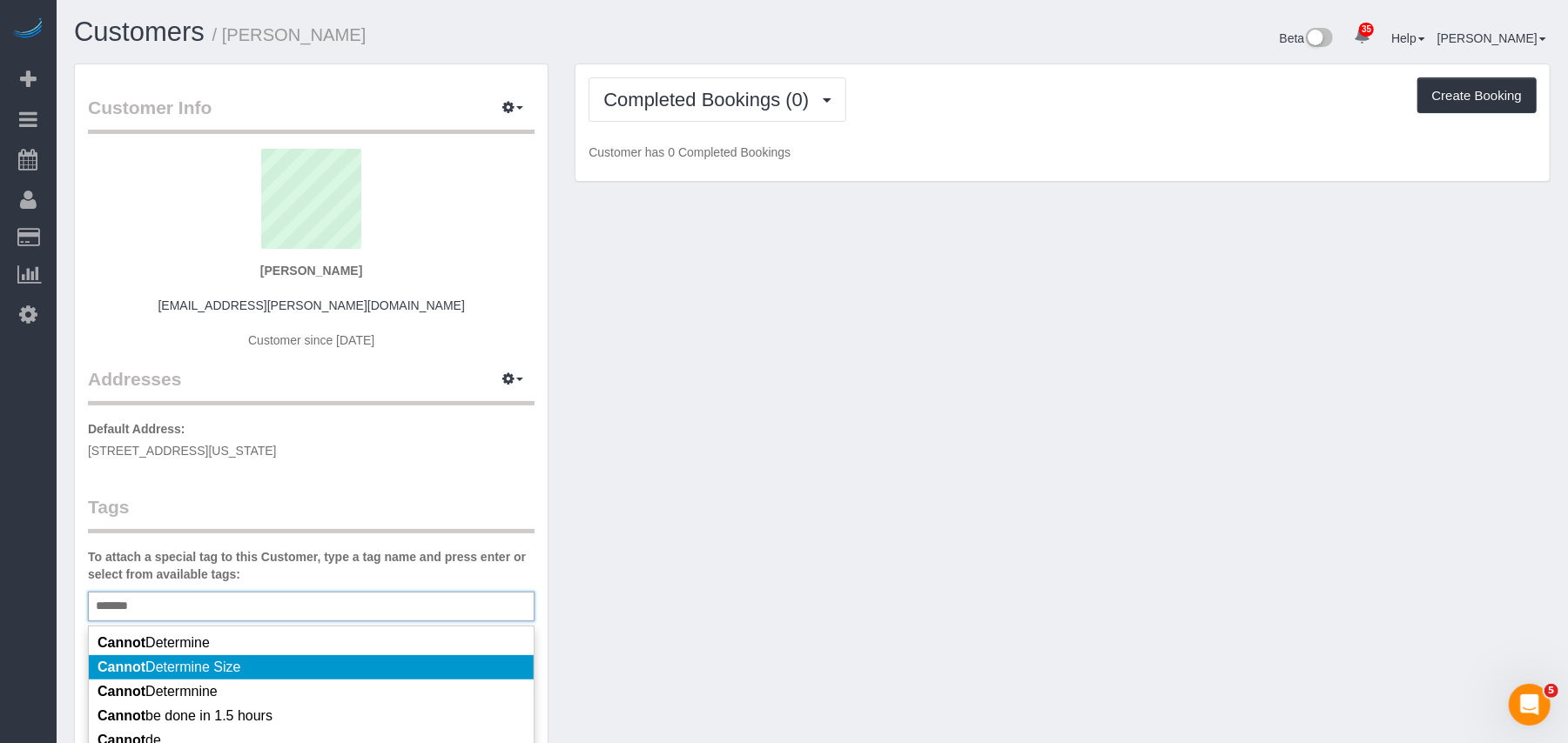
type input "******"
click at [233, 672] on span "Cannot Determine Size" at bounding box center [168, 667] width 143 height 15
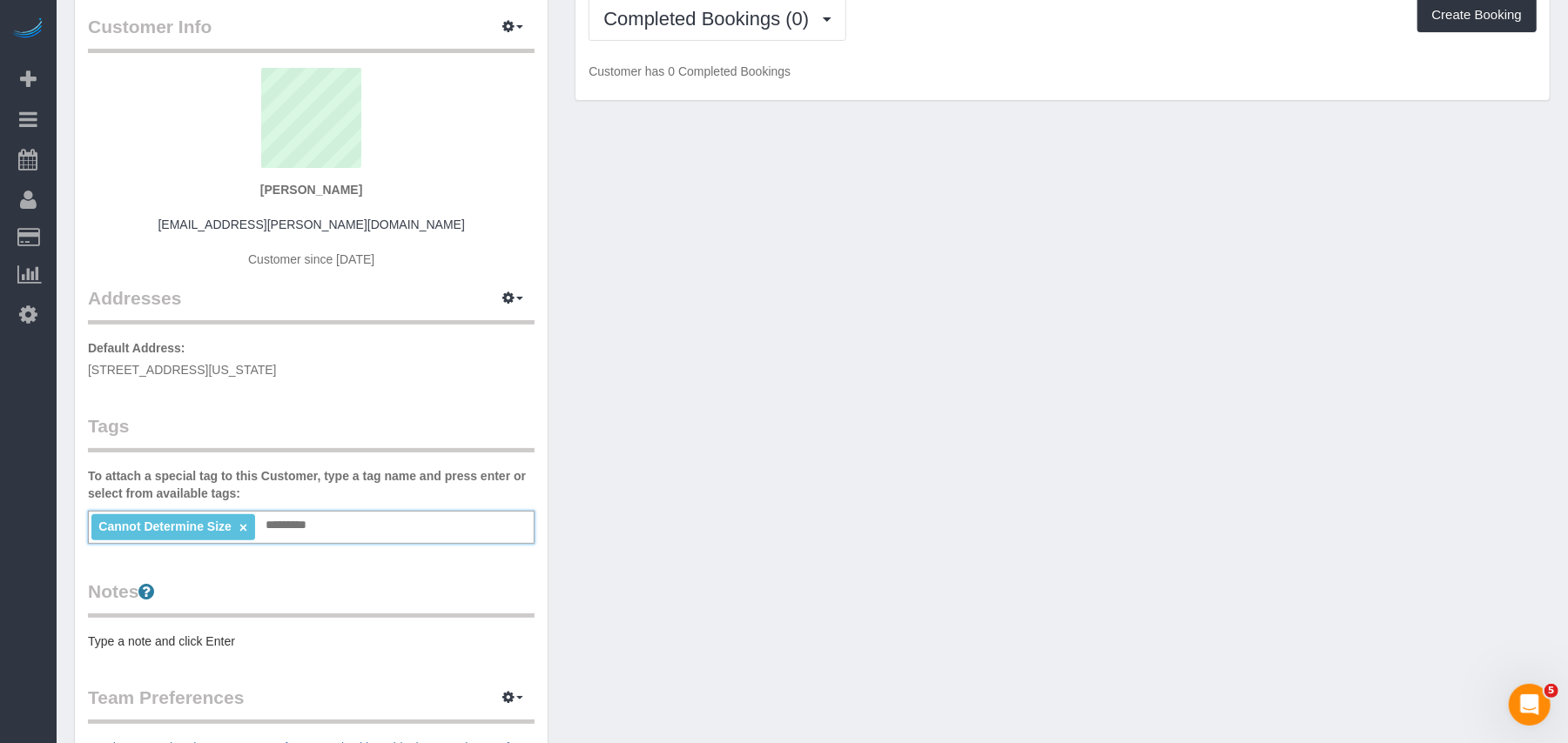
scroll to position [115, 0]
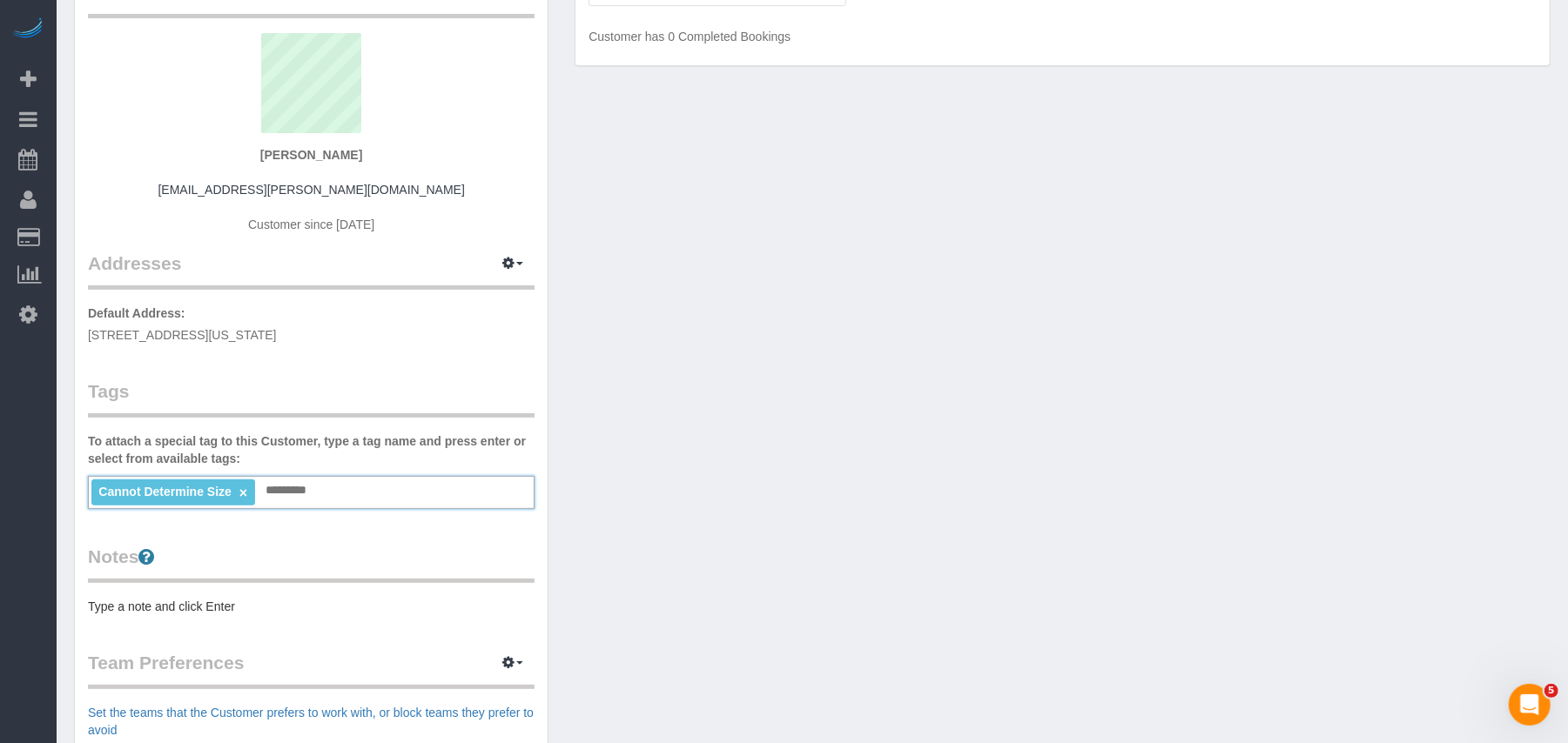
click at [273, 611] on pre "Type a note and click Enter" at bounding box center [311, 607] width 447 height 17
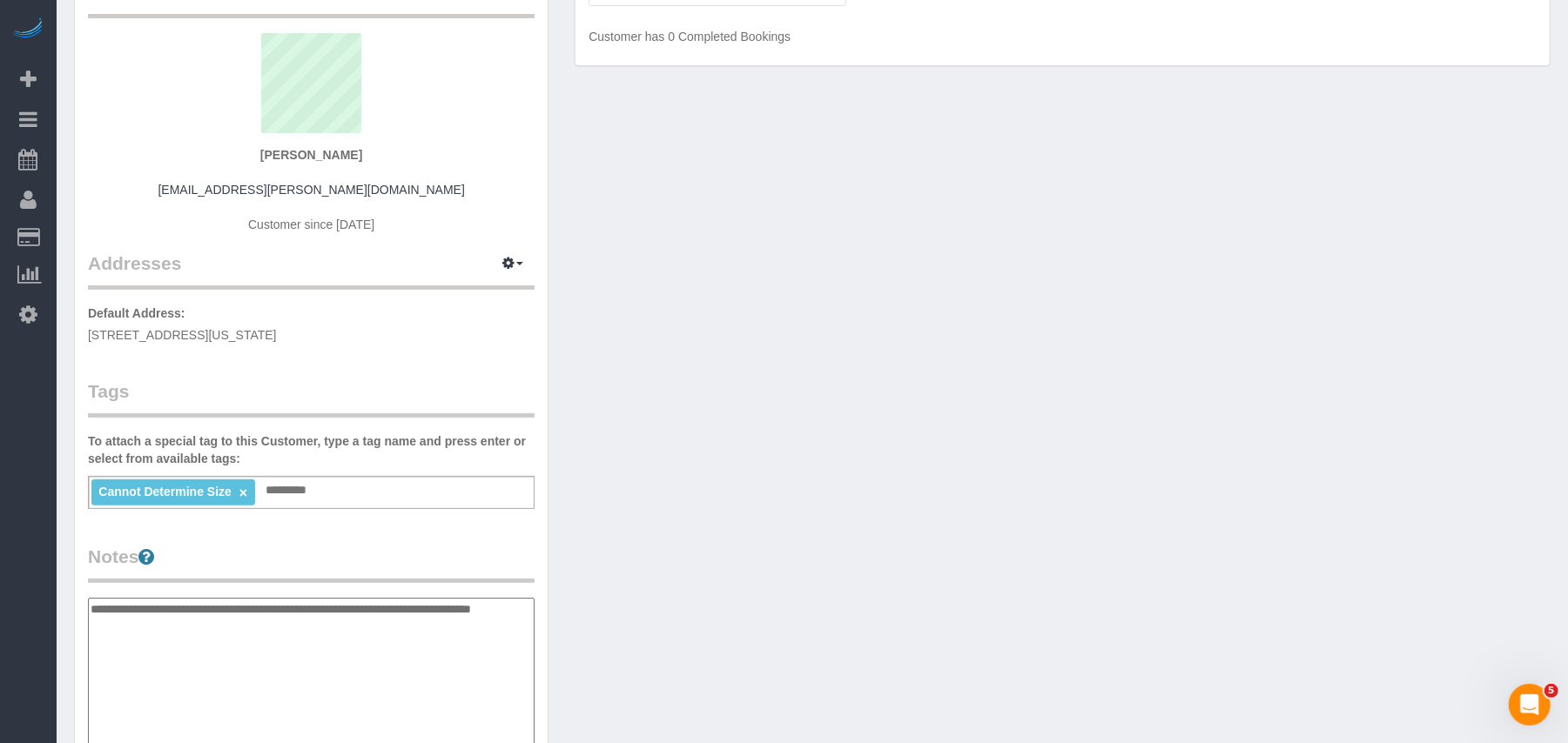
type textarea "**********"
click at [1149, 332] on div "Customer Info Edit Contact Info Send Message Email Preferences Special Sales Ta…" at bounding box center [812, 607] width 1503 height 1318
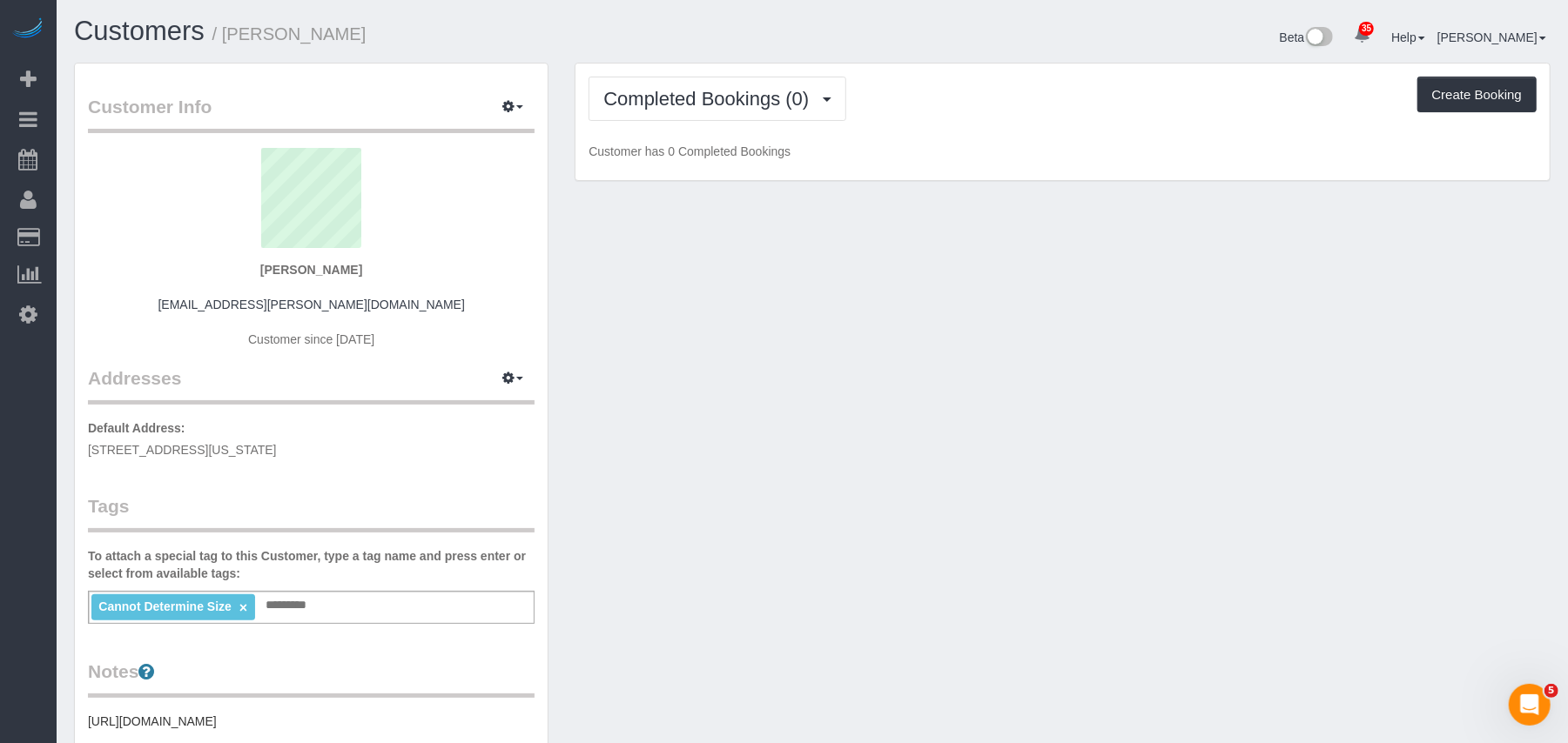
scroll to position [0, 0]
click at [718, 113] on button "Completed Bookings (0)" at bounding box center [717, 99] width 257 height 44
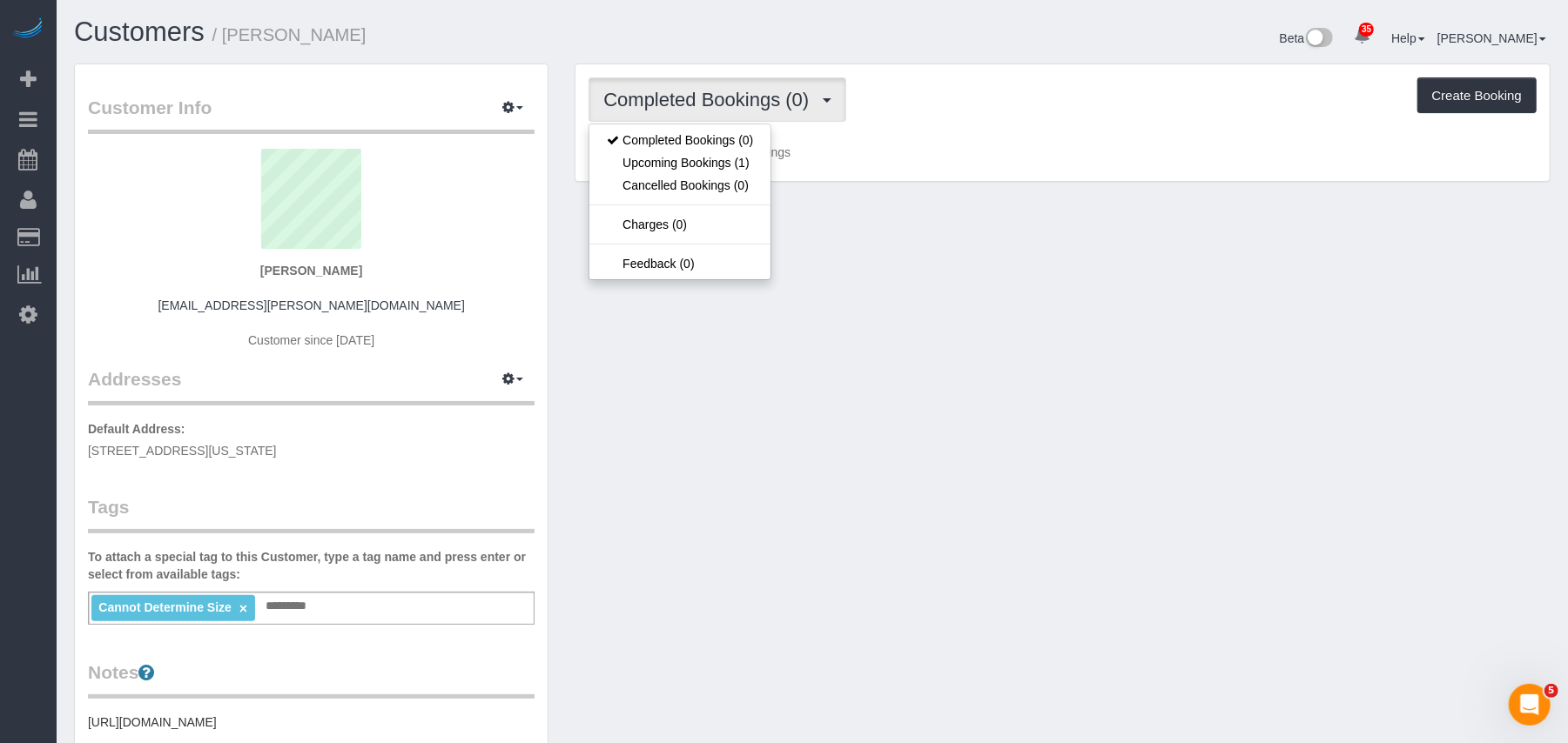
click at [890, 300] on div "Customer Info Edit Contact Info Send Message Email Preferences Special Sales Ta…" at bounding box center [812, 640] width 1503 height 1153
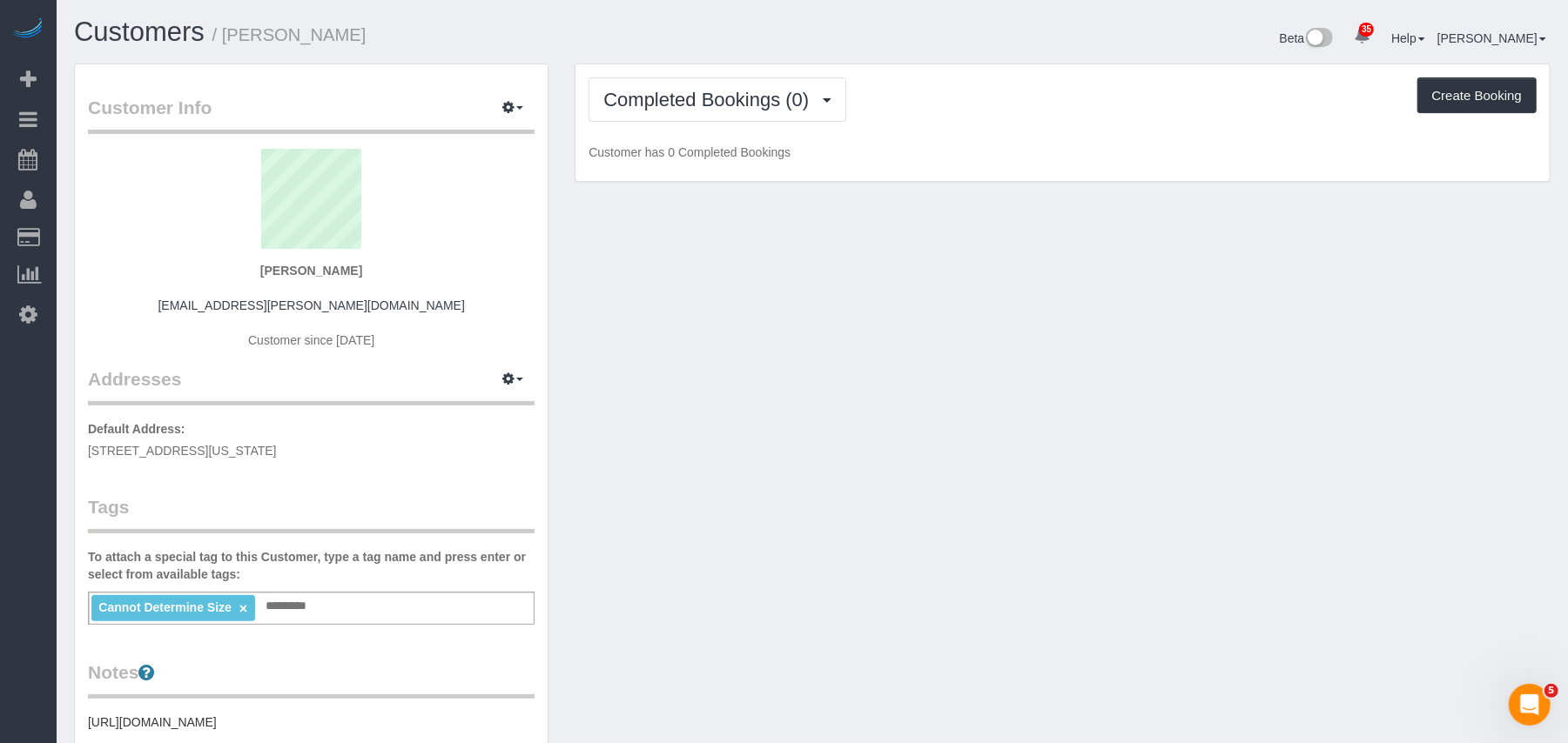
drag, startPoint x: 373, startPoint y: 274, endPoint x: 265, endPoint y: 273, distance: 108.0
click at [265, 273] on div "Audrey McKnight matt.mcknight@gmail.com Customer since 2025" at bounding box center [311, 257] width 447 height 218
copy strong "[PERSON_NAME]"
drag, startPoint x: 134, startPoint y: 235, endPoint x: 391, endPoint y: 291, distance: 263.0
click at [134, 235] on link "Customers" at bounding box center [166, 238] width 218 height 35
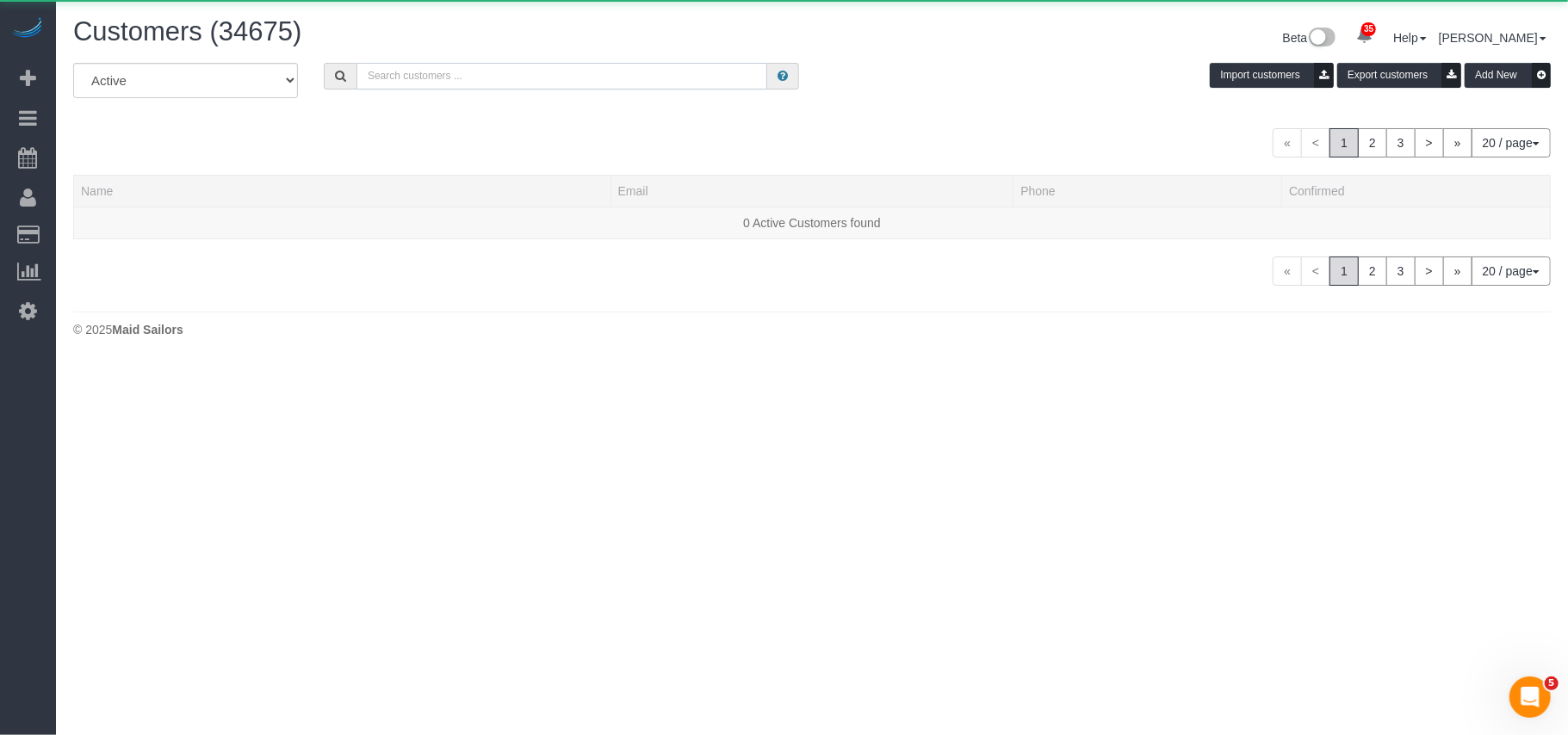
click at [375, 76] on input "text" at bounding box center [562, 76] width 411 height 27
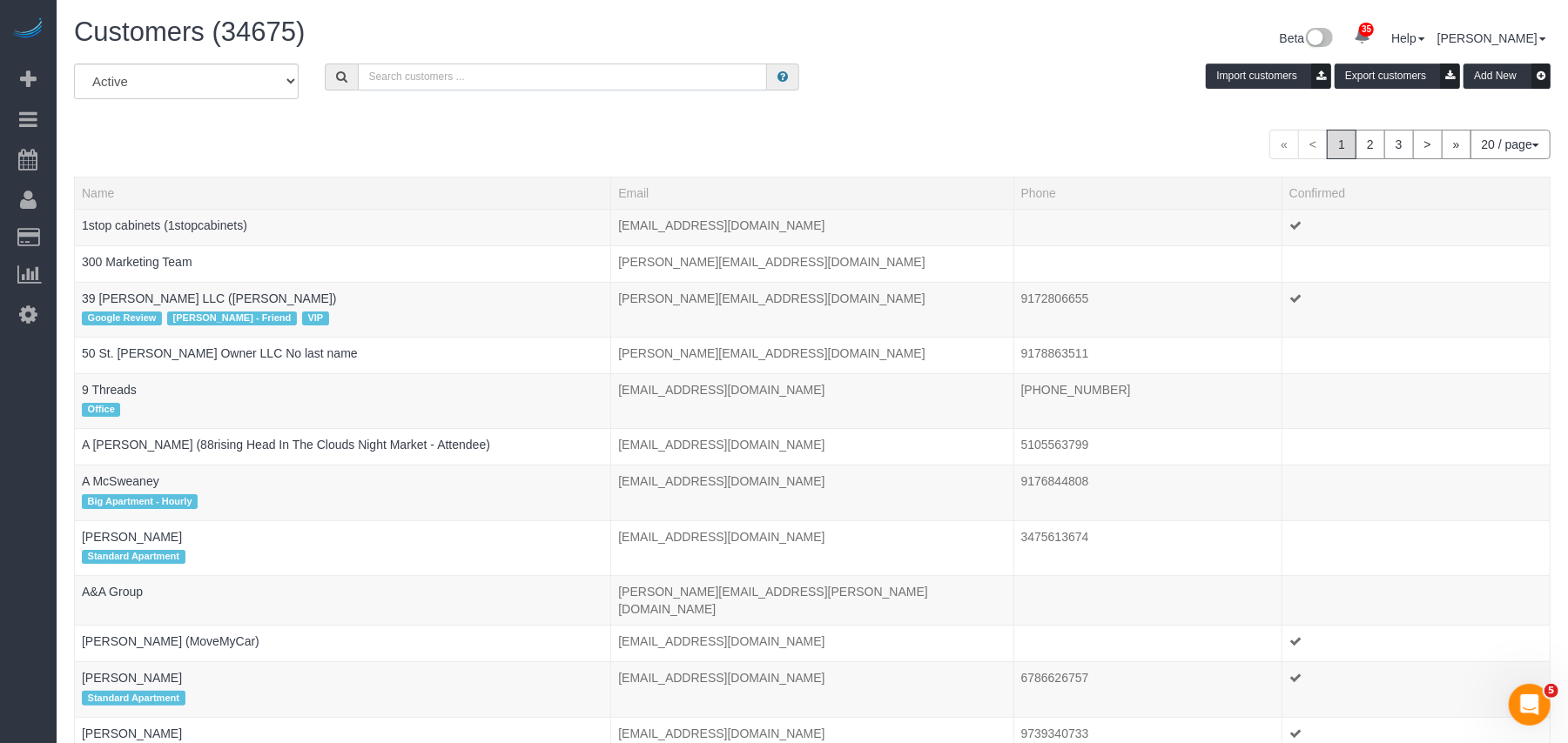
paste input "[PERSON_NAME]"
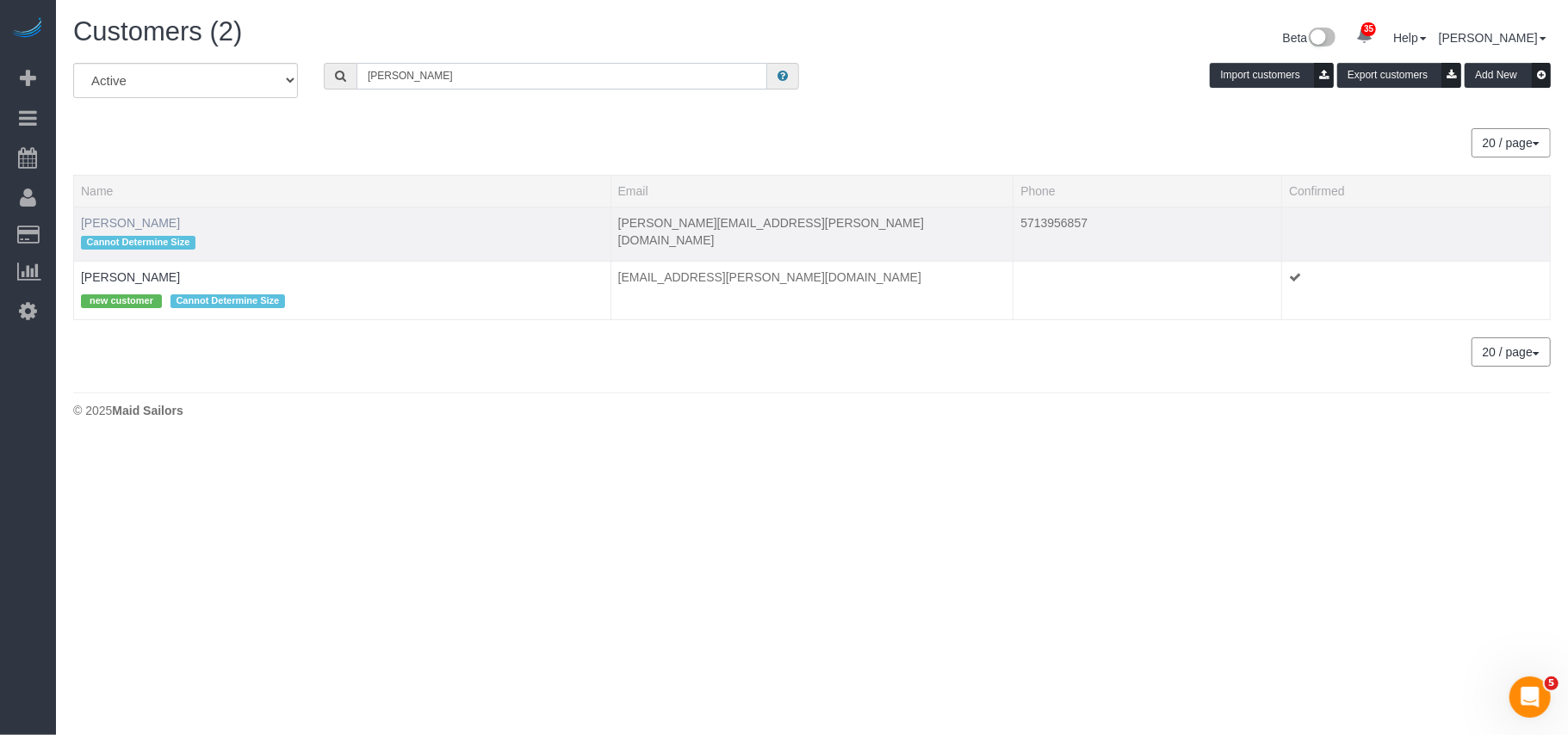
type input "[PERSON_NAME]"
click at [139, 228] on link "[PERSON_NAME]" at bounding box center [130, 223] width 99 height 14
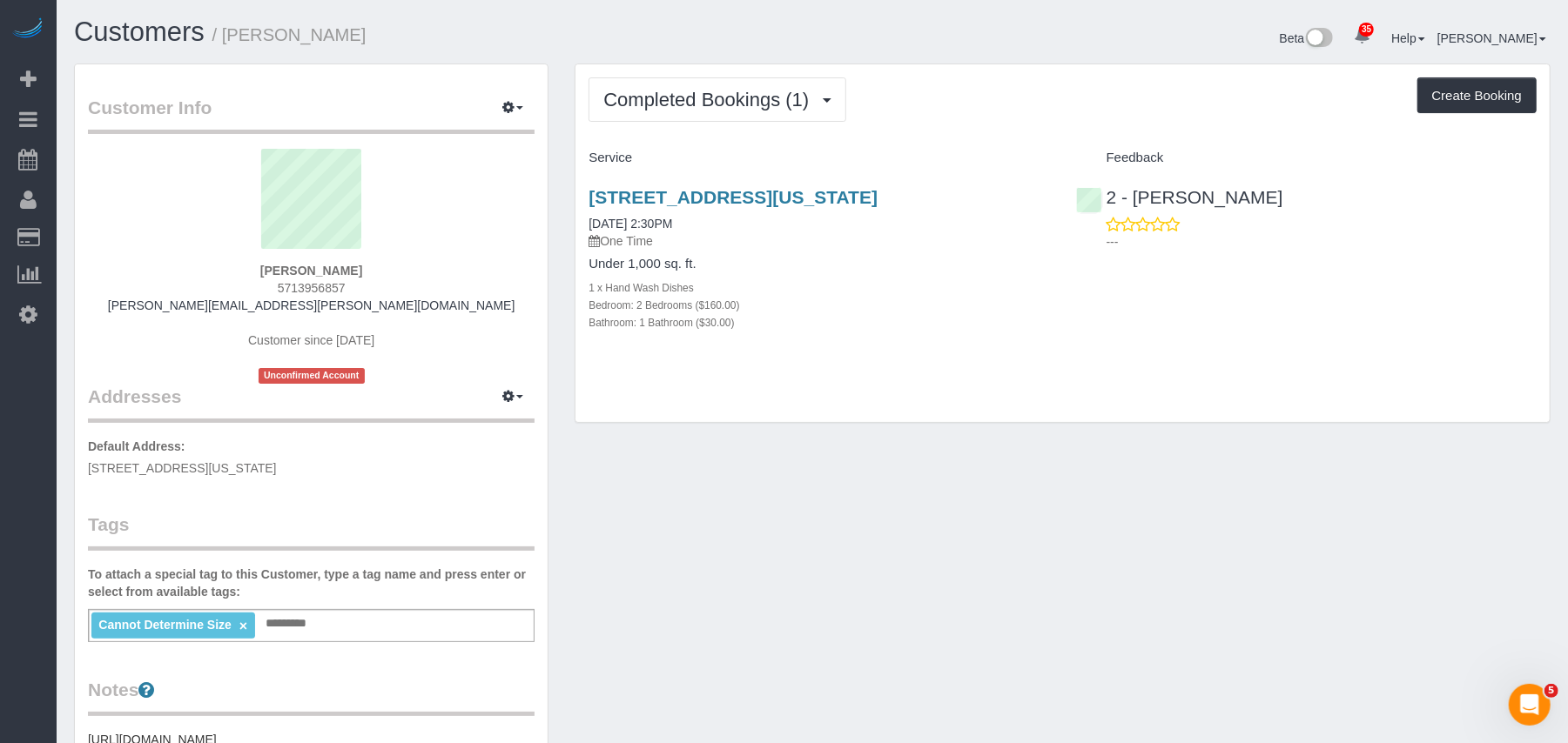
click at [904, 500] on div "Customer Info Edit Contact Info Send Message Email Preferences Special Sales Ta…" at bounding box center [812, 665] width 1503 height 1205
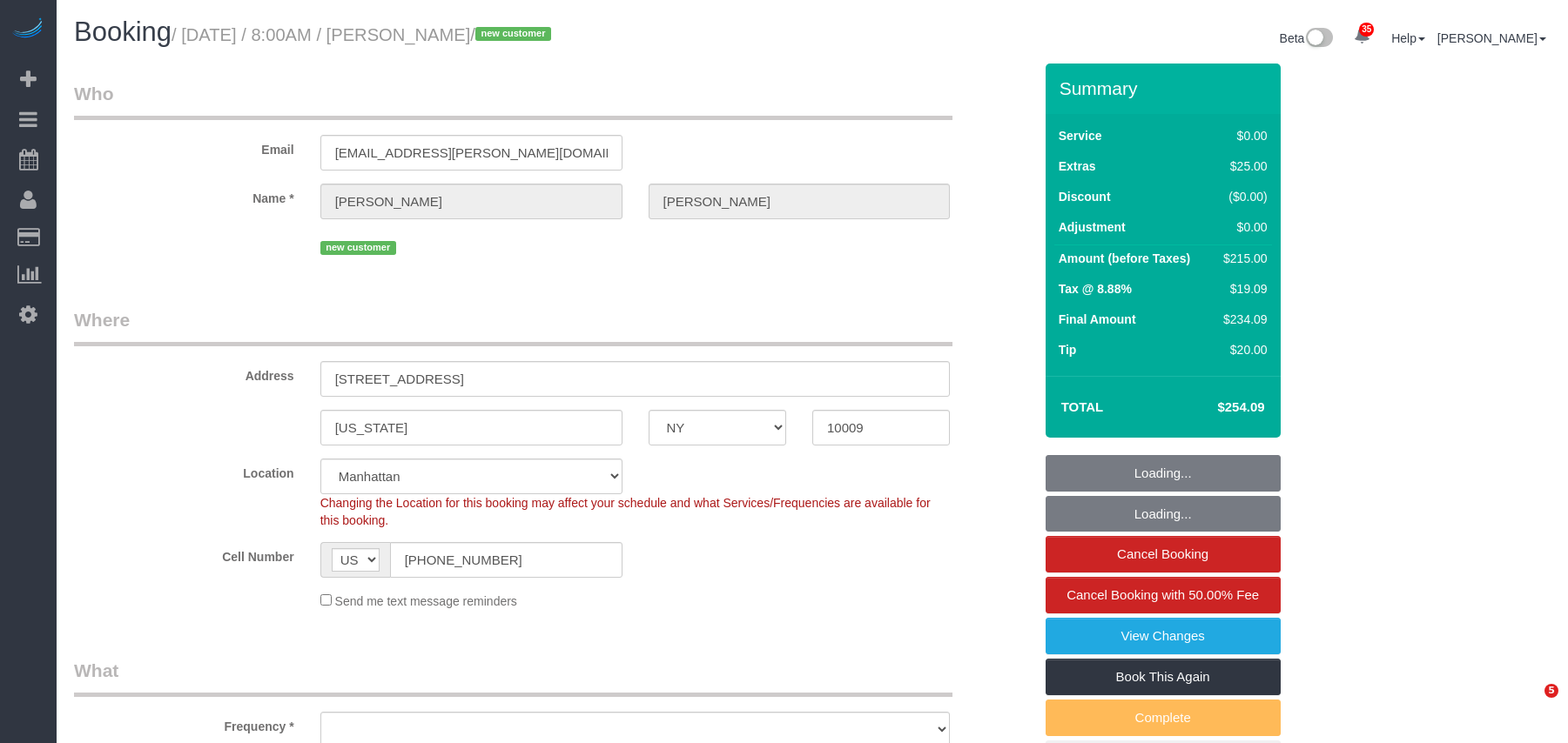
select select "NY"
select select "2"
select select "number:89"
select select "number:90"
select select "number:15"
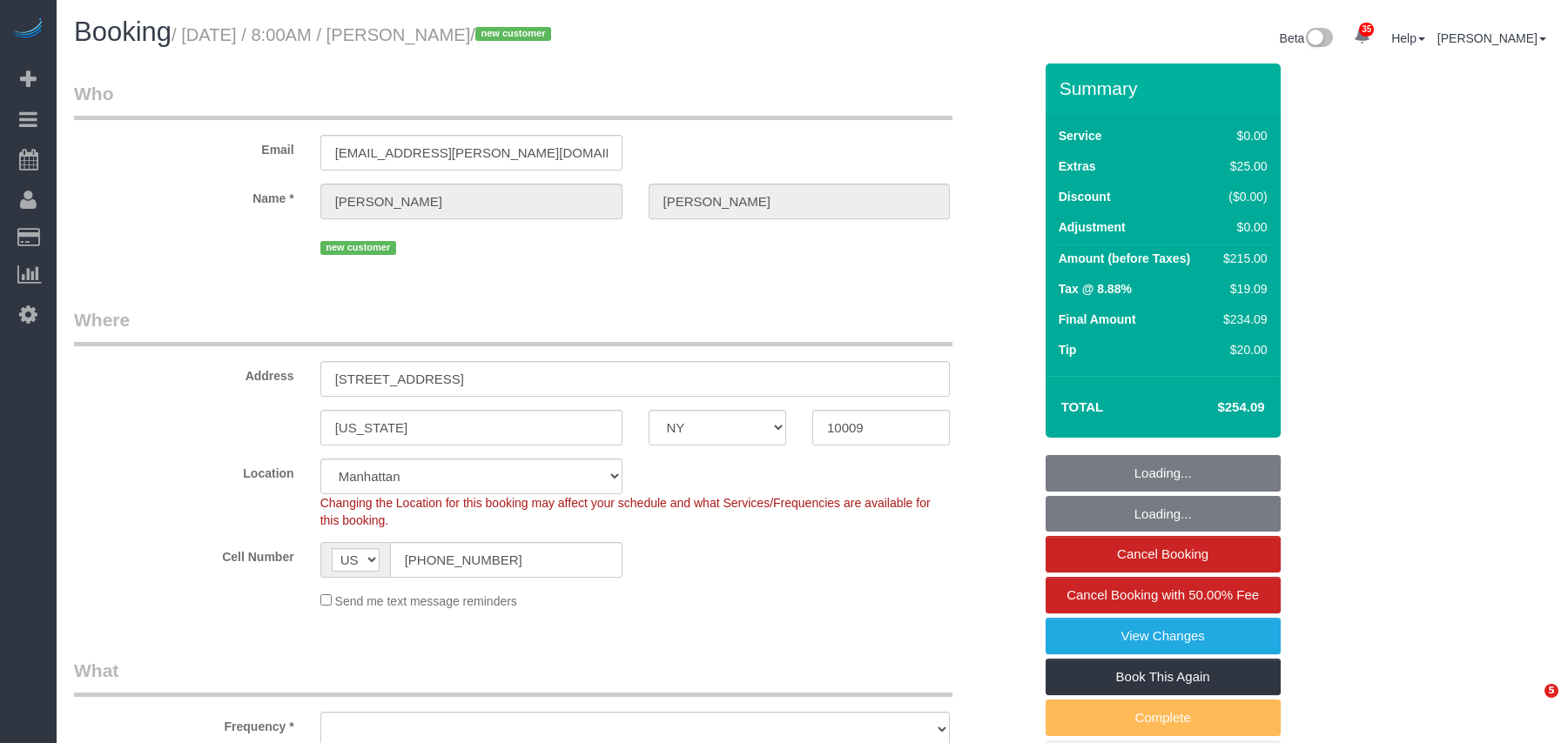
select select "number:5"
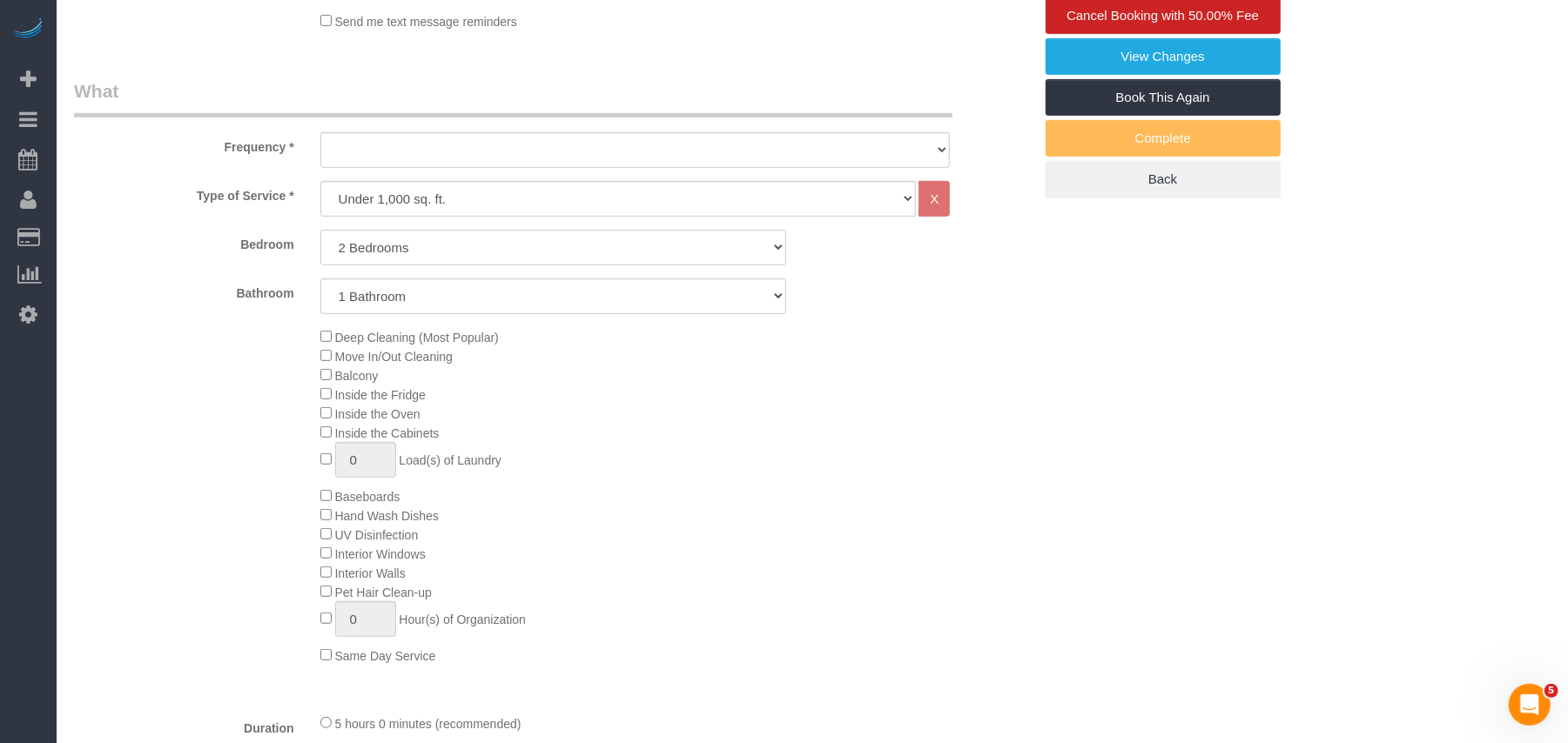
select select "object:1489"
select select "spot1"
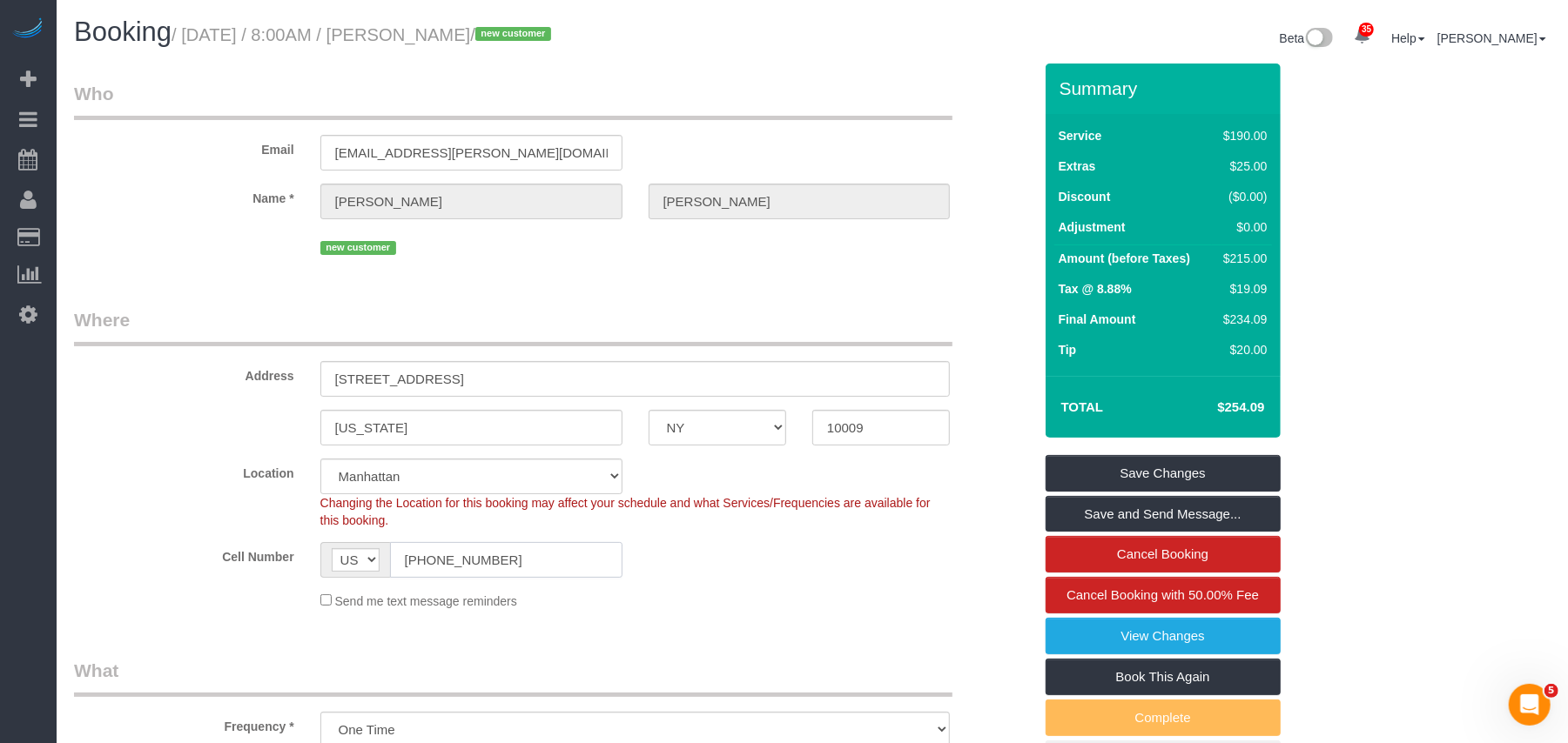
click at [433, 557] on input "(571) 395-6857" at bounding box center [506, 560] width 233 height 36
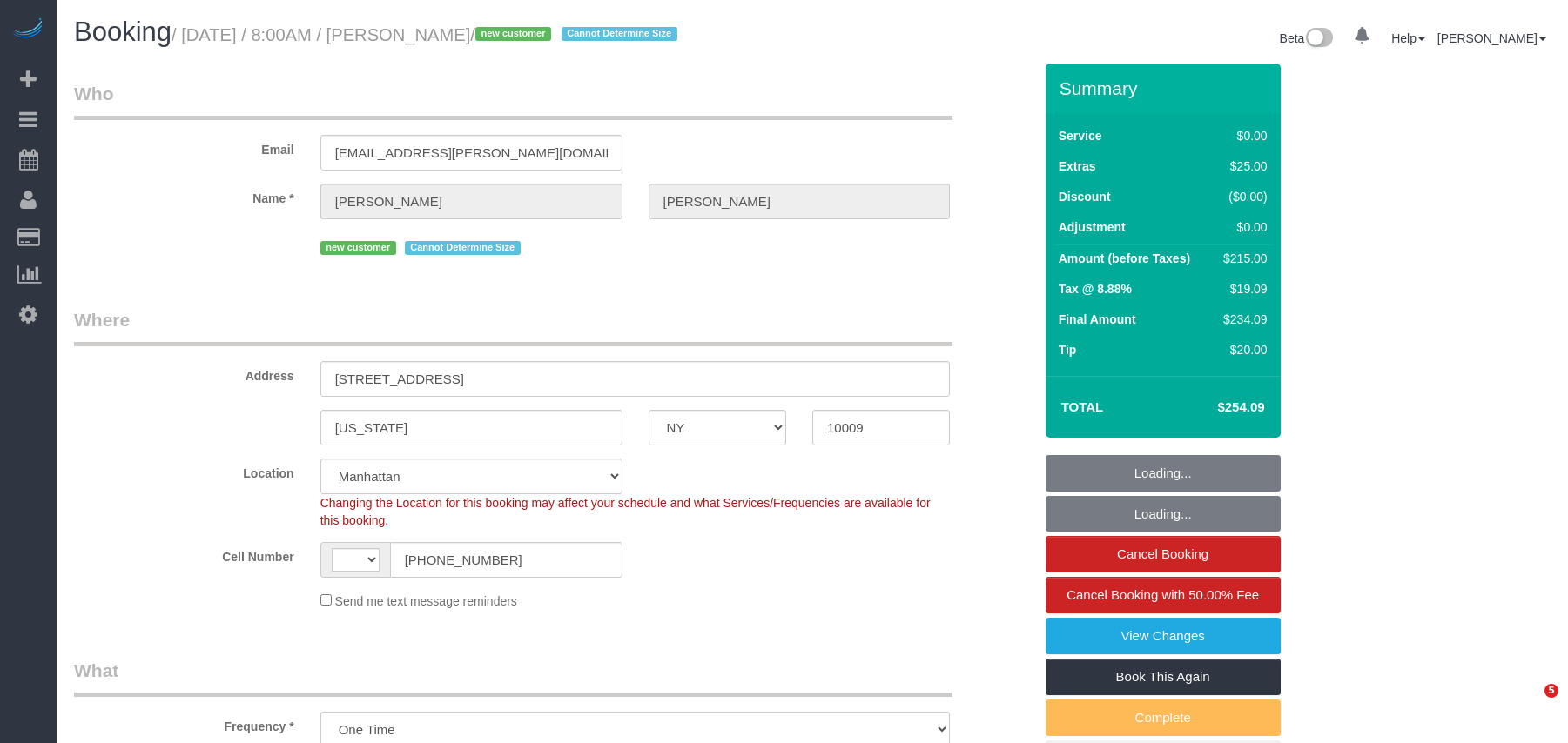
select select "NY"
select select "number:89"
select select "number:90"
select select "number:15"
select select "number:5"
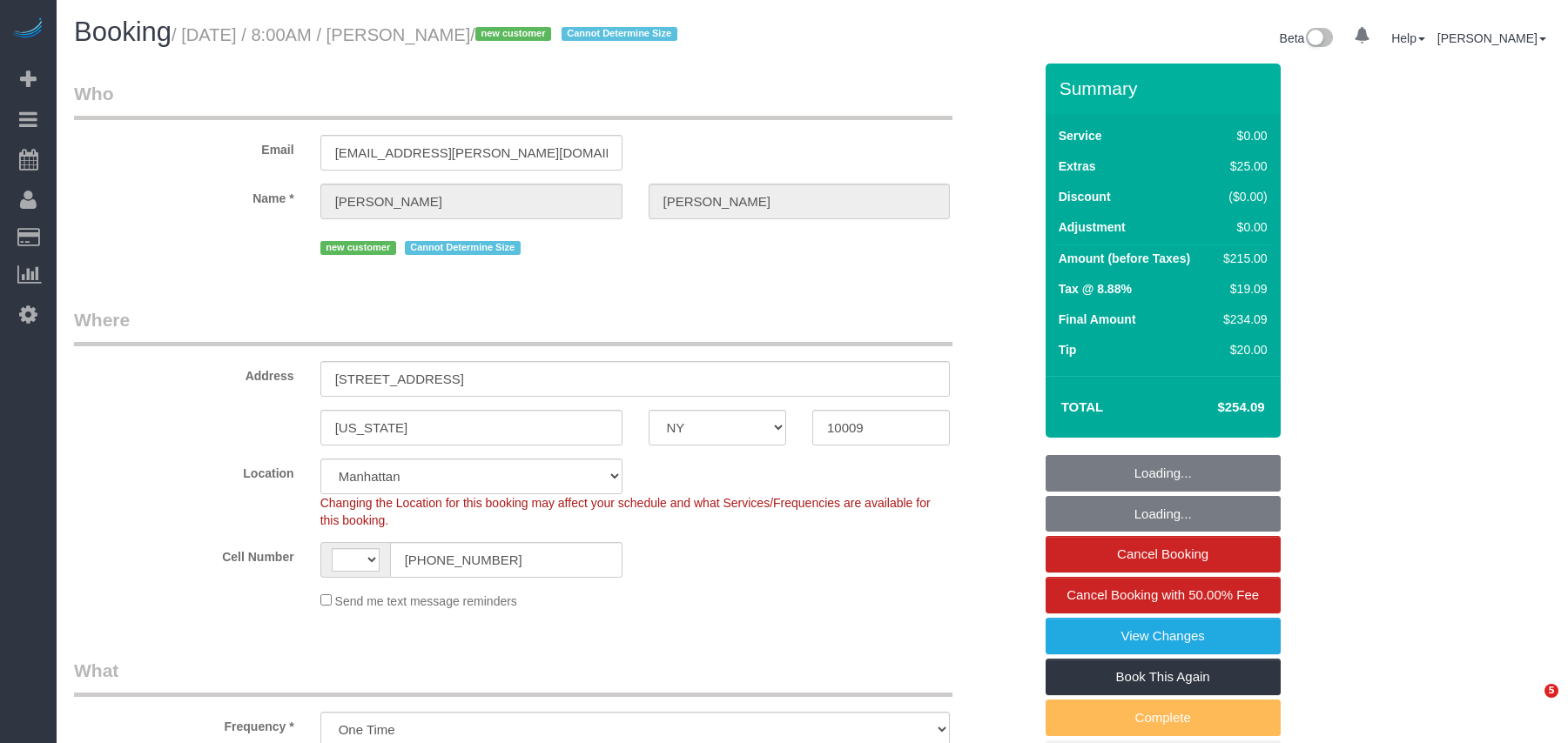
select select "object:1071"
select select "string:[GEOGRAPHIC_DATA]"
select select "string:stripe-pm_1SFc8z4VGloSiKo7TkTMQkkh"
select select "2"
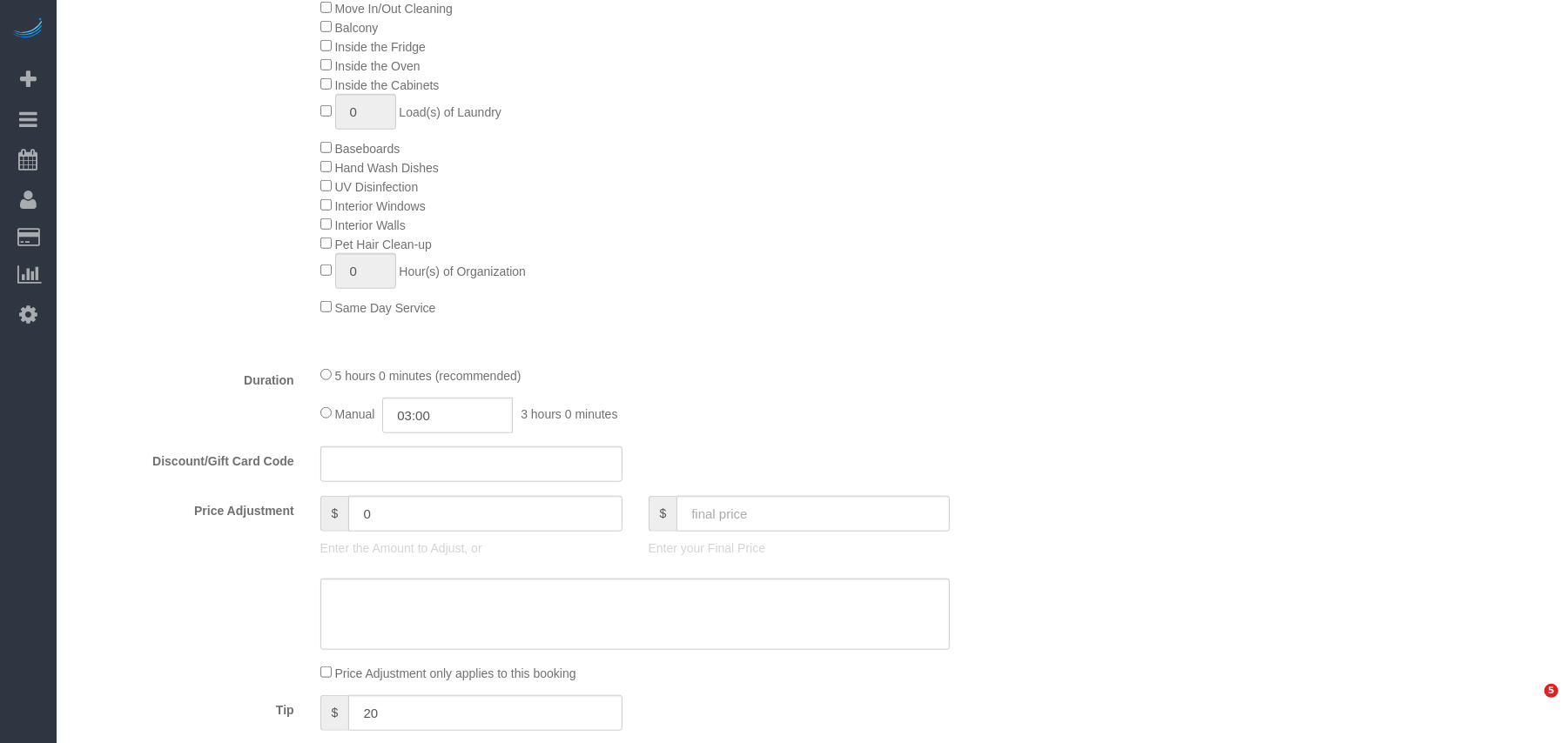
select select "spot1"
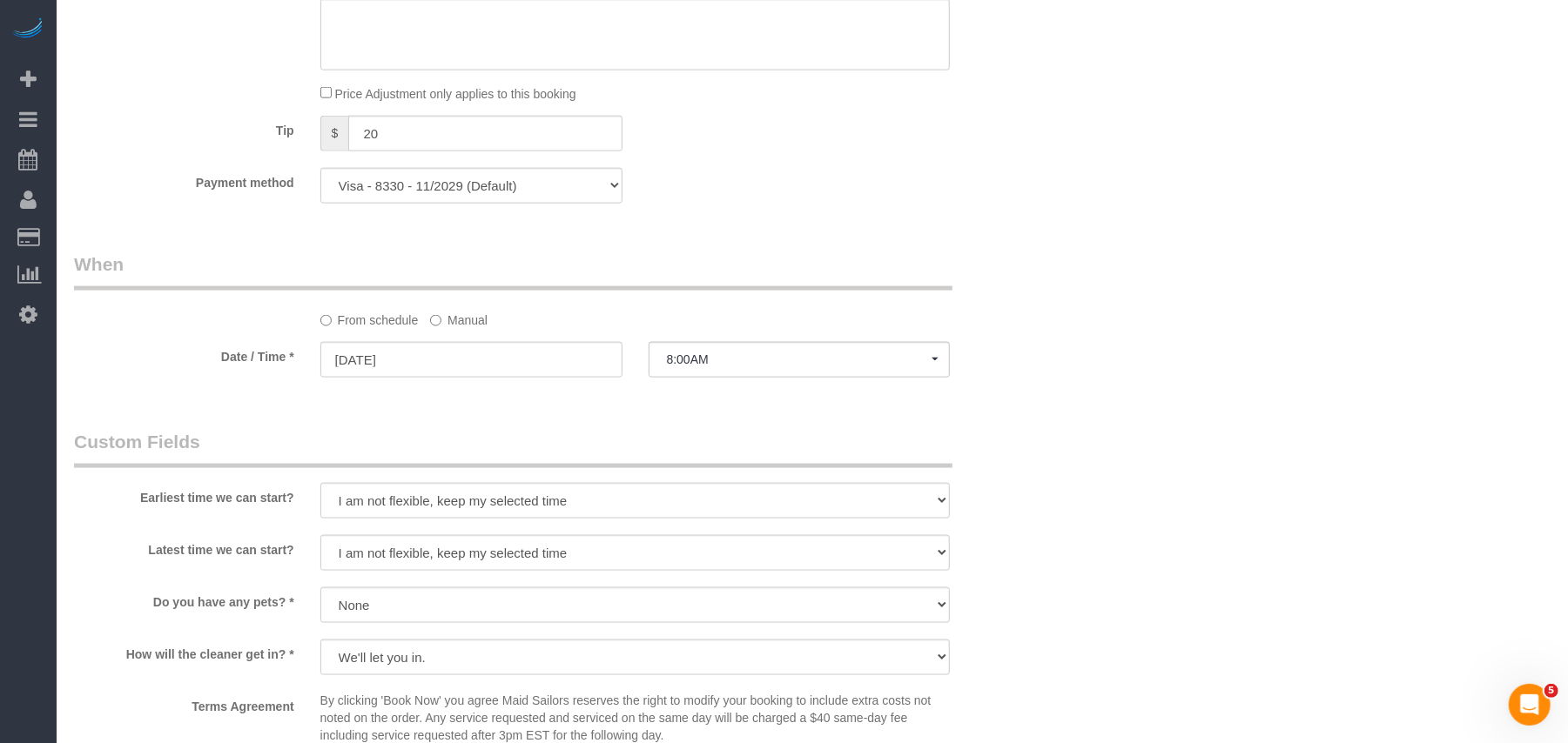
scroll to position [1509, 0]
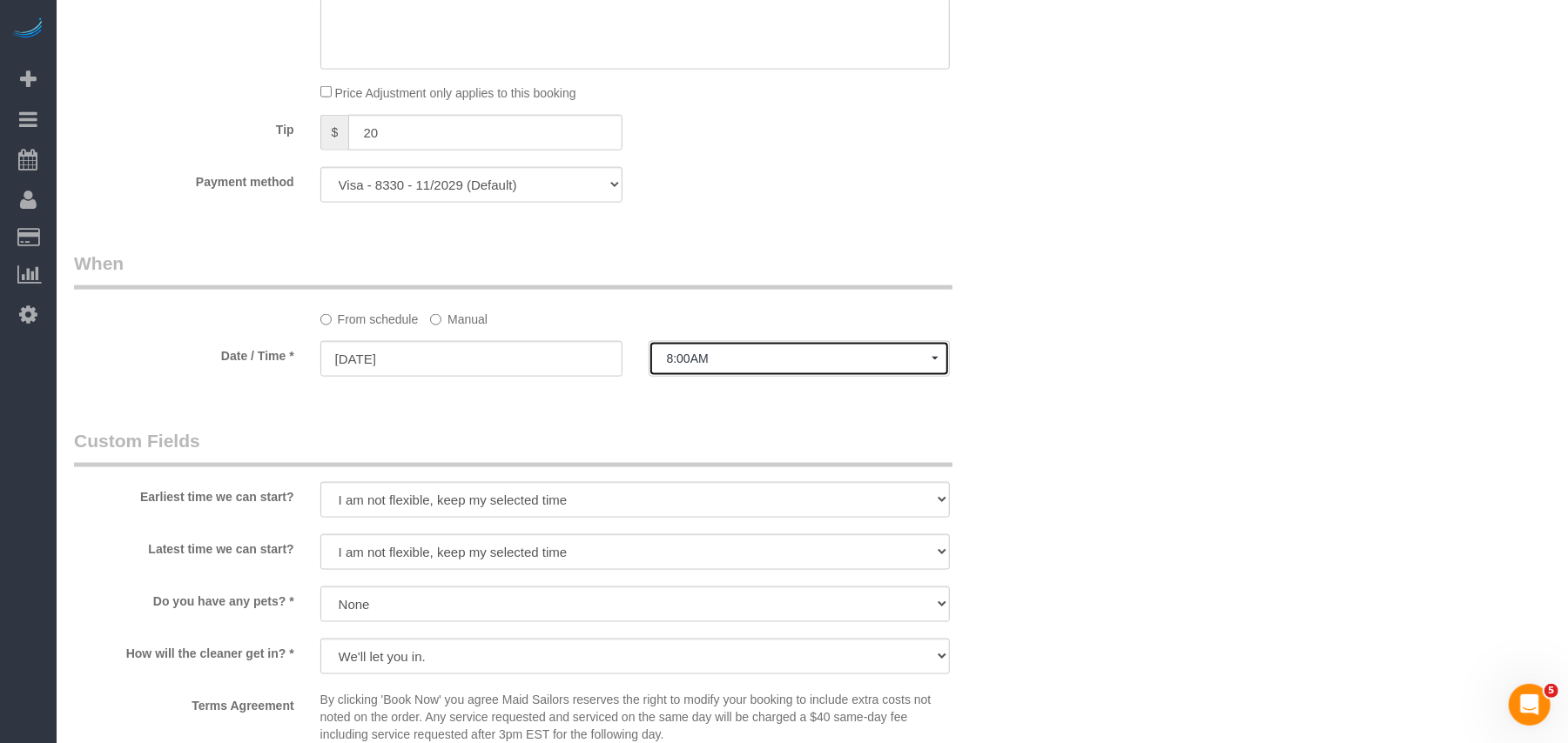
click at [703, 365] on span "8:00AM" at bounding box center [800, 359] width 266 height 14
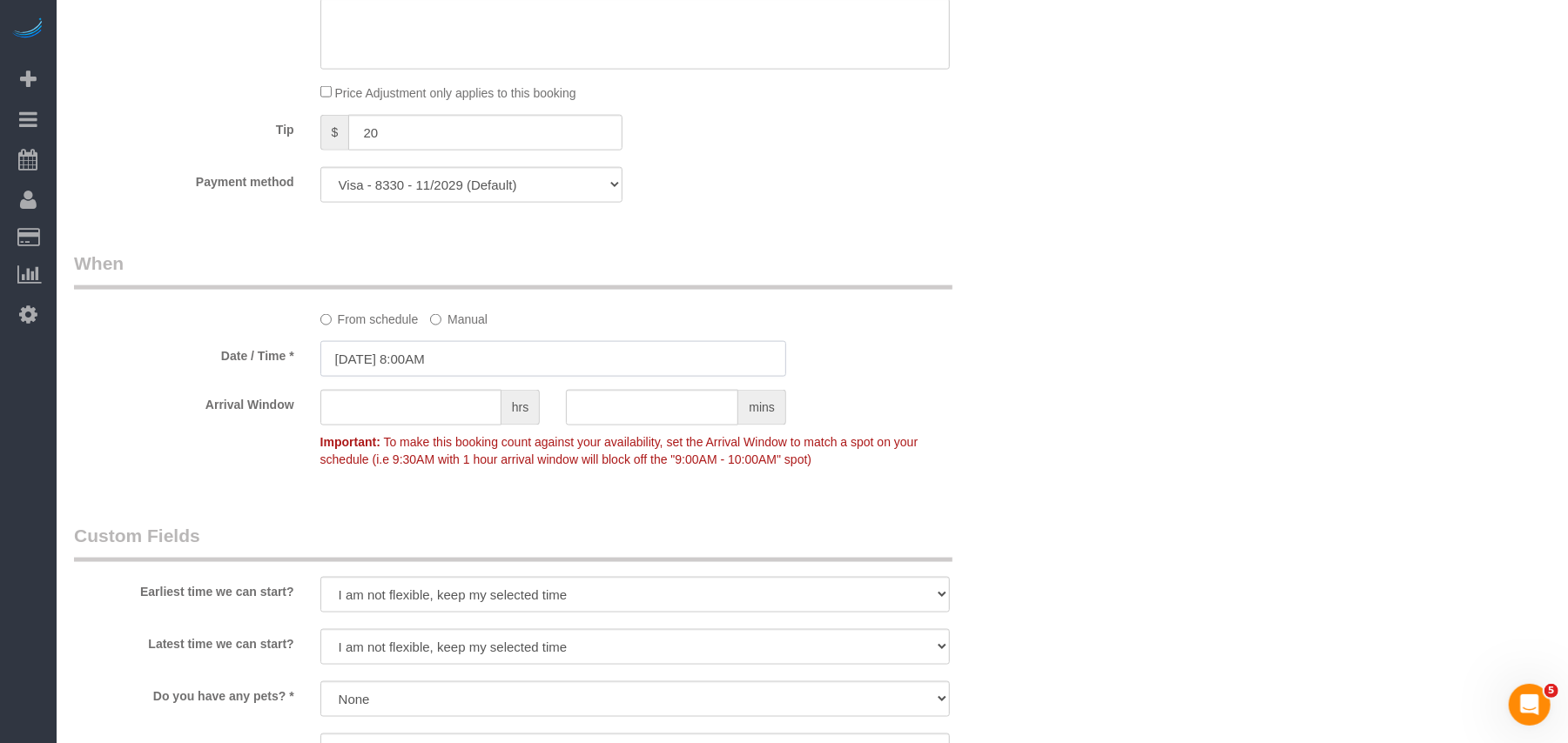
click at [474, 360] on input "10/08/2025 8:00AM" at bounding box center [553, 360] width 466 height 36
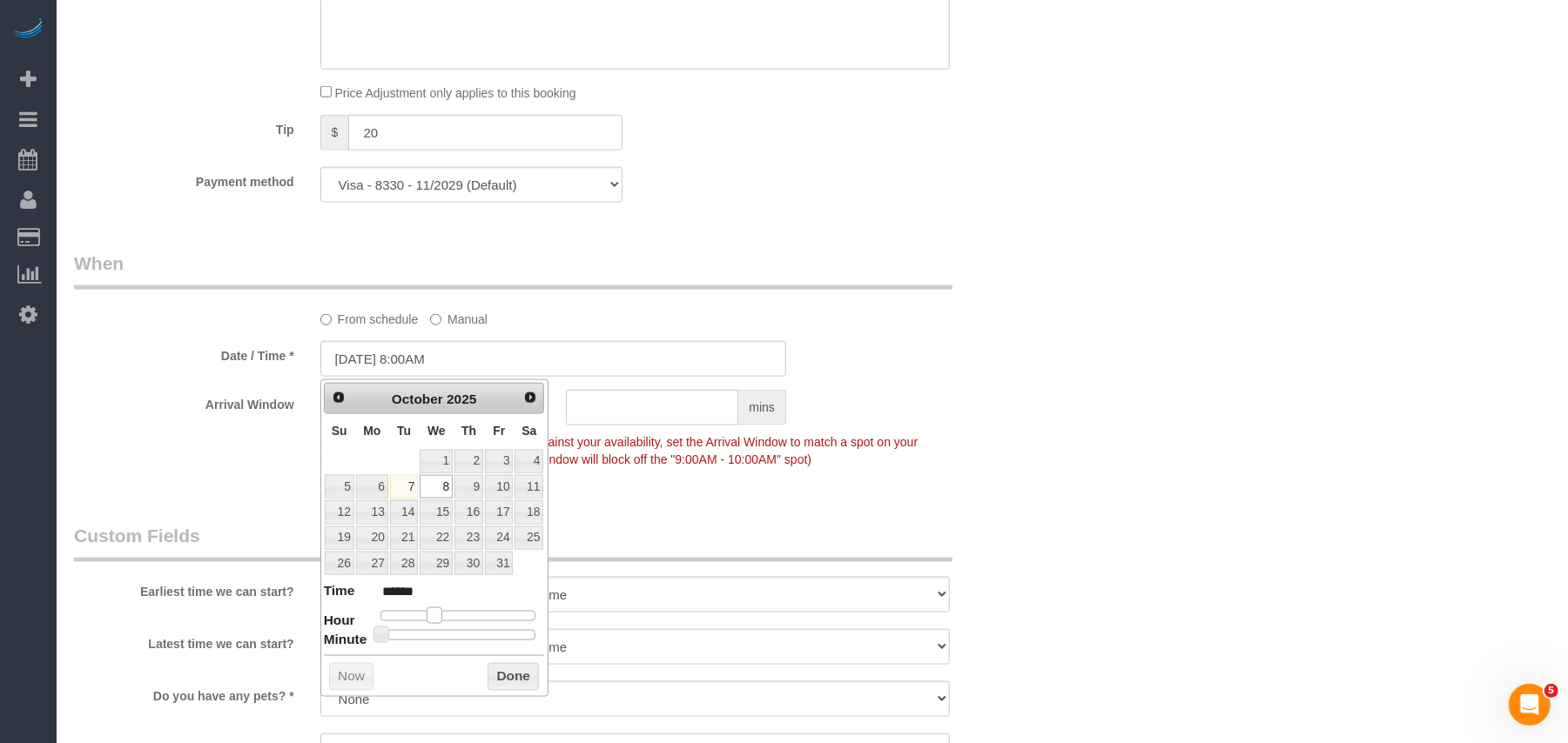
type input "10/08/2025 9:00AM"
type input "******"
click at [439, 618] on span at bounding box center [441, 615] width 16 height 16
click at [514, 688] on button "Done" at bounding box center [513, 677] width 51 height 27
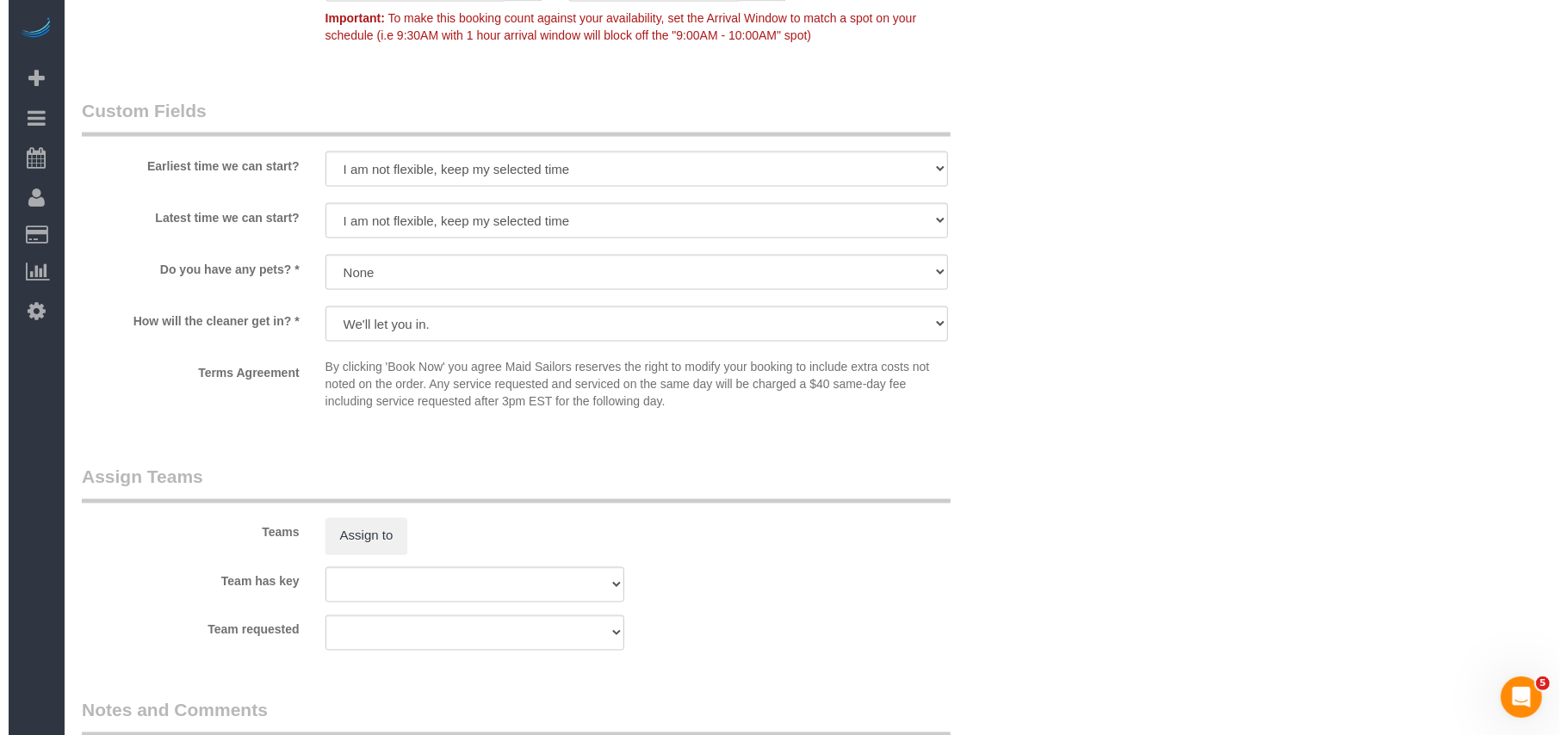
scroll to position [1951, 0]
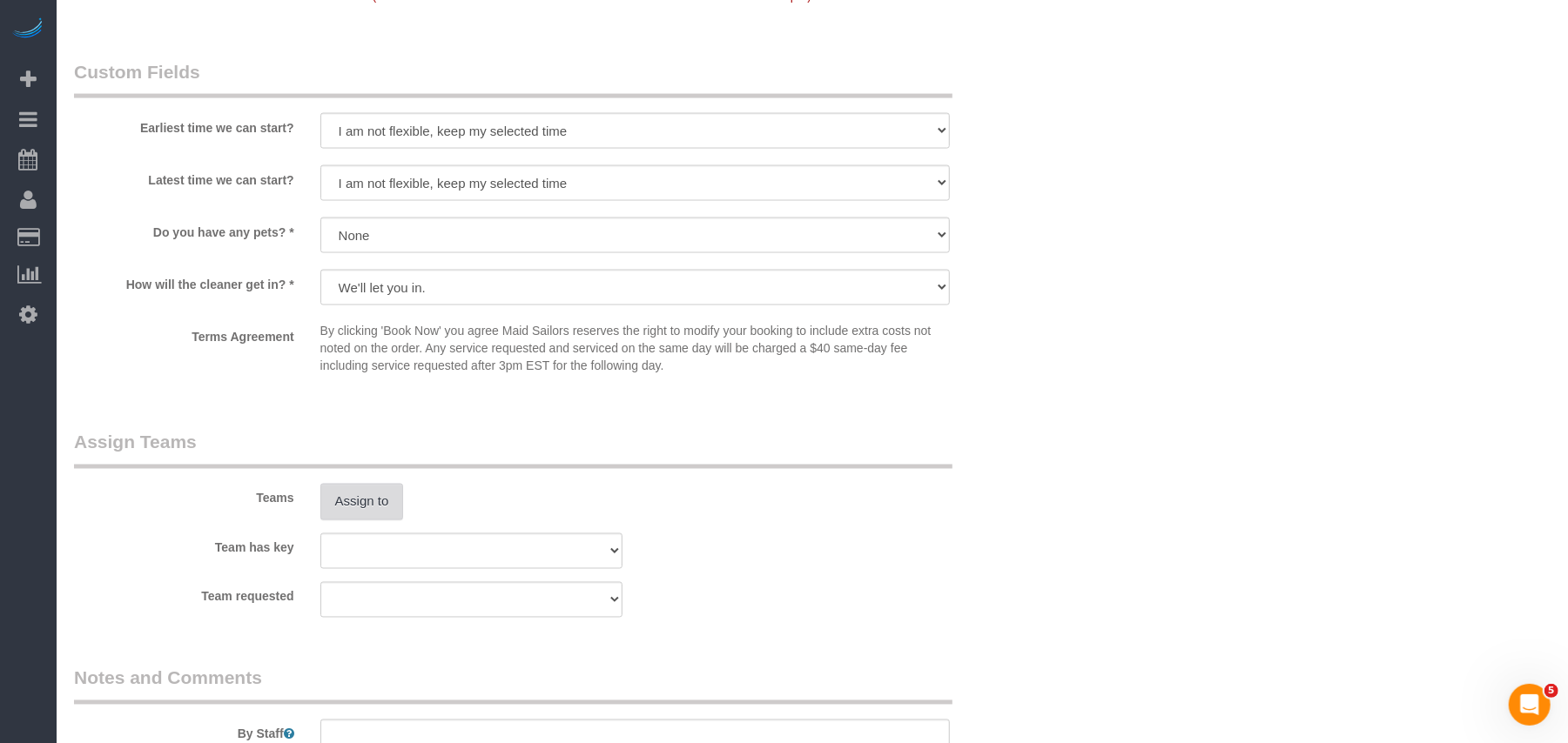
click at [356, 504] on button "Assign to" at bounding box center [361, 502] width 83 height 37
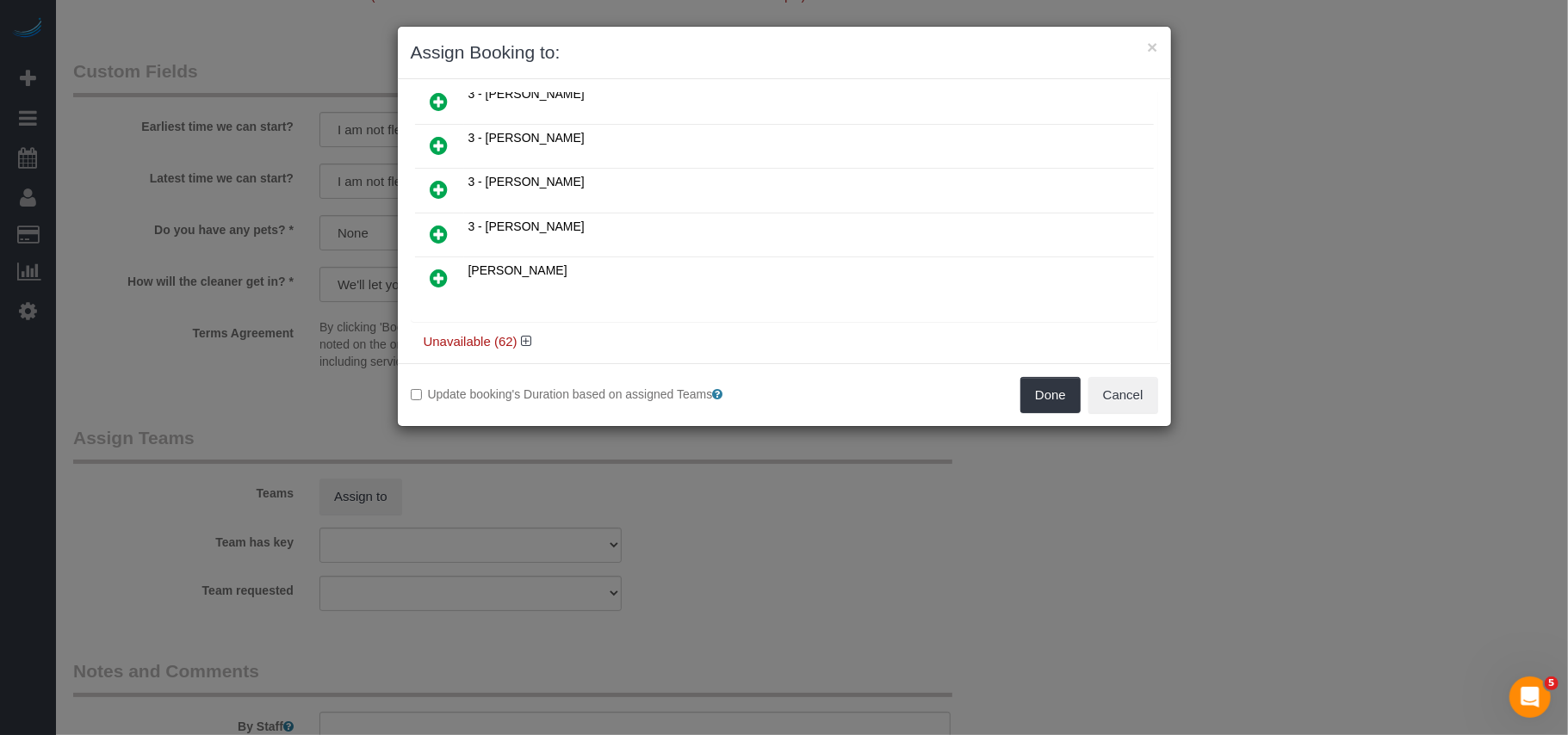
scroll to position [483, 0]
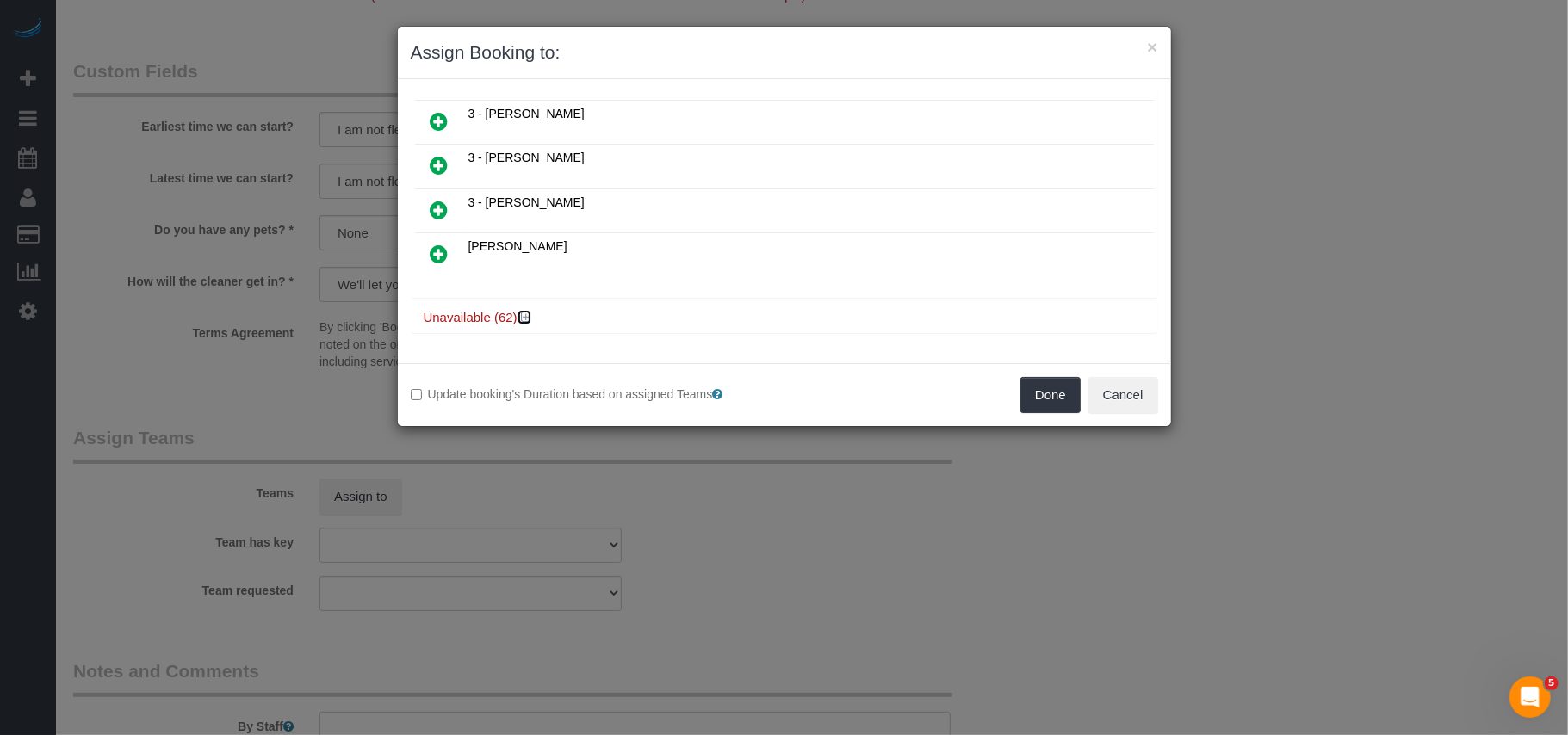
click at [527, 322] on icon at bounding box center [525, 317] width 10 height 13
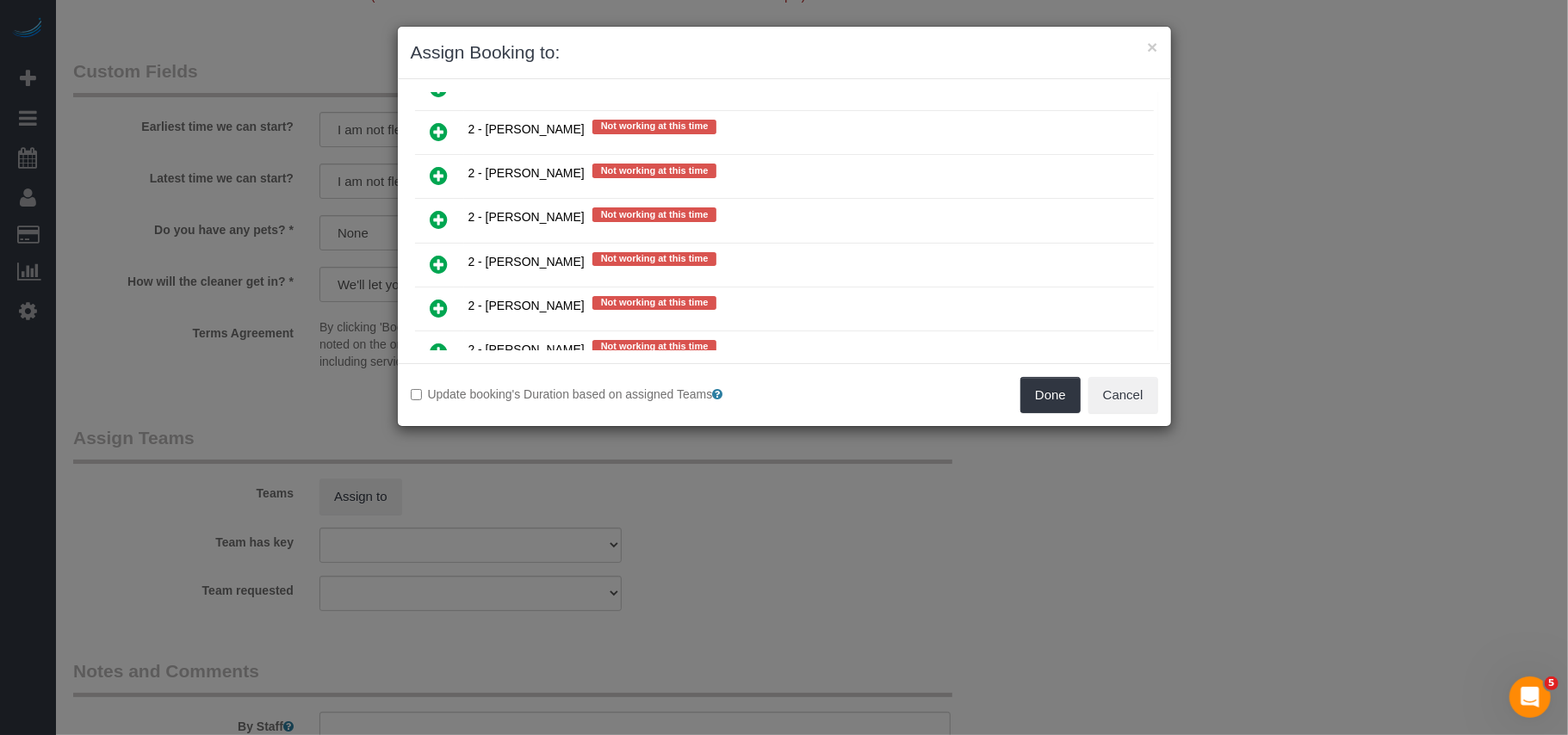
scroll to position [2206, 0]
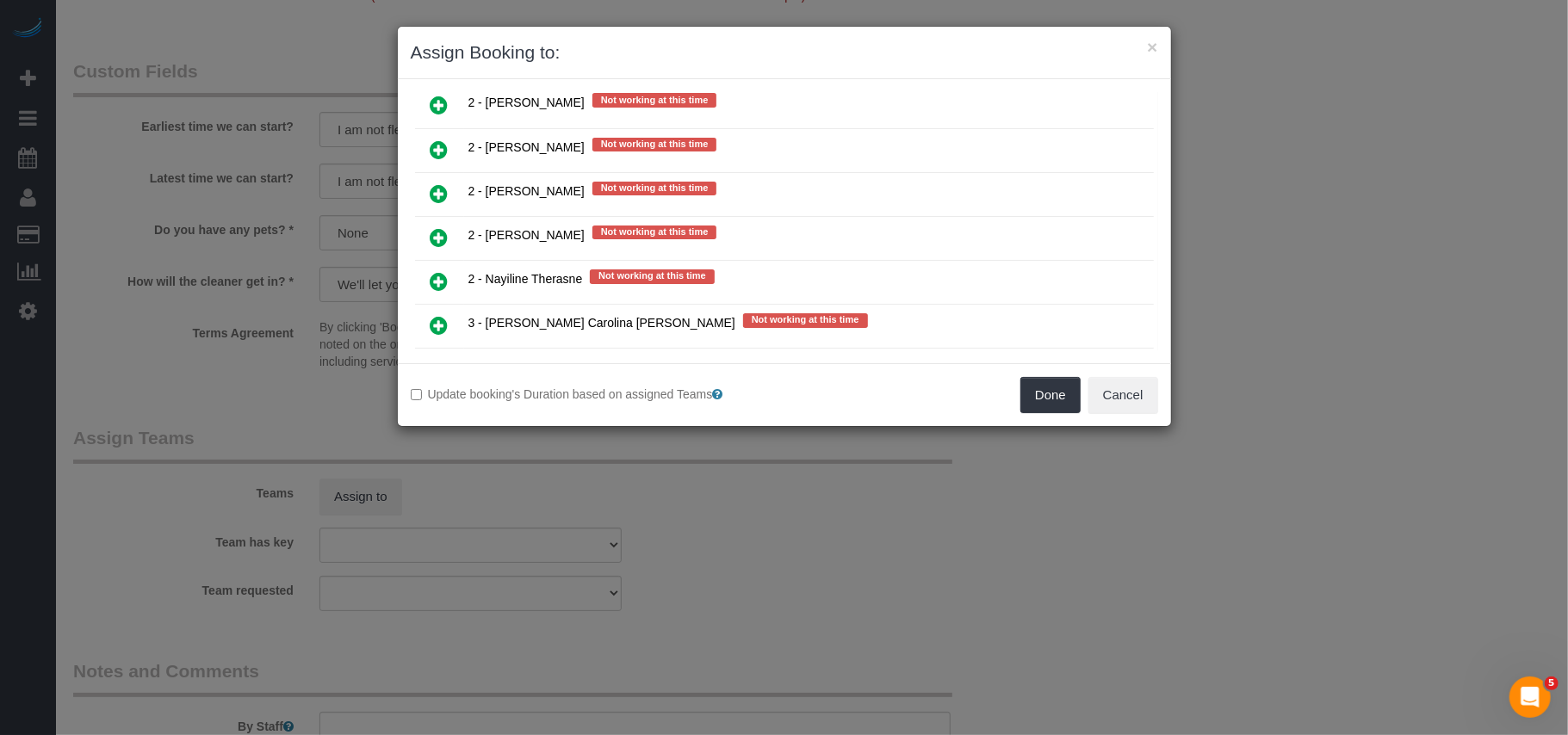
click at [438, 199] on icon at bounding box center [439, 194] width 18 height 21
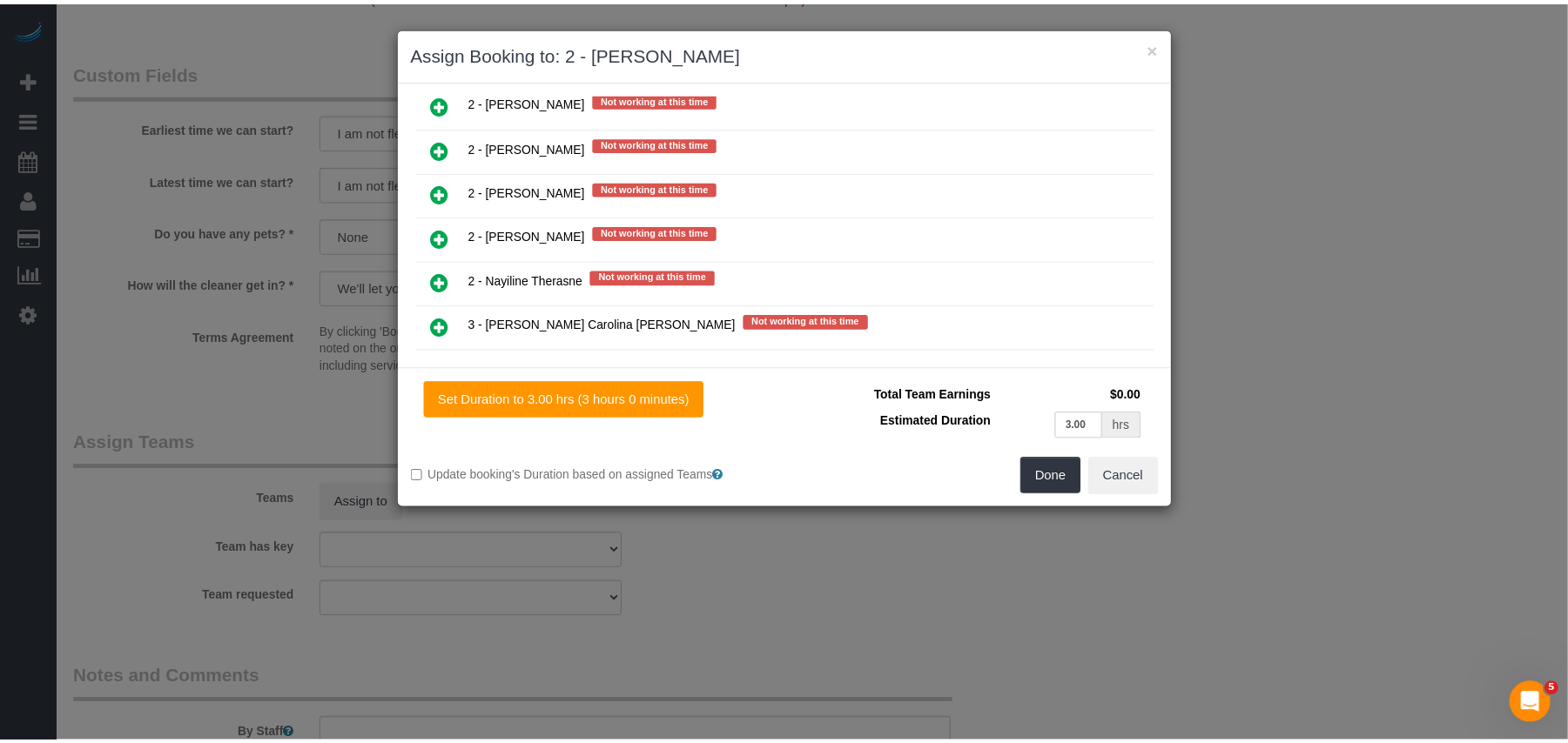
scroll to position [2272, 0]
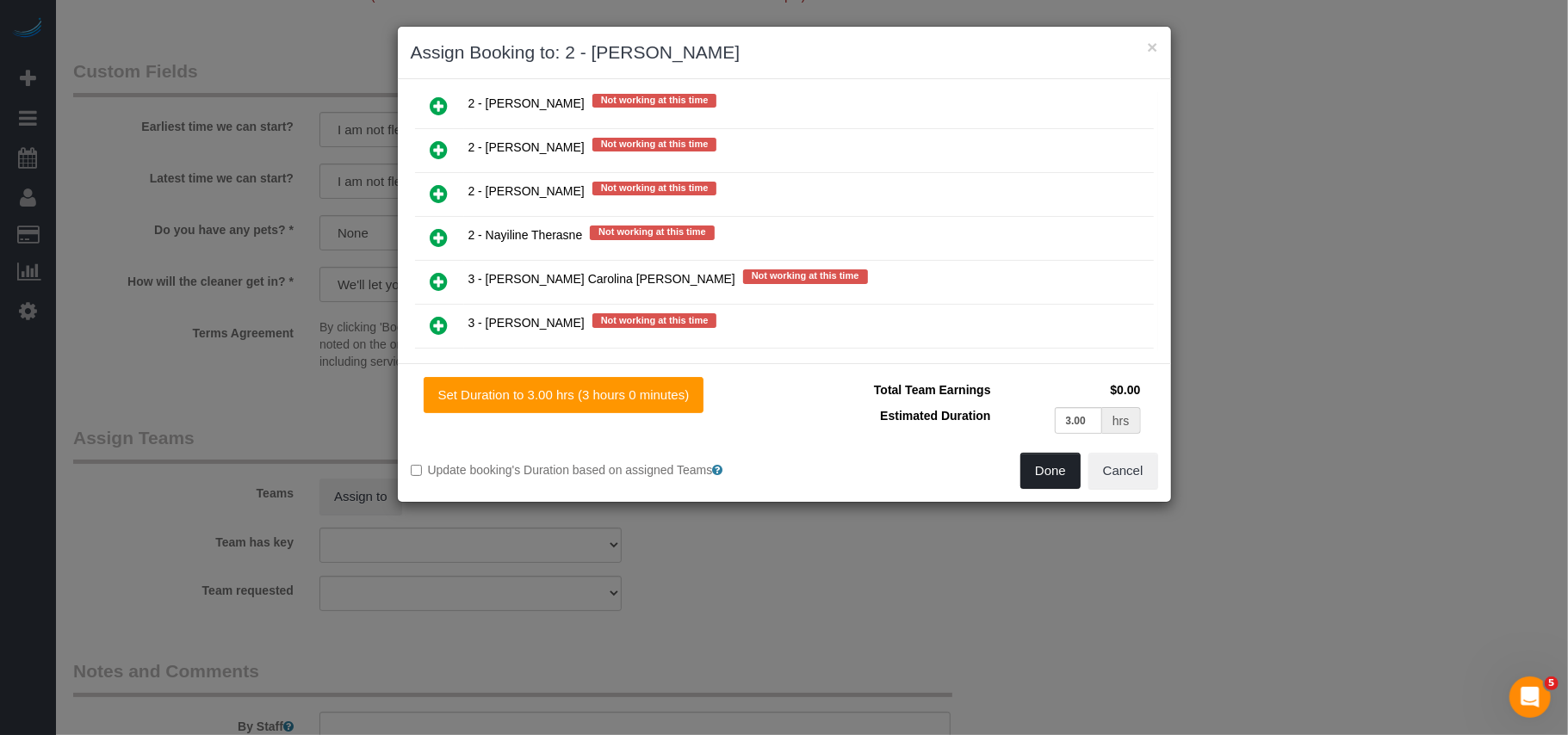
click at [1048, 453] on div "Set Duration to 3.00 hrs (3 hours 0 minutes) Total Team Earnings $0.00 Estimate…" at bounding box center [784, 433] width 773 height 139
click at [1046, 465] on button "Done" at bounding box center [1050, 471] width 60 height 37
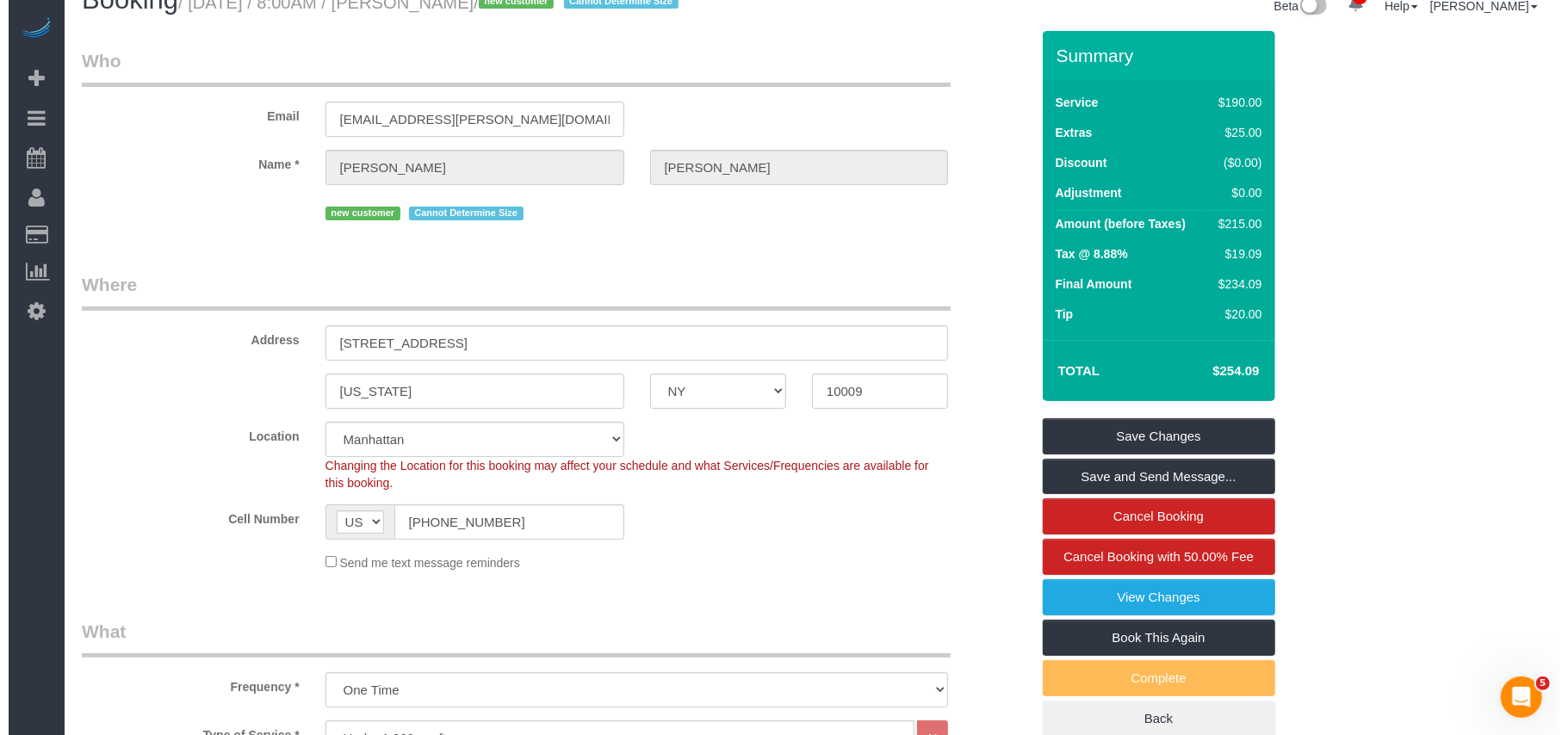
scroll to position [0, 0]
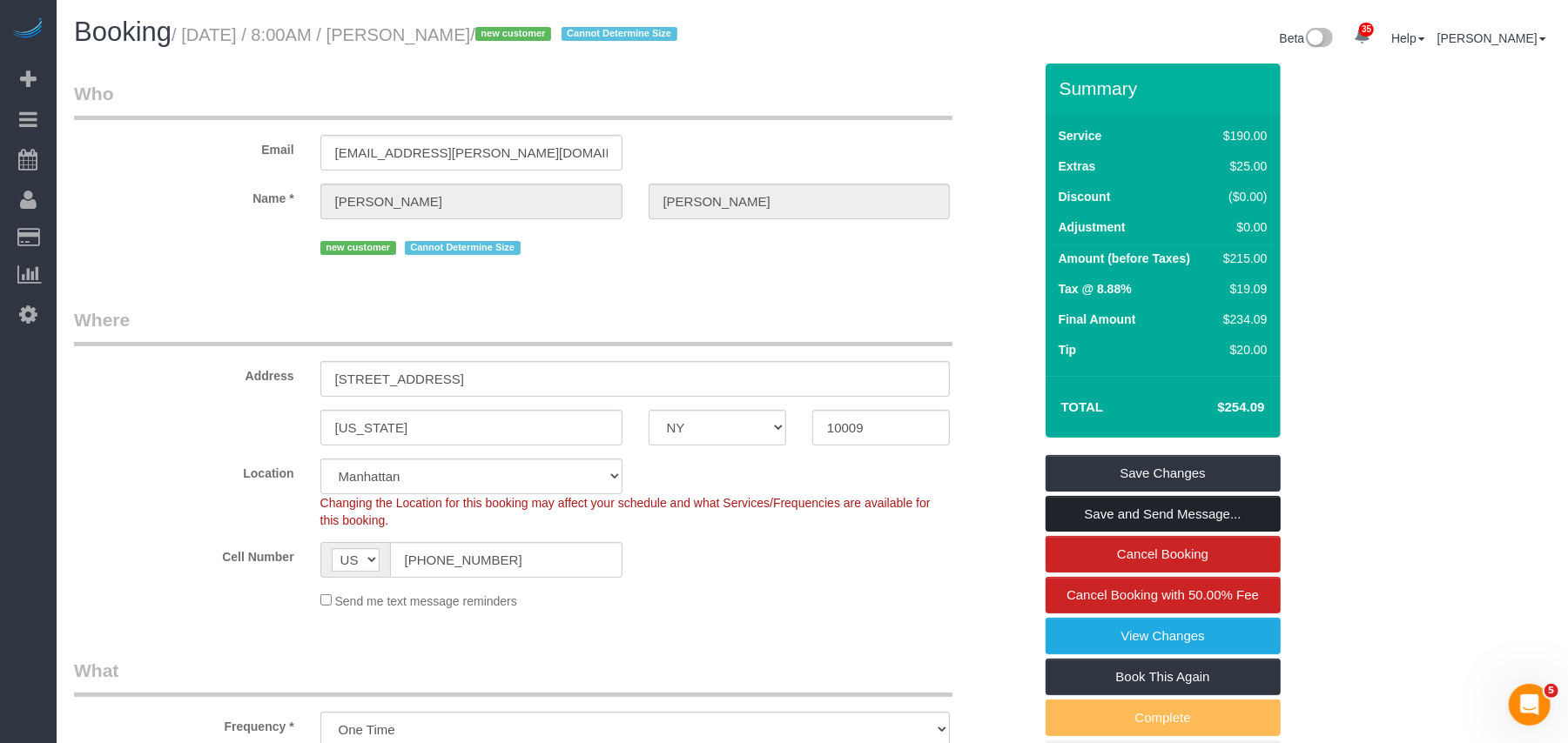
click at [1166, 509] on link "Save and Send Message..." at bounding box center [1163, 514] width 235 height 37
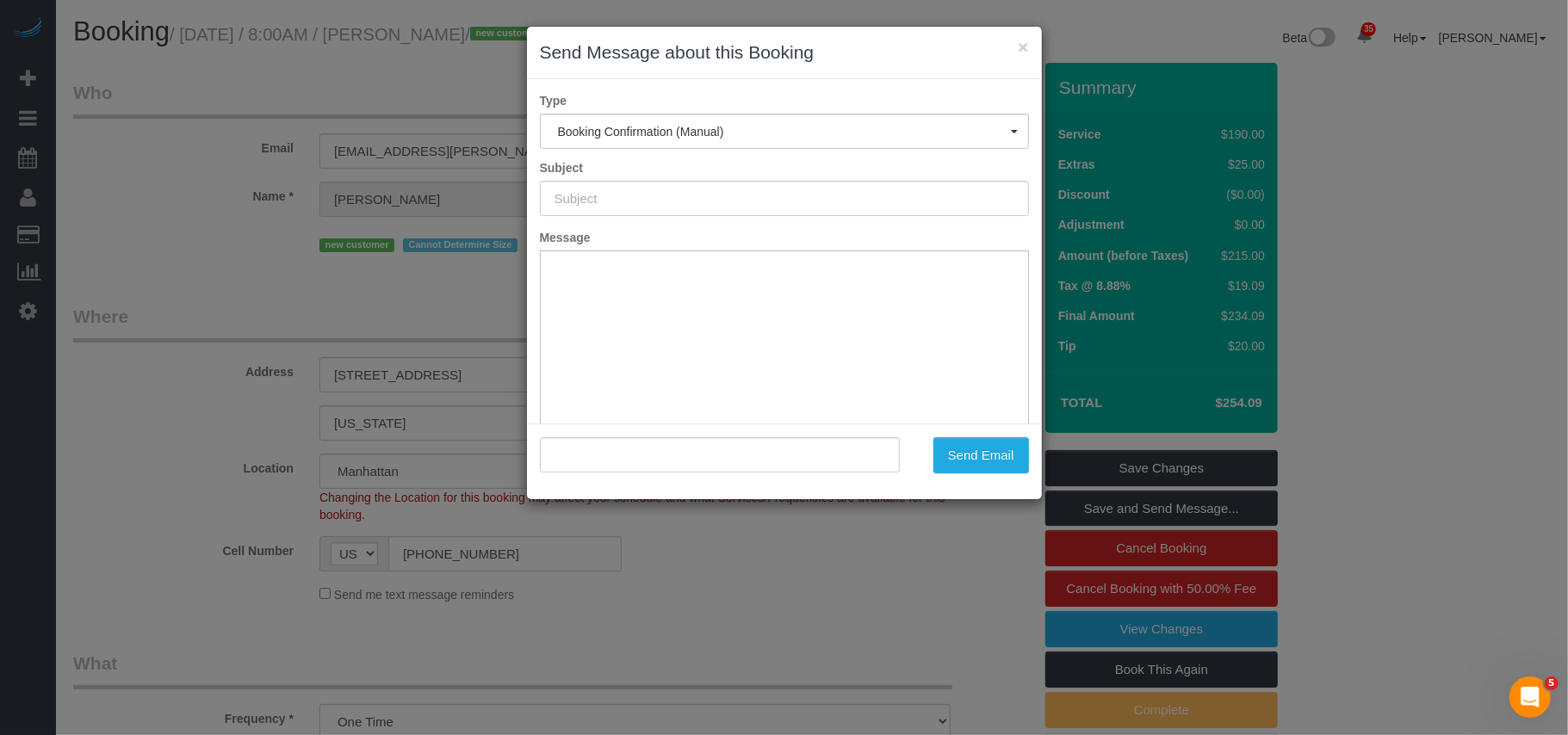
type input "Cleaning Confirmed for 10/08/2025 at 9:00am"
type input ""Audrey McKnight" <matt.mcknight@gmail.com>"
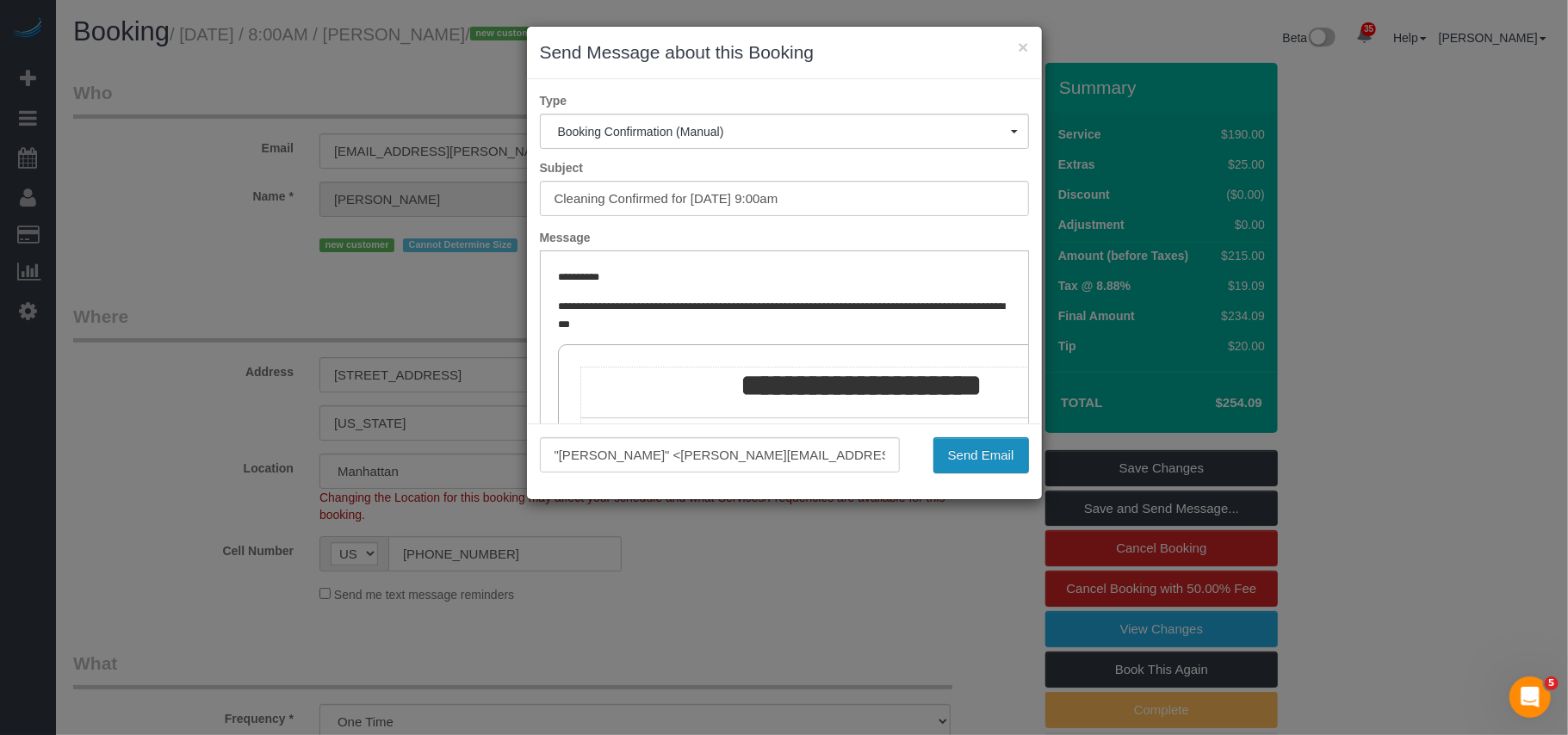
click at [1003, 462] on button "Send Email" at bounding box center [981, 455] width 95 height 37
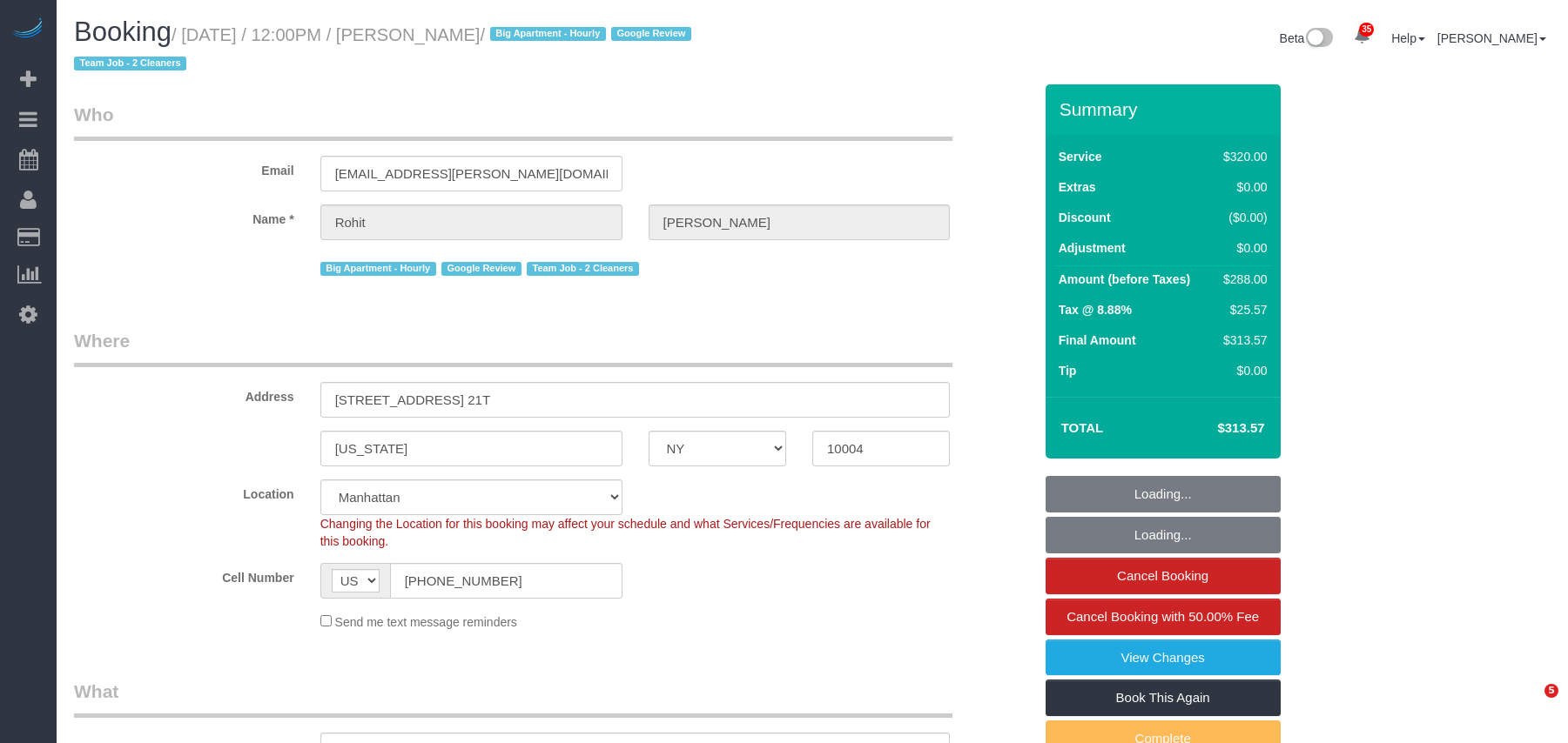
select select "NY"
select select "2"
select select "spot1"
select select "number:89"
select select "number:90"
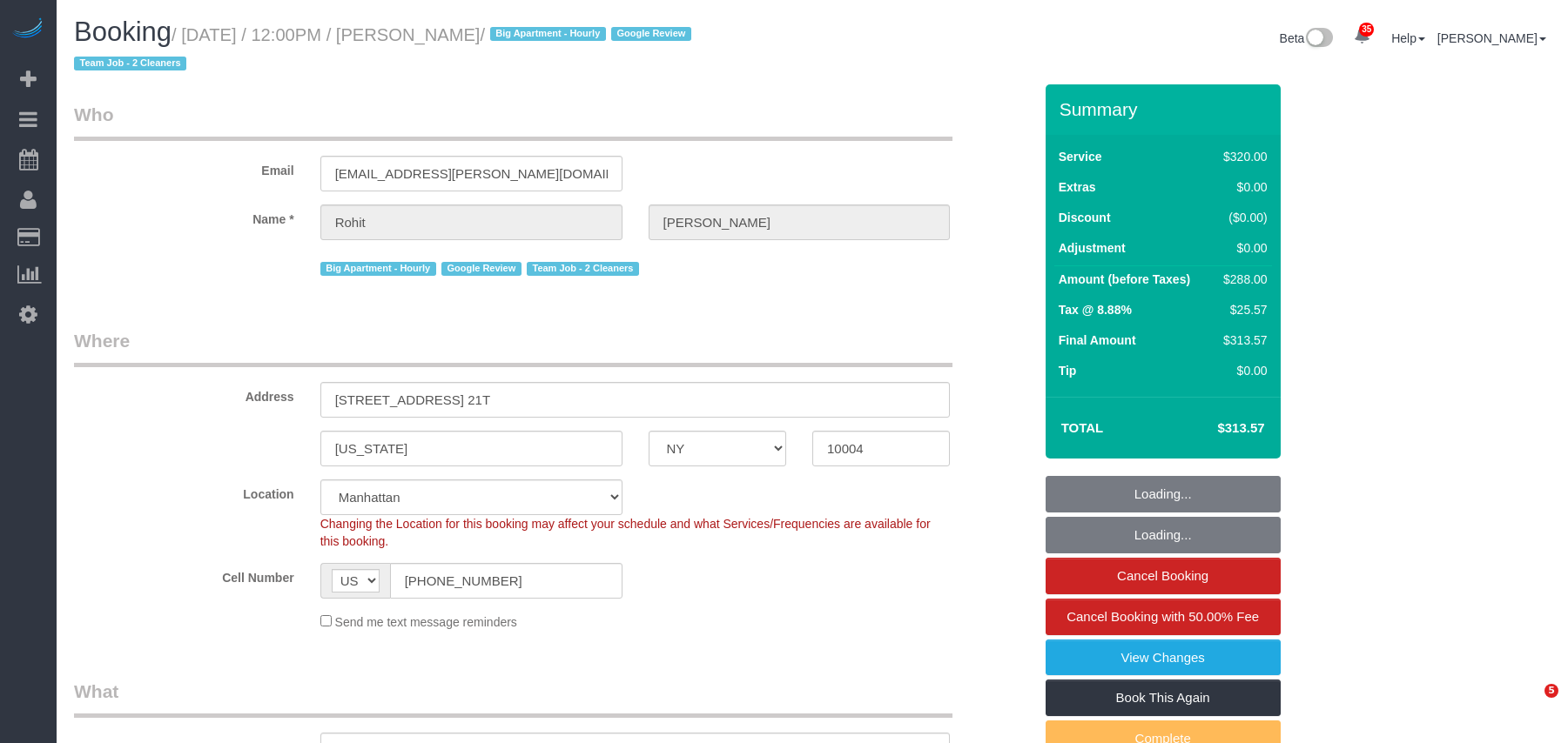
select select "number:15"
select select "number:6"
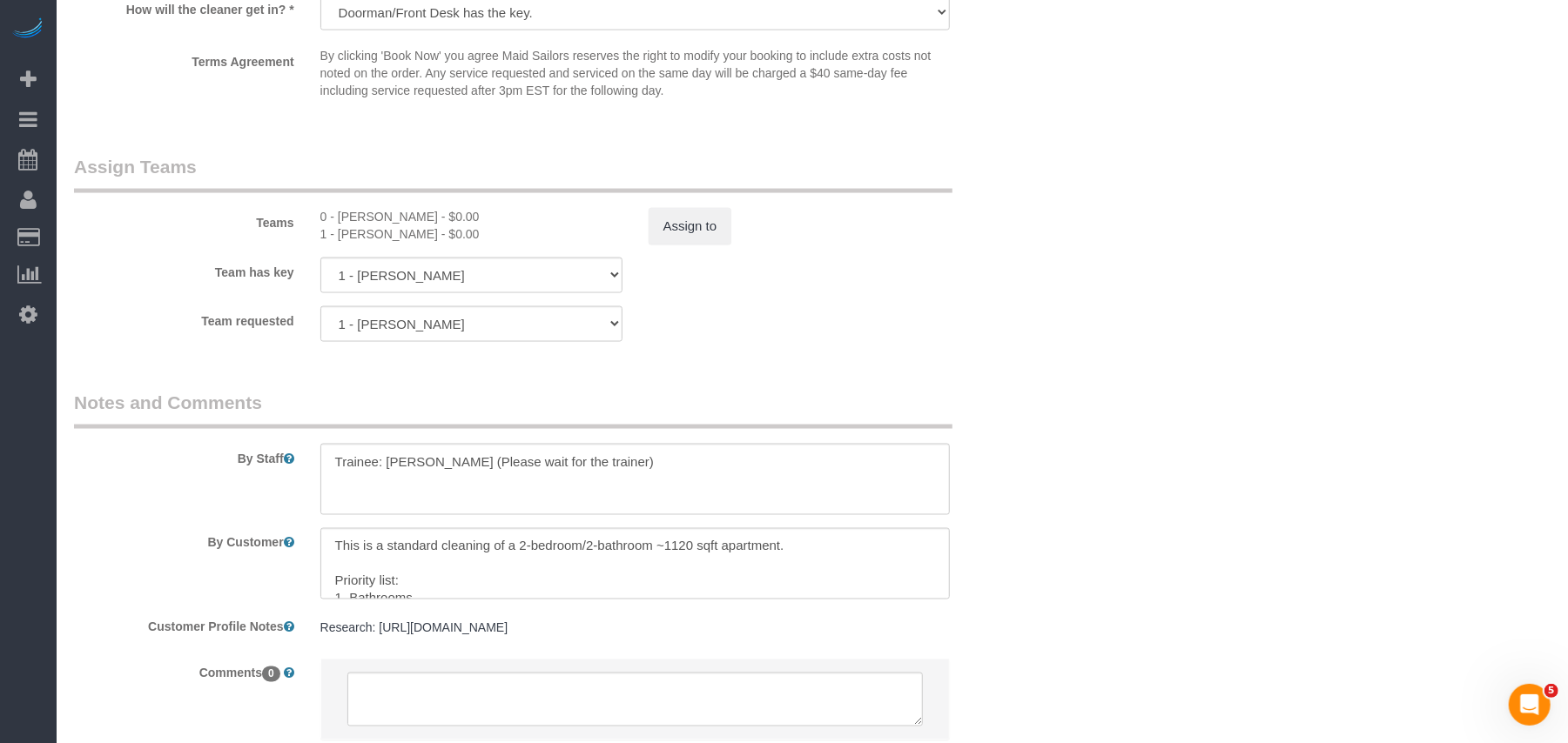
scroll to position [1996, 0]
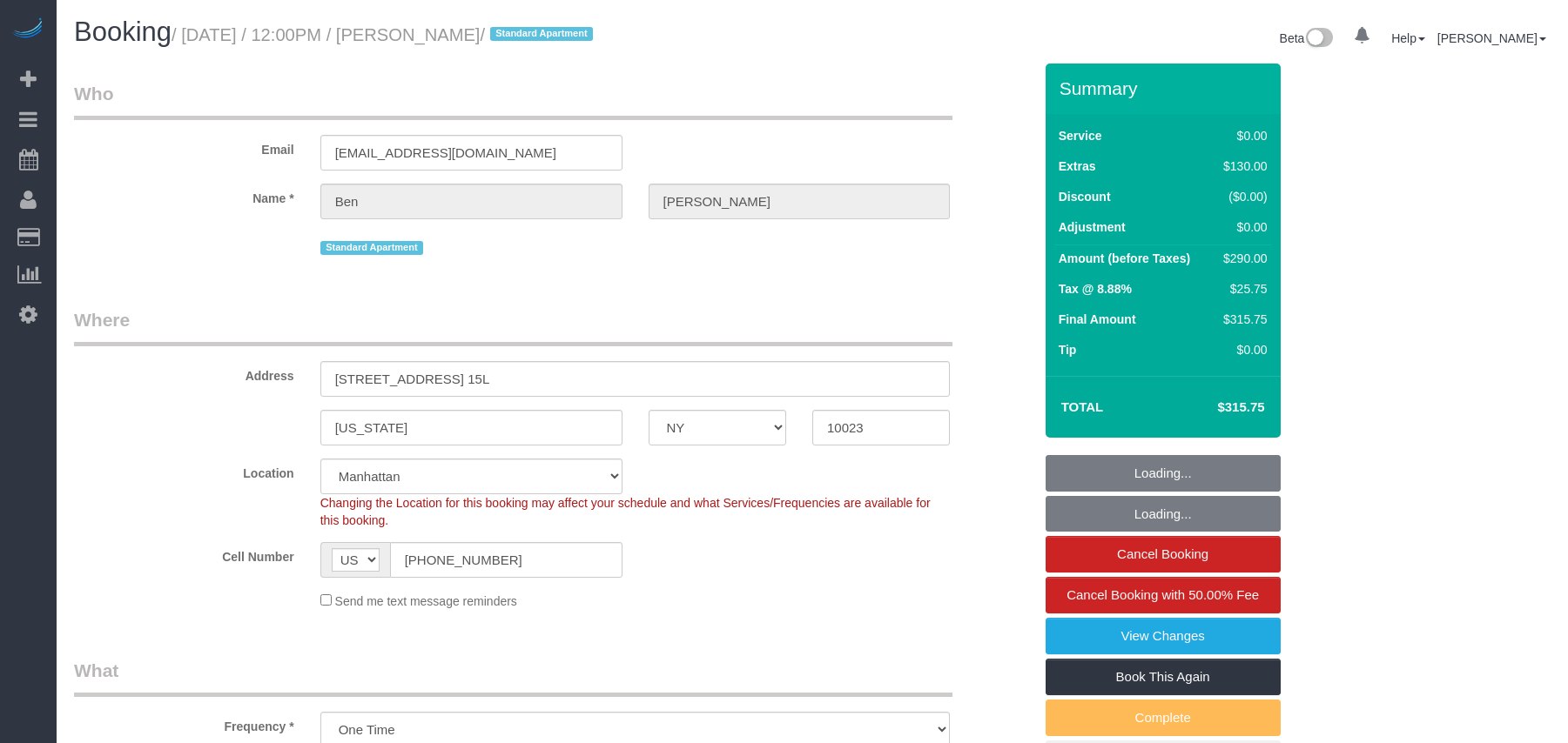
select select "NY"
select select "1"
select select "string:stripe-pm_1SF4Kl4VGloSiKo754owkTHt"
select select "spot1"
select select "number:58"
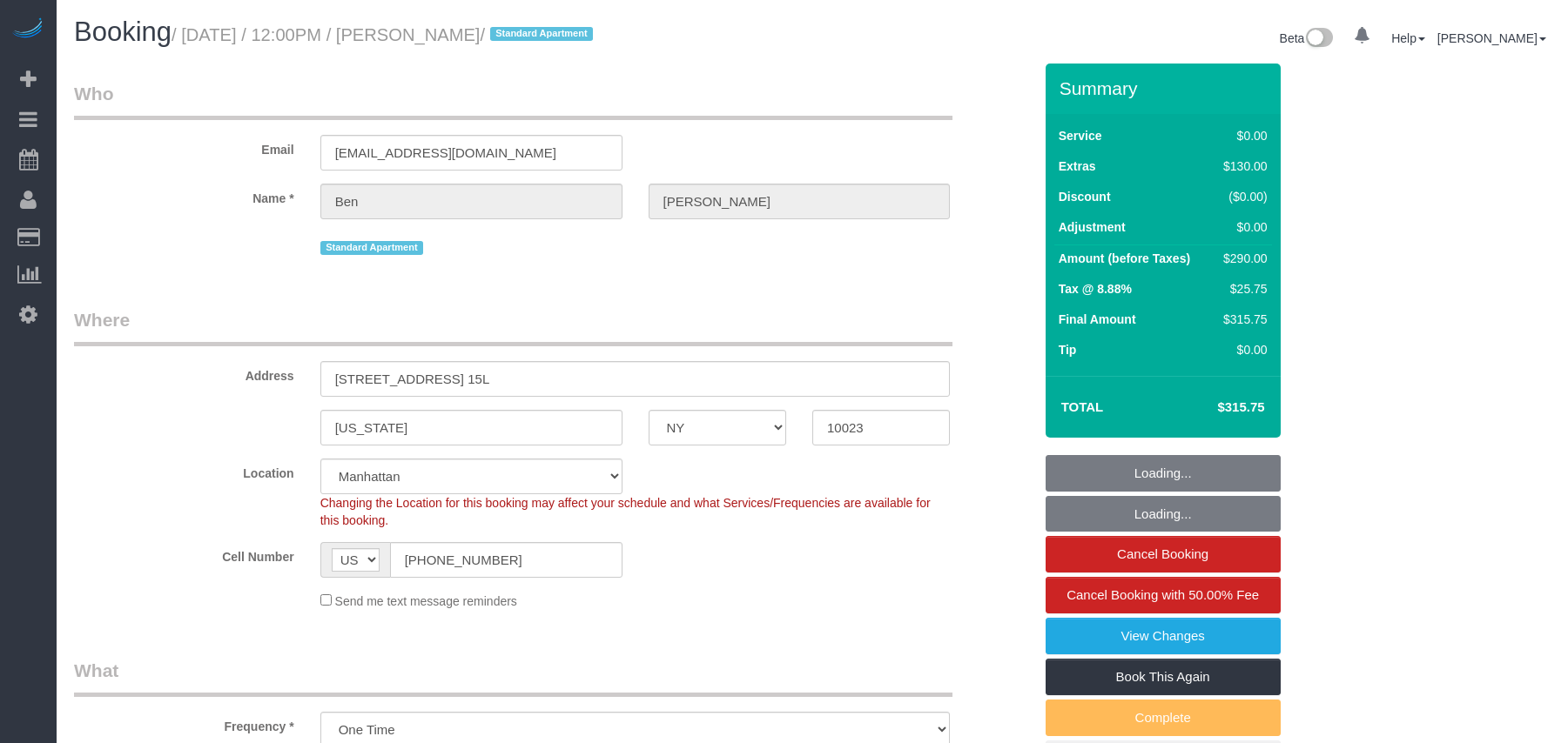
select select "number:74"
select select "number:15"
select select "number:5"
select select "NY"
select select "number:56"
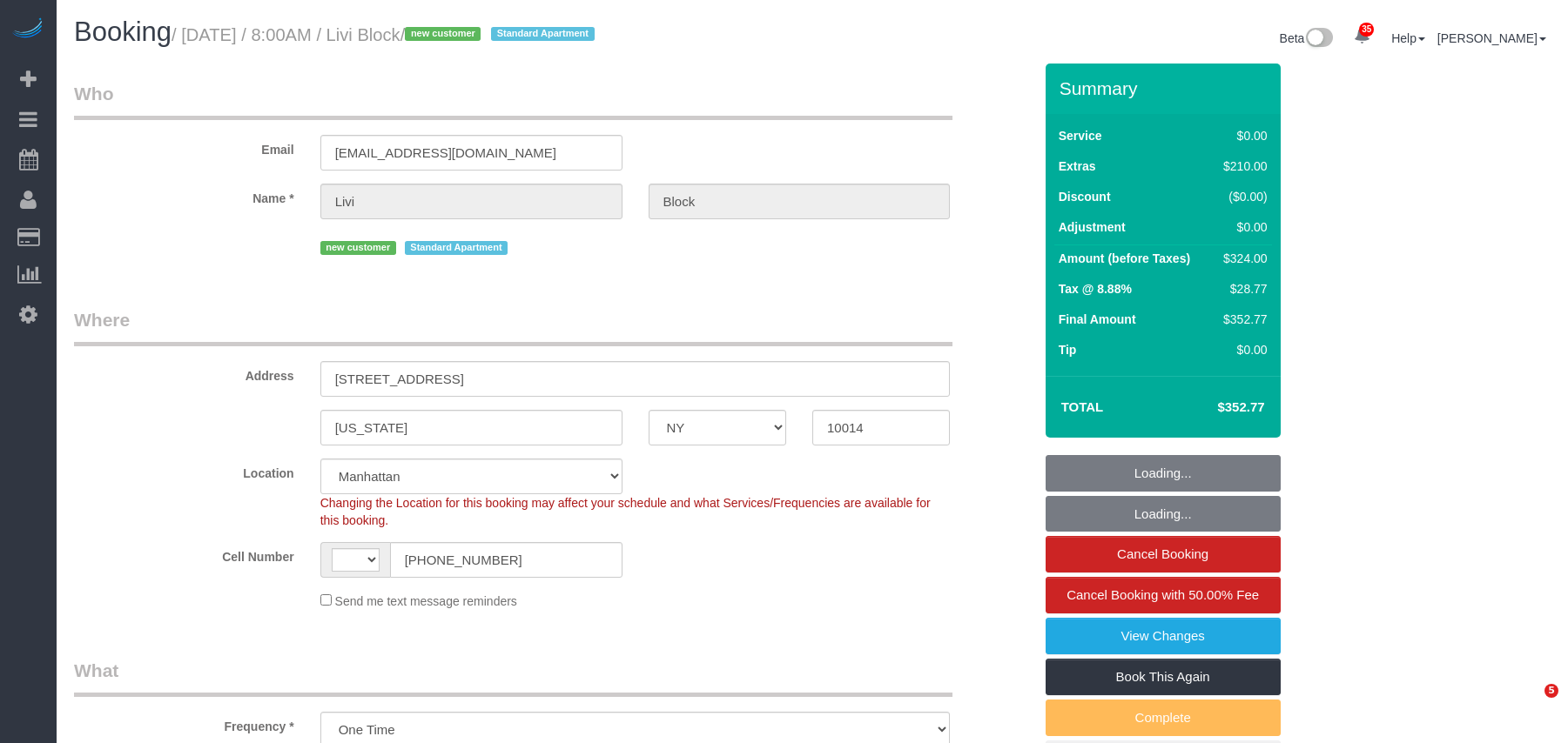
select select "number:69"
select select "number:15"
select select "number:5"
select select "object:1081"
select select "string:US"
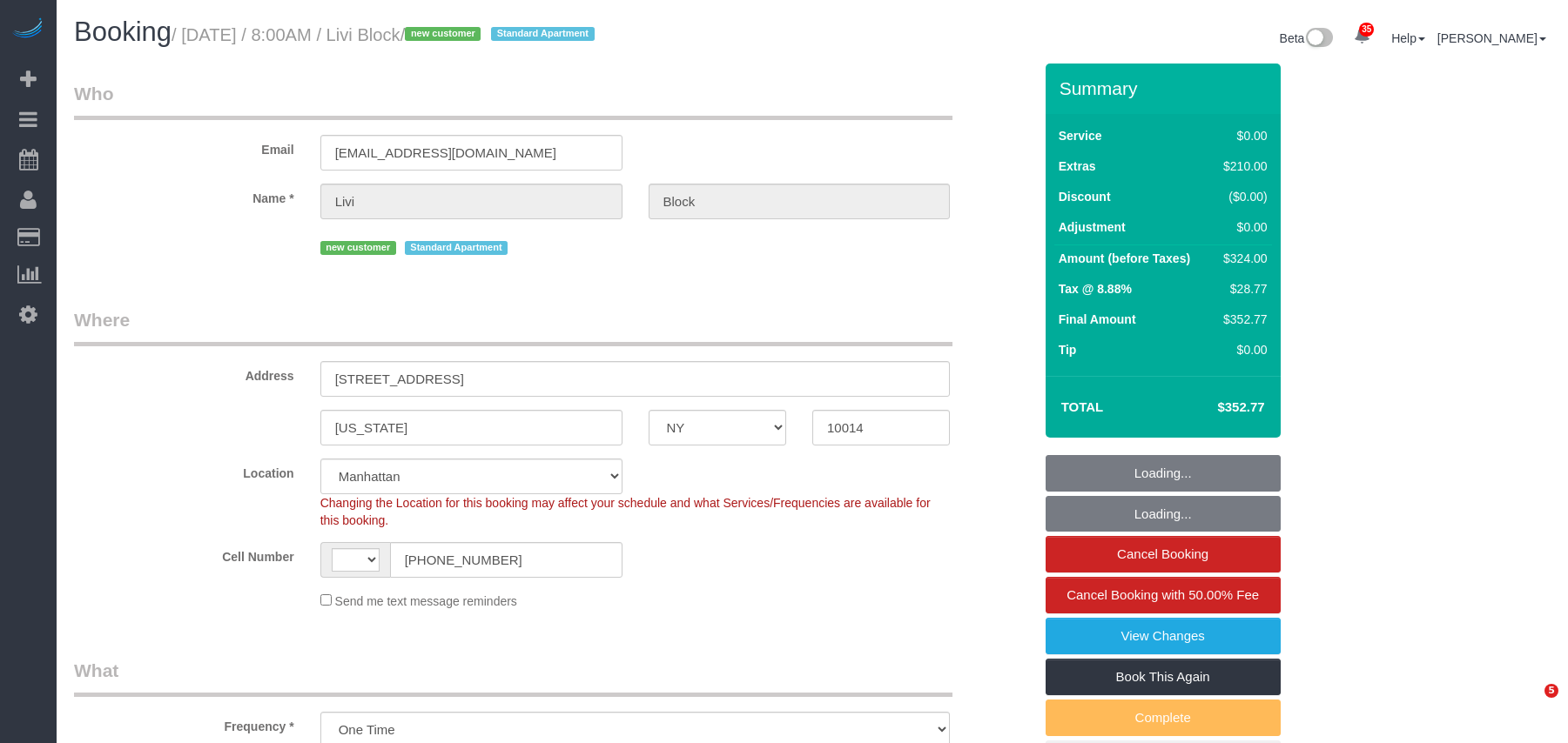
select select "string:stripe-pm_1SE8fz4VGloSiKo738vzySbL"
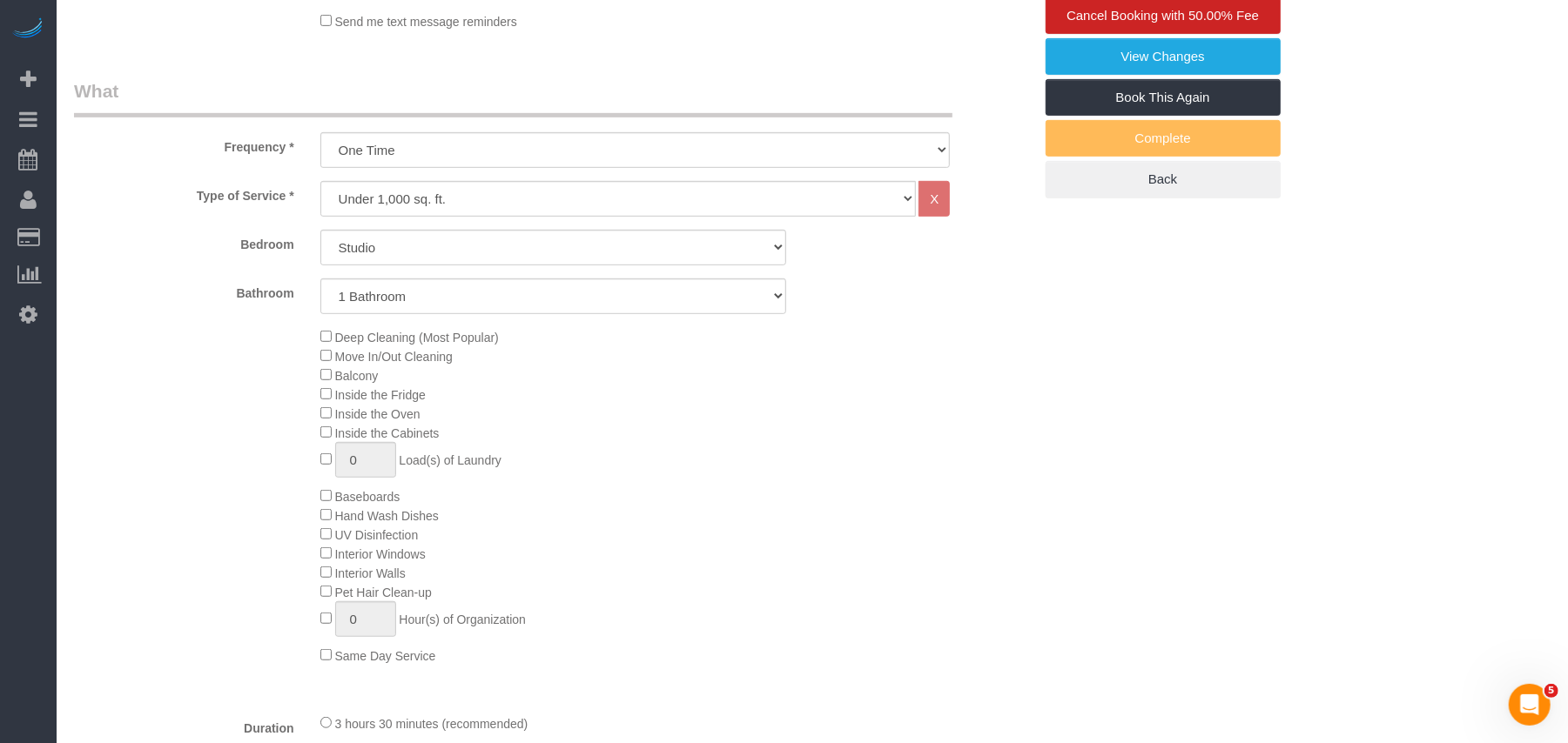
select select "spot1"
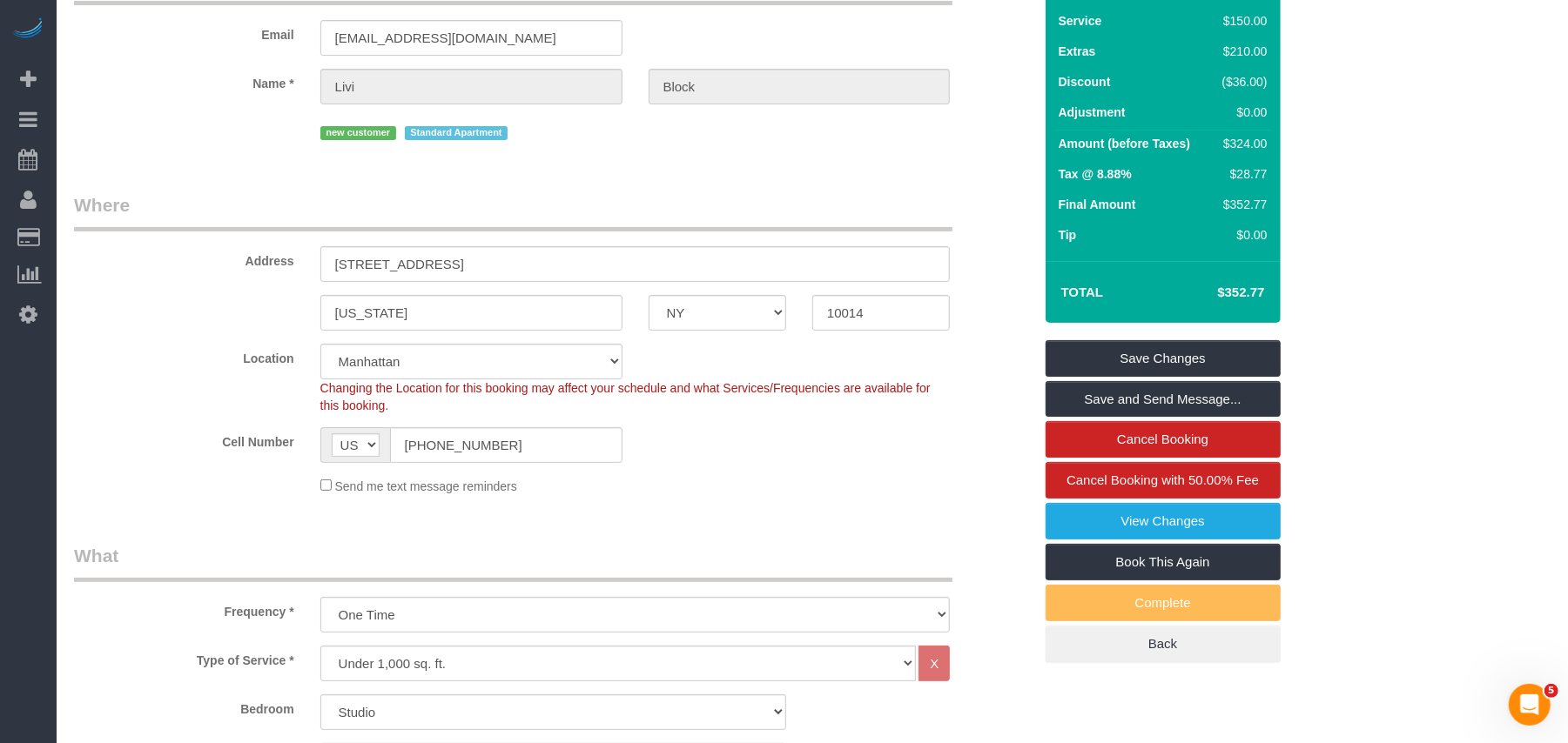
scroll to position [0, 0]
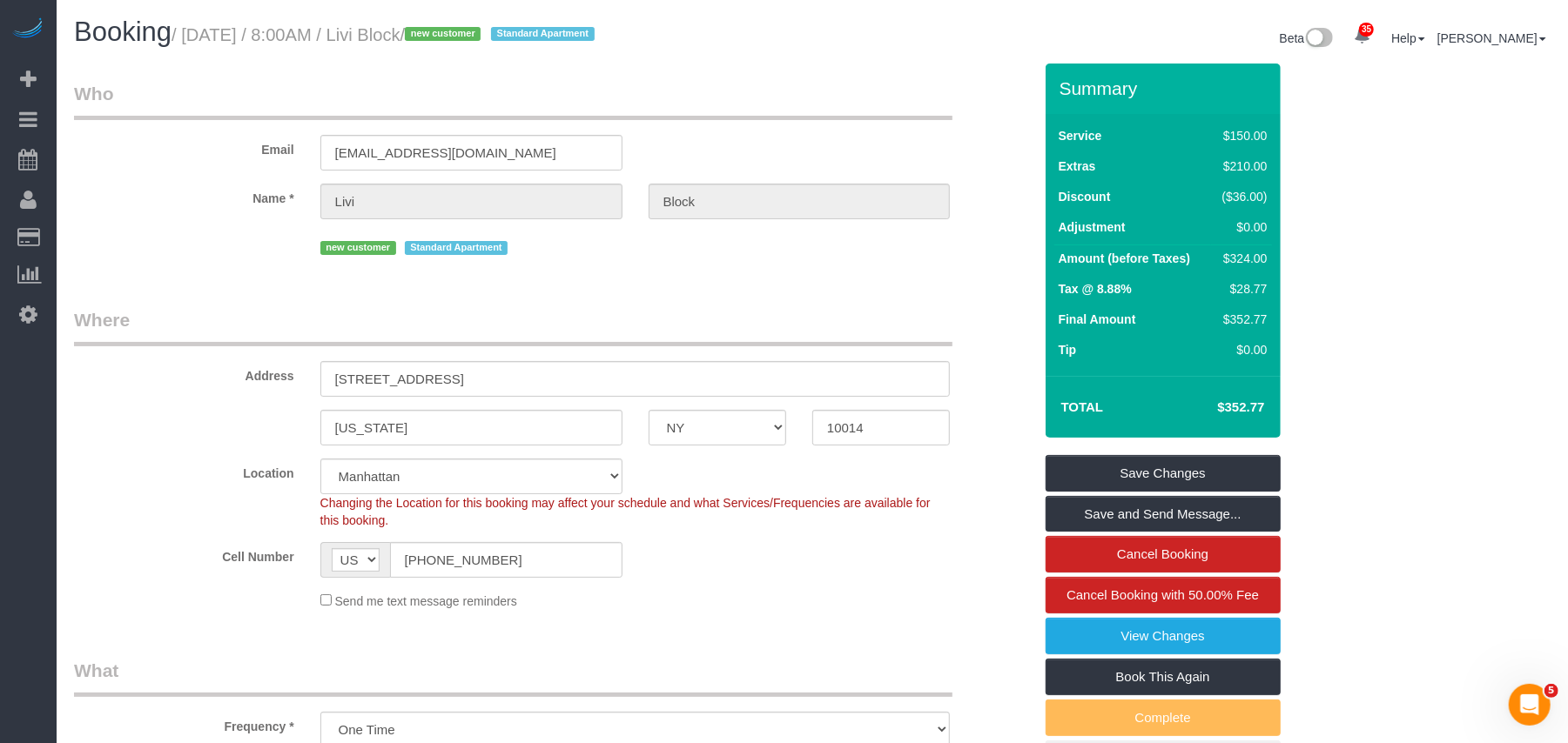
drag, startPoint x: 484, startPoint y: 33, endPoint x: 192, endPoint y: 43, distance: 292.2
click at [191, 36] on small "/ October 08, 2025 / 8:00AM / Livi Block / new customer Standard Apartment" at bounding box center [385, 35] width 429 height 19
copy small "October 08, 2025 / 8:00AM / Livi Block"
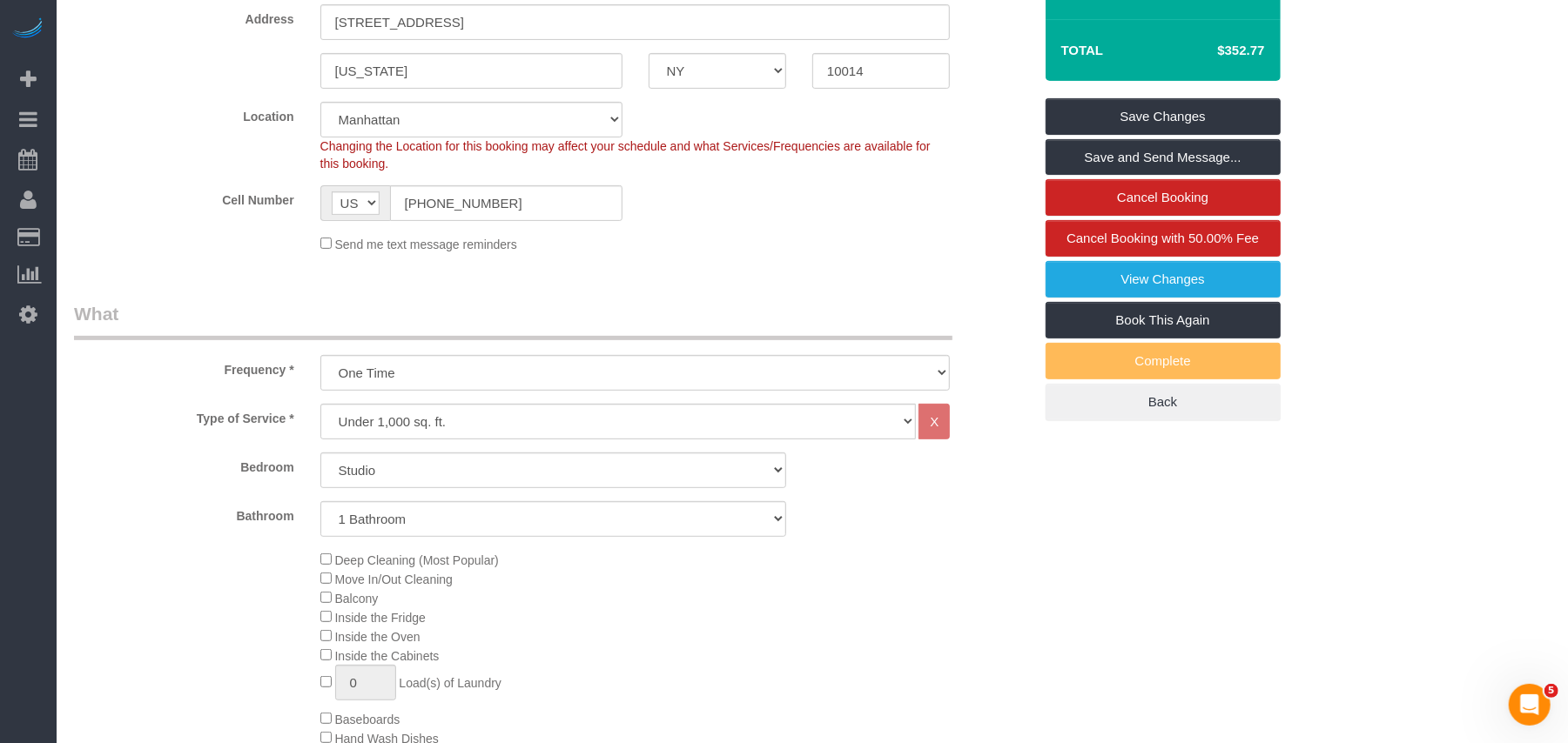
scroll to position [232, 0]
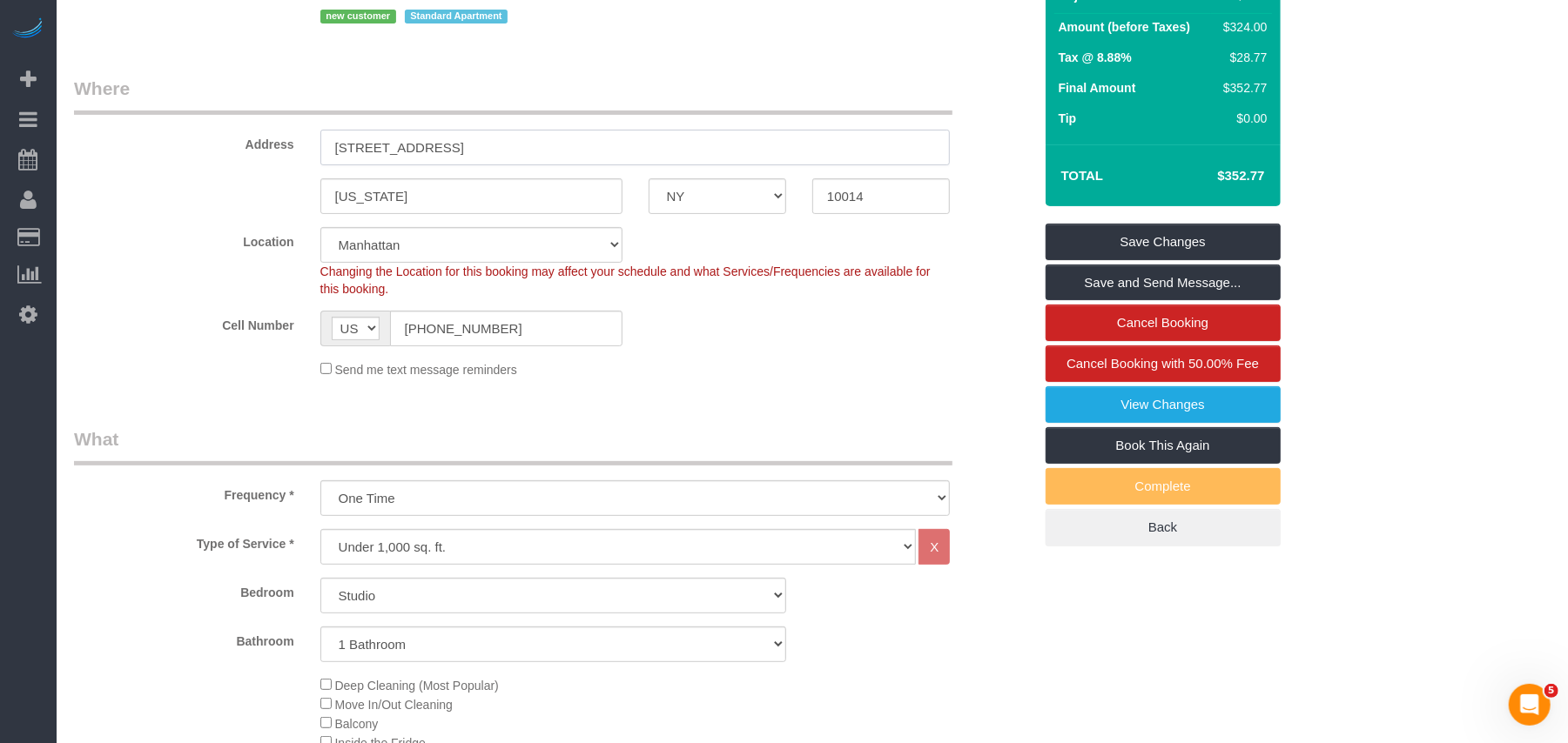
drag, startPoint x: 495, startPoint y: 141, endPoint x: 191, endPoint y: 165, distance: 304.9
click at [191, 165] on sui-booking-address "Address 110 Horatio Street, Apt 207 New York AK AL AR AZ CA CO CT DC DE FL GA H…" at bounding box center [553, 145] width 959 height 138
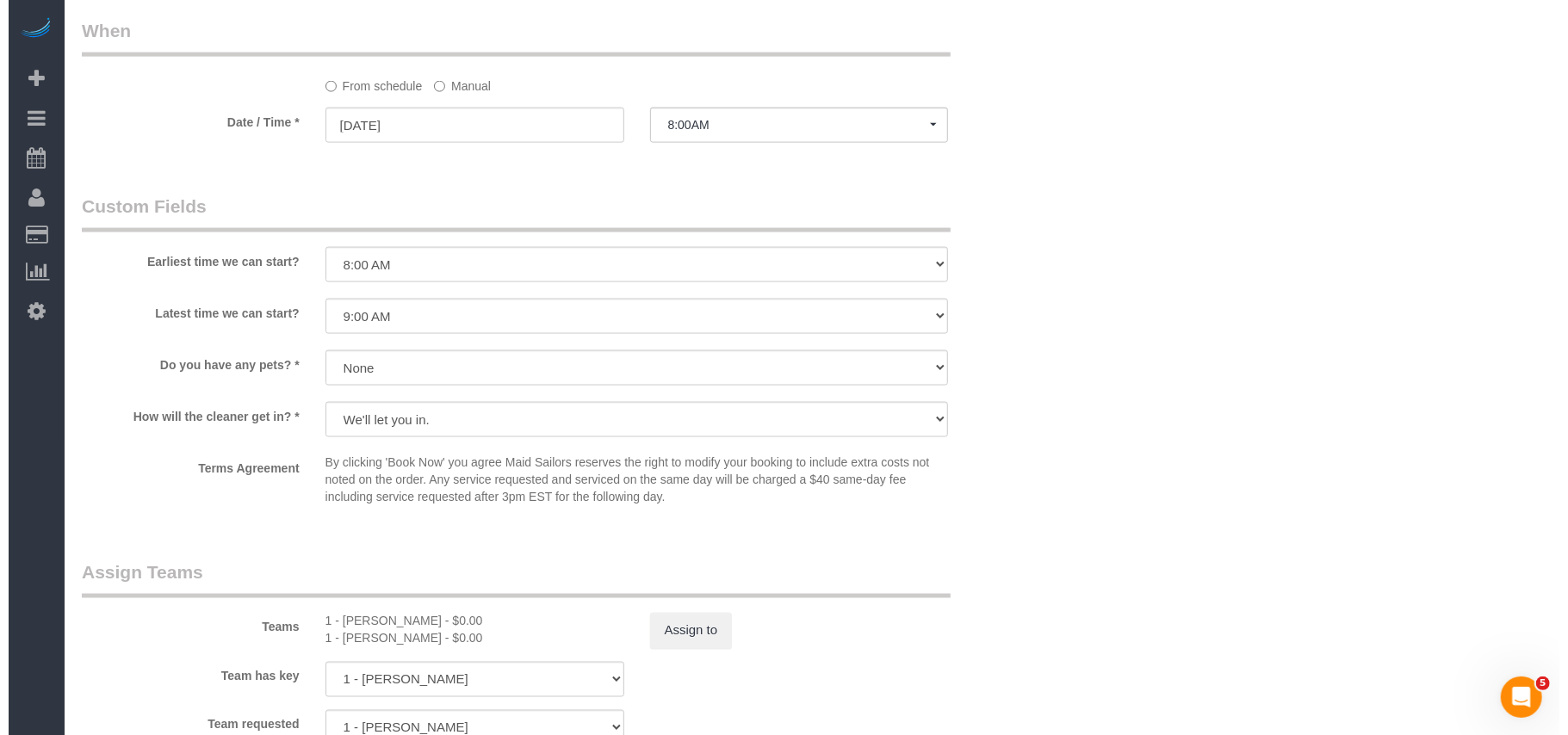
scroll to position [1837, 0]
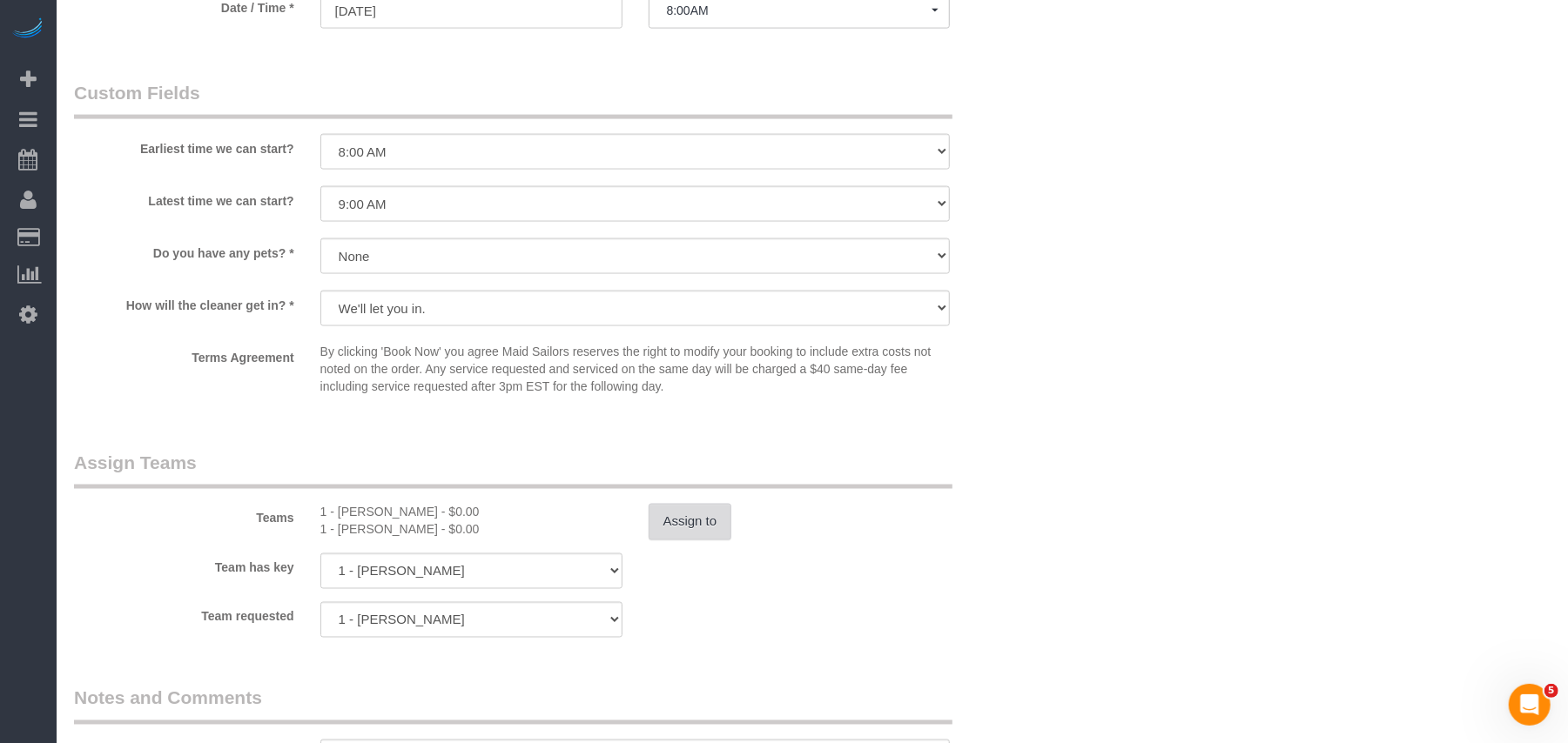
click at [680, 531] on button "Assign to" at bounding box center [690, 522] width 83 height 37
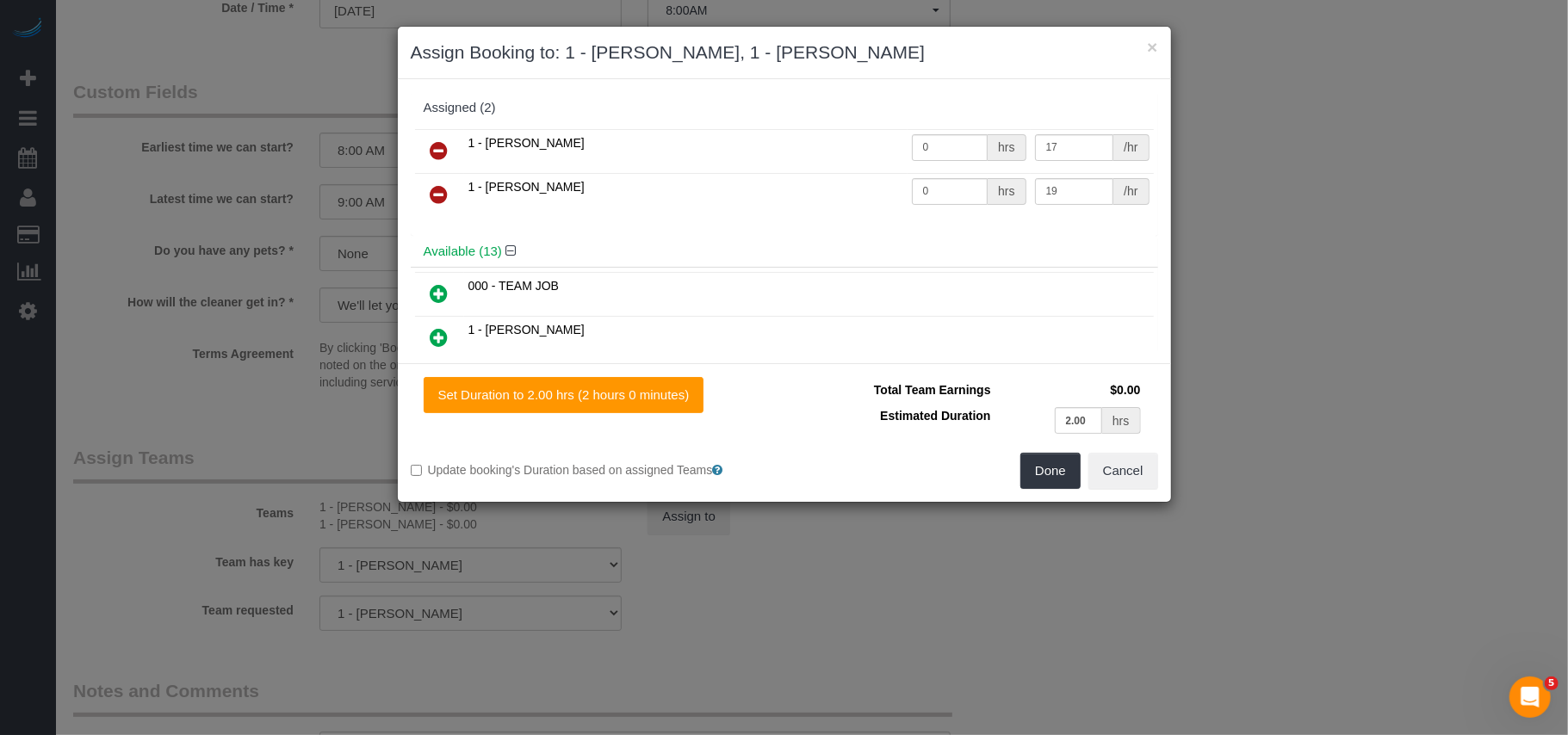
click at [443, 198] on icon at bounding box center [439, 195] width 18 height 21
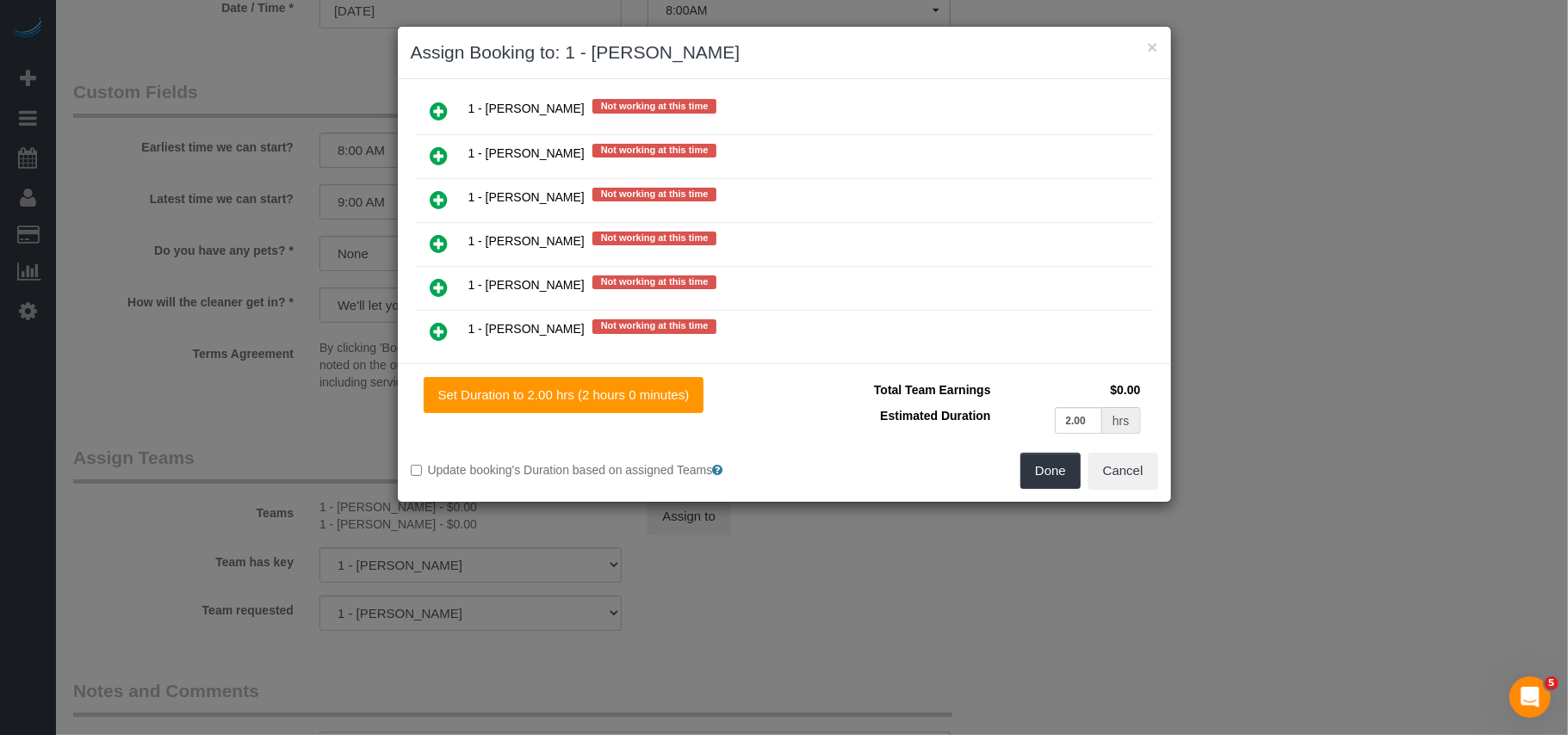
scroll to position [1262, 0]
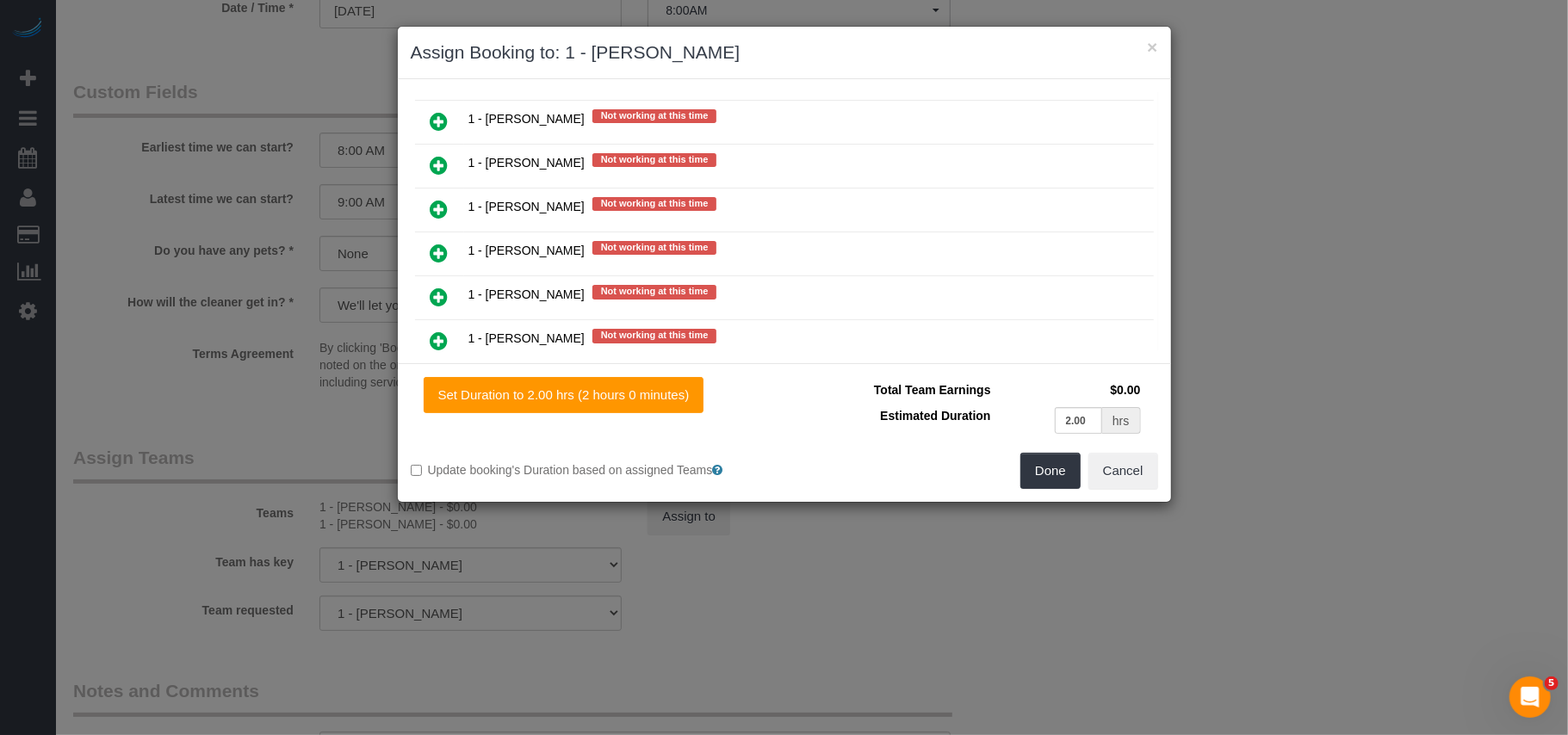
click at [445, 249] on icon at bounding box center [439, 253] width 18 height 21
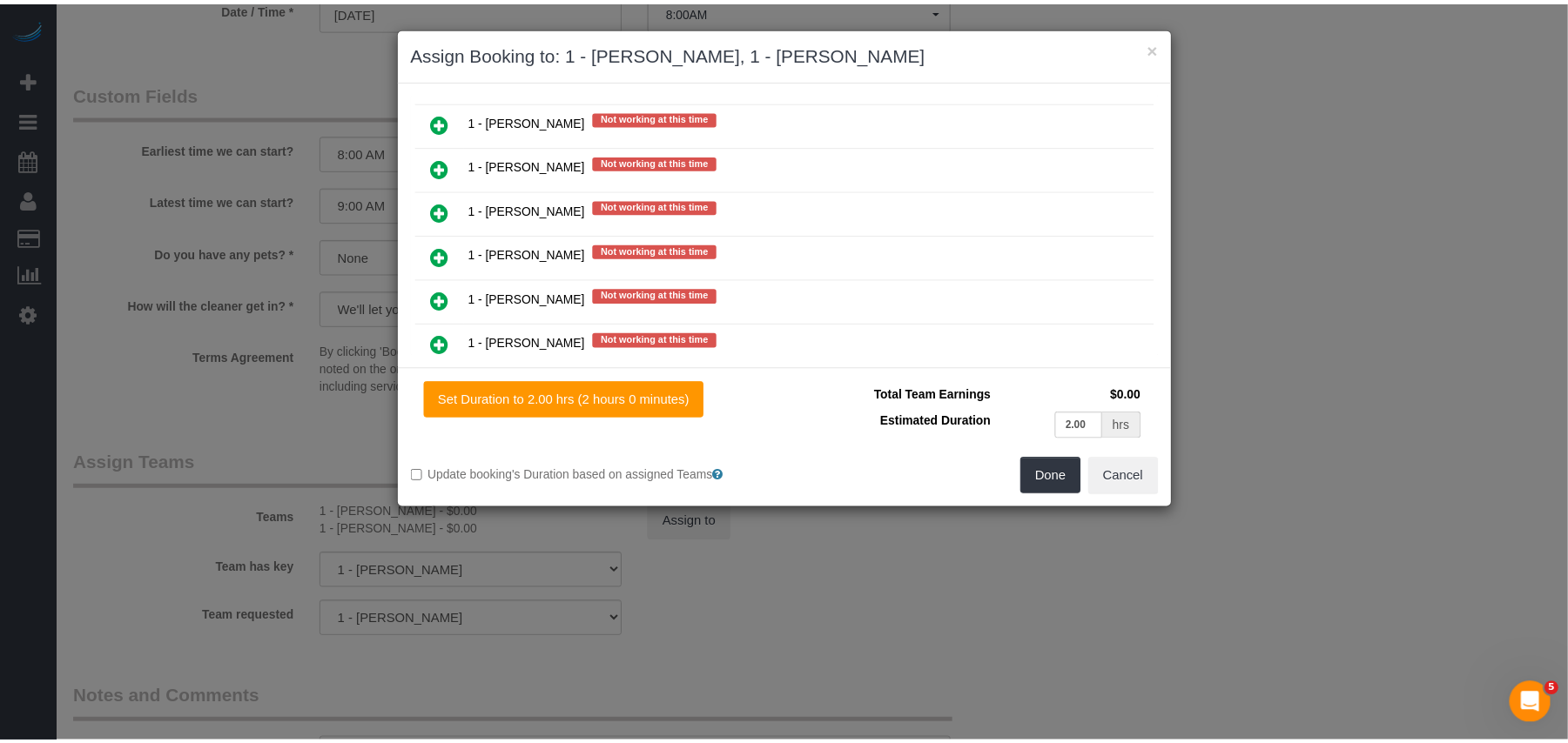
scroll to position [1320, 0]
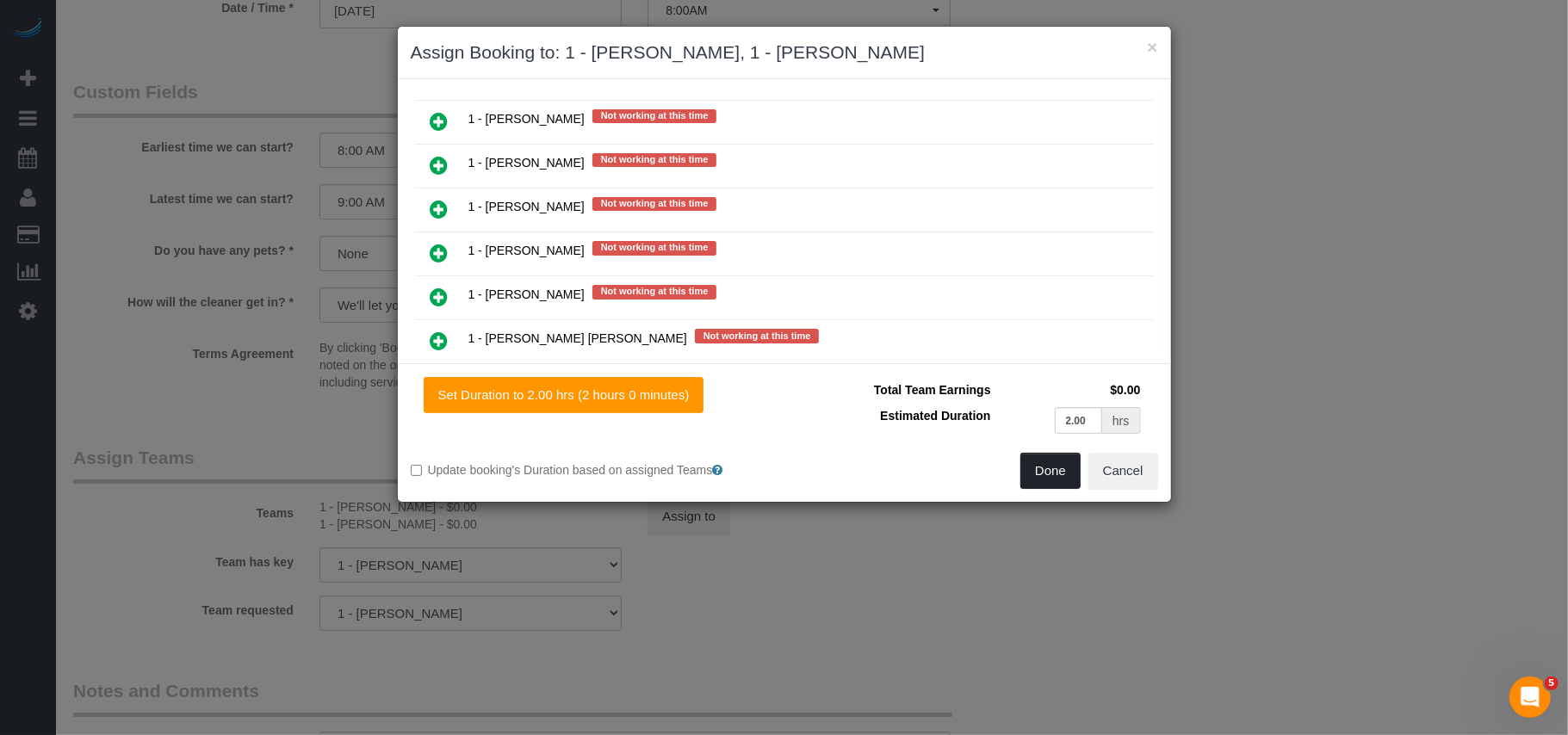
drag, startPoint x: 1048, startPoint y: 469, endPoint x: 727, endPoint y: 455, distance: 321.3
click at [1048, 470] on button "Done" at bounding box center [1050, 471] width 60 height 37
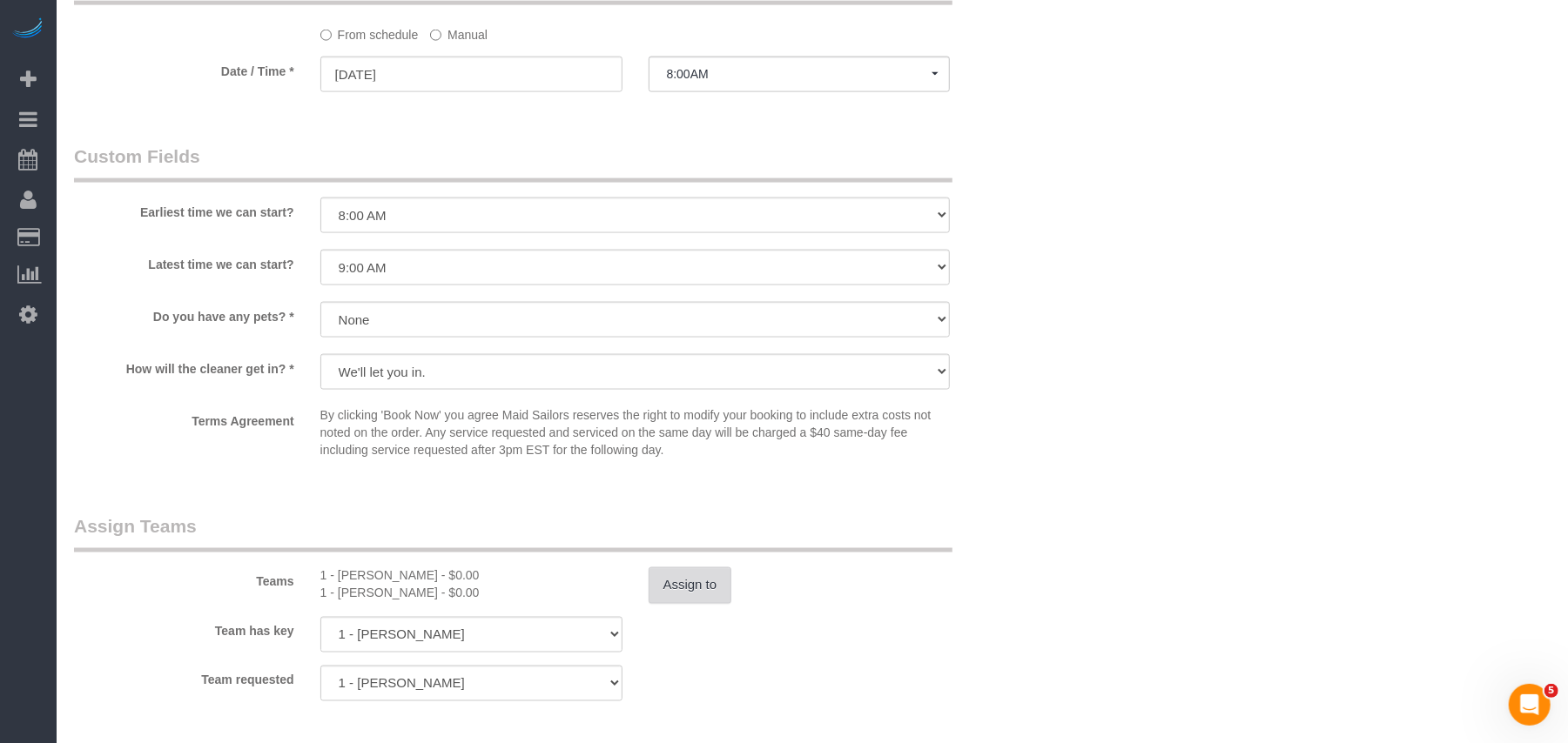
scroll to position [1742, 0]
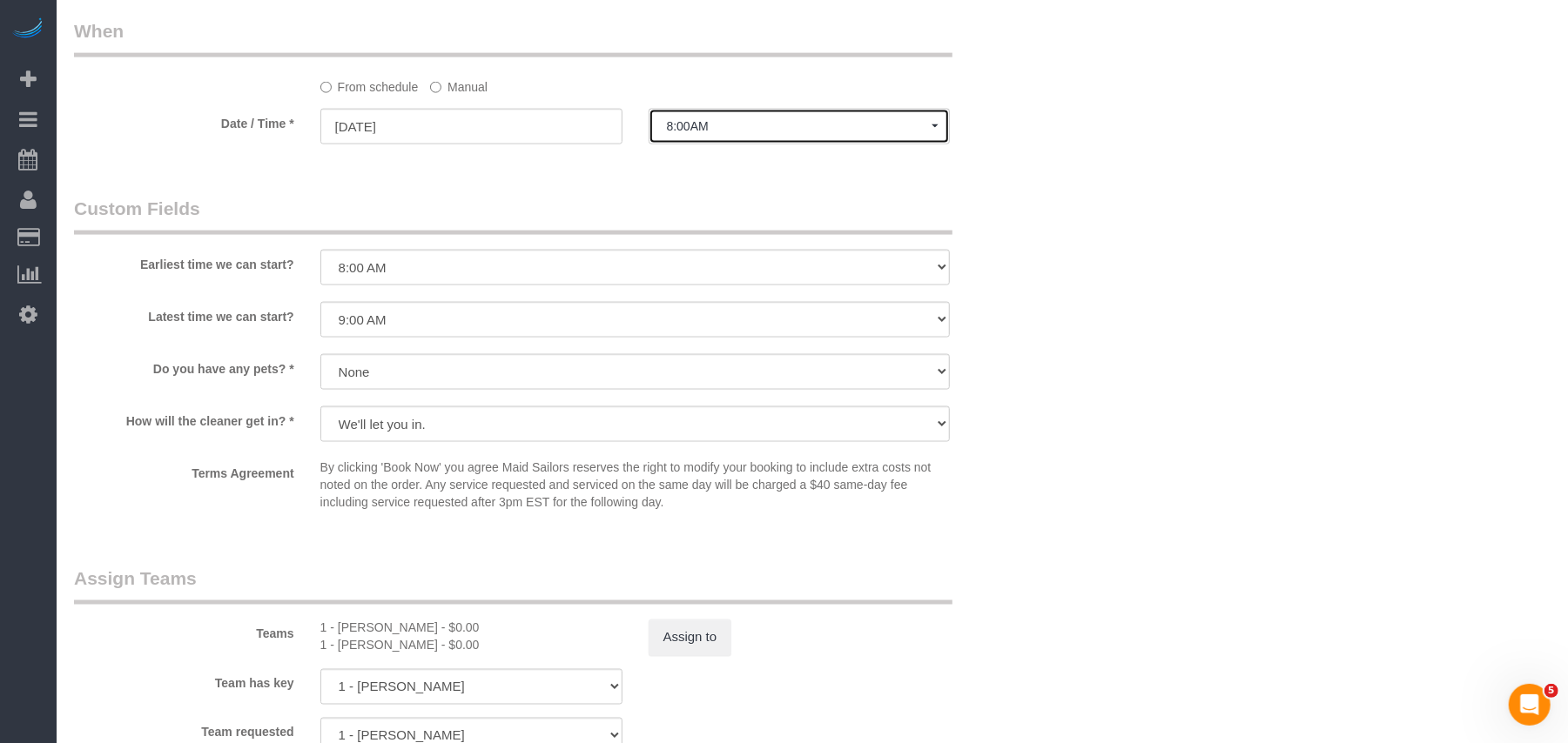
click at [721, 130] on span "8:00AM" at bounding box center [800, 126] width 266 height 14
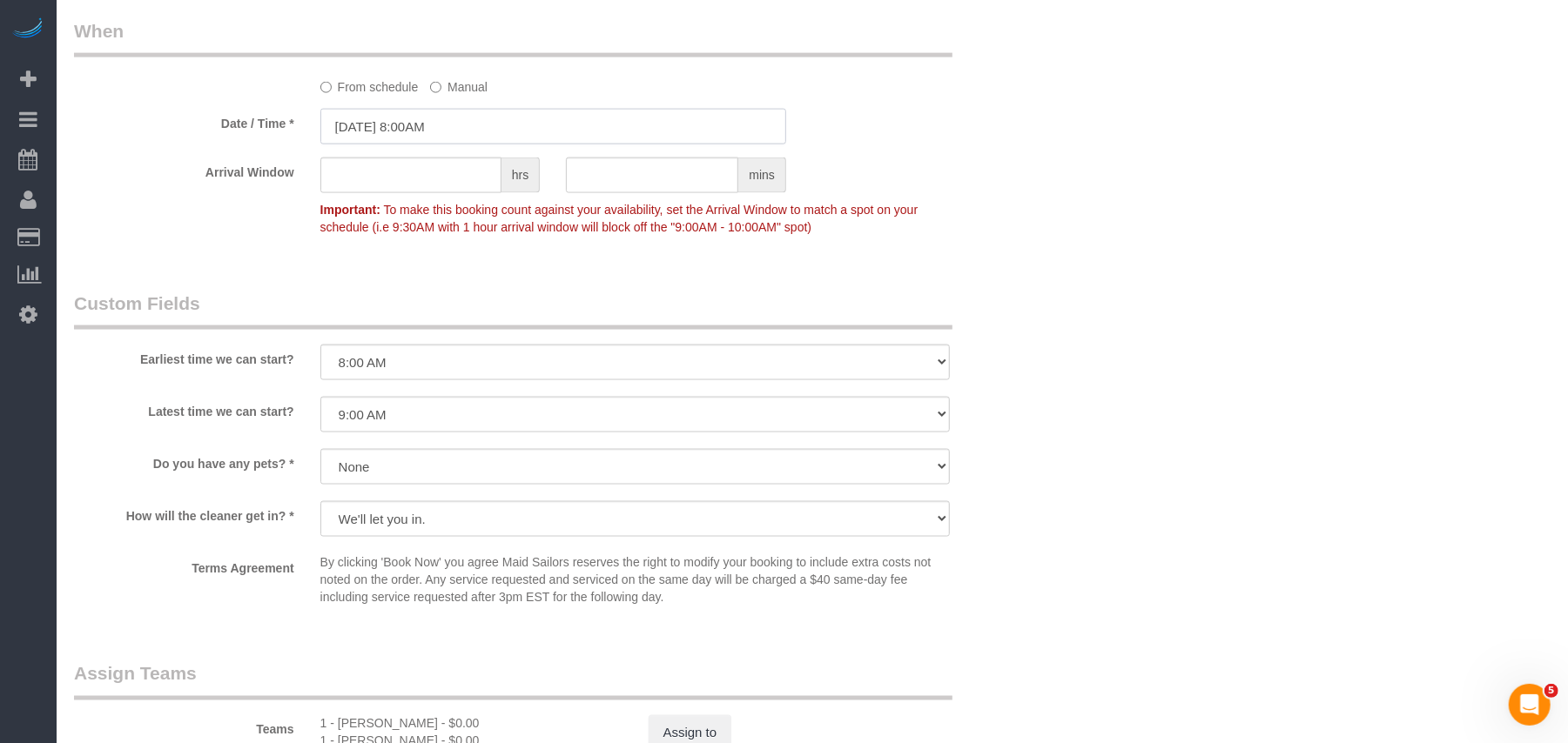
click at [492, 115] on input "[DATE] 8:00AM" at bounding box center [553, 127] width 466 height 36
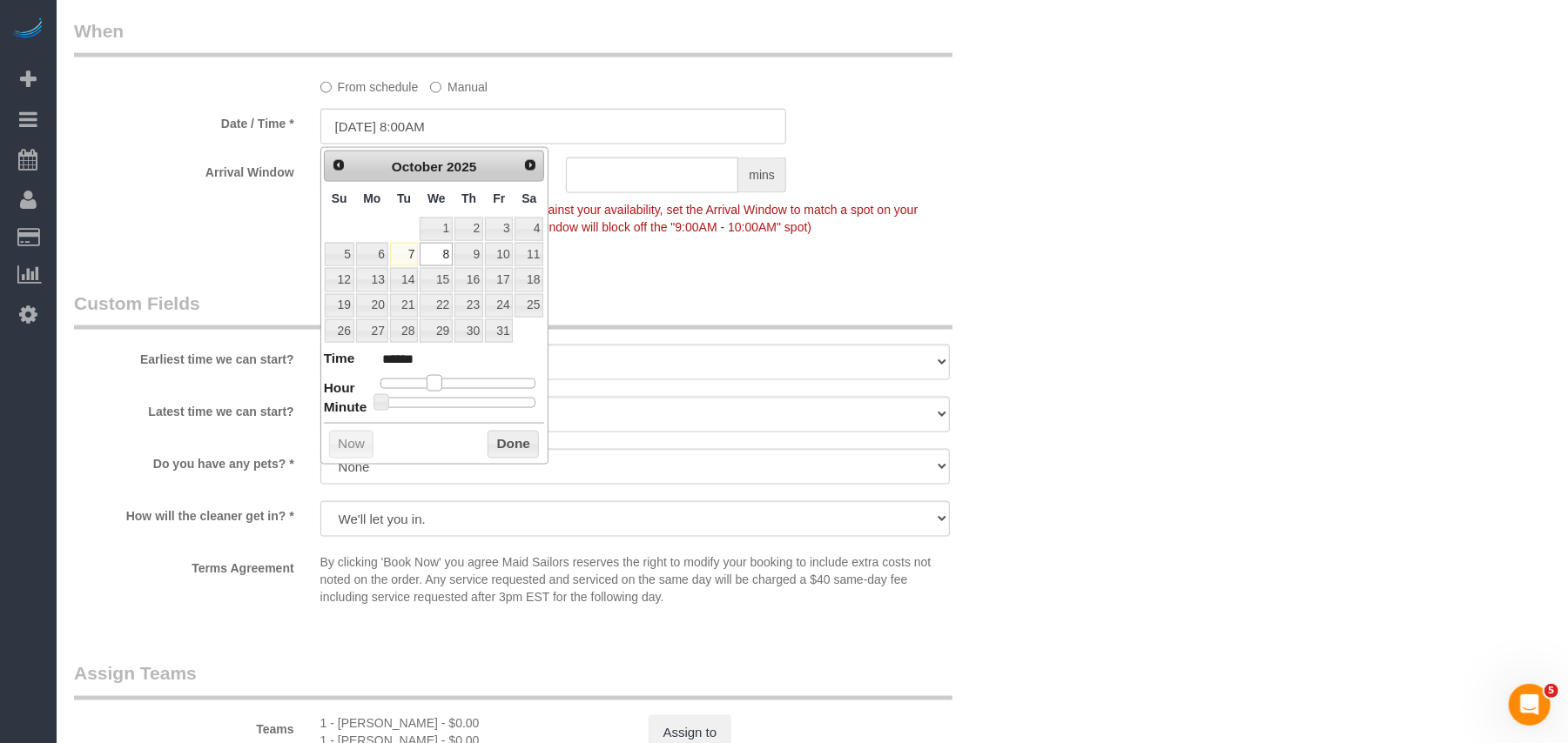
type input "[DATE] 9:00AM"
type input "******"
click at [435, 384] on span at bounding box center [441, 382] width 16 height 16
click at [502, 453] on button "Done" at bounding box center [513, 444] width 51 height 27
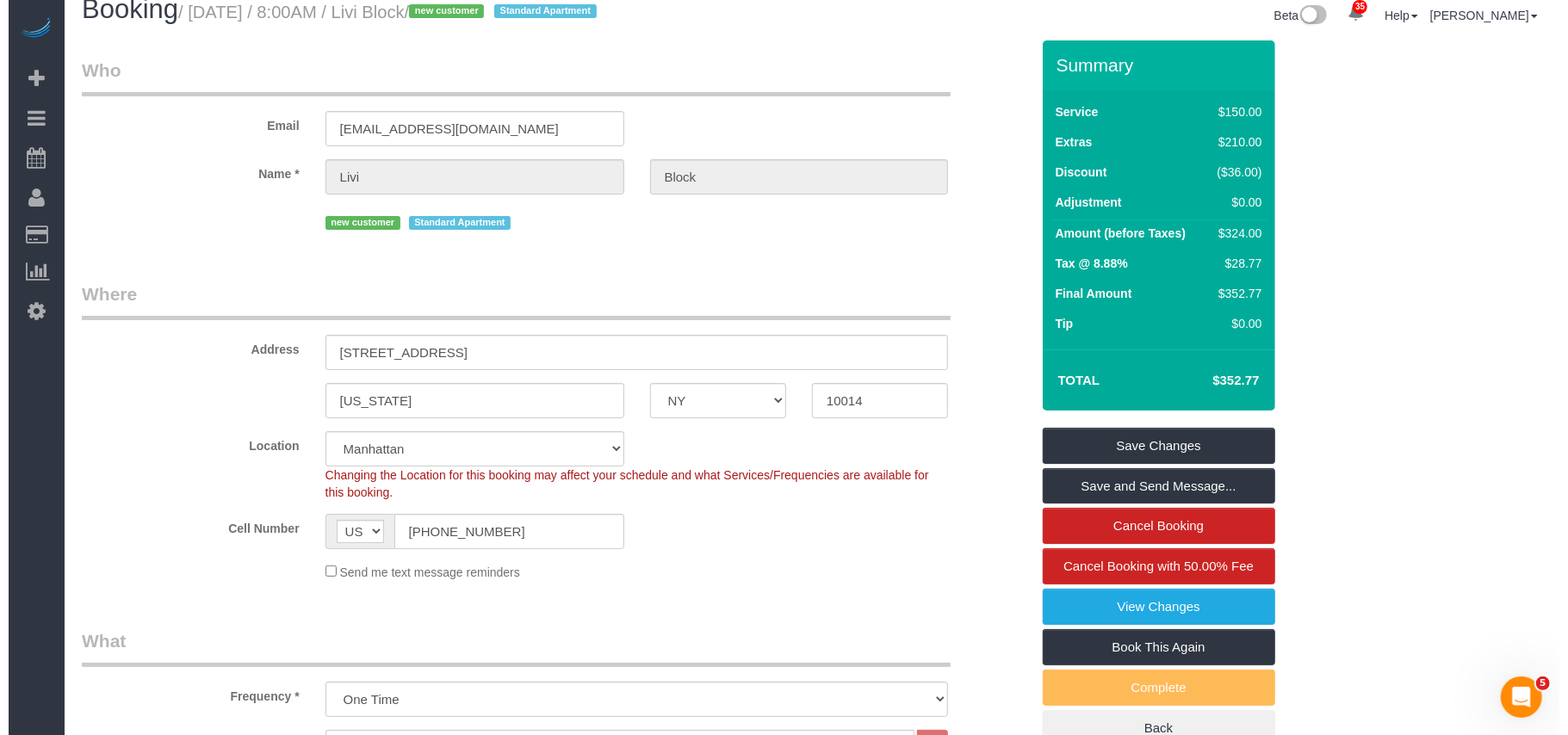
scroll to position [0, 0]
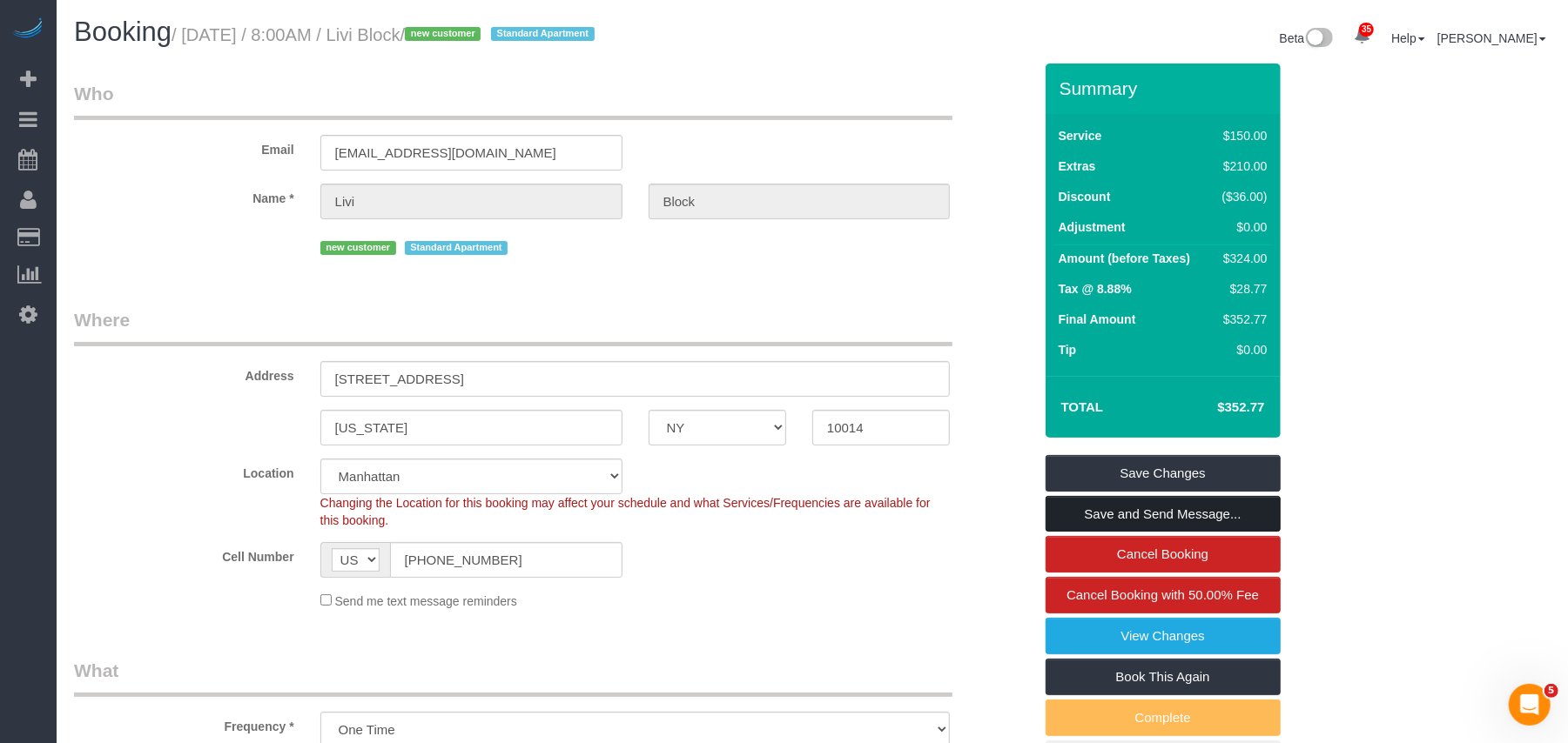
click at [1124, 510] on link "Save and Send Message..." at bounding box center [1163, 514] width 235 height 37
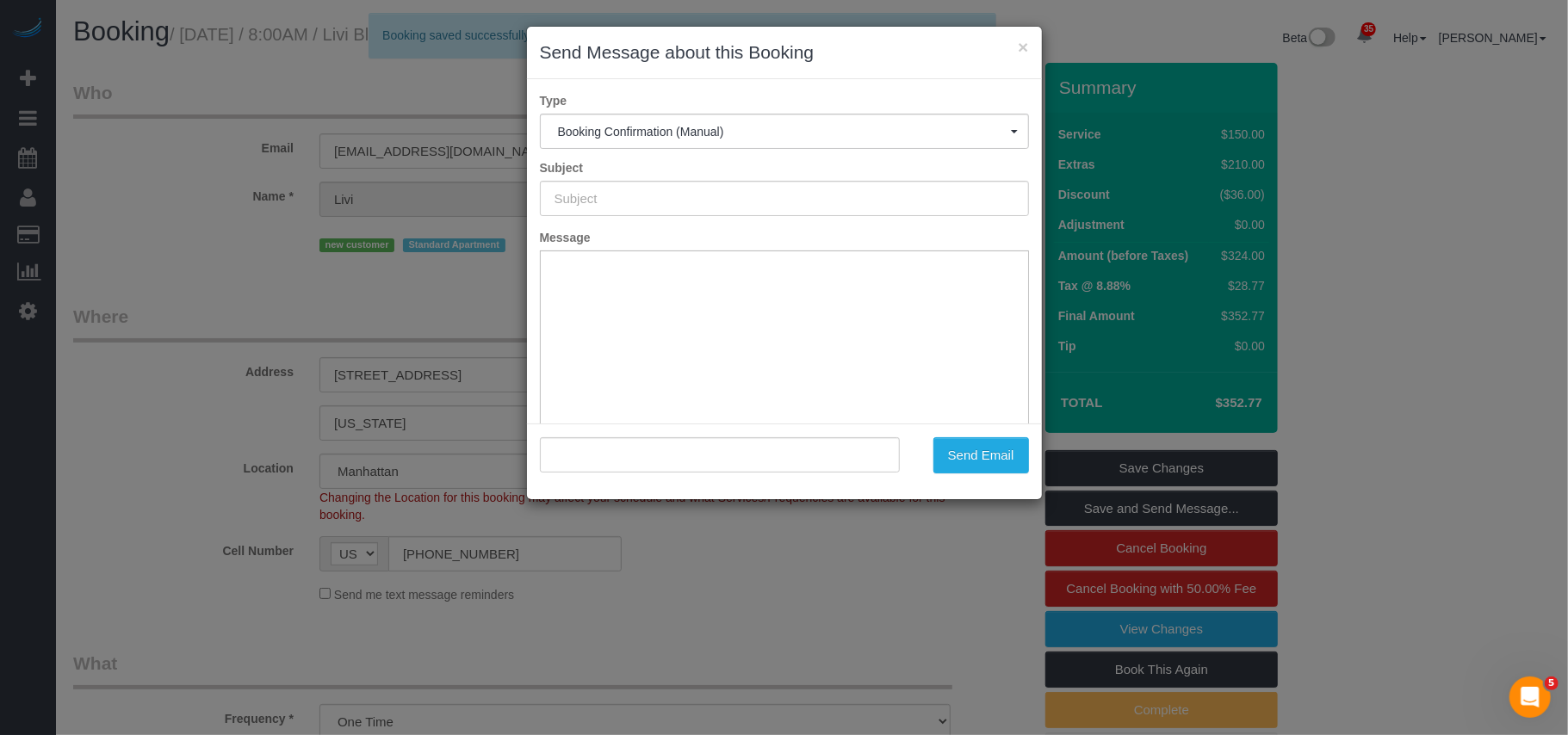
type input "Cleaning Confirmed for 10/08/2025 at 9:00am"
type input ""Livi Block" <liviblock@gmail.com>"
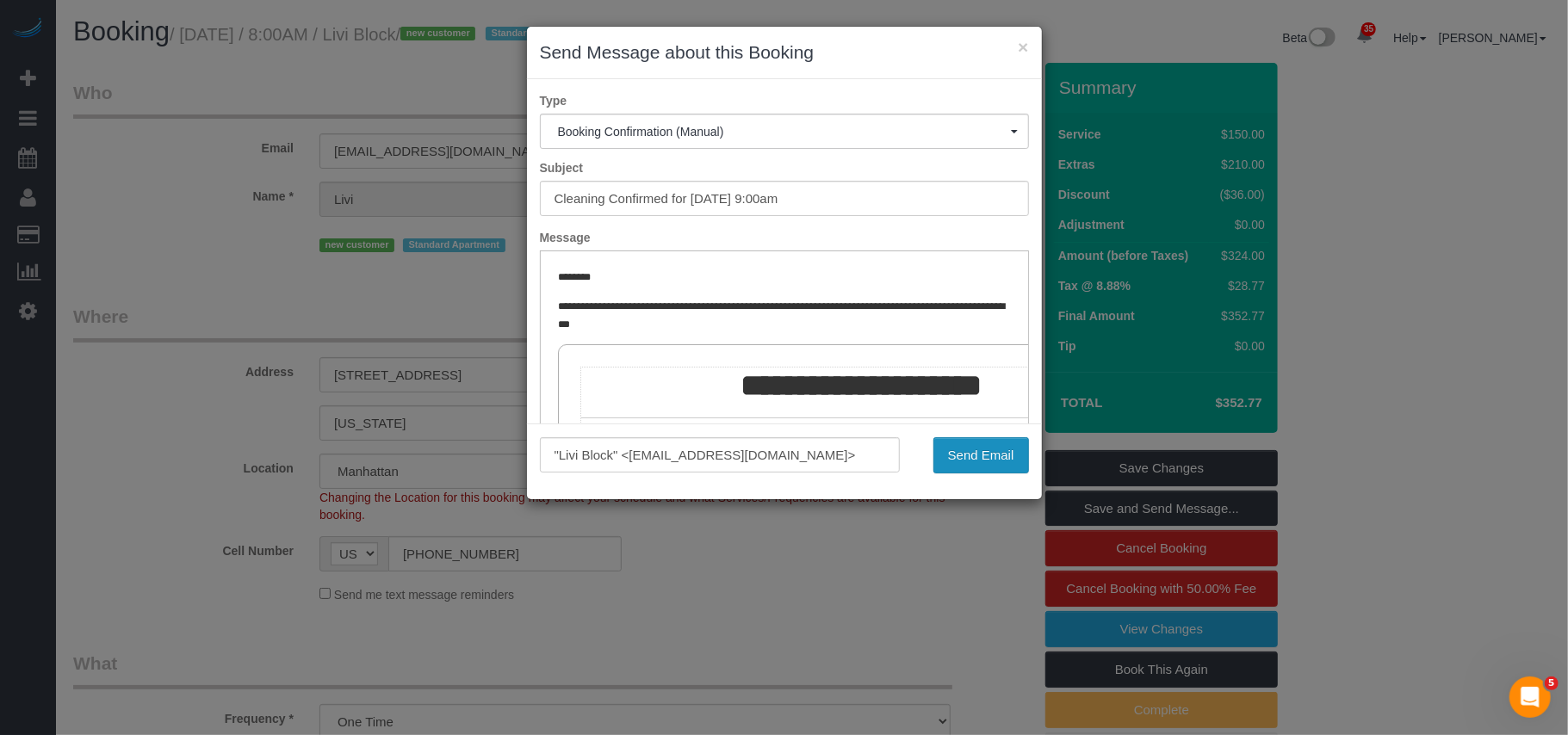
click at [975, 449] on button "Send Email" at bounding box center [981, 455] width 95 height 37
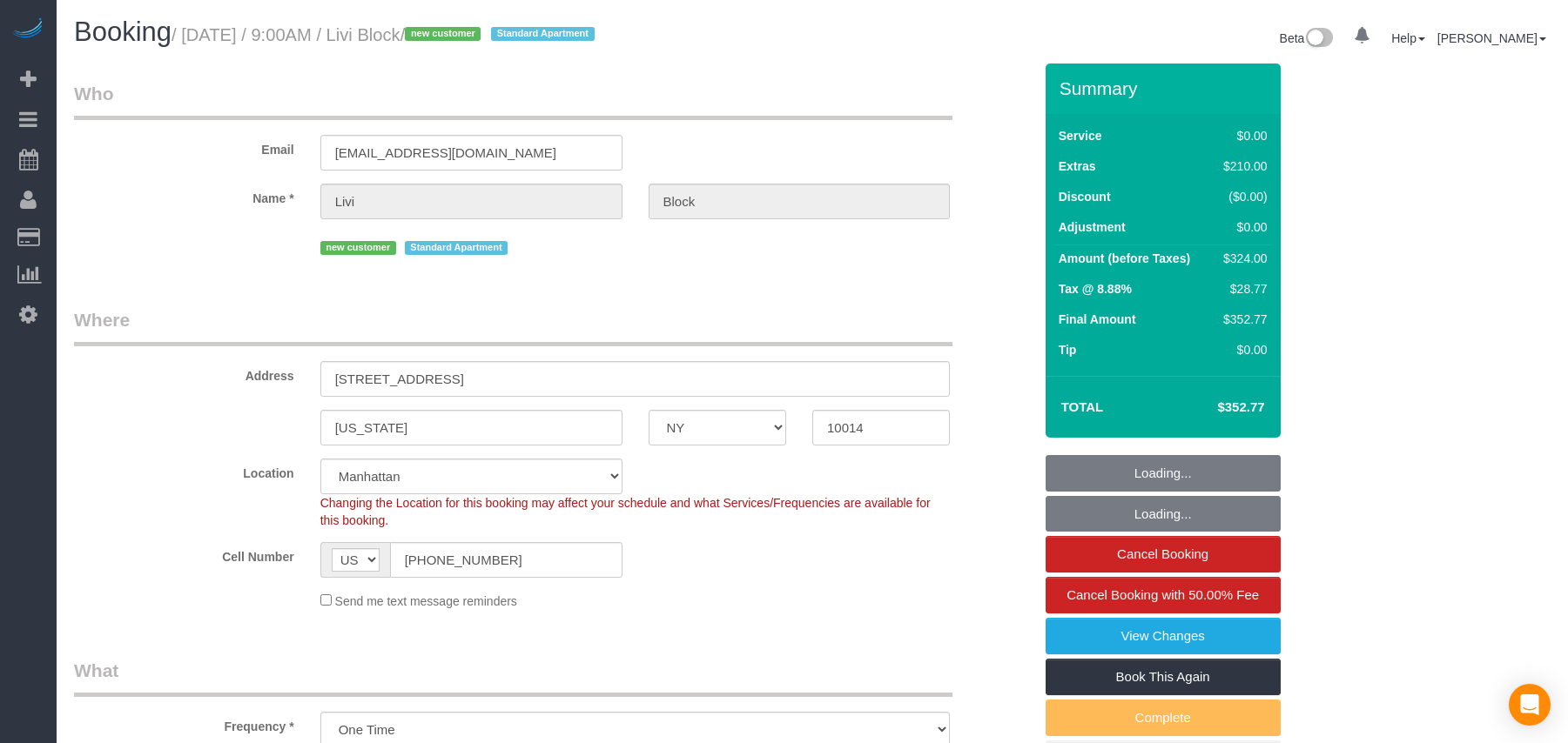
select select "NY"
select select "spot1"
select select "number:56"
select select "number:69"
select select "number:15"
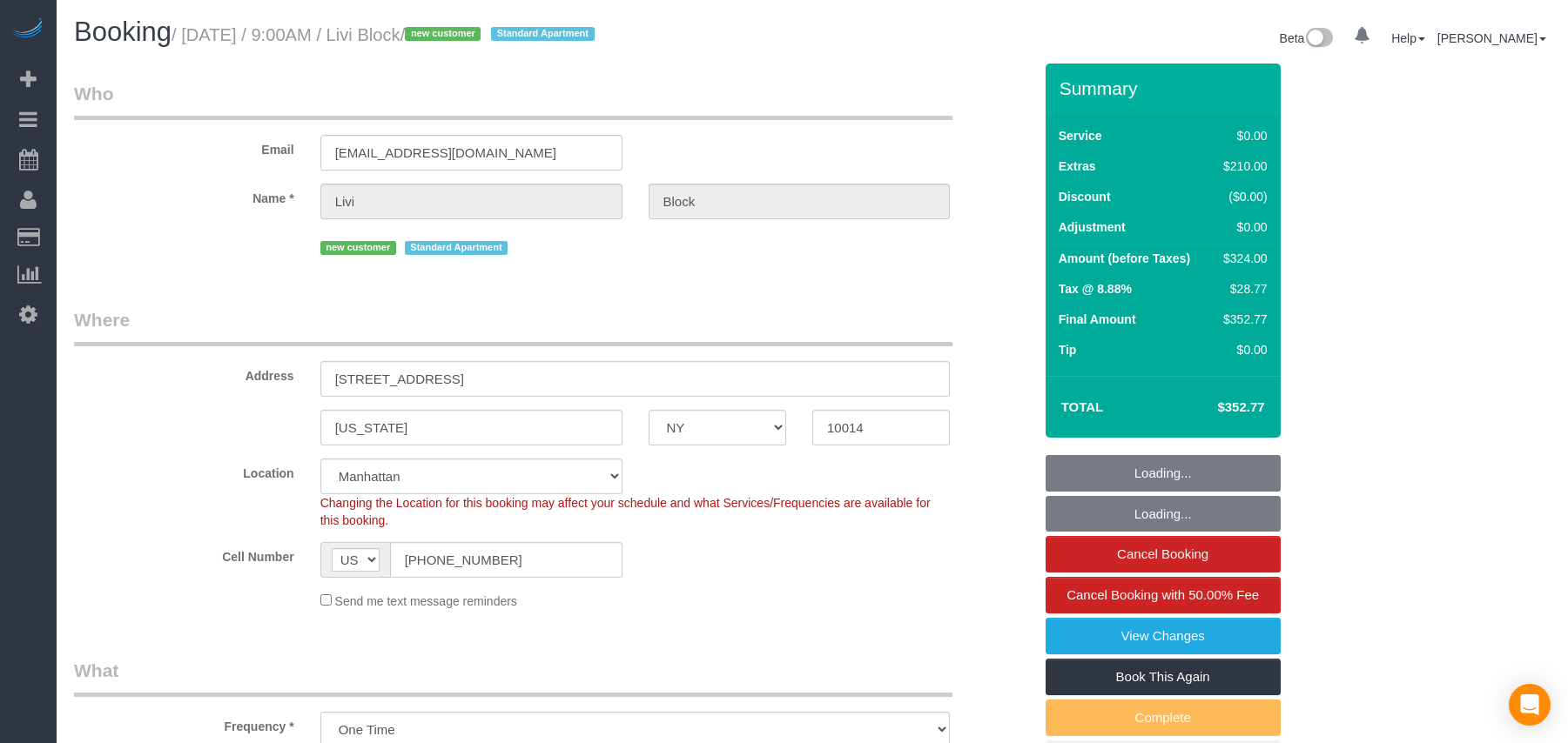
select select "number:5"
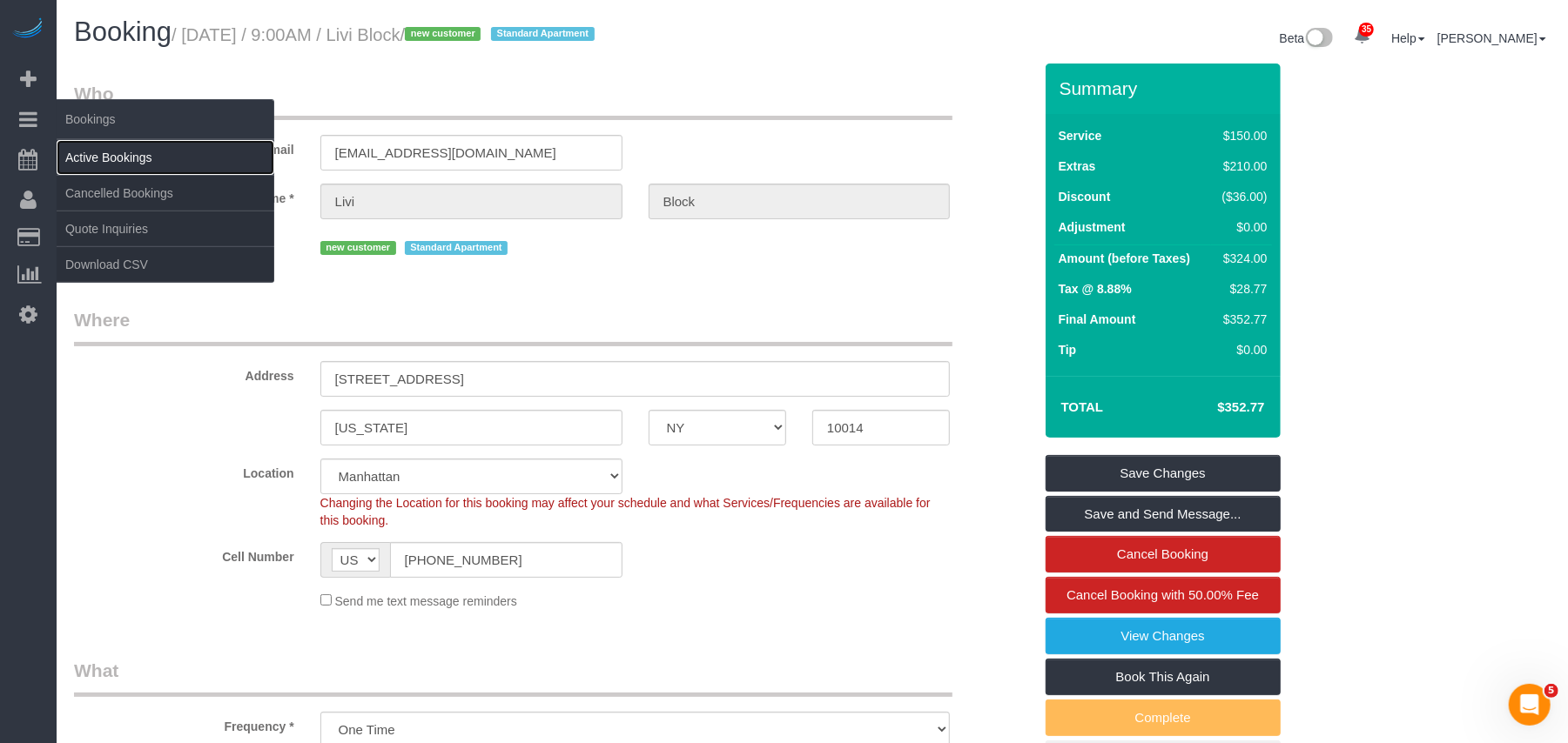
click at [84, 141] on link "Active Bookings" at bounding box center [166, 157] width 218 height 35
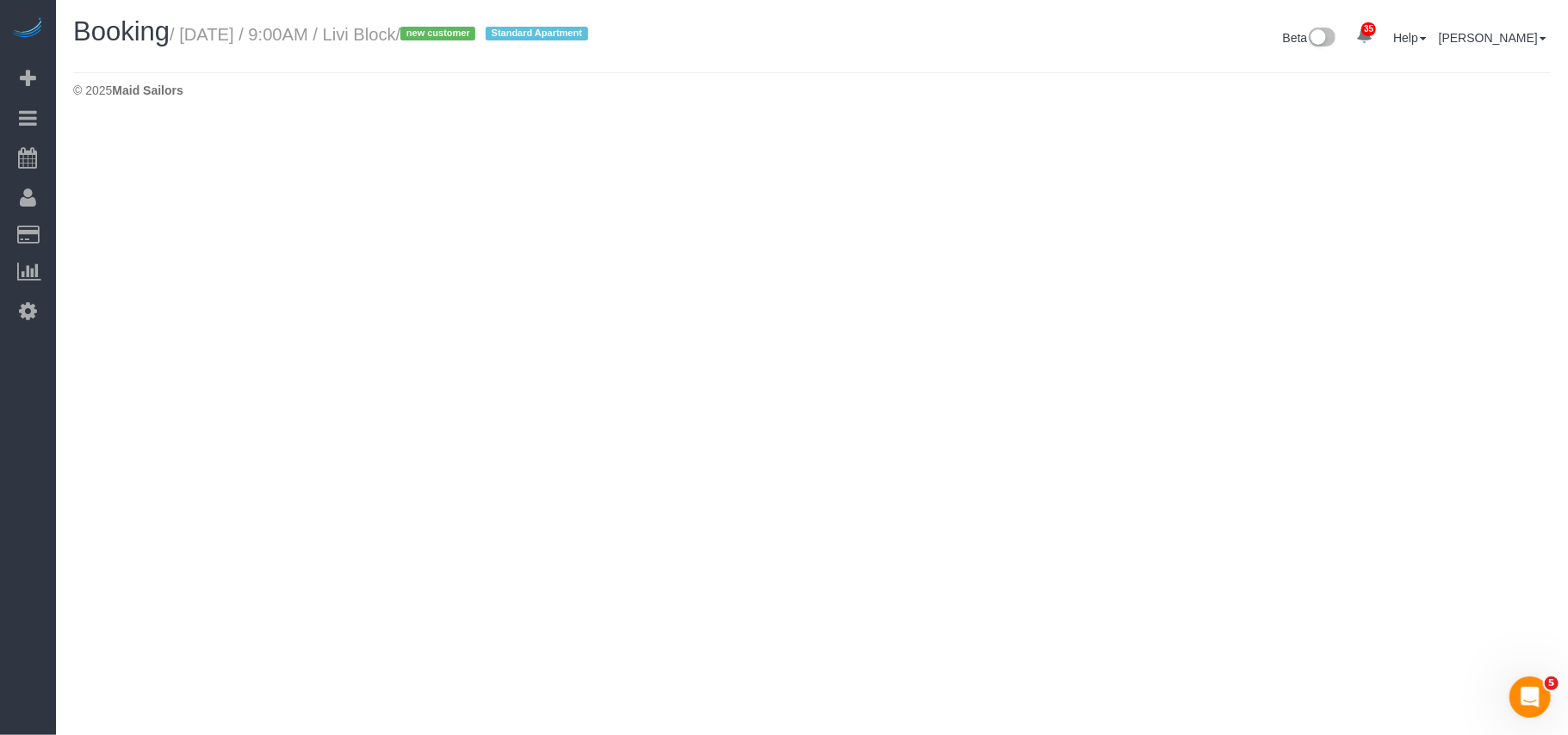
select select "NY"
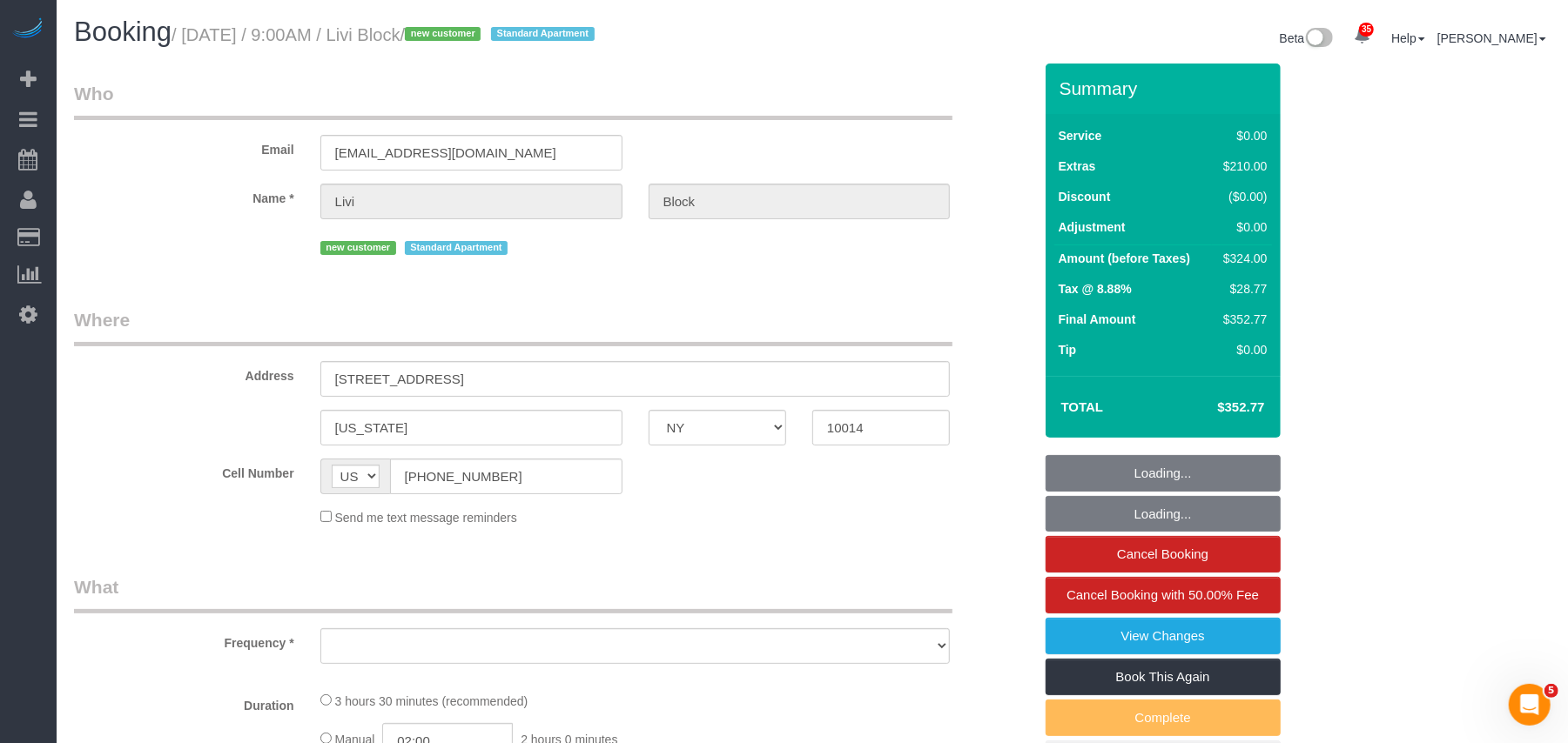
select select "number:56"
select select "number:69"
select select "number:15"
select select "number:5"
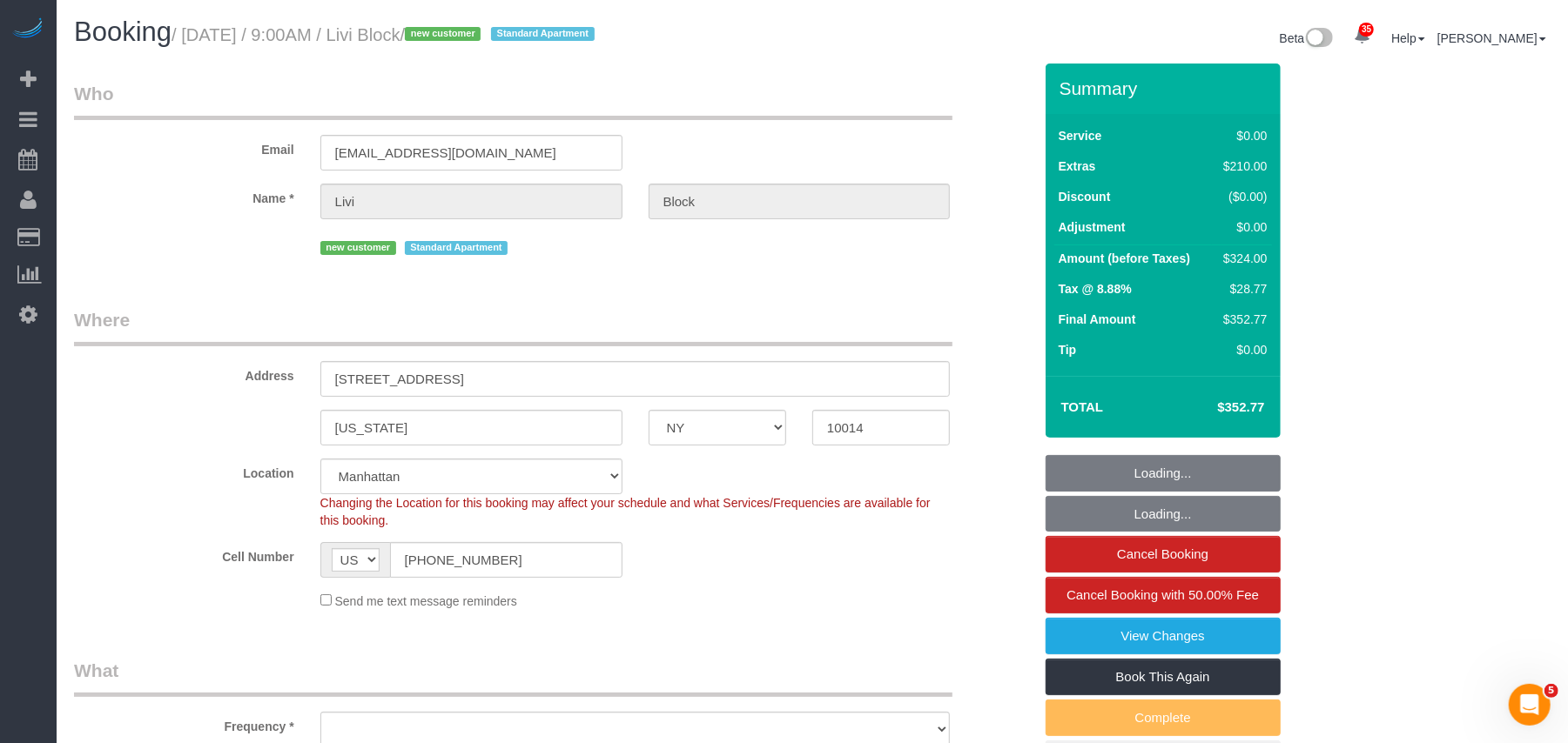
select select "string:stripe-pm_1SE8fz4VGloSiKo738vzySbL"
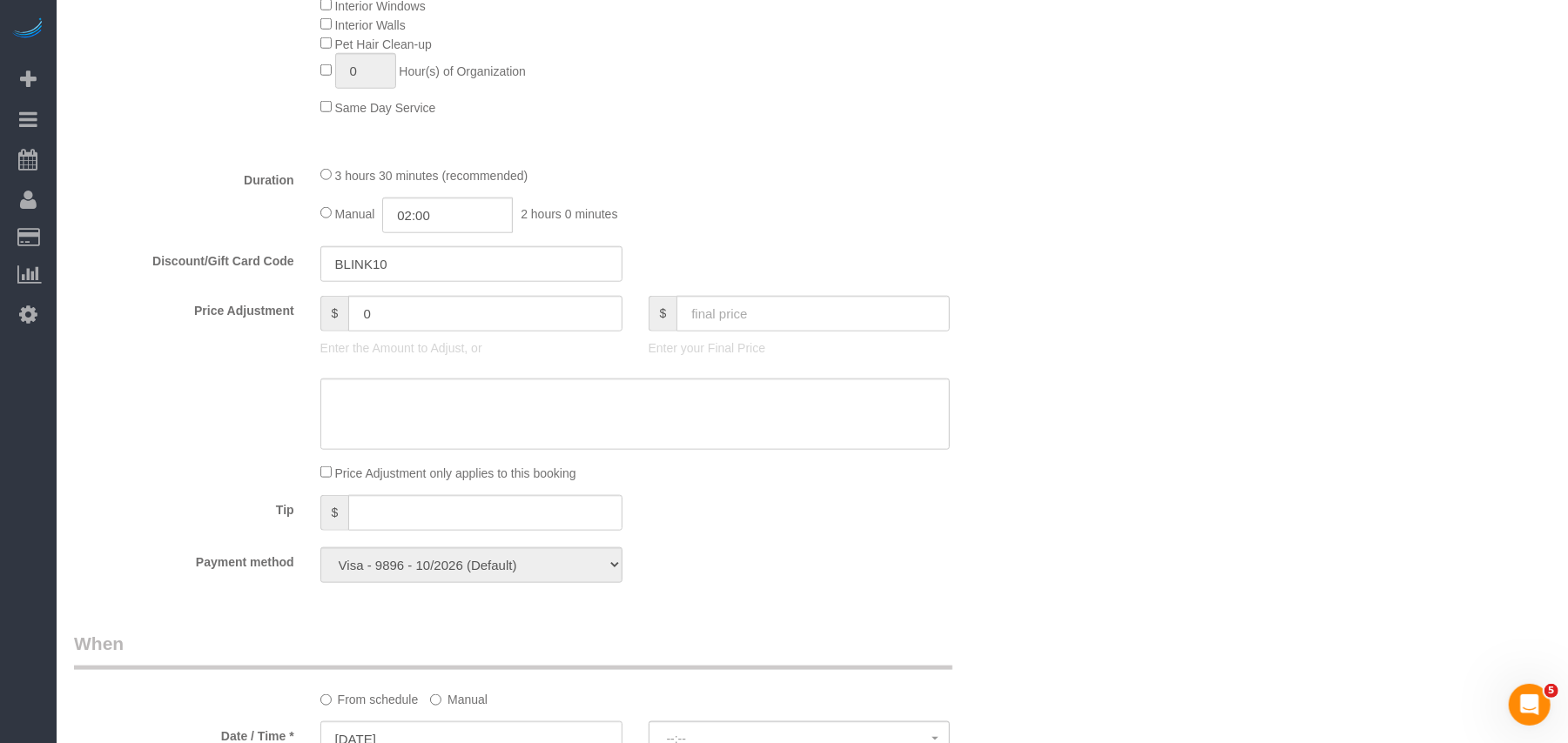
select select "object:3358"
select select "spot57"
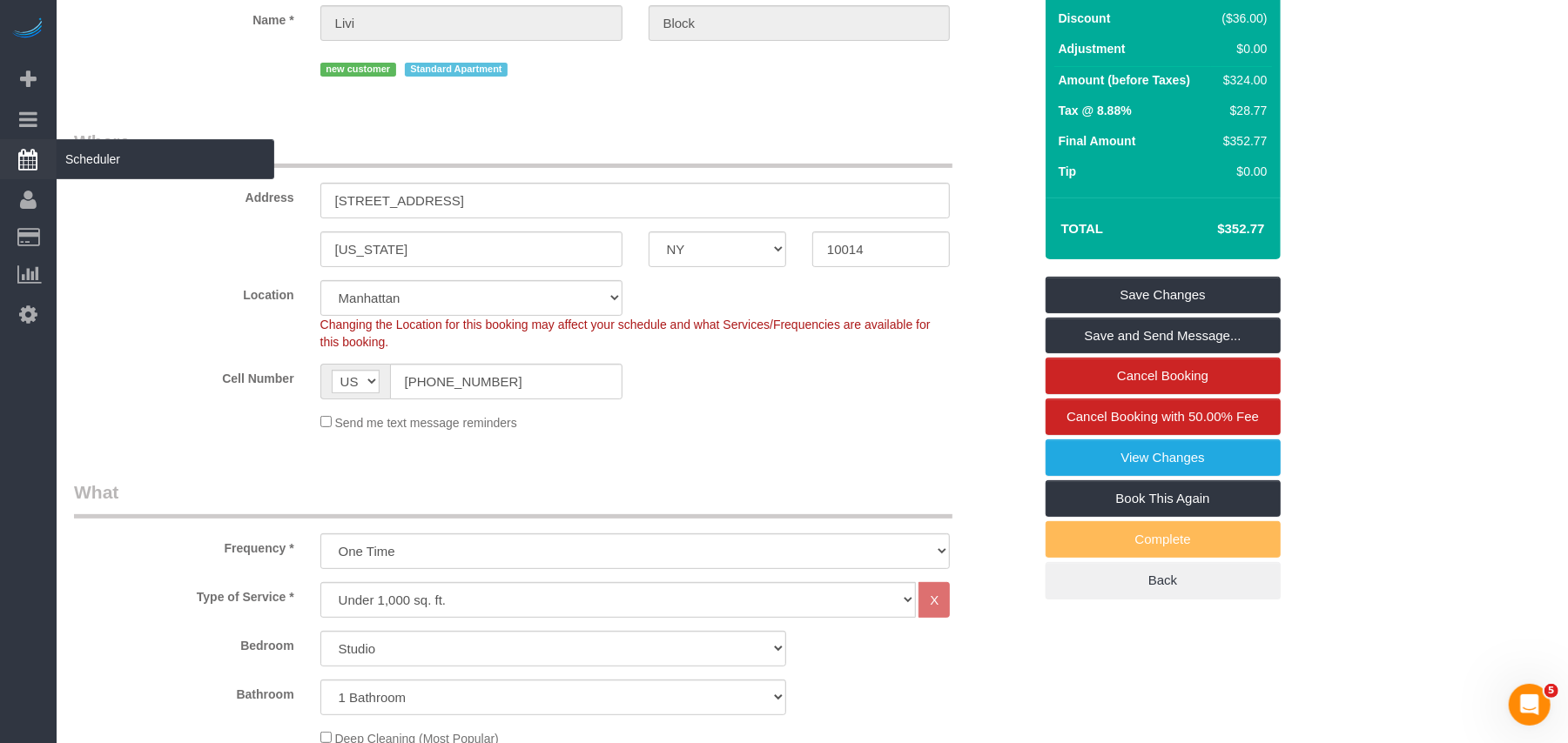
scroll to position [175, 0]
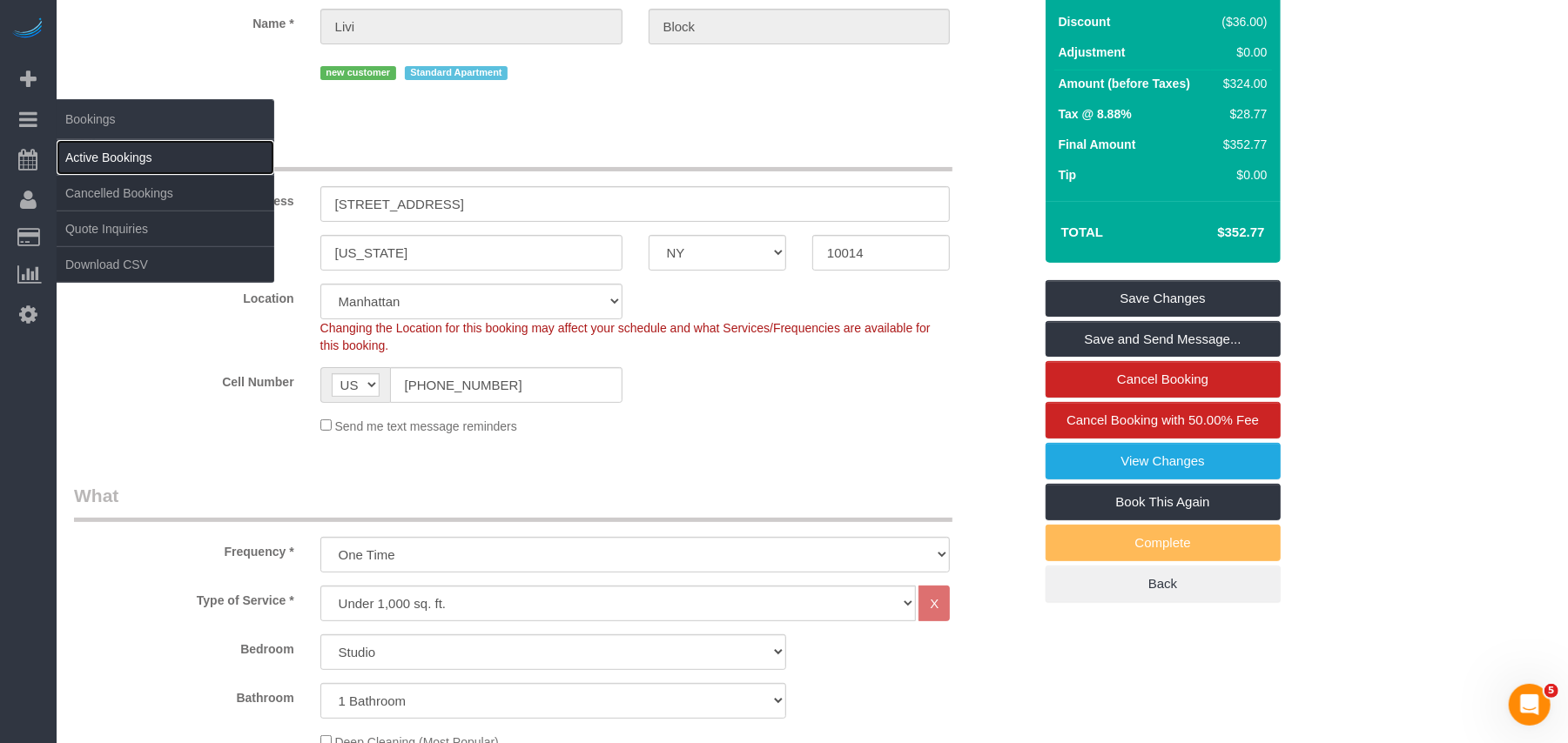
click at [74, 148] on link "Active Bookings" at bounding box center [166, 157] width 218 height 35
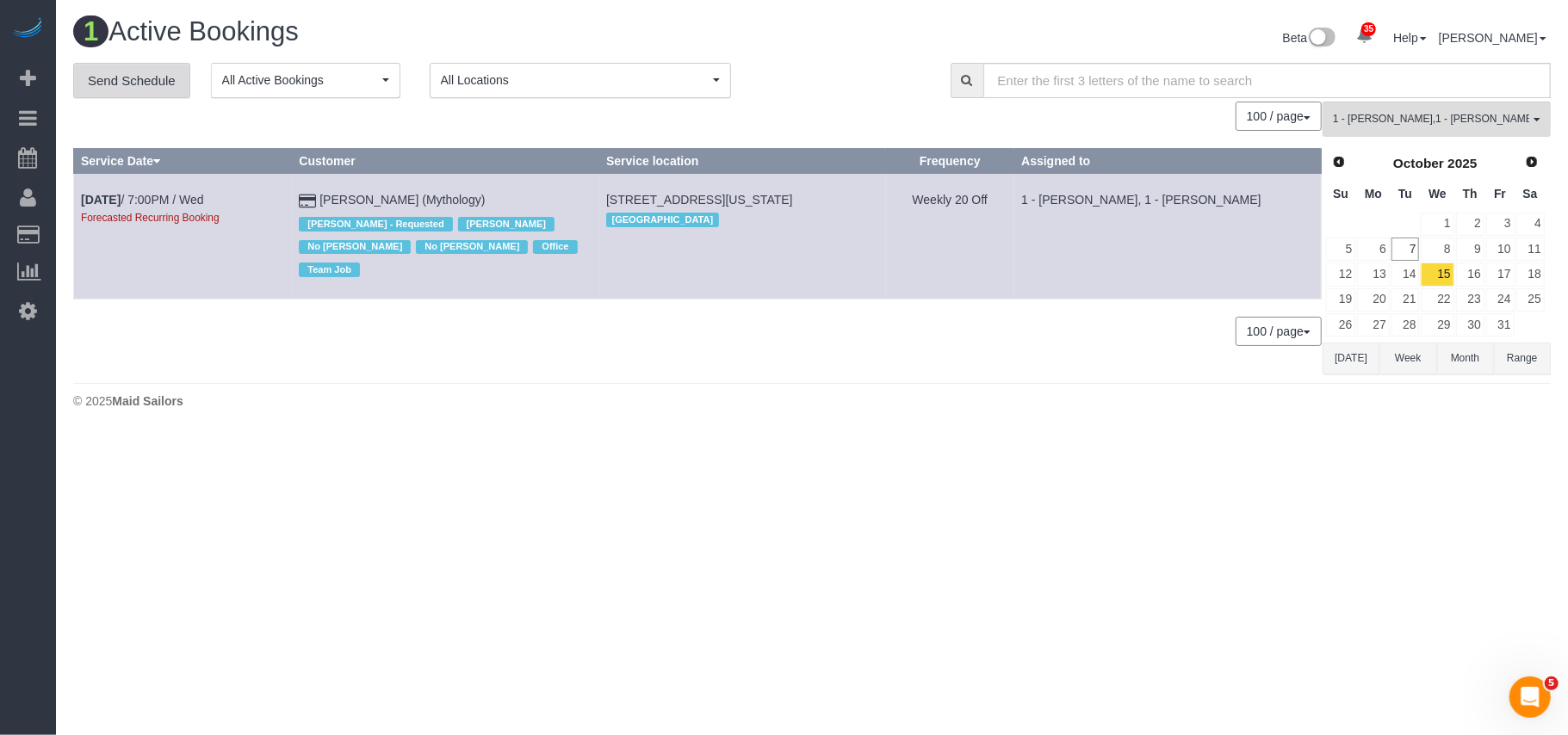
click at [164, 81] on link "Send Schedule" at bounding box center [131, 81] width 117 height 37
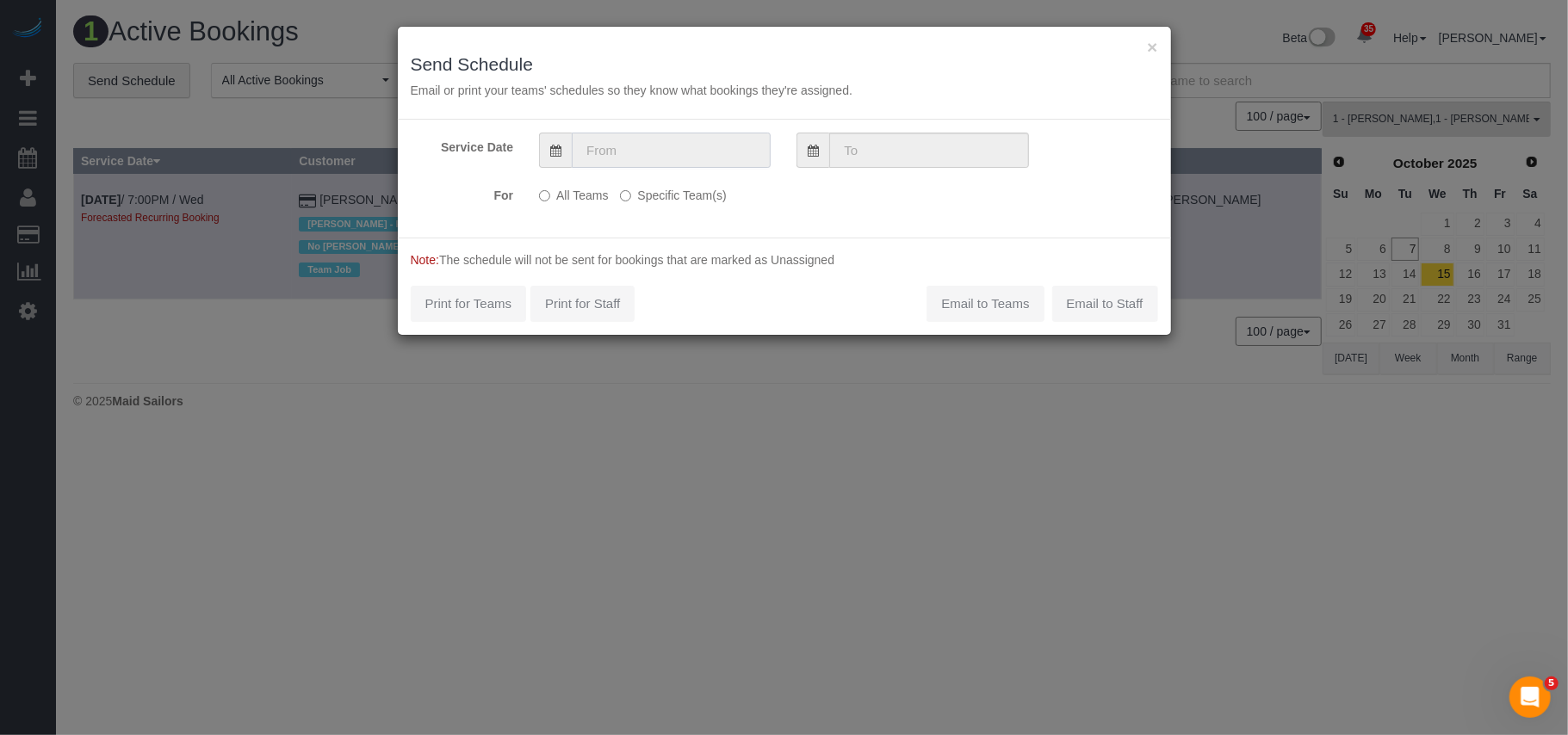
click at [648, 162] on input "text" at bounding box center [671, 151] width 198 height 36
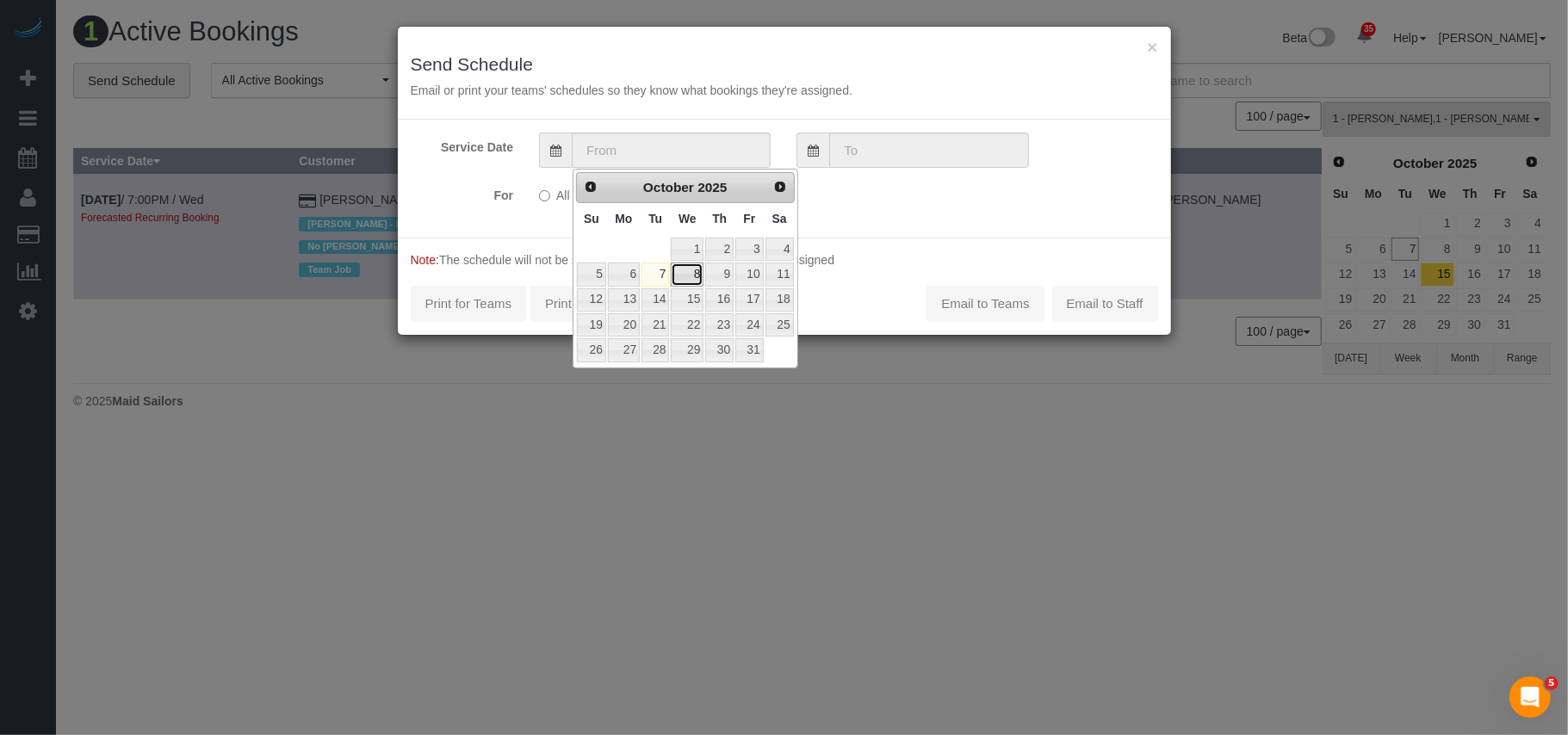
click at [697, 276] on link "8" at bounding box center [687, 274] width 33 height 23
type input "[DATE]"
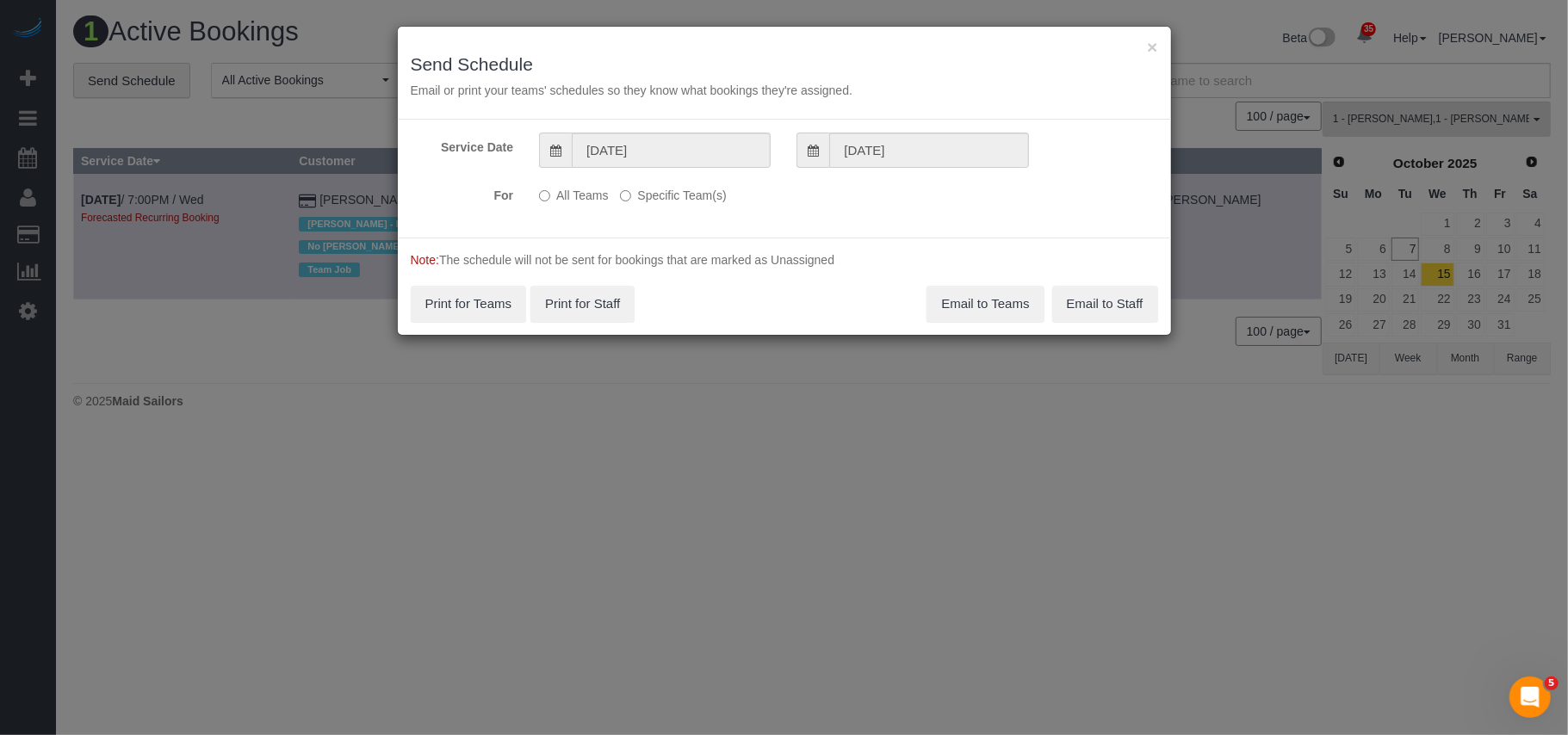
click at [652, 191] on label "Specific Team(s)" at bounding box center [672, 192] width 106 height 23
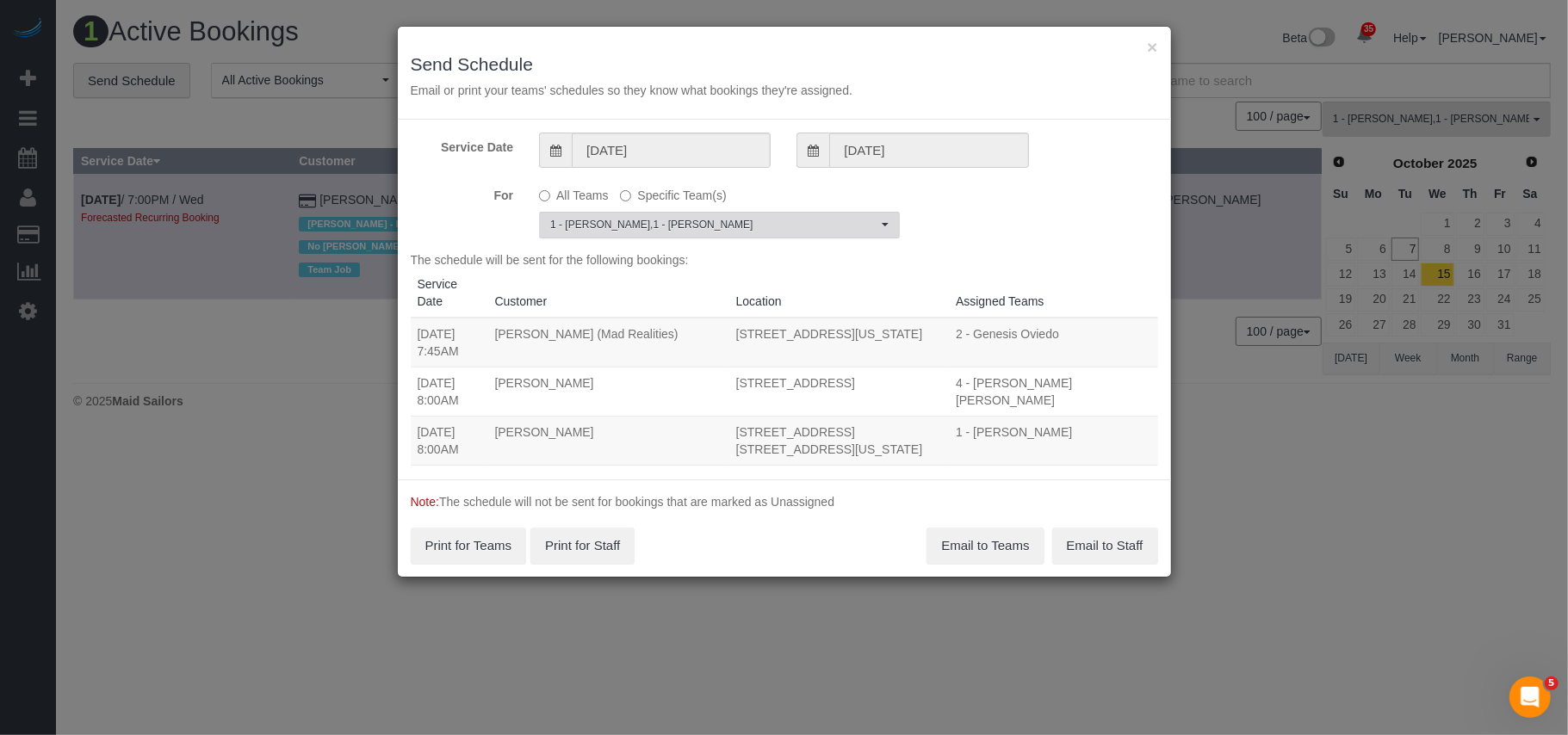
click at [640, 219] on span "1 - [PERSON_NAME] , 1 - [PERSON_NAME]" at bounding box center [714, 226] width 328 height 15
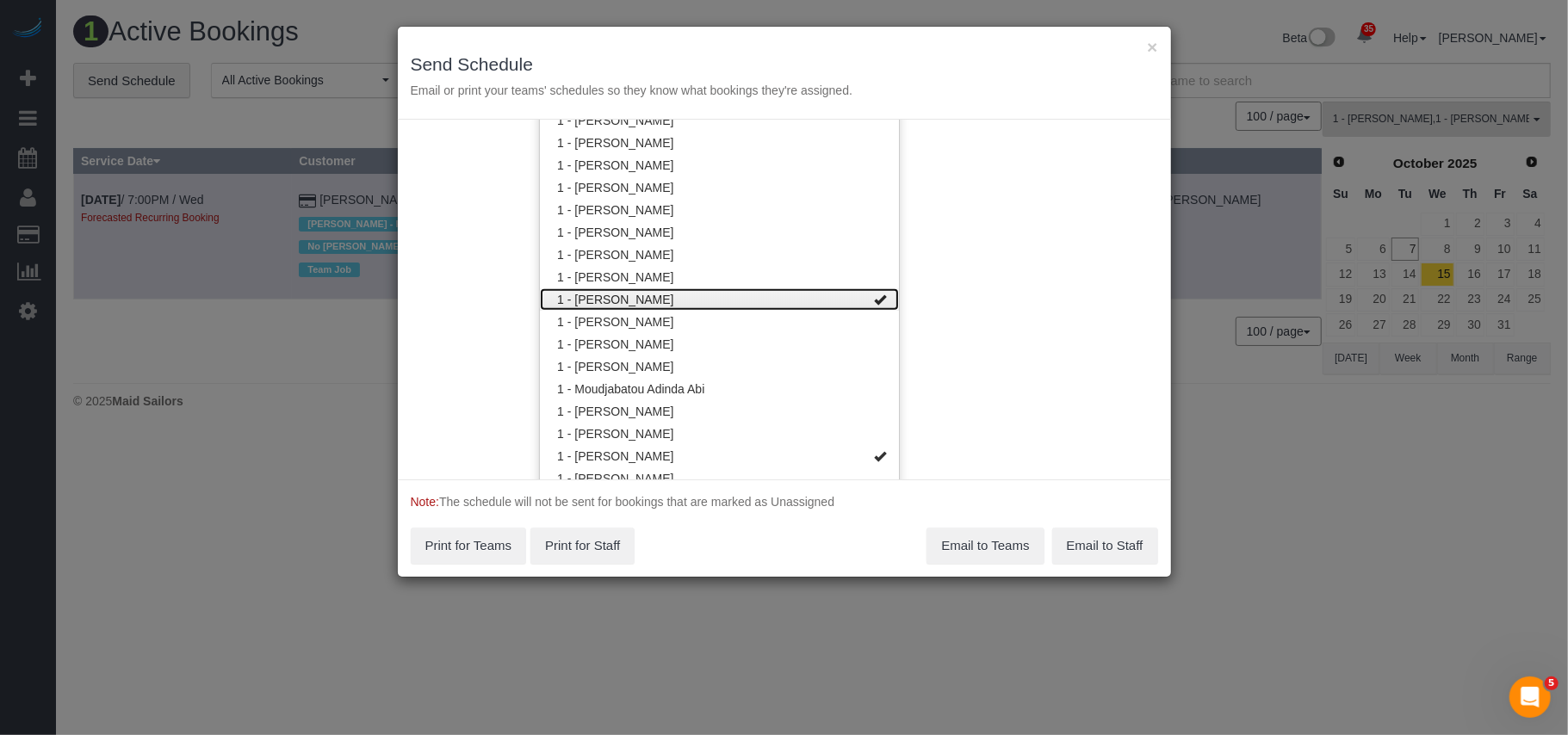
click at [679, 294] on link "1 - [PERSON_NAME]" at bounding box center [720, 300] width 359 height 22
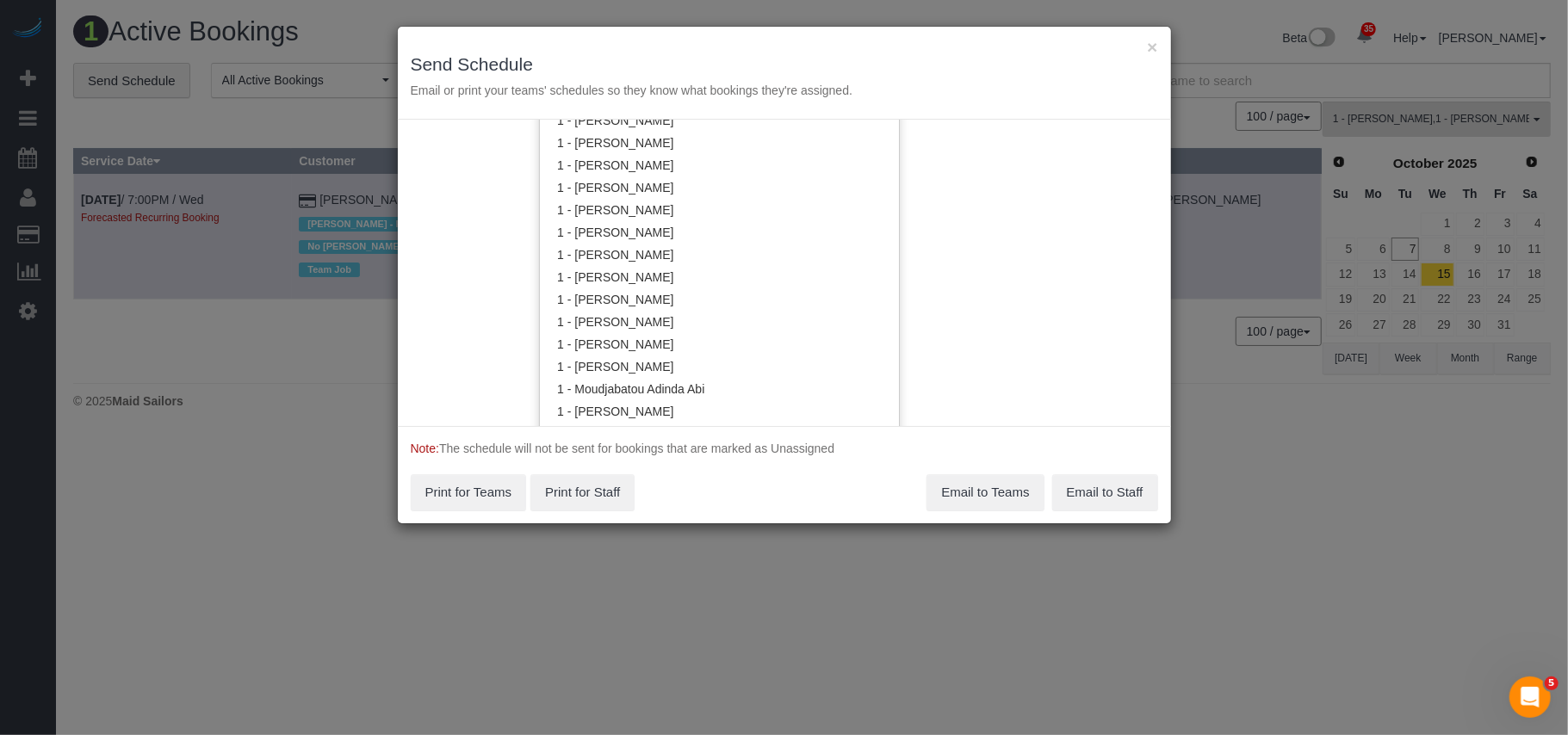
click at [730, 446] on p "Note: The schedule will not be sent for bookings that are marked as Unassigned" at bounding box center [784, 448] width 747 height 17
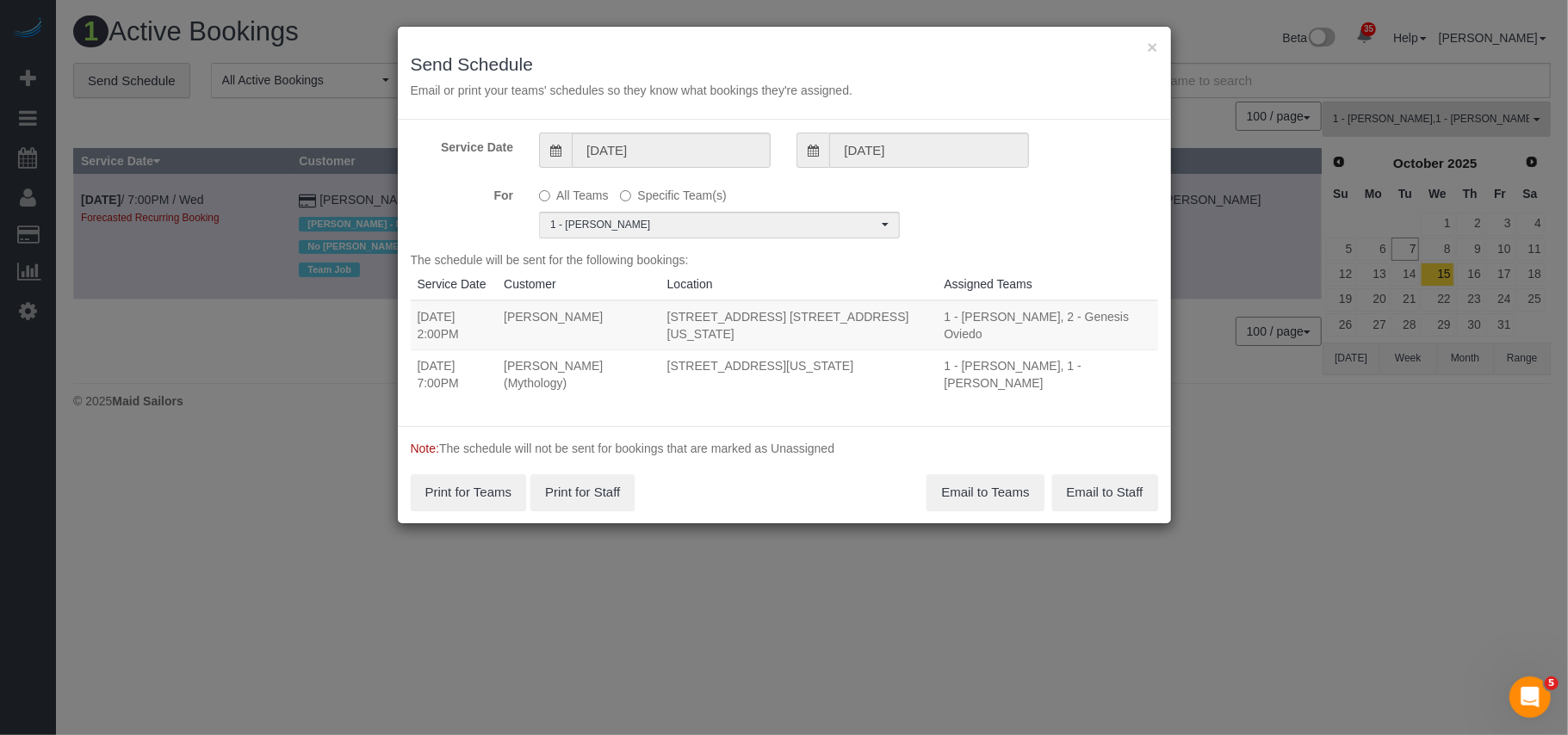
scroll to position [0, 0]
click at [692, 222] on span "1 - [PERSON_NAME]" at bounding box center [714, 226] width 328 height 15
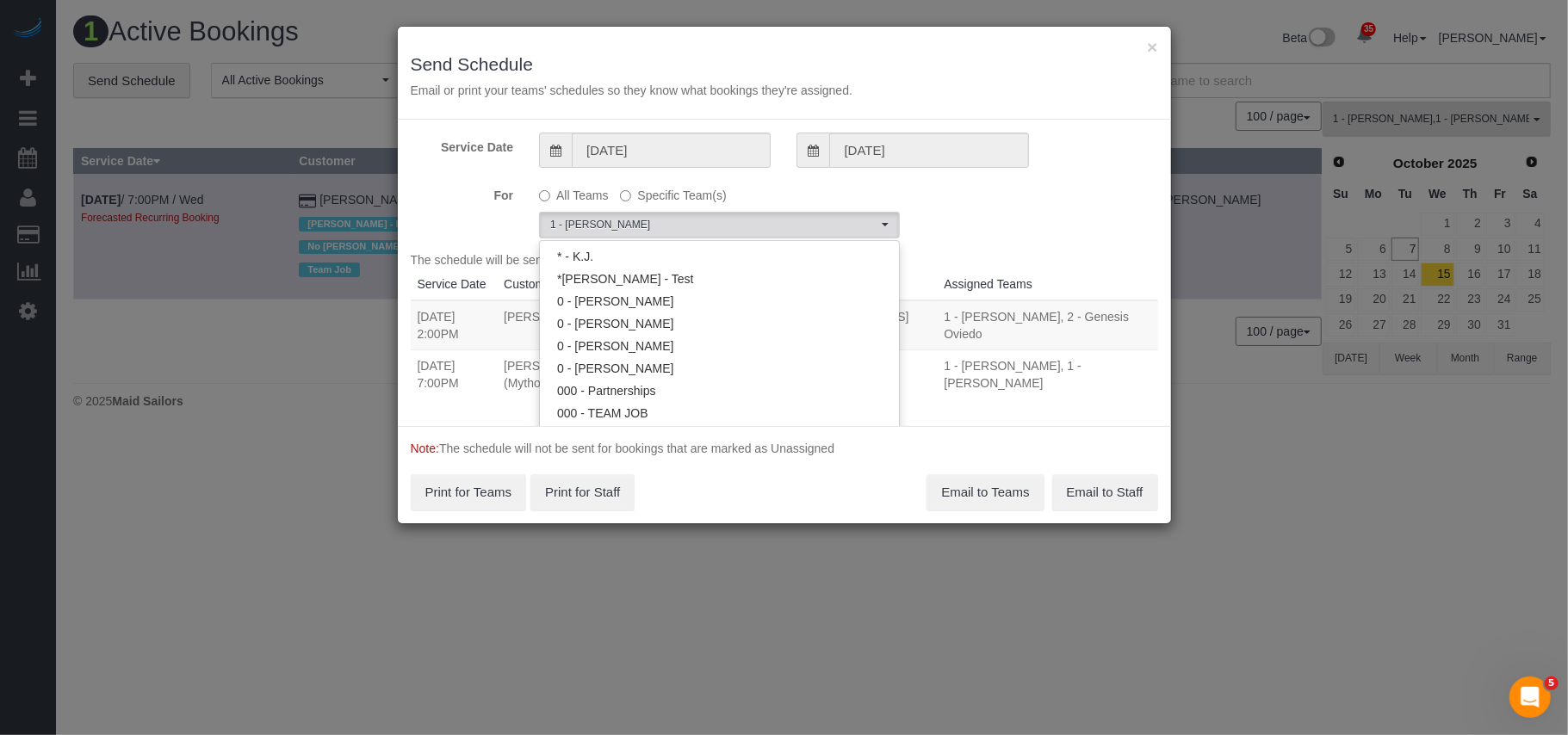
scroll to position [789, 0]
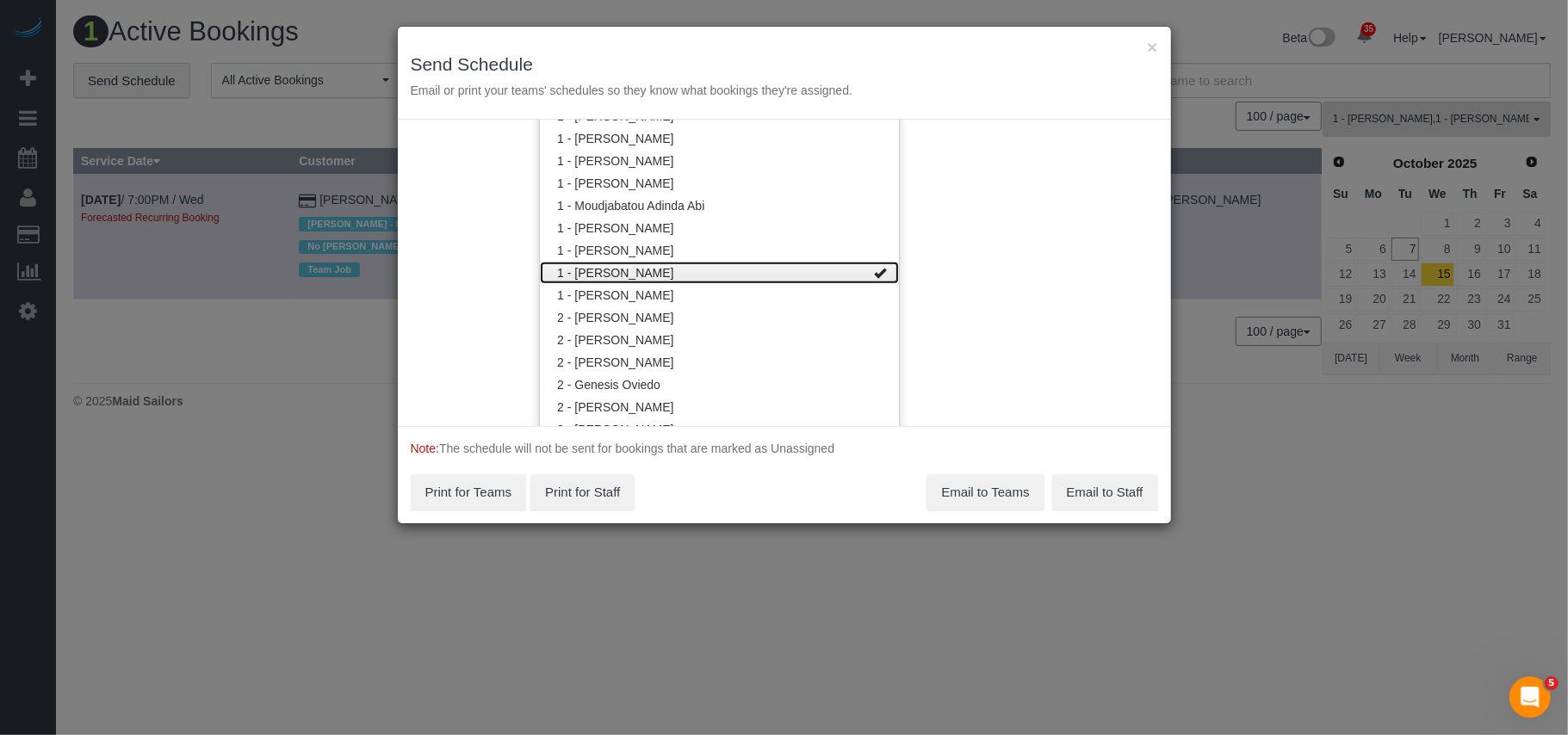
click at [755, 277] on link "1 - [PERSON_NAME]" at bounding box center [720, 273] width 359 height 22
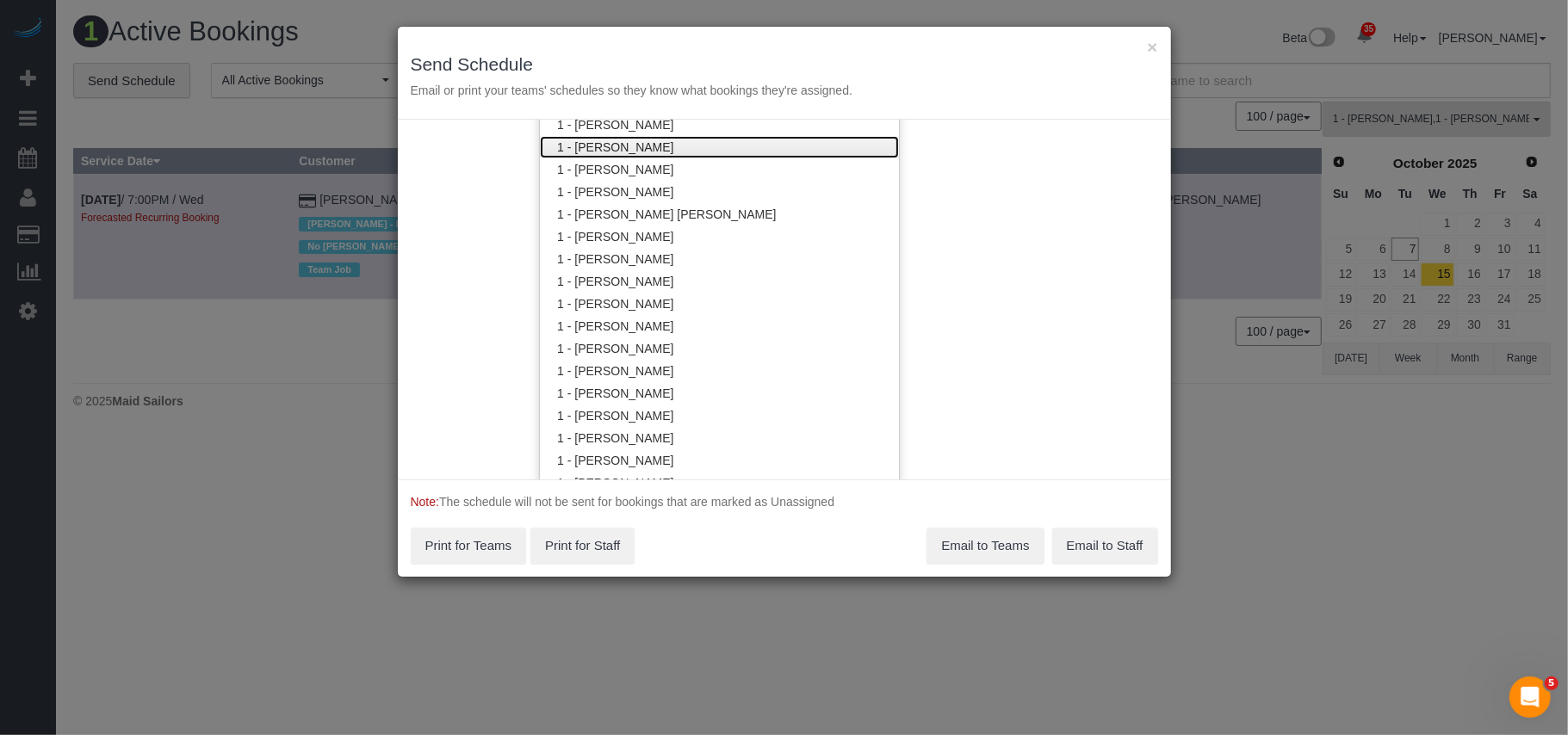
click at [699, 155] on link "1 - [PERSON_NAME]" at bounding box center [720, 147] width 359 height 22
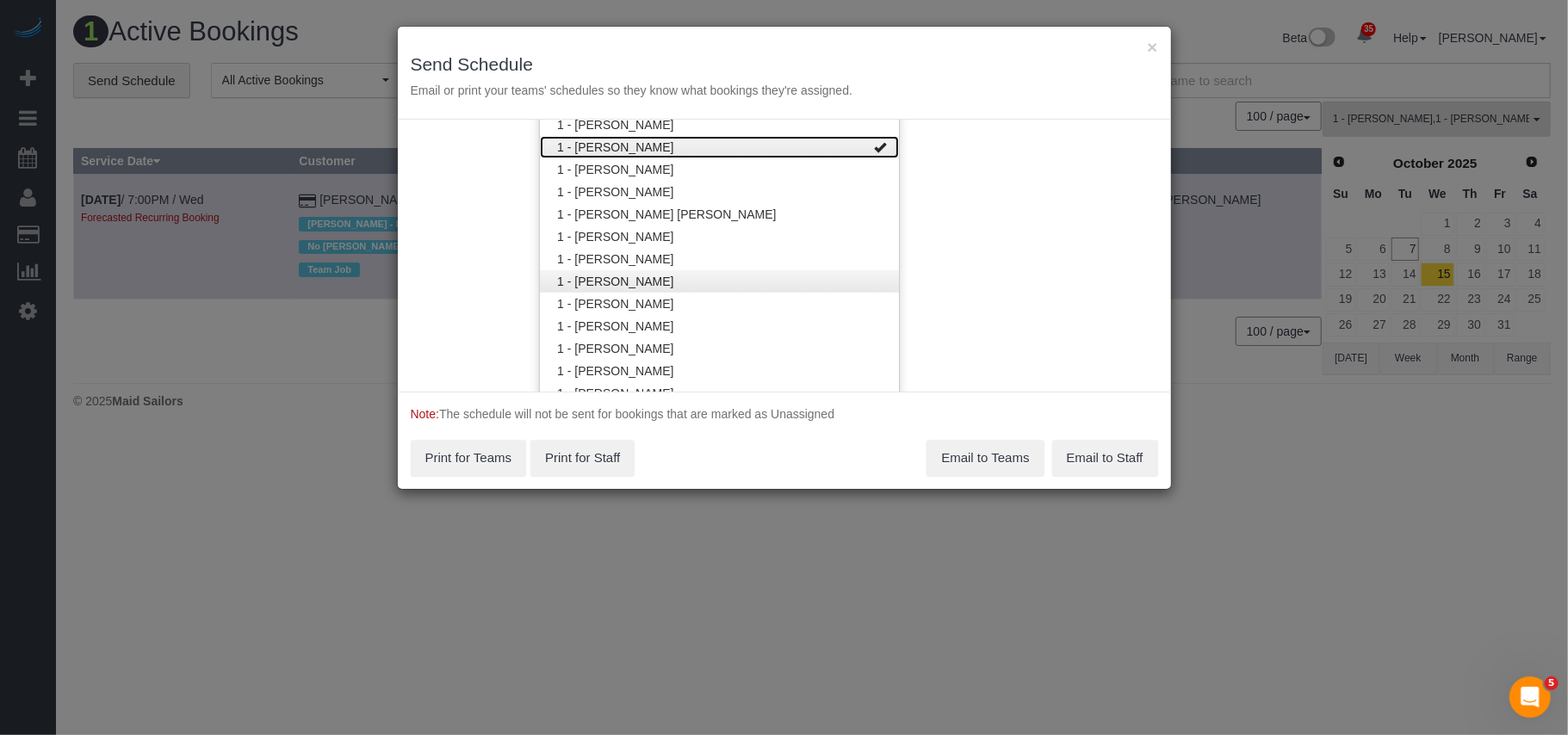
scroll to position [560, 0]
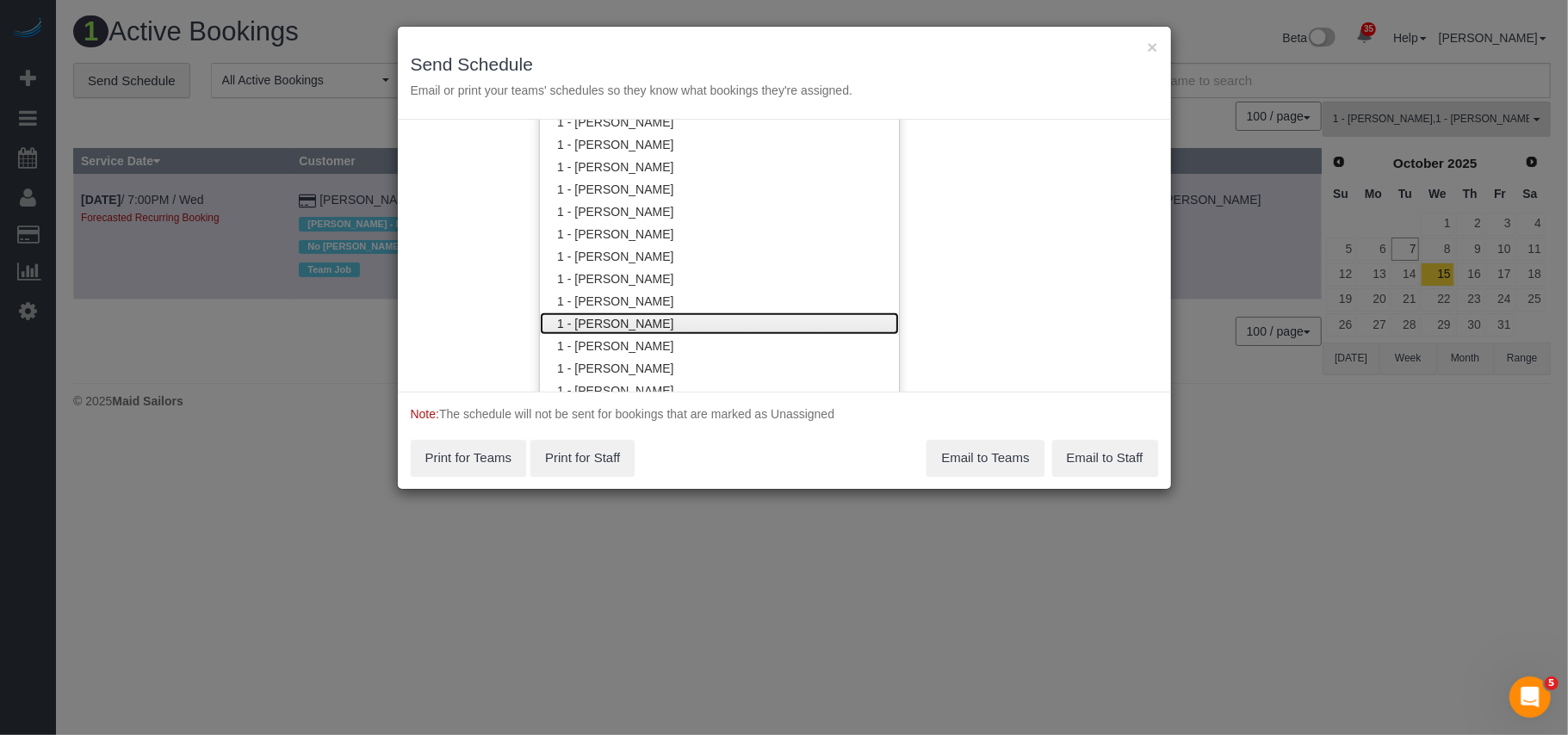
click at [667, 316] on link "1 - [PERSON_NAME]" at bounding box center [720, 324] width 359 height 22
click at [1023, 320] on div "Service Date [DATE] [DATE] For All Teams Specific Team(s) 1 - [PERSON_NAME] , 1…" at bounding box center [784, 256] width 773 height 272
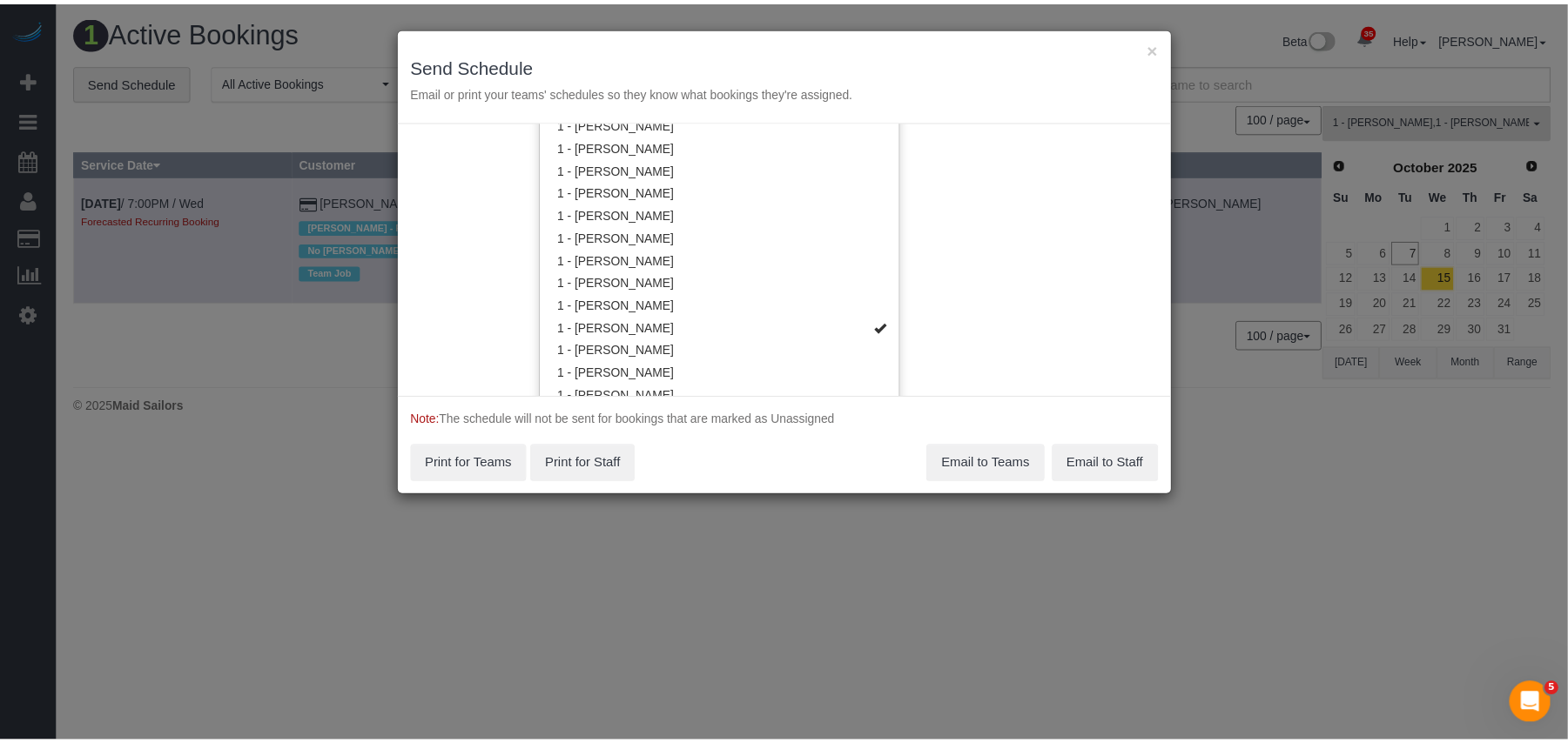
scroll to position [0, 0]
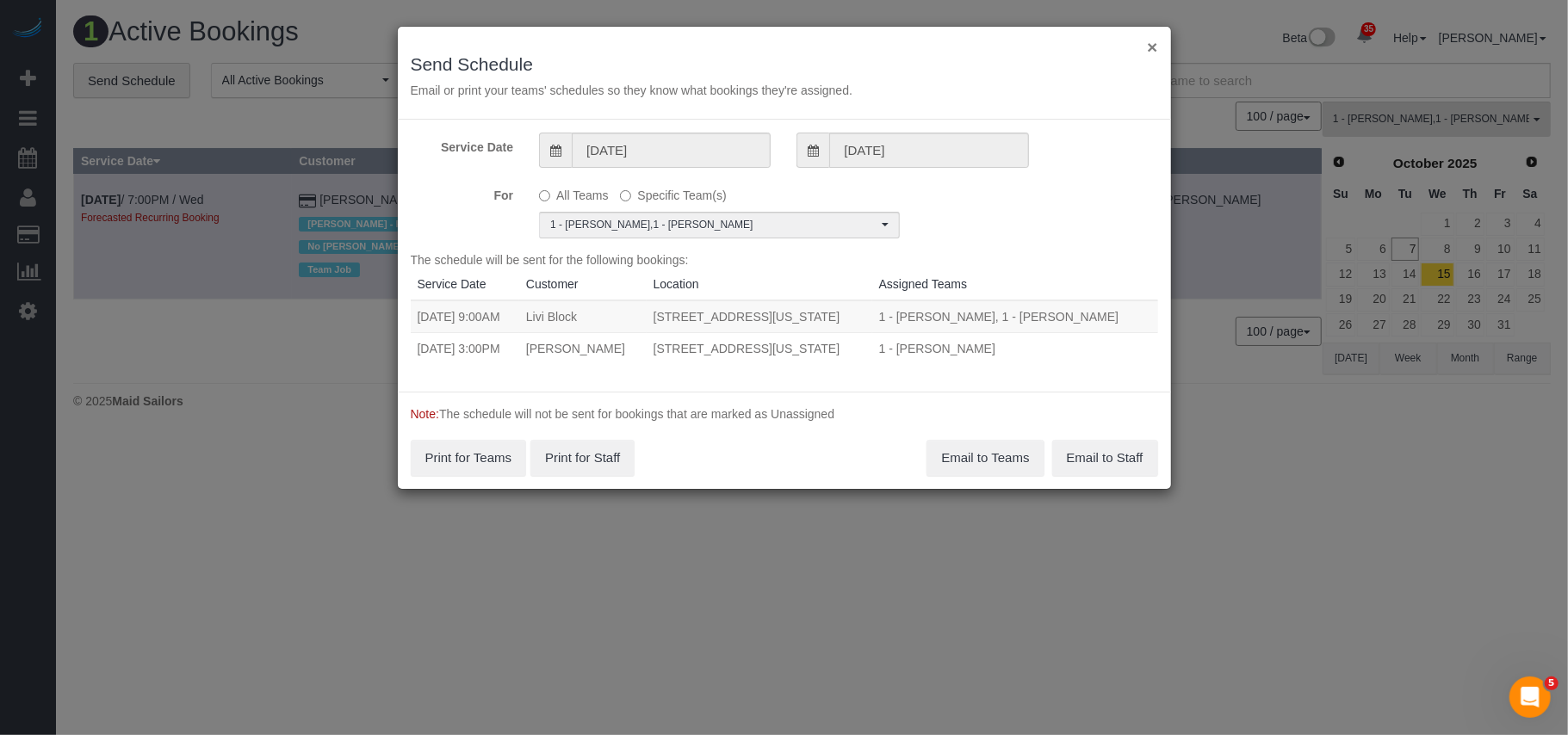
click at [1152, 49] on button "×" at bounding box center [1151, 46] width 10 height 18
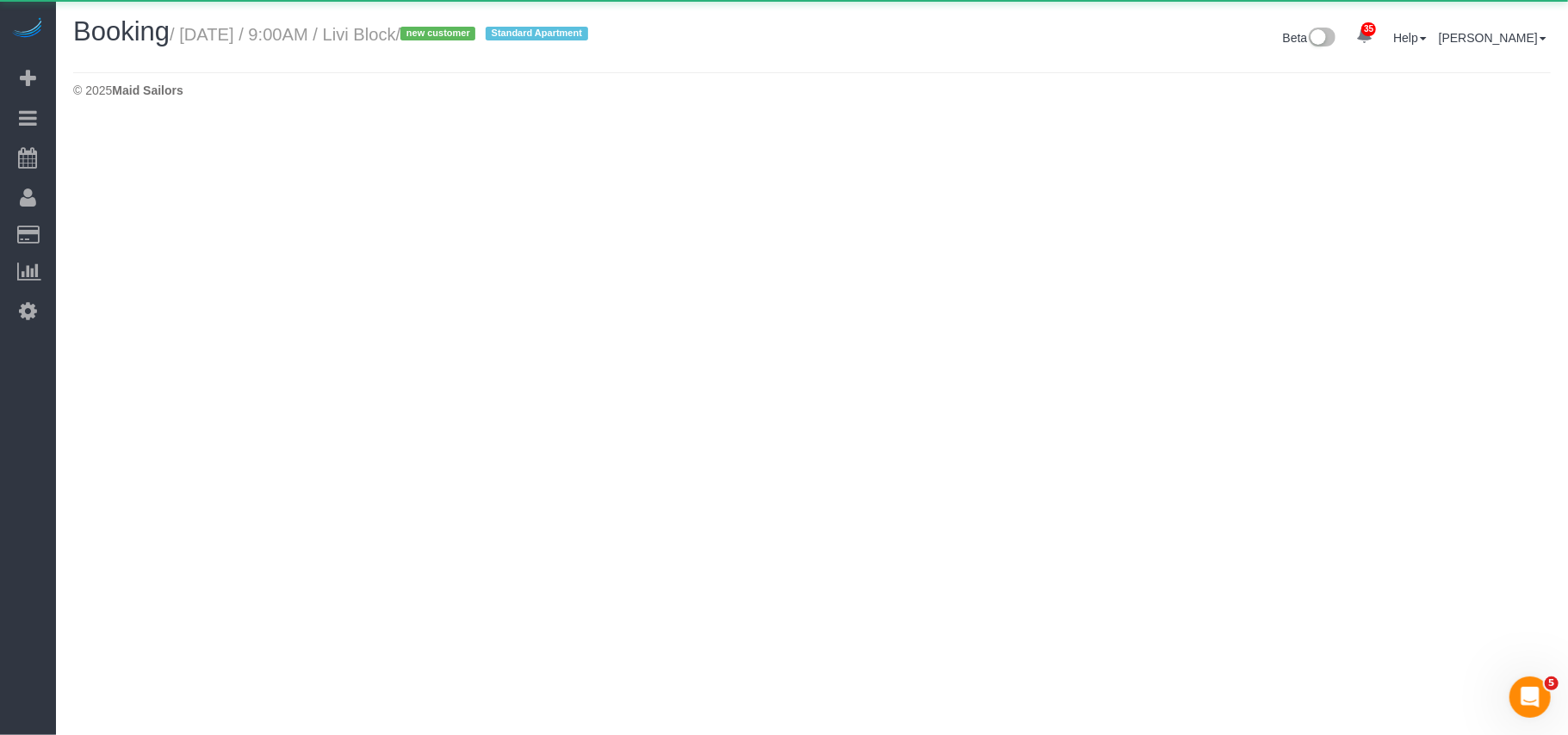
select select "NY"
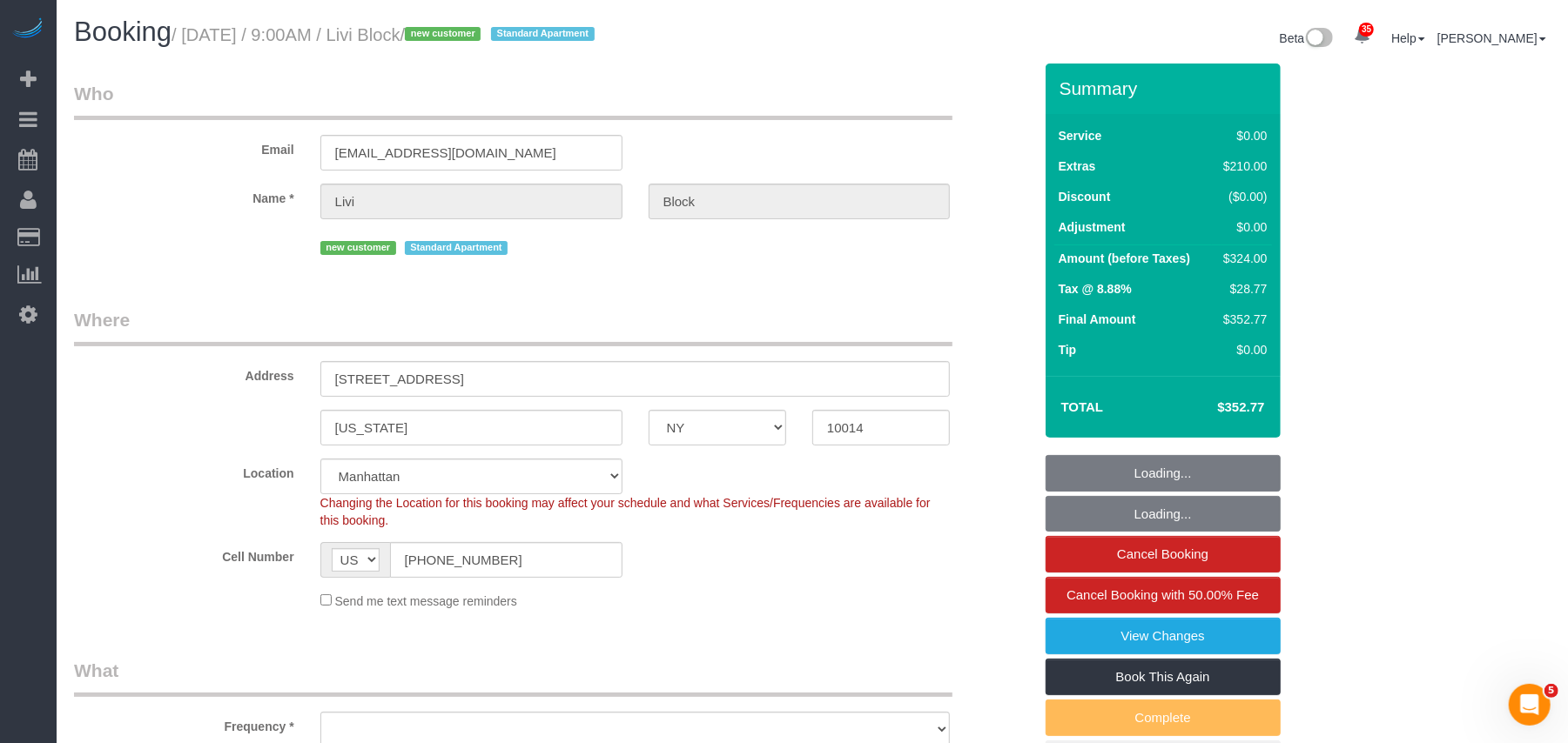
select select "string:stripe-pm_1SE8fz4VGloSiKo738vzySbL"
select select "object:5104"
select select "number:56"
select select "number:69"
select select "number:15"
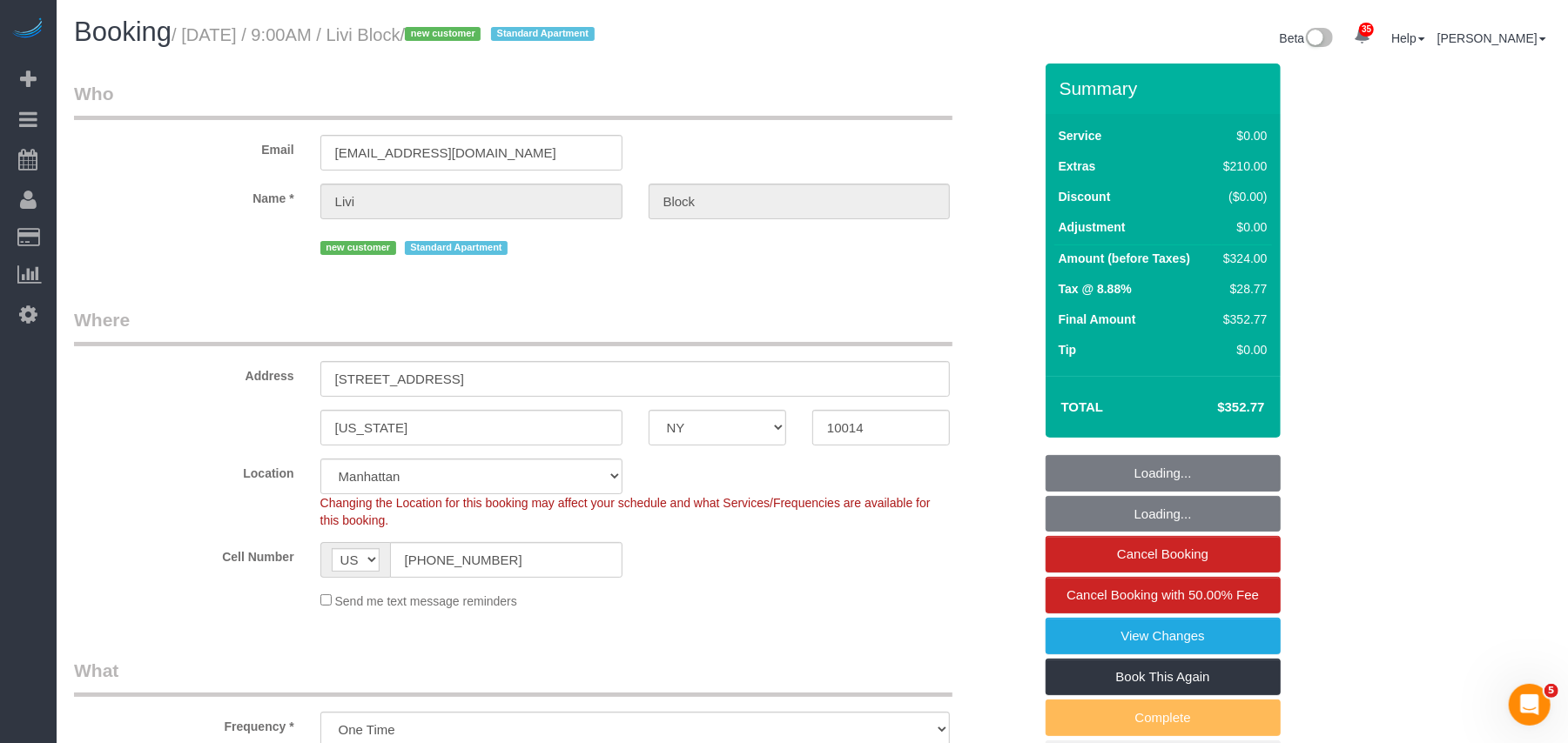
select select "number:5"
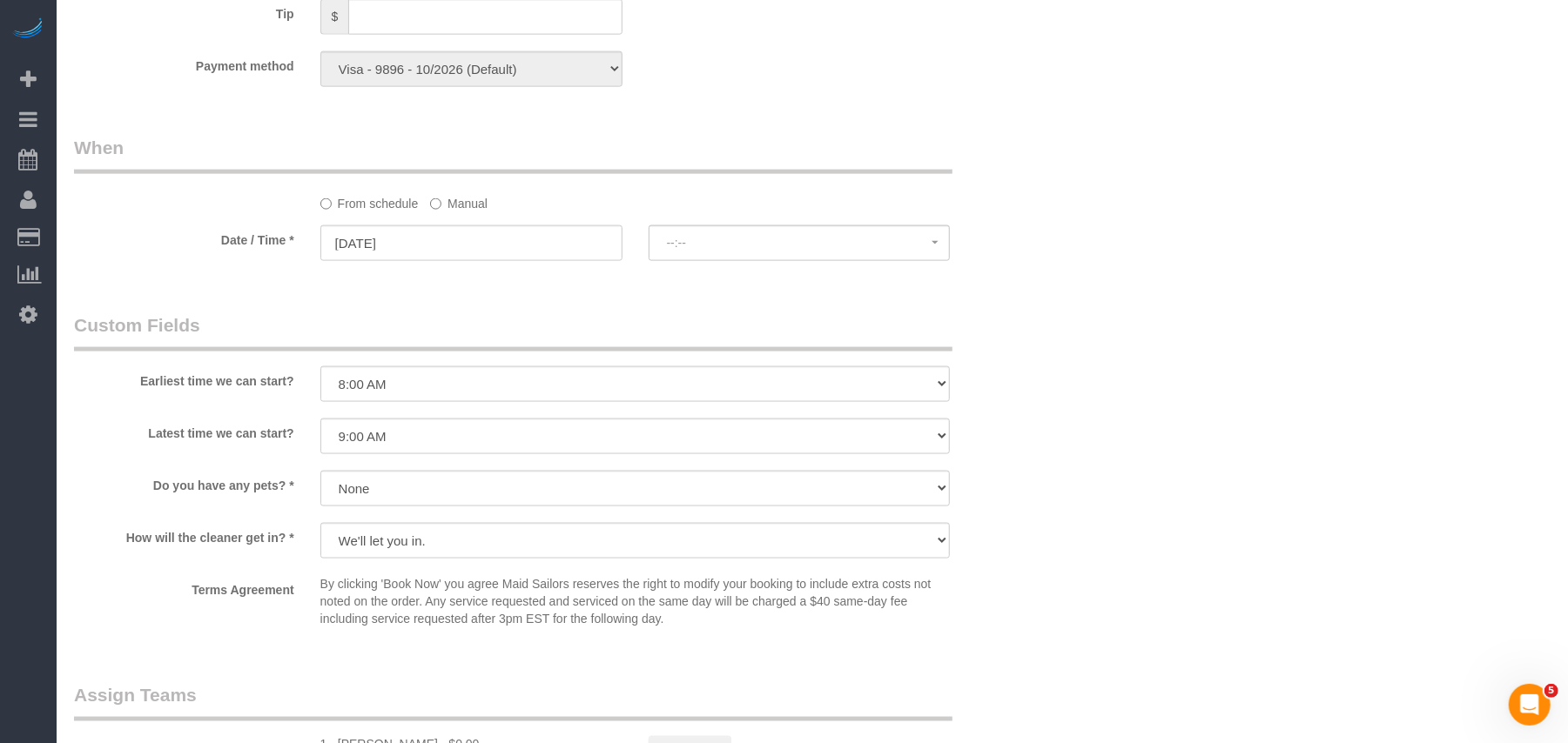
select select "object:5782"
select select "spot113"
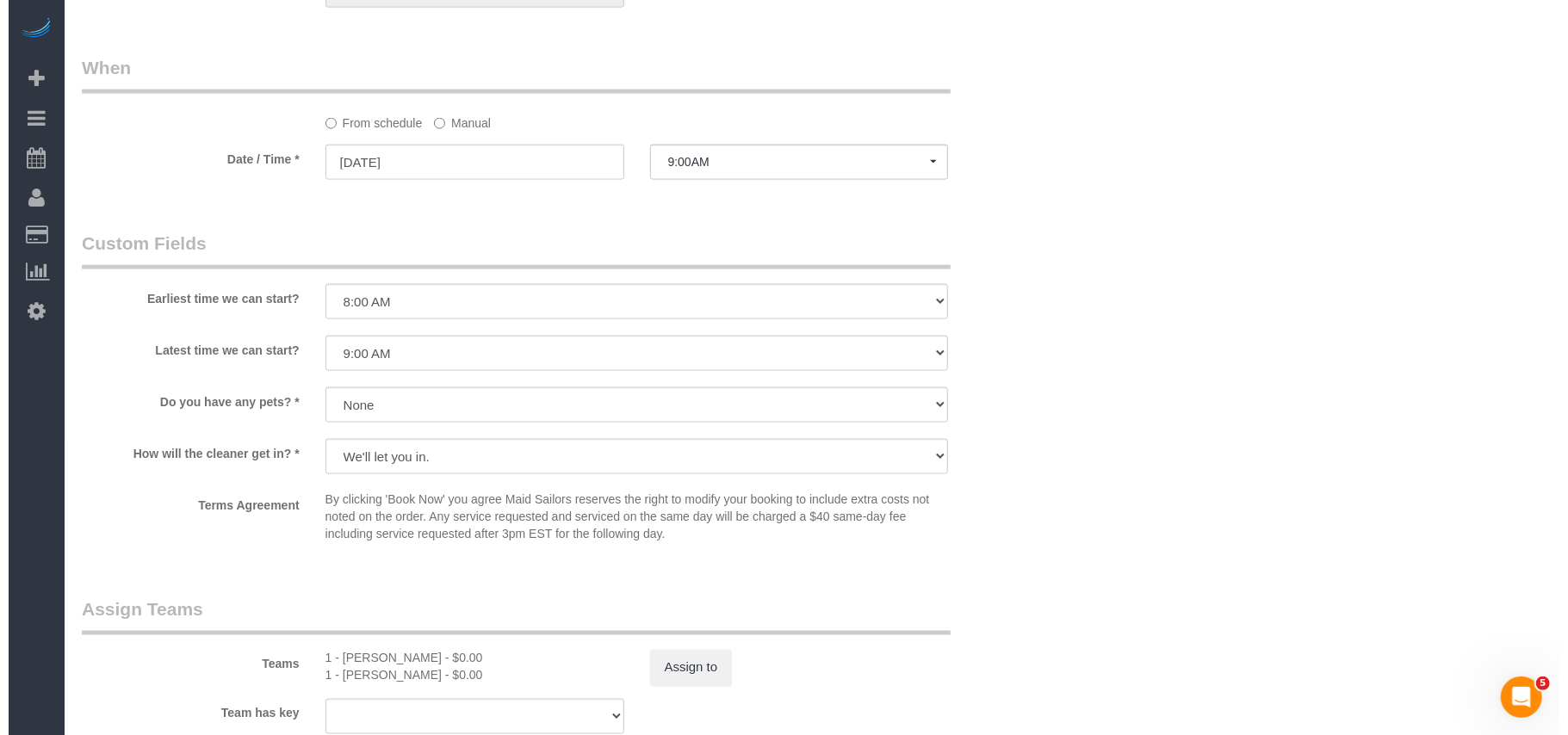
scroll to position [1837, 0]
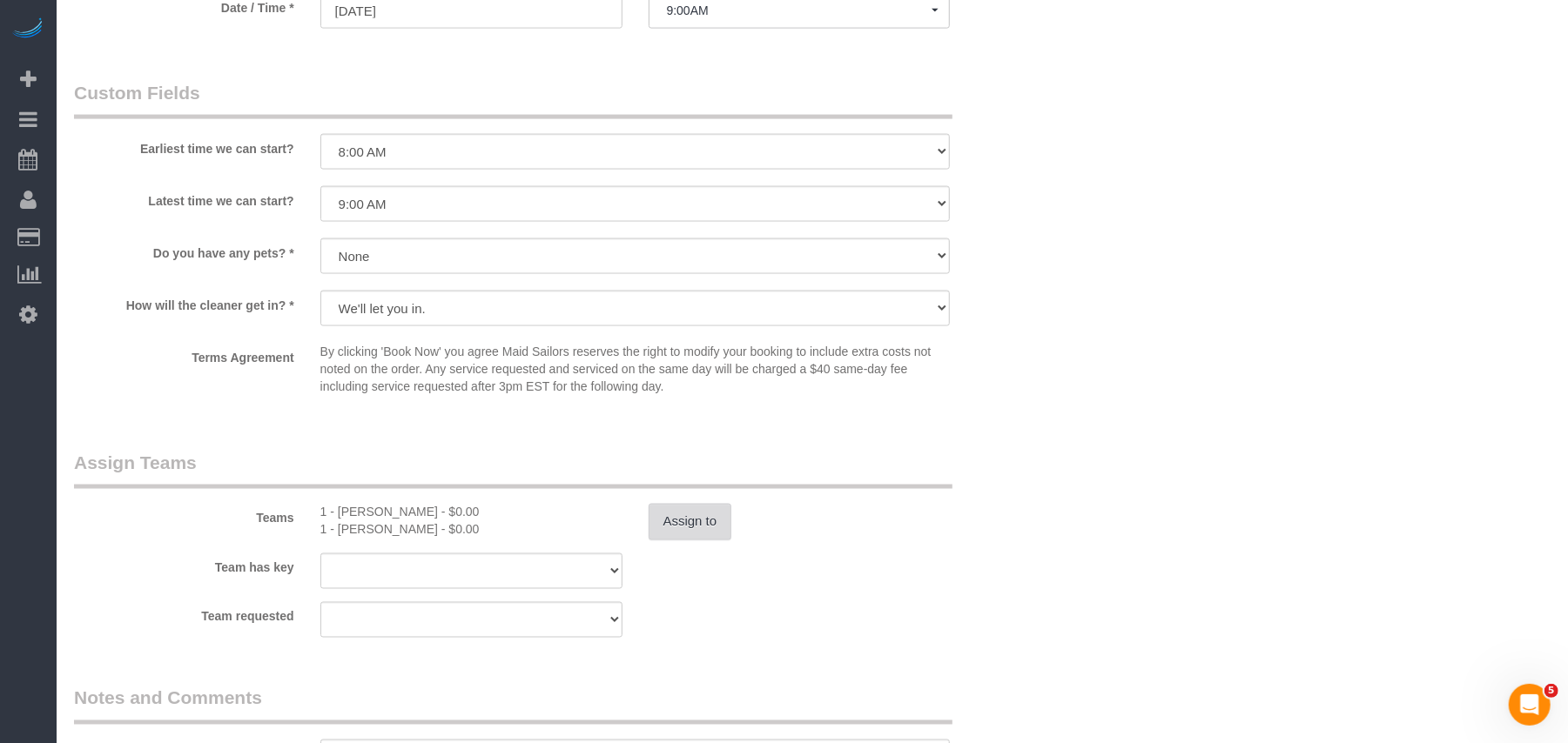
click at [686, 519] on button "Assign to" at bounding box center [690, 522] width 83 height 37
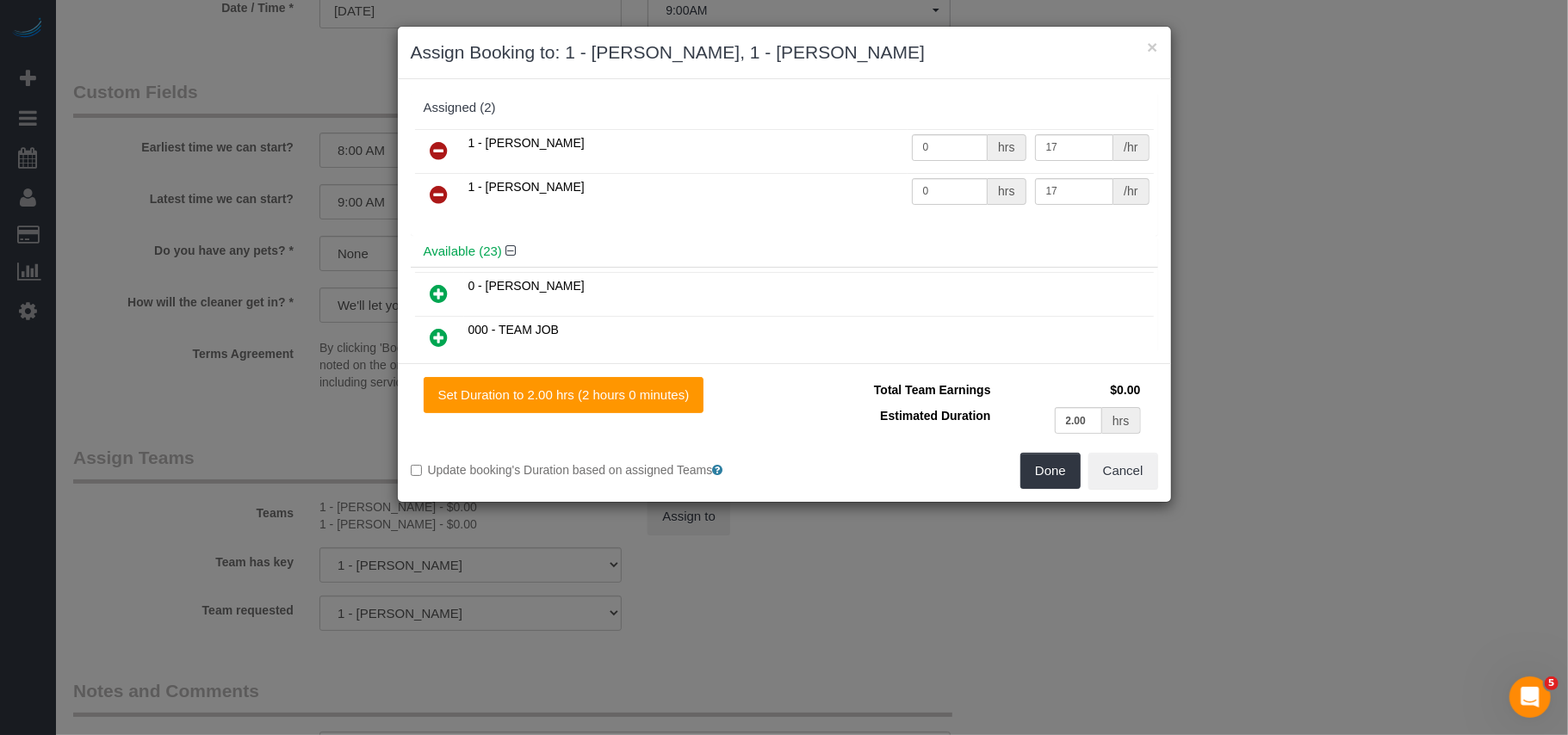
click at [437, 145] on icon at bounding box center [439, 151] width 18 height 21
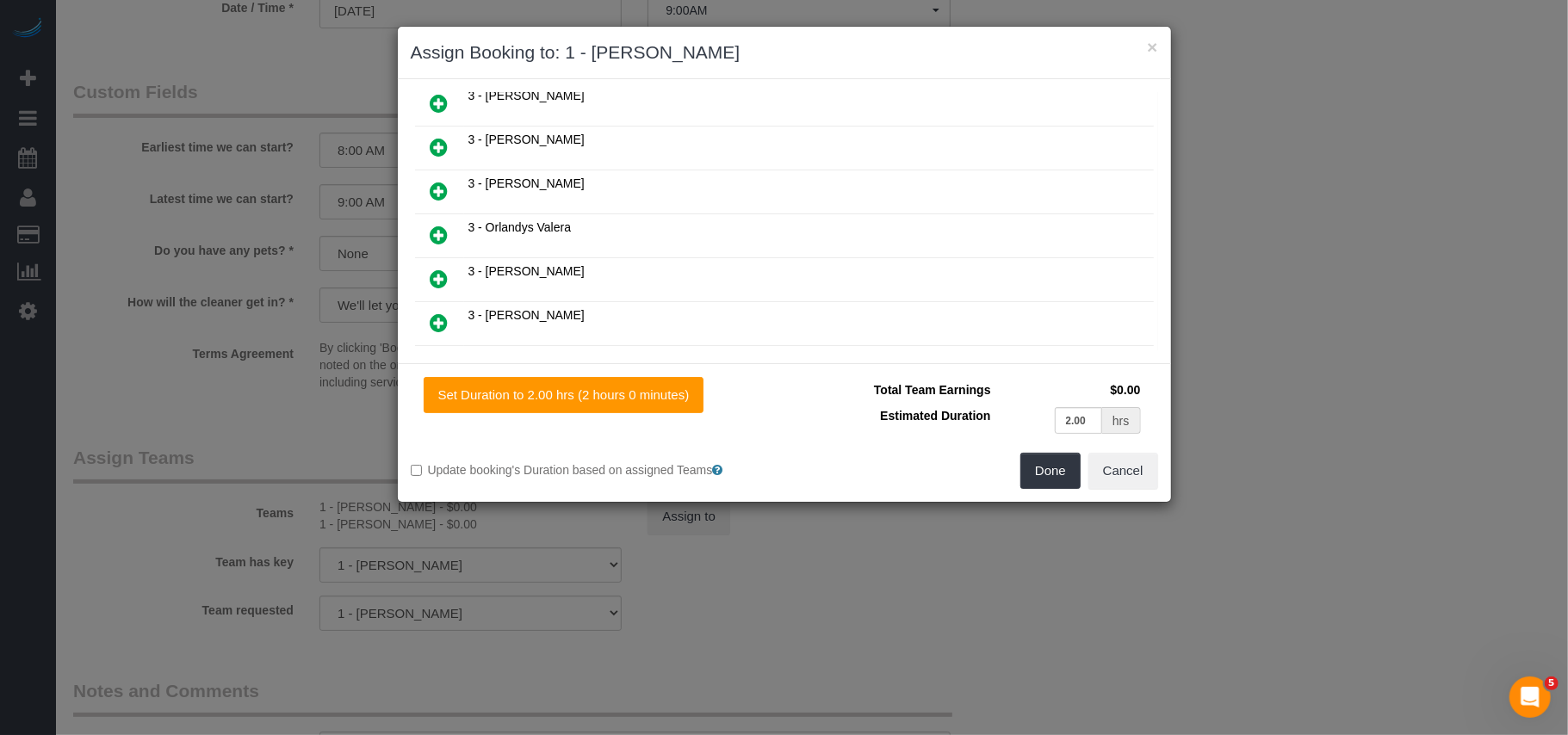
scroll to position [918, 0]
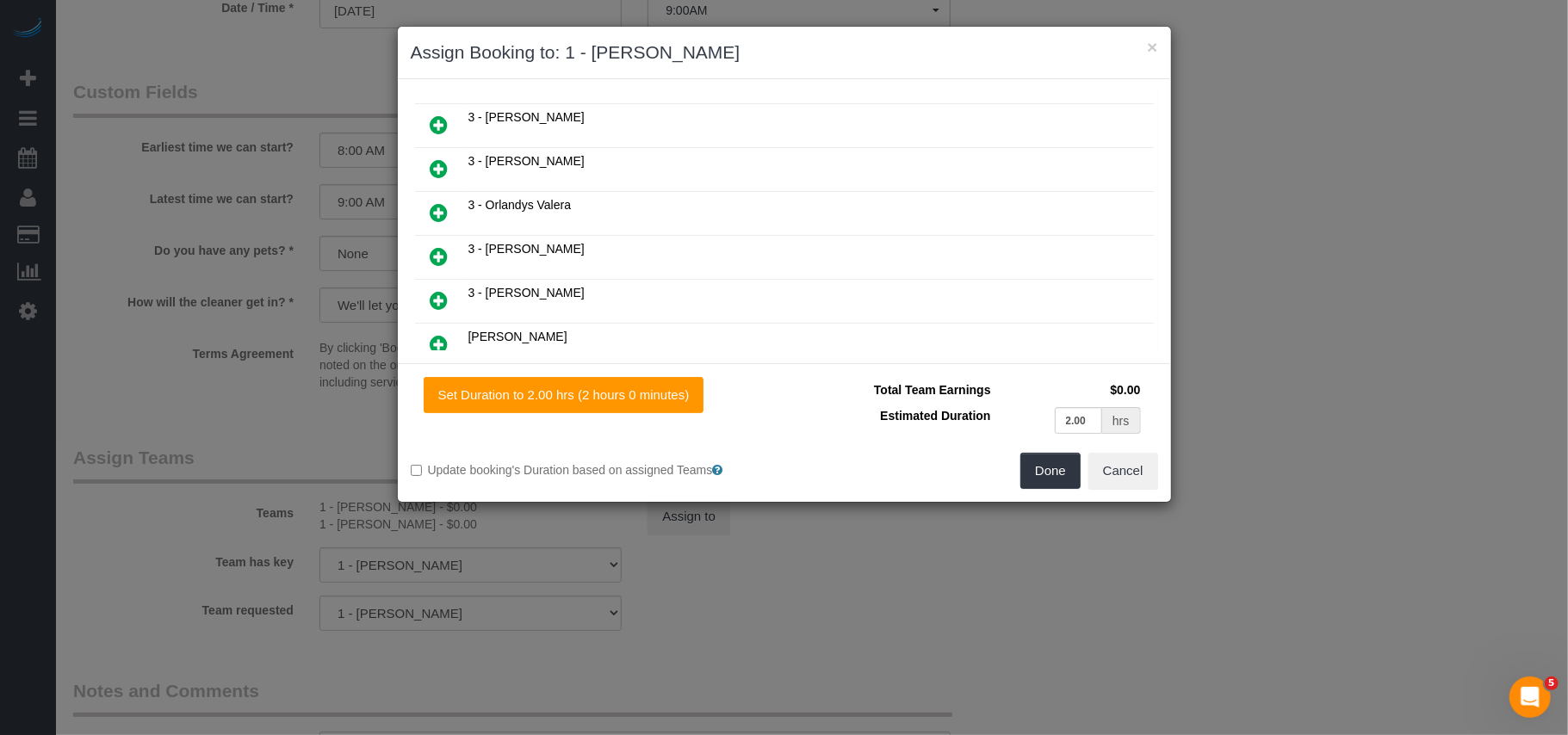
click at [432, 167] on icon at bounding box center [439, 169] width 18 height 21
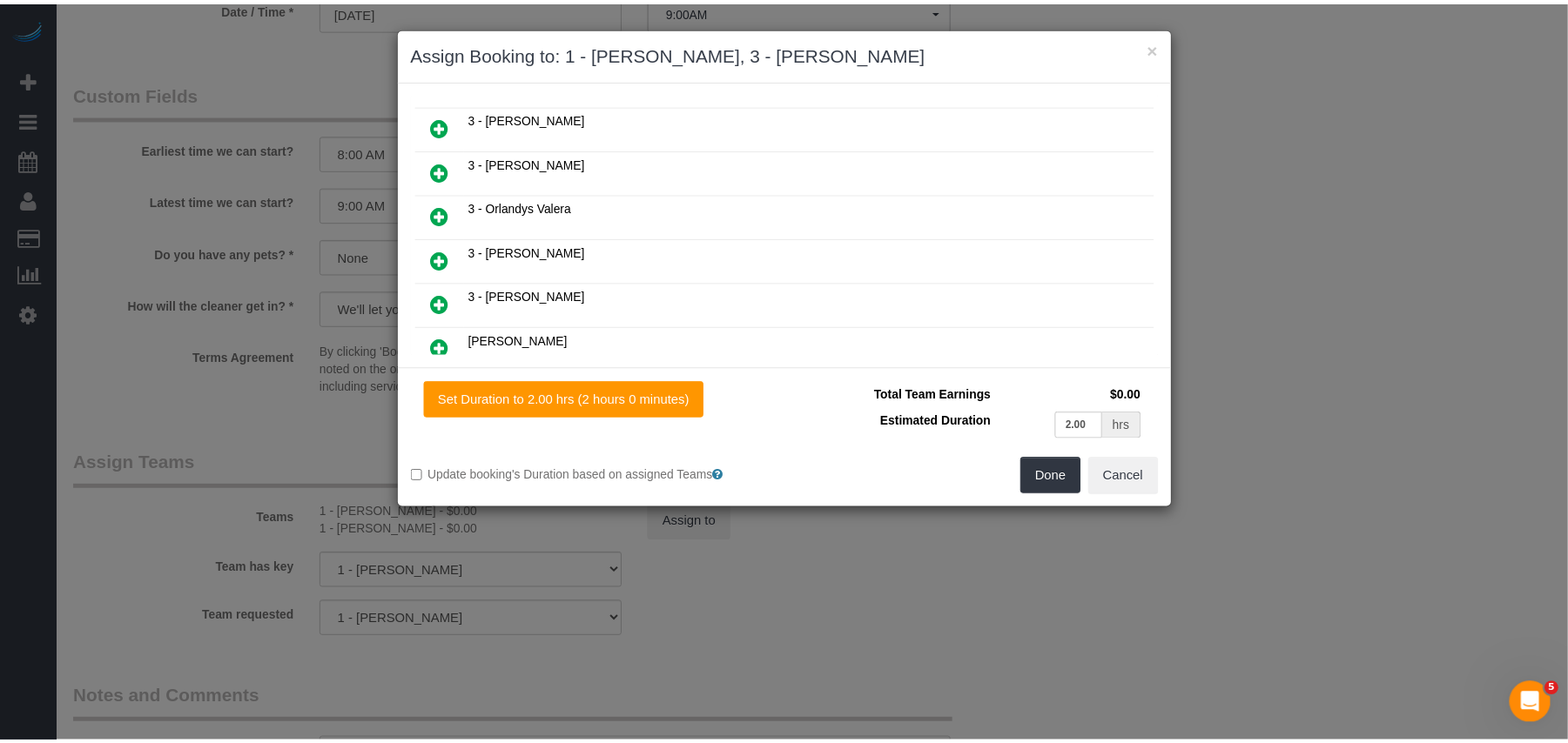
scroll to position [972, 0]
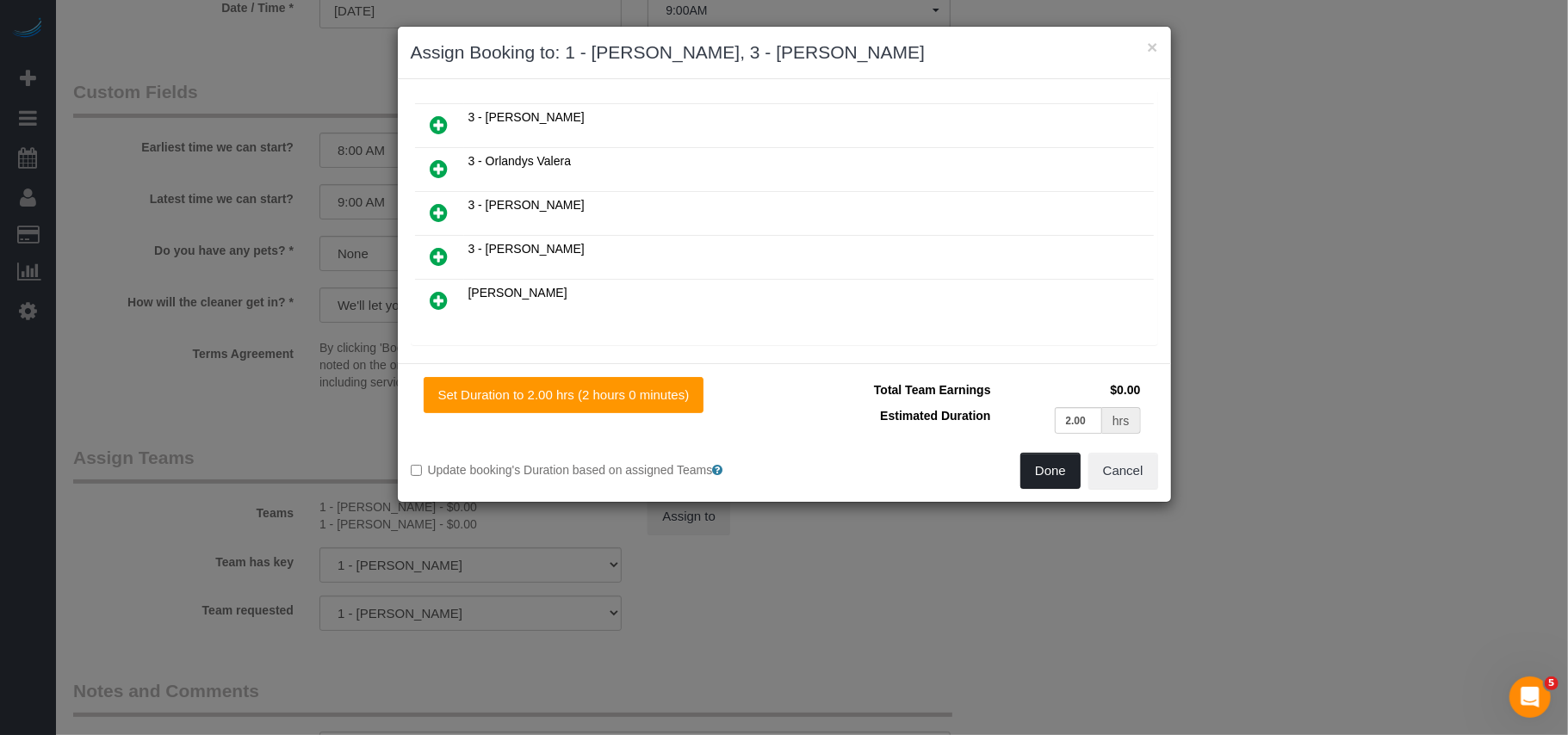
click at [1041, 472] on button "Done" at bounding box center [1050, 471] width 60 height 37
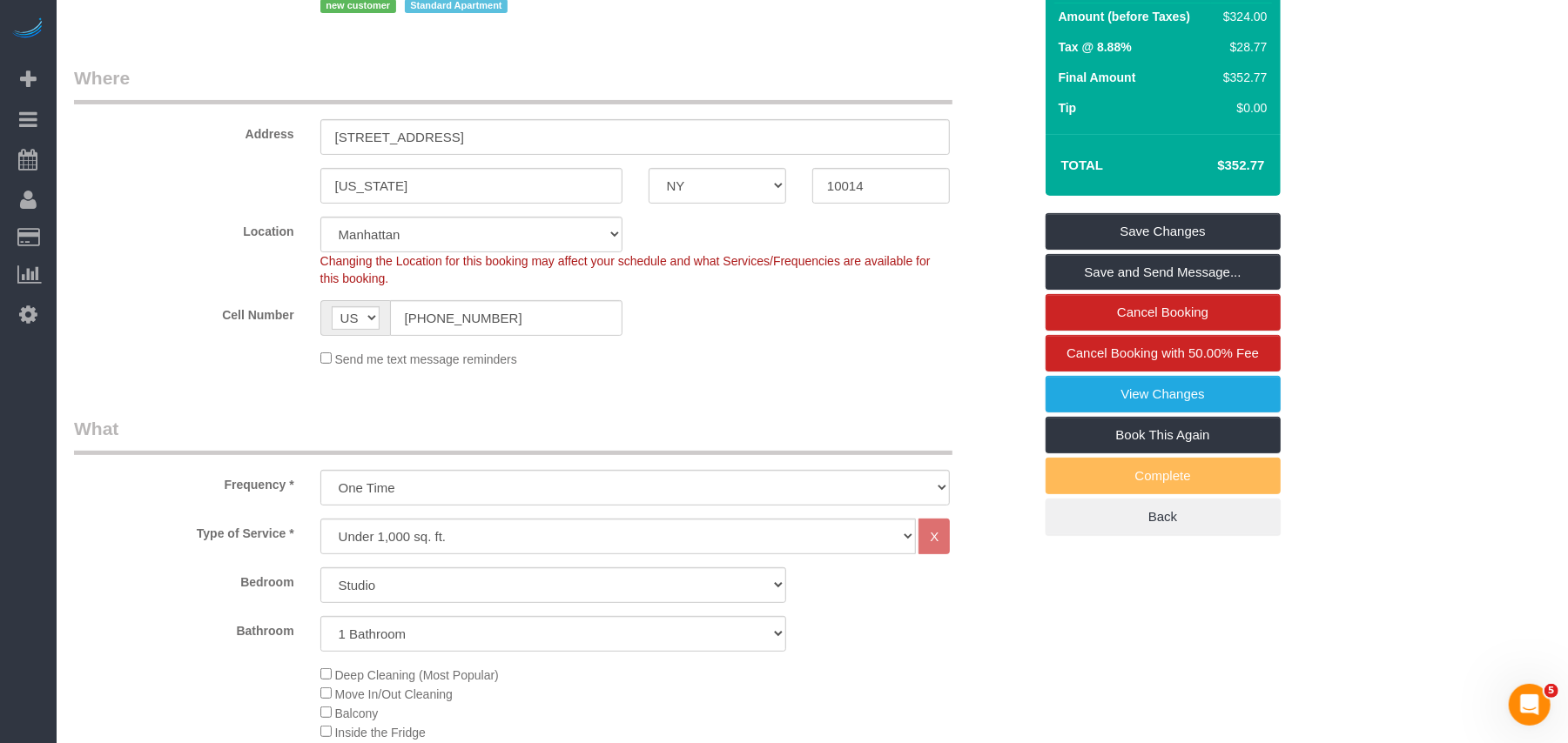
scroll to position [115, 0]
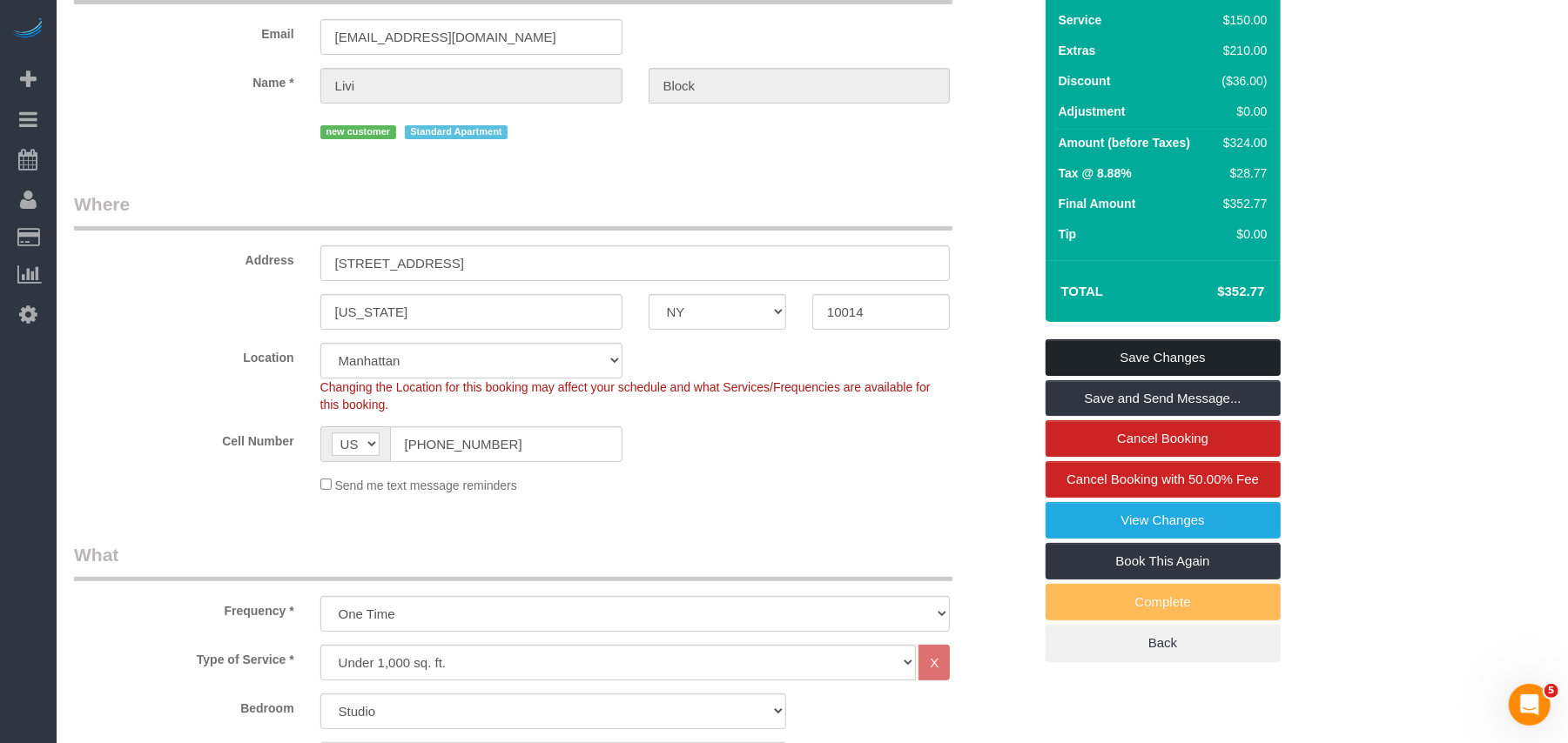
click at [1104, 361] on link "Save Changes" at bounding box center [1163, 358] width 235 height 37
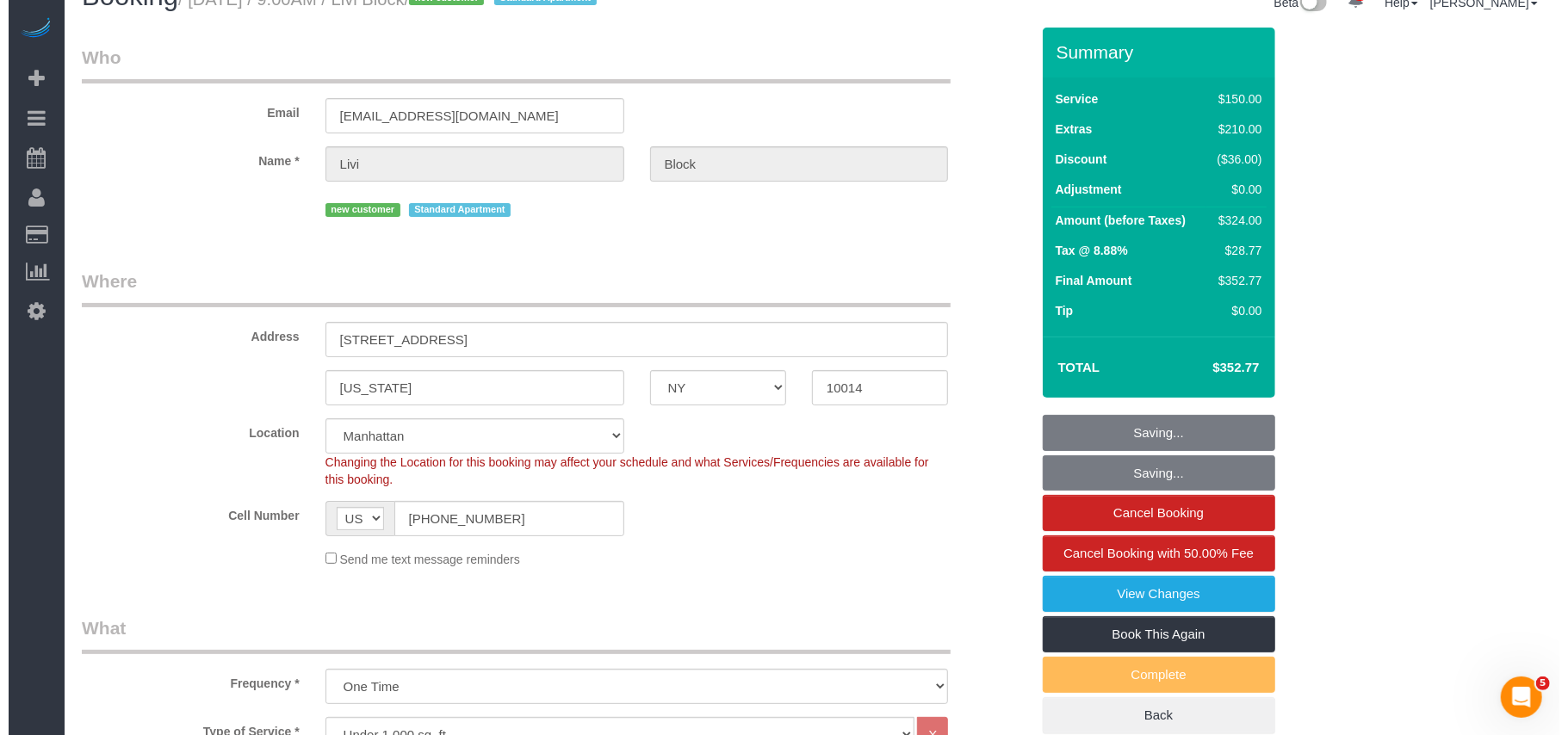
scroll to position [0, 0]
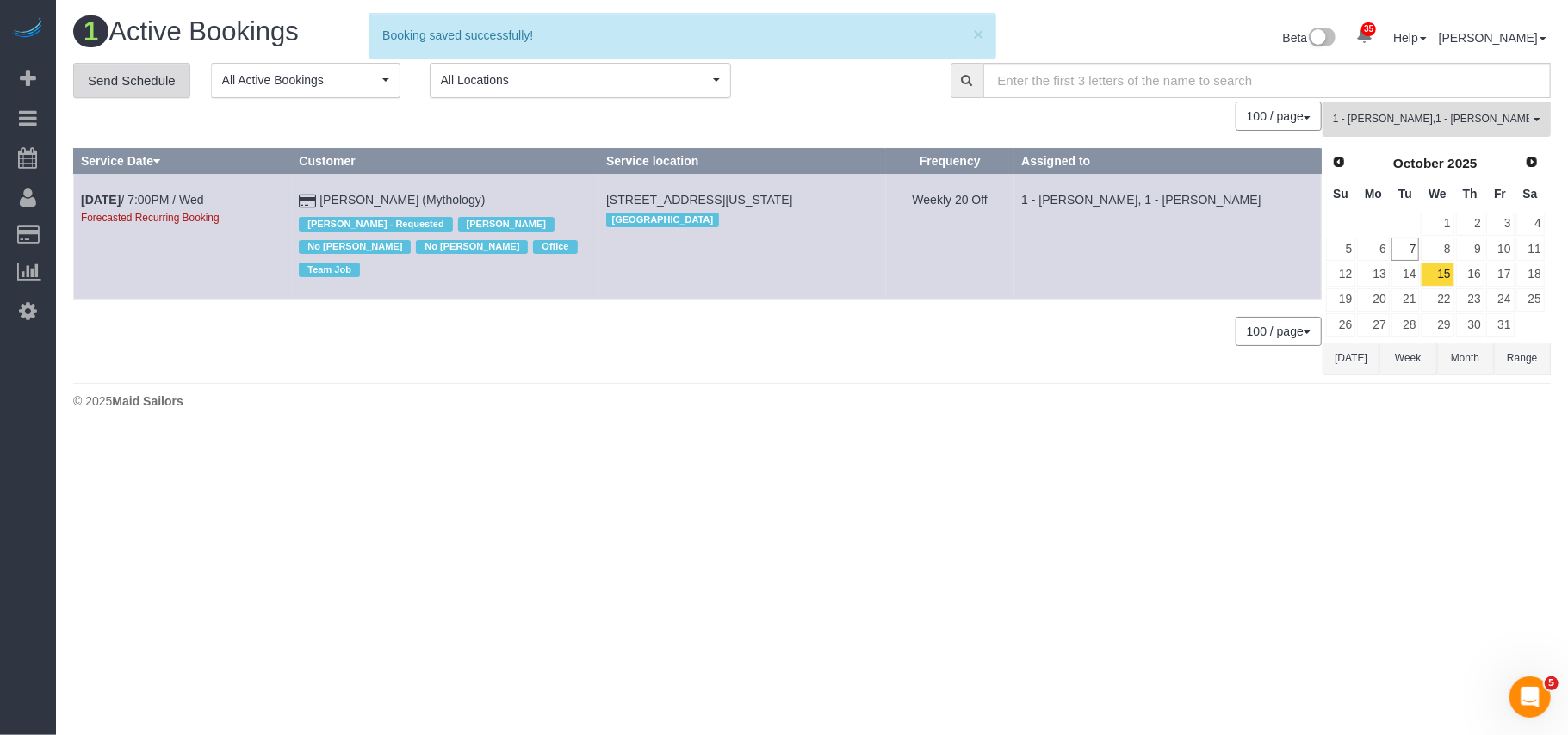
click at [149, 86] on link "Send Schedule" at bounding box center [131, 81] width 117 height 37
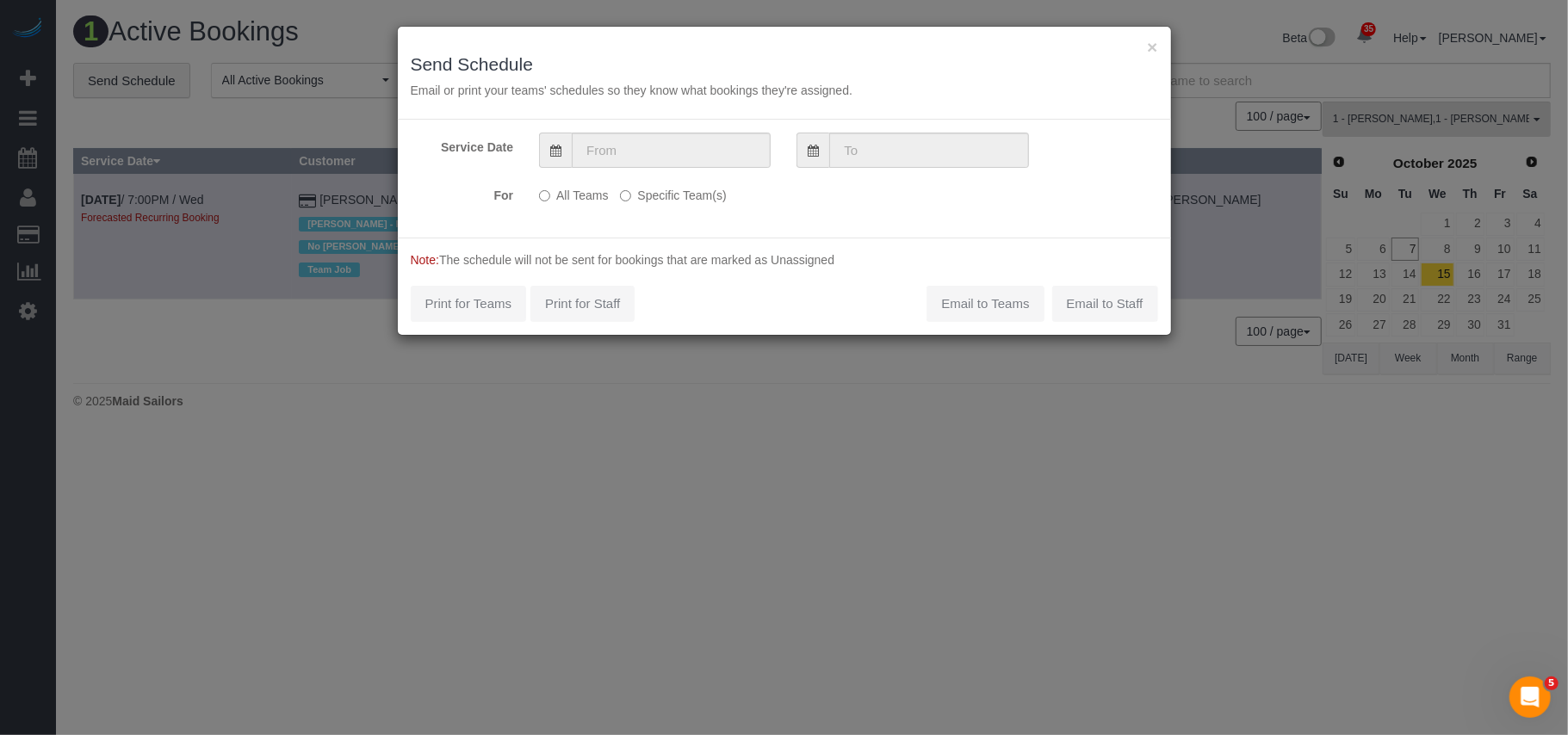
click at [662, 198] on label "Specific Team(s)" at bounding box center [672, 192] width 106 height 23
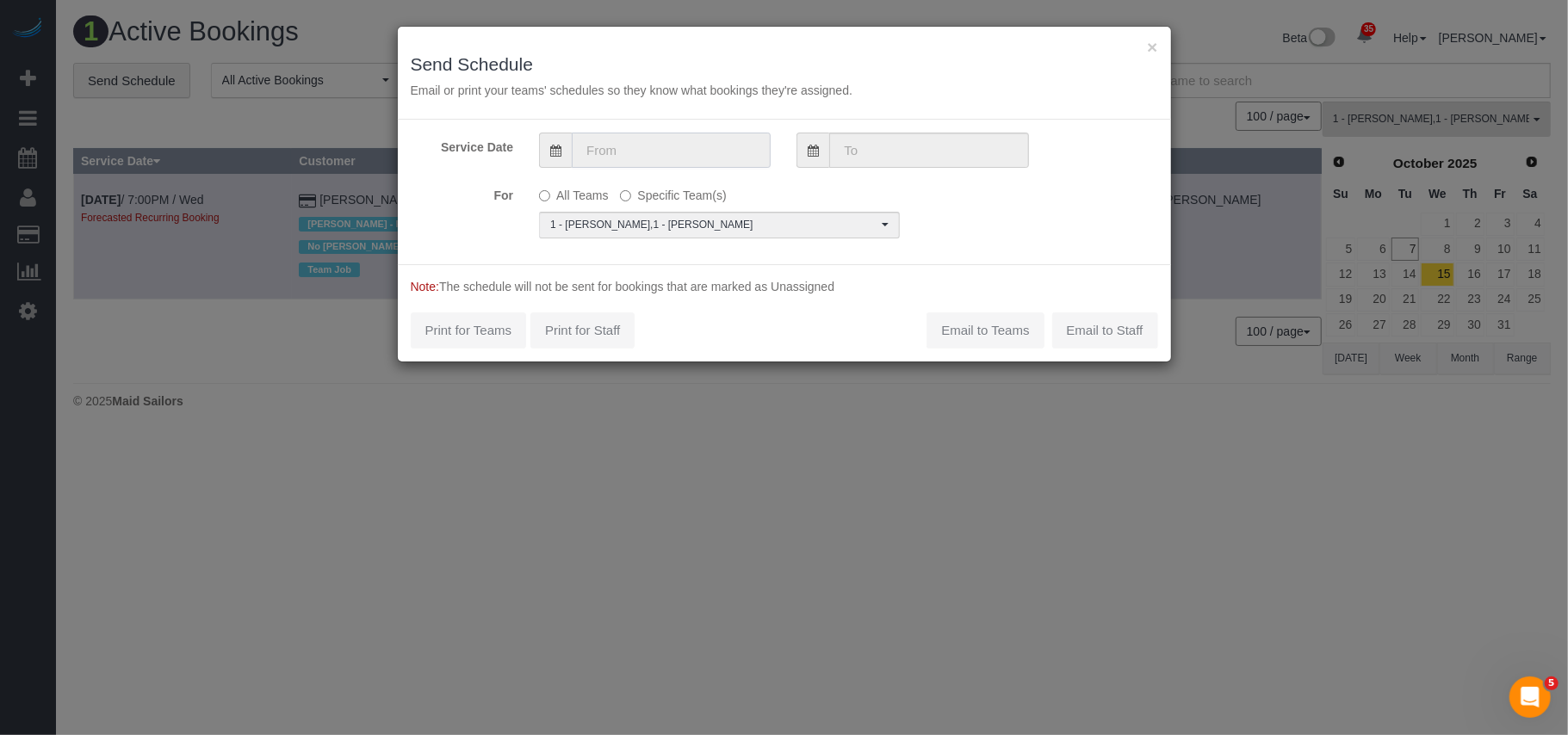
click at [652, 152] on input "text" at bounding box center [671, 151] width 198 height 36
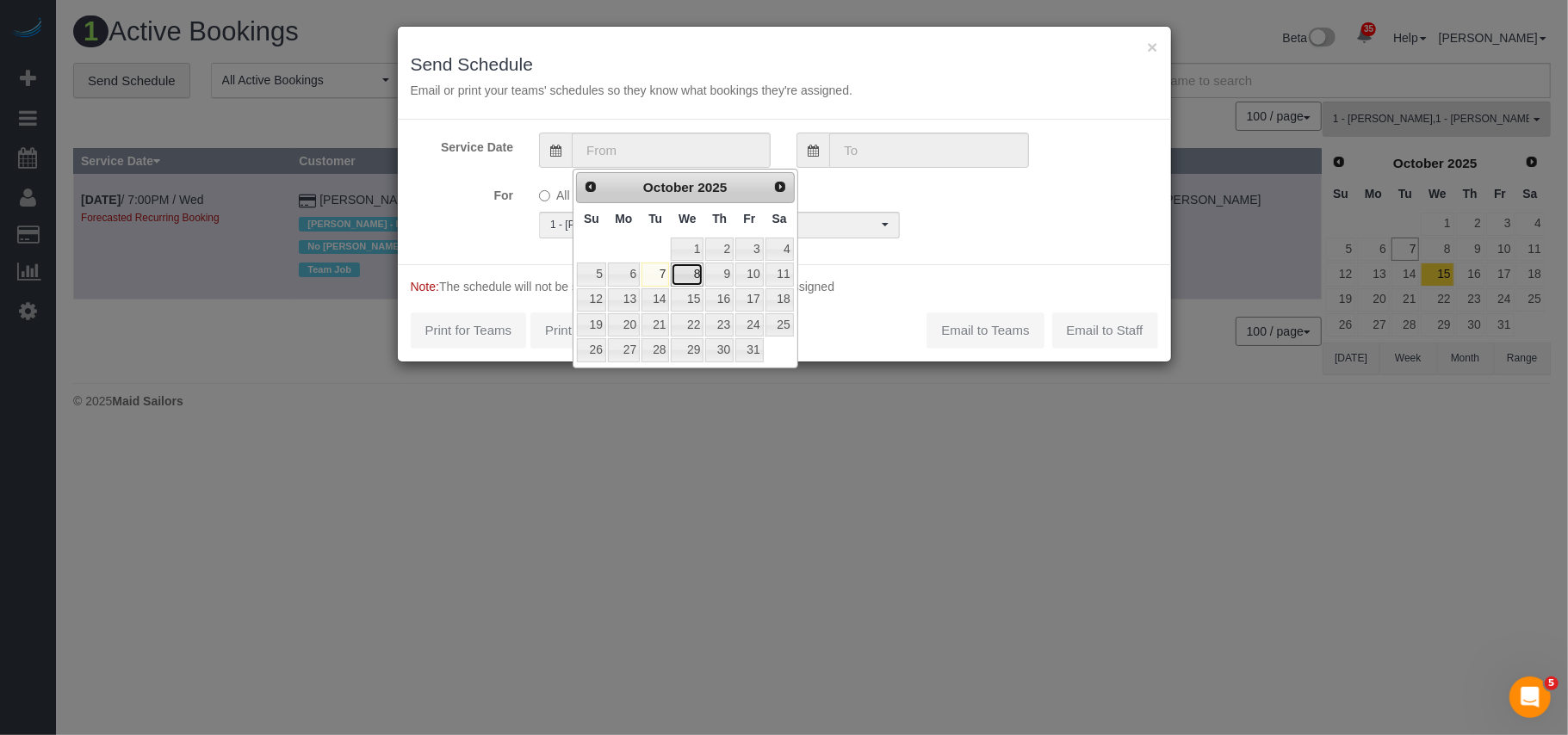
click at [697, 275] on link "8" at bounding box center [687, 274] width 33 height 23
type input "[DATE]"
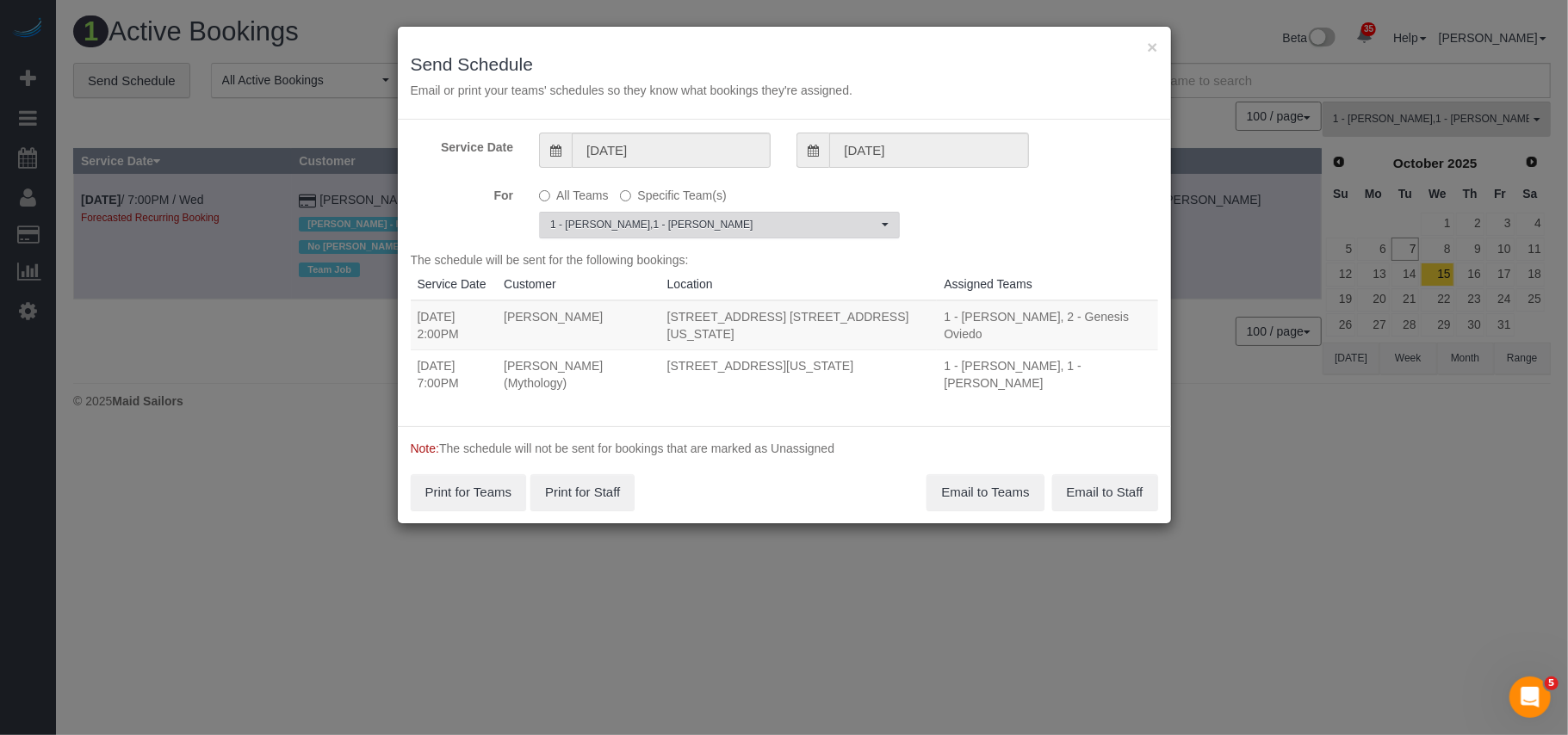
click at [677, 229] on span "1 - [PERSON_NAME] , 1 - [PERSON_NAME]" at bounding box center [714, 226] width 328 height 15
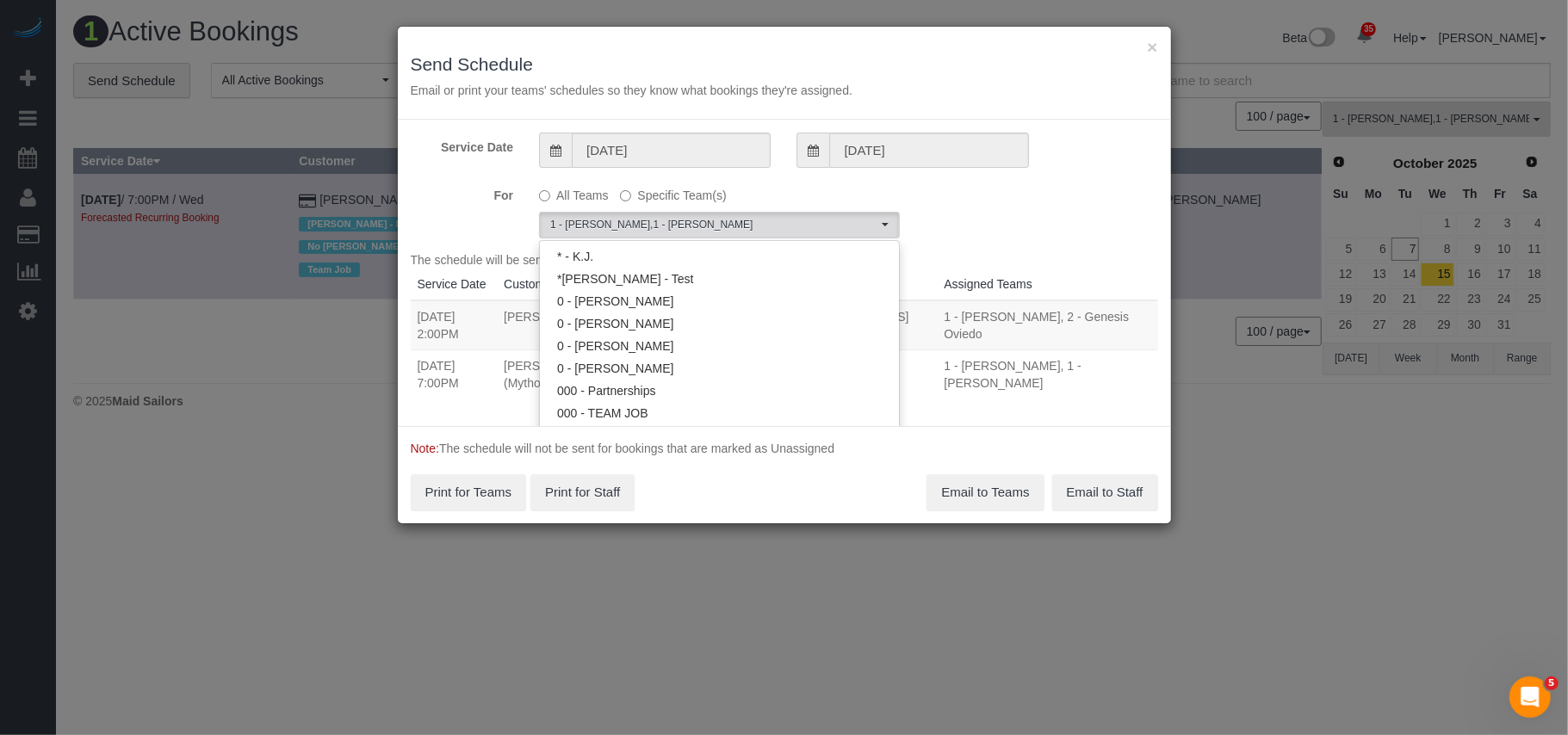
scroll to position [632, 0]
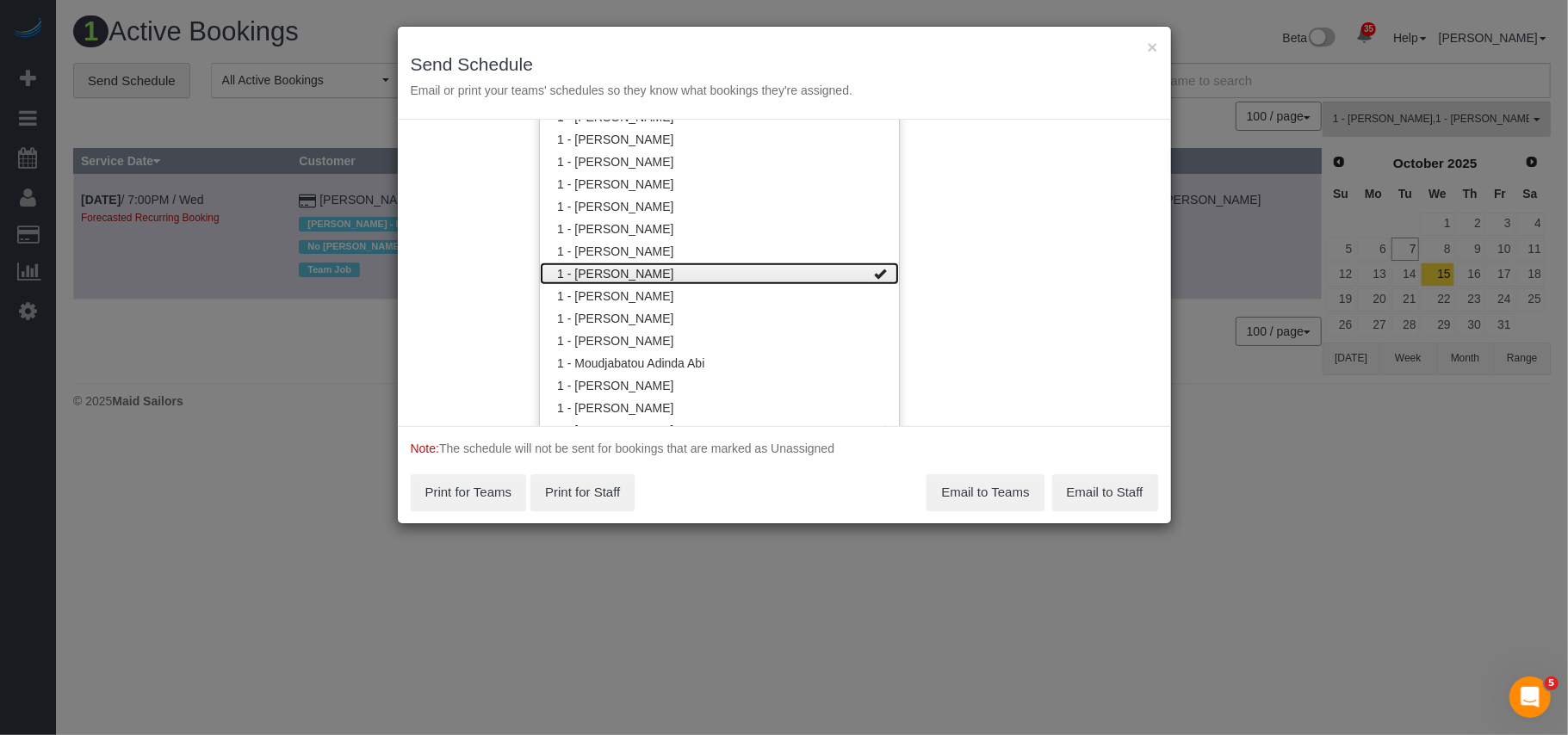
click at [706, 266] on link "1 - [PERSON_NAME]" at bounding box center [720, 274] width 359 height 22
click at [960, 276] on div "Service Date [DATE] [DATE] For All Teams Specific Team(s) 1 - [PERSON_NAME] Tea…" at bounding box center [784, 272] width 773 height 306
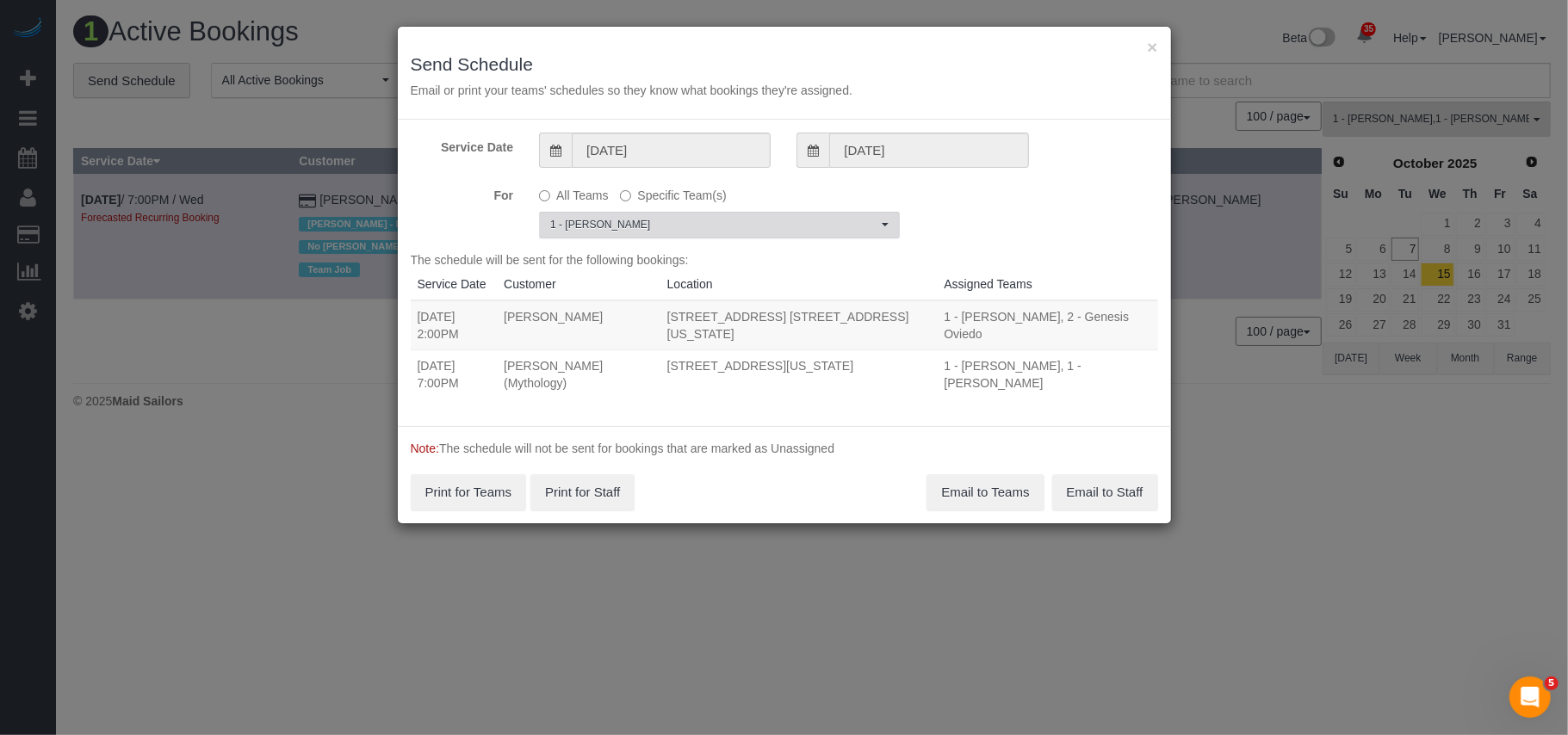
click at [675, 231] on span "1 - [PERSON_NAME]" at bounding box center [714, 226] width 328 height 15
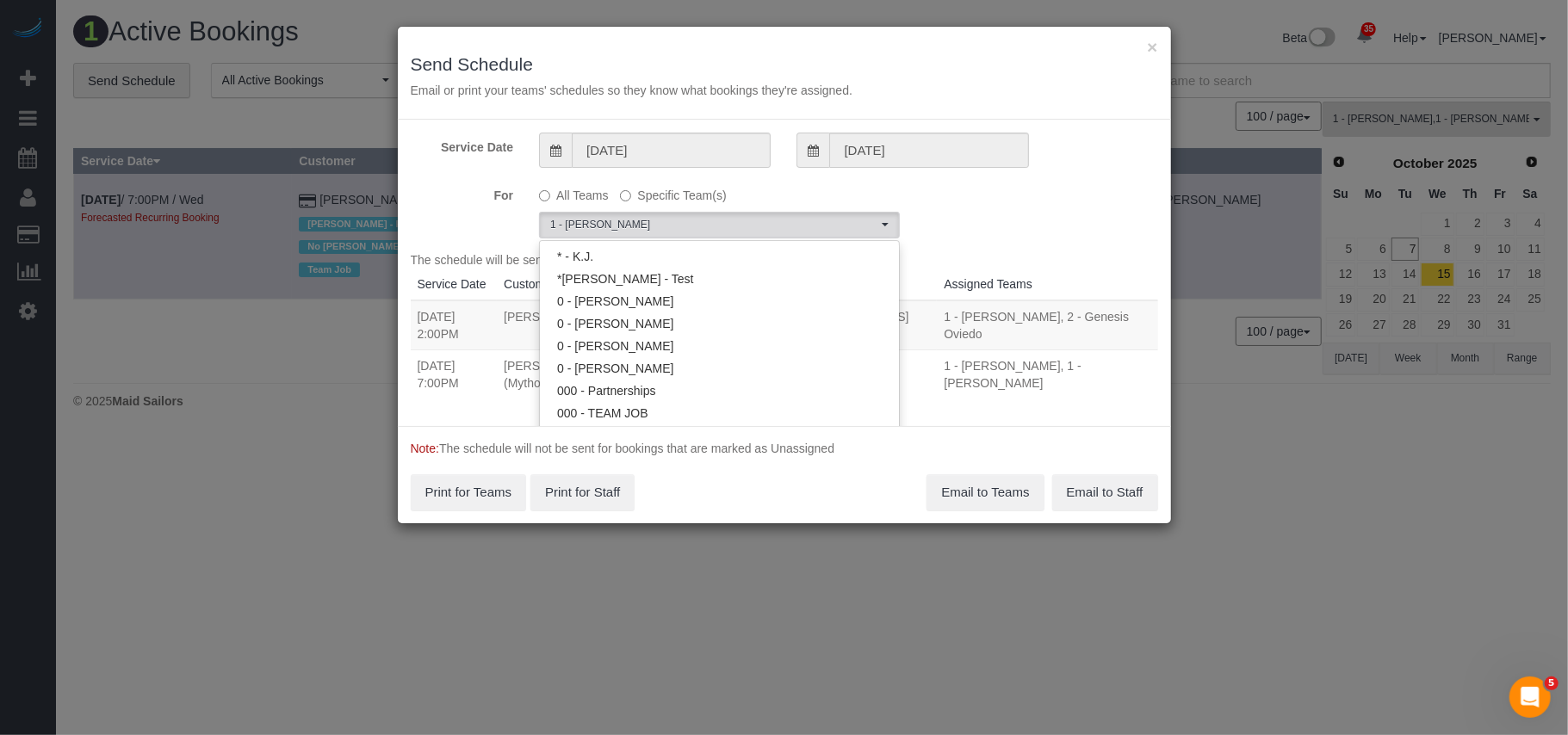
scroll to position [789, 0]
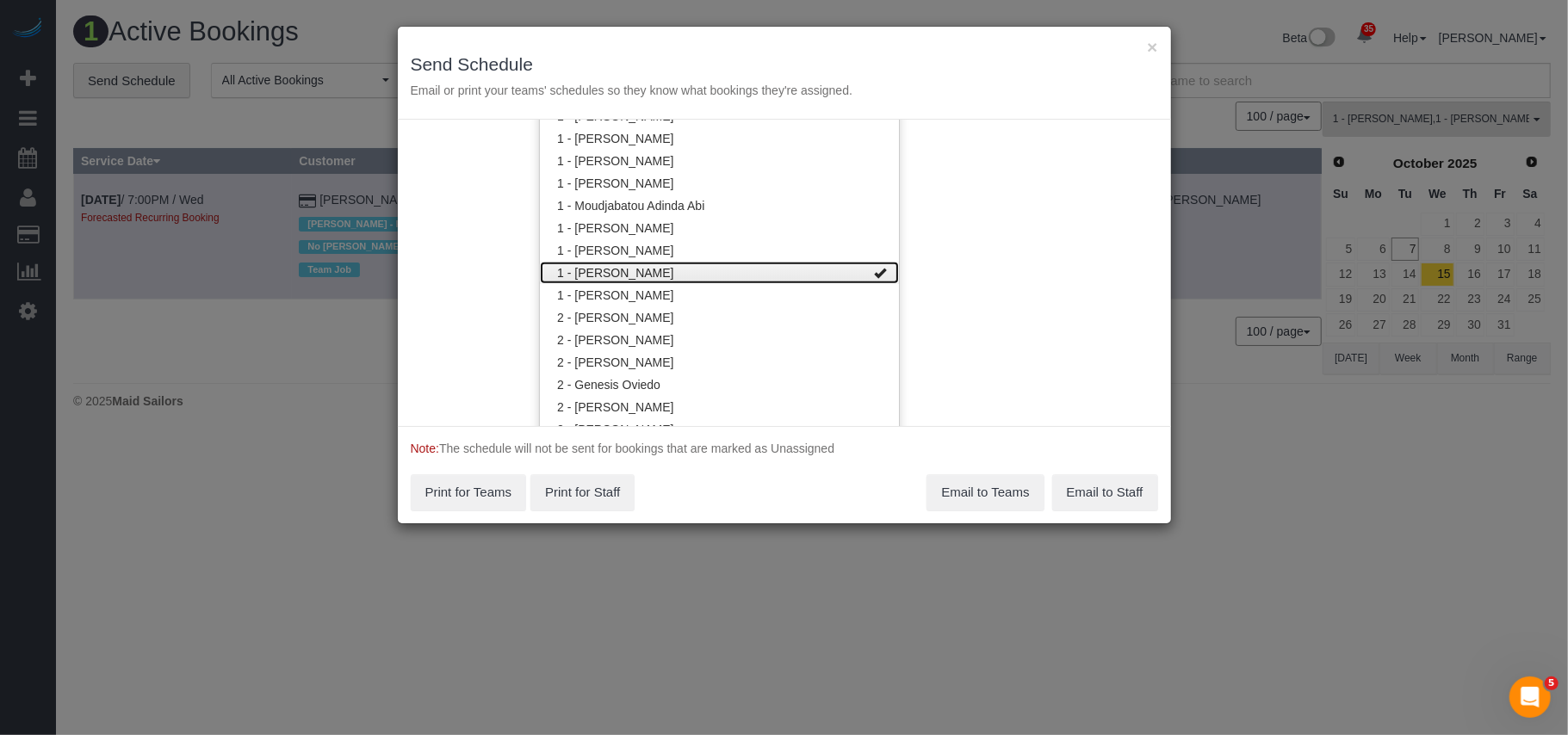
click at [735, 272] on link "1 - [PERSON_NAME]" at bounding box center [720, 273] width 359 height 22
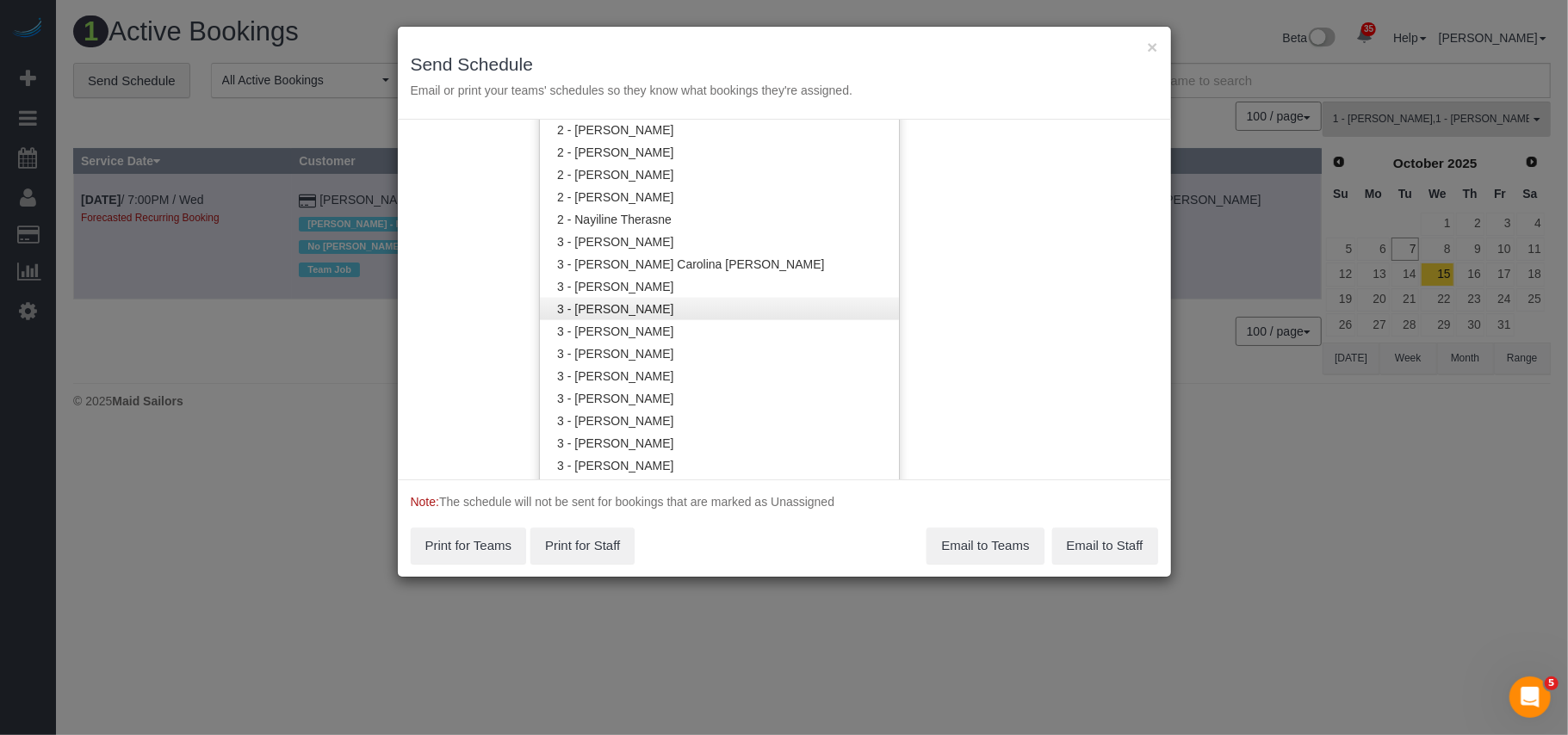
scroll to position [1249, 0]
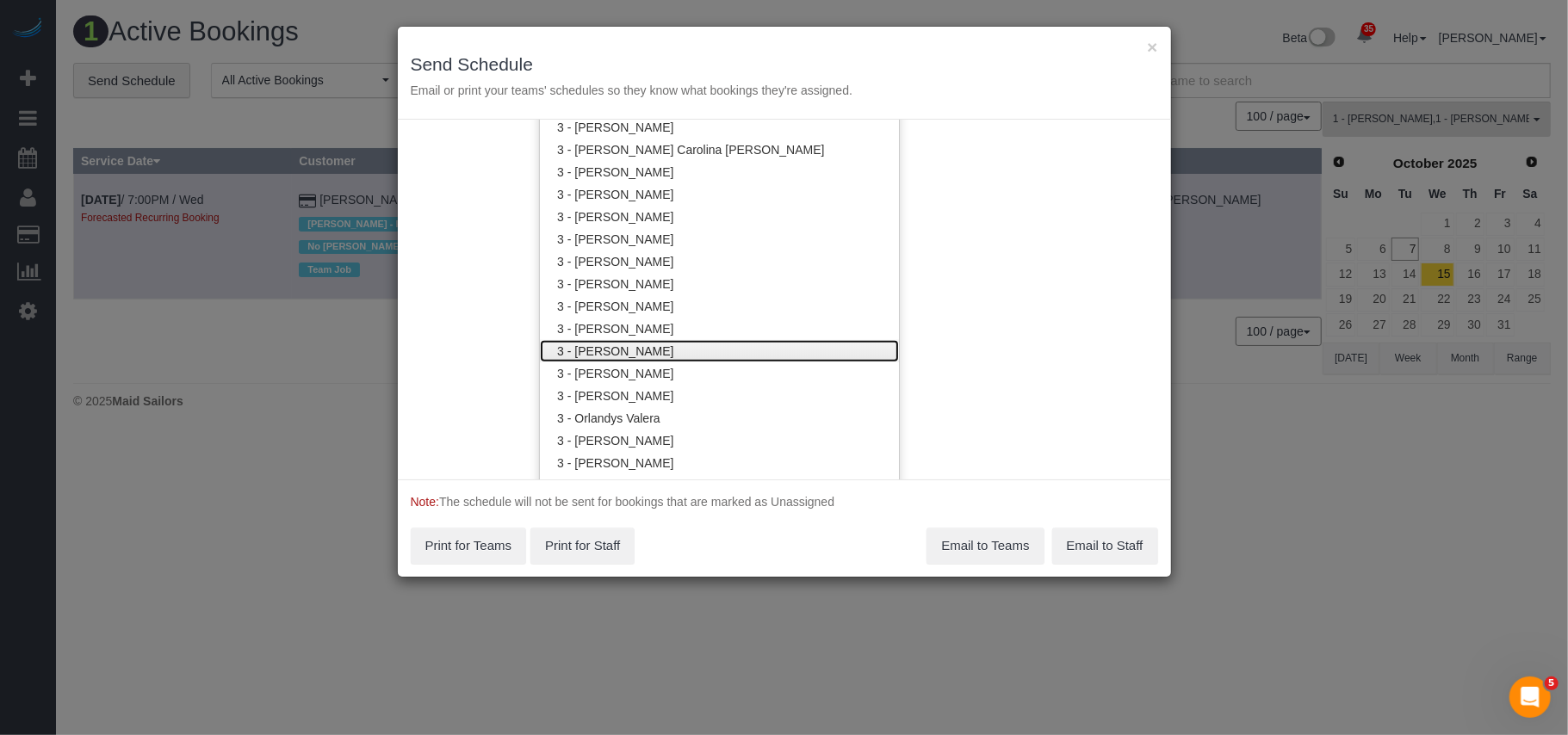
click at [656, 355] on link "3 - [PERSON_NAME]" at bounding box center [720, 351] width 359 height 22
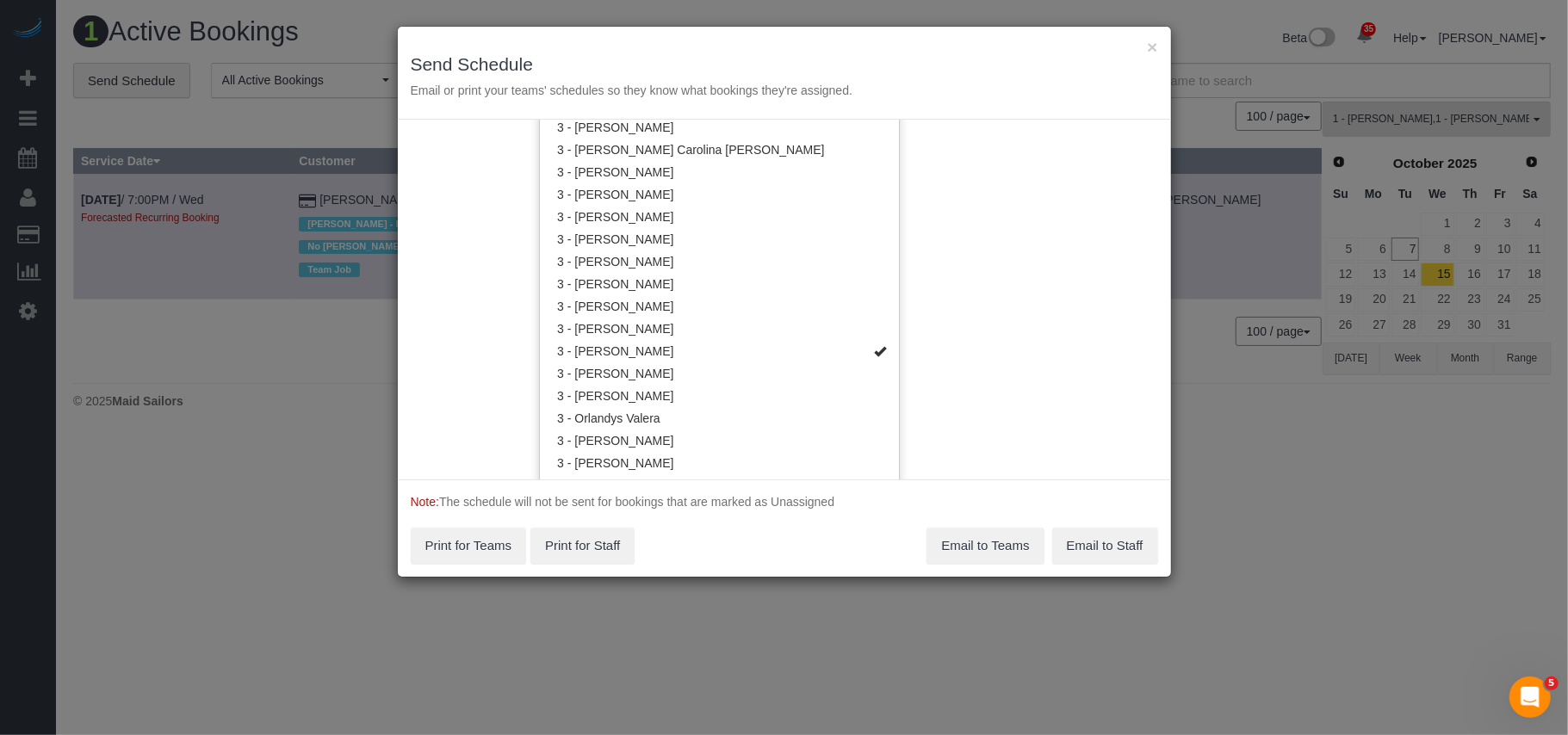
click at [955, 329] on div "Service Date [DATE] [DATE] For All Teams Specific Team(s) 3 - [PERSON_NAME] Tea…" at bounding box center [784, 300] width 773 height 360
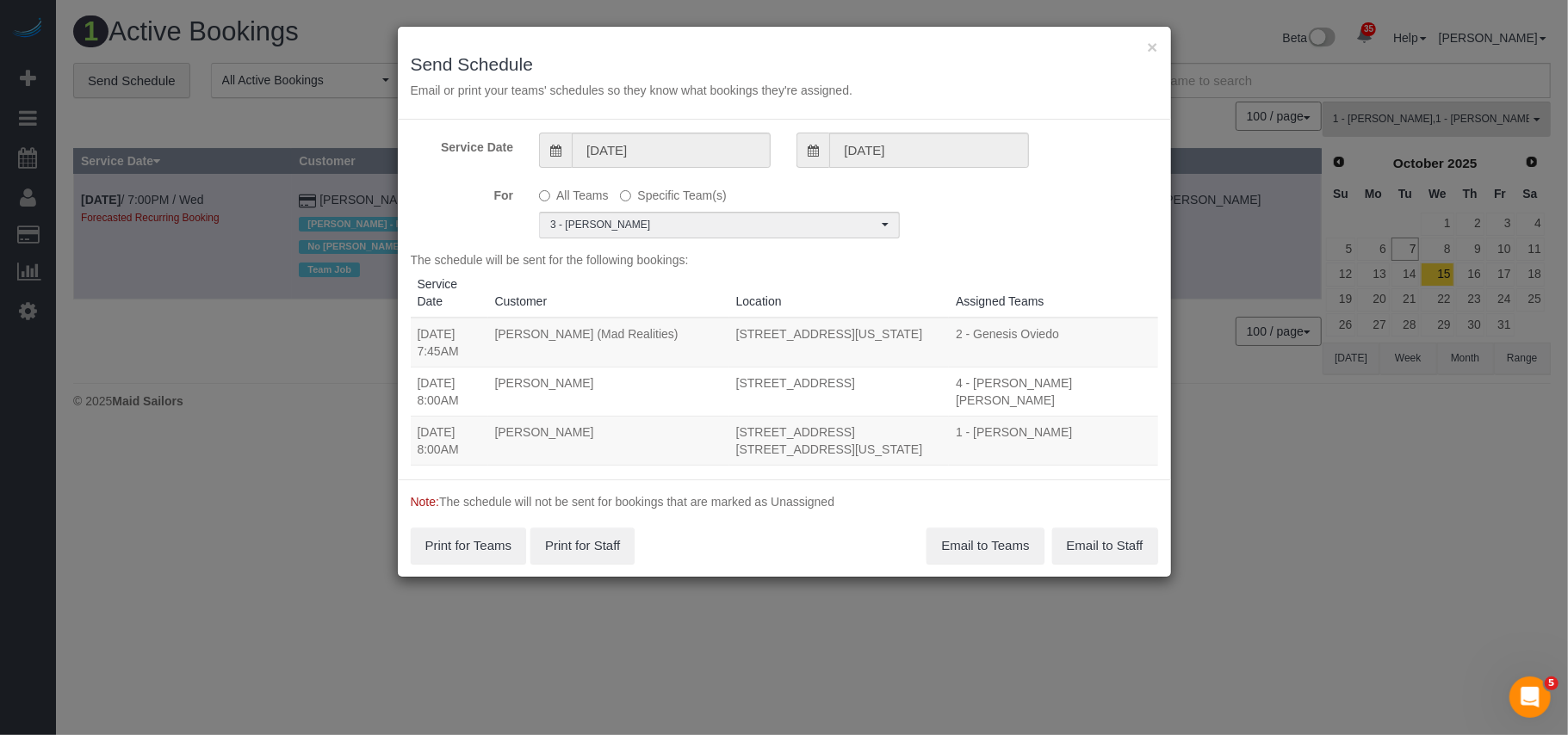
scroll to position [0, 0]
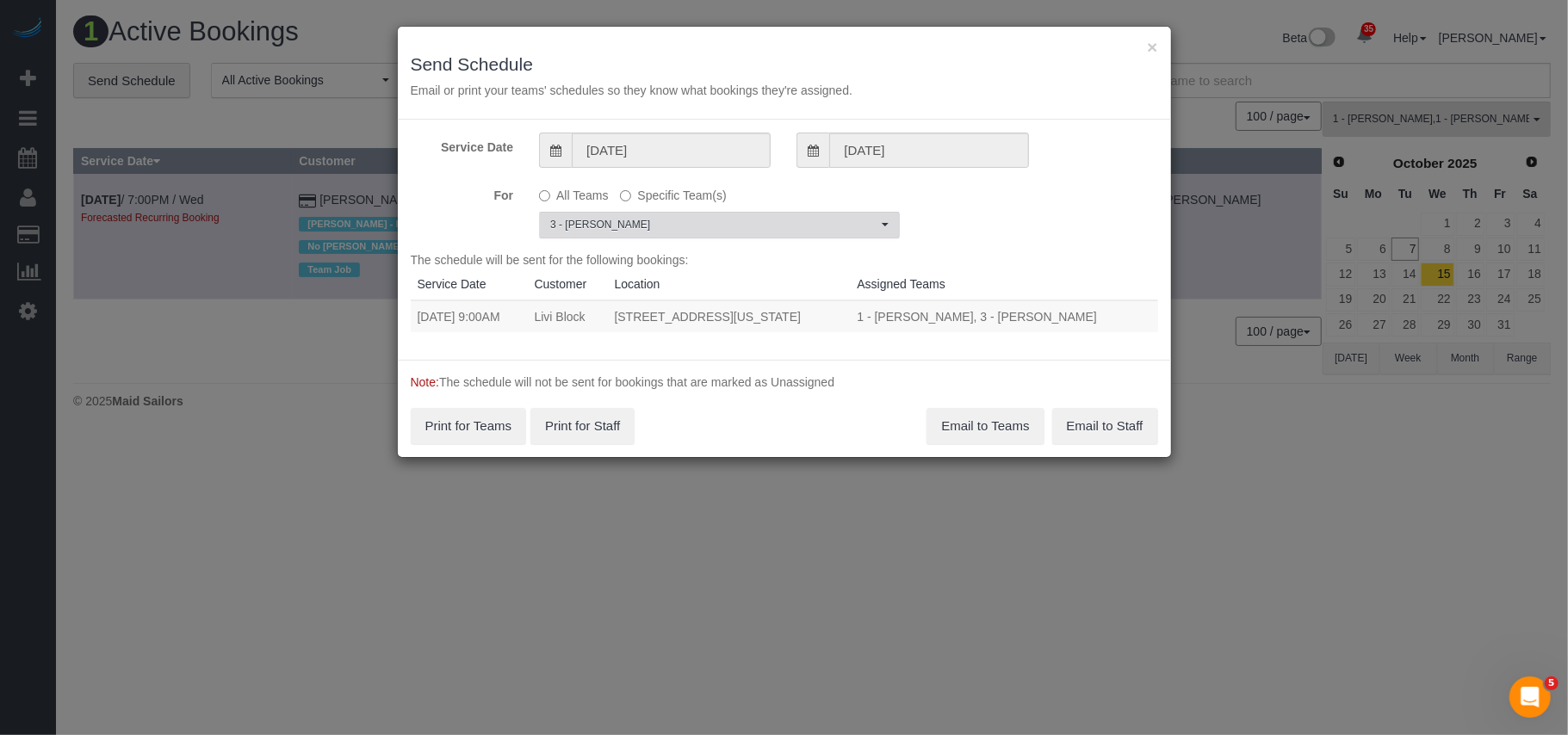
click at [662, 232] on span "3 - [PERSON_NAME]" at bounding box center [714, 226] width 328 height 15
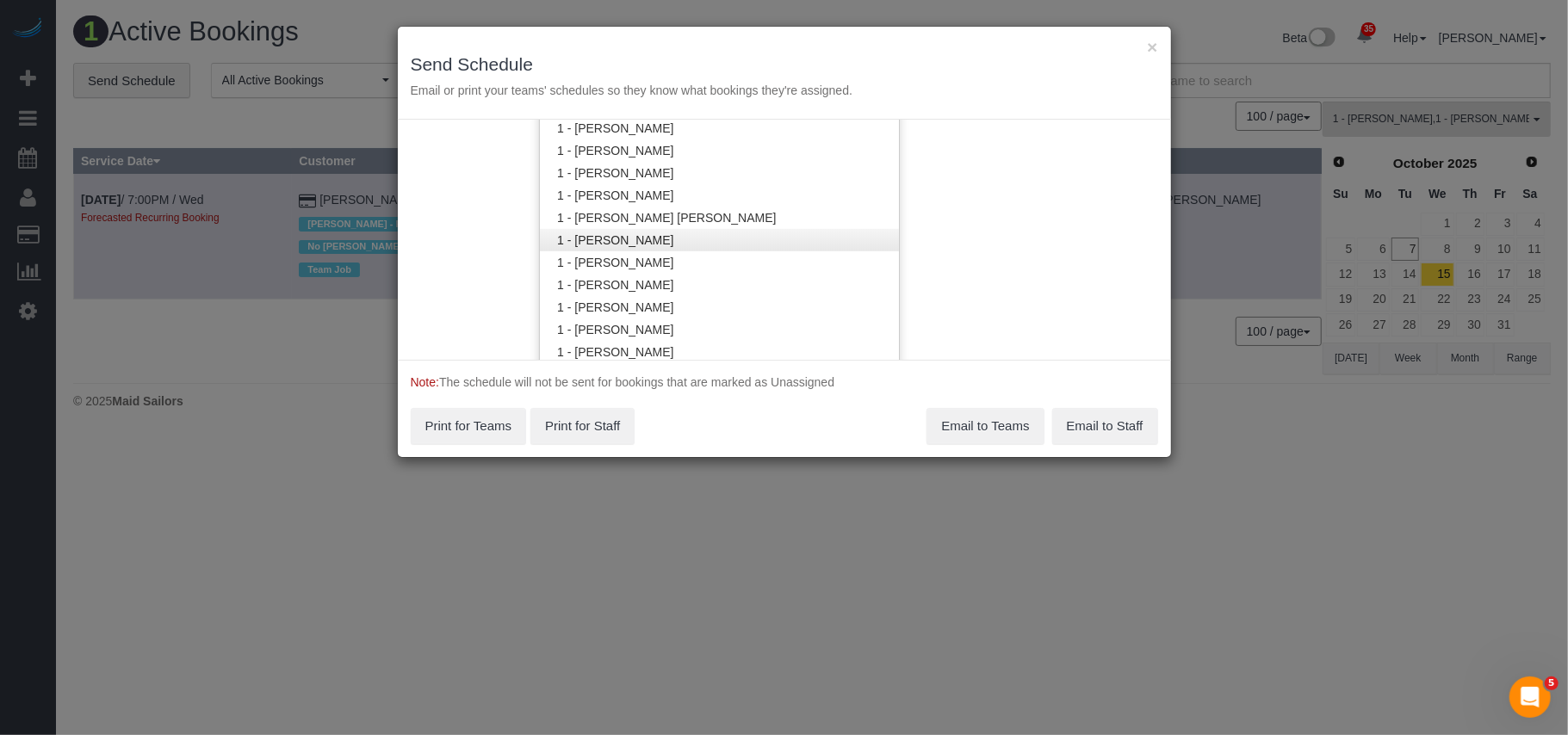
scroll to position [556, 0]
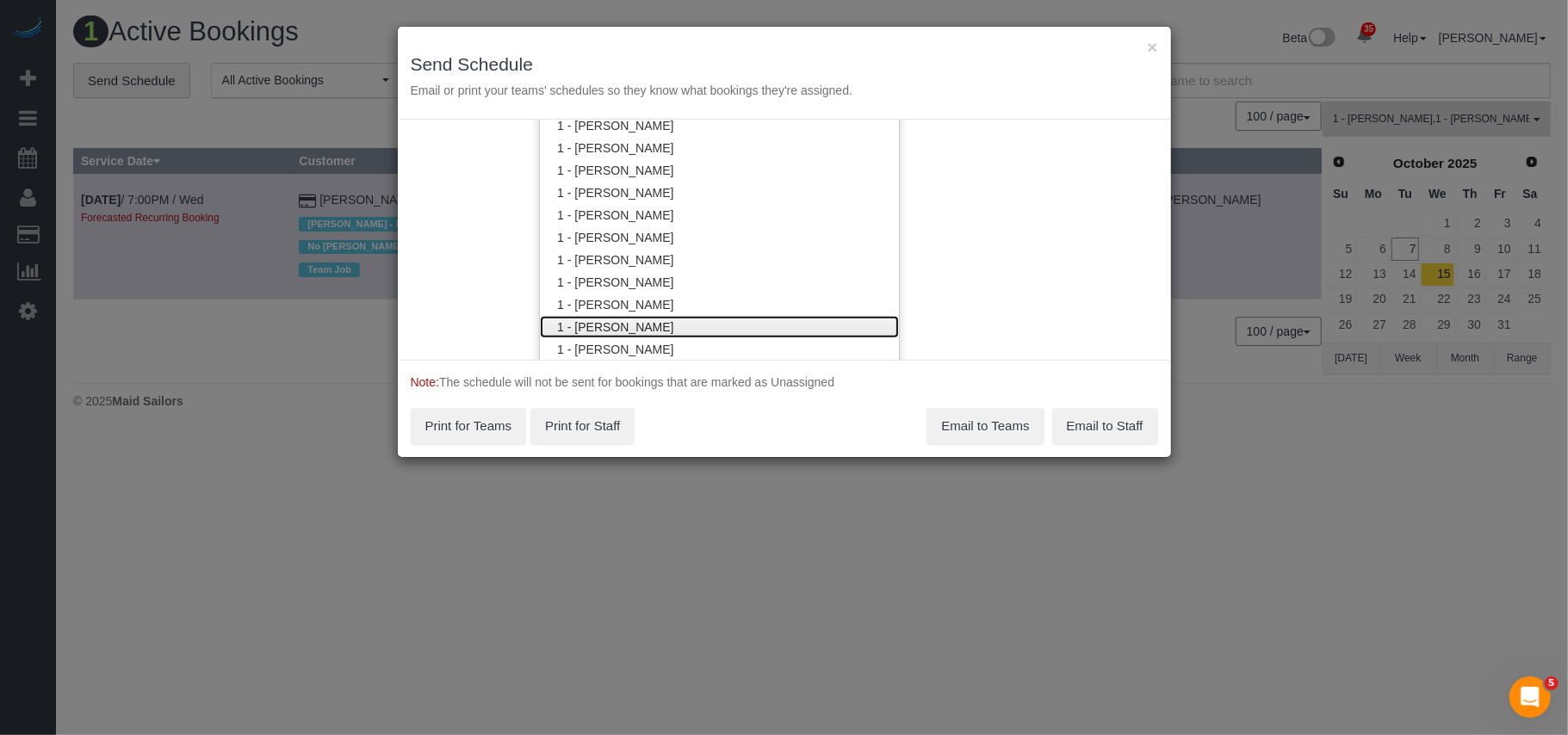
click at [652, 324] on link "1 - [PERSON_NAME]" at bounding box center [720, 328] width 359 height 22
click at [1003, 321] on div "Service Date [DATE] [DATE] For All Teams Specific Team(s) 1 - [PERSON_NAME] , 3…" at bounding box center [784, 240] width 773 height 241
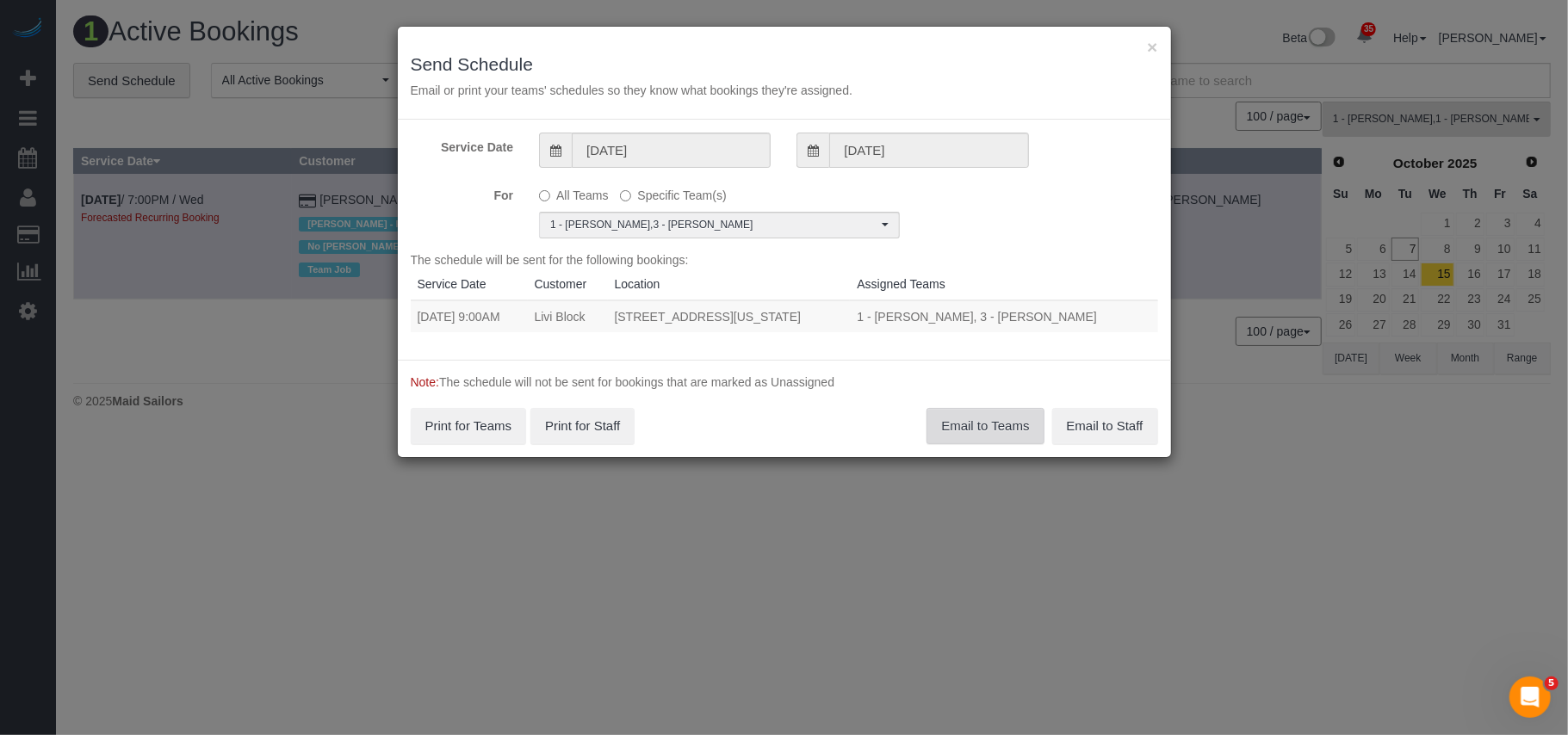
click at [959, 428] on button "Email to Teams" at bounding box center [985, 426] width 117 height 37
